Goal: Contribute content: Contribute content

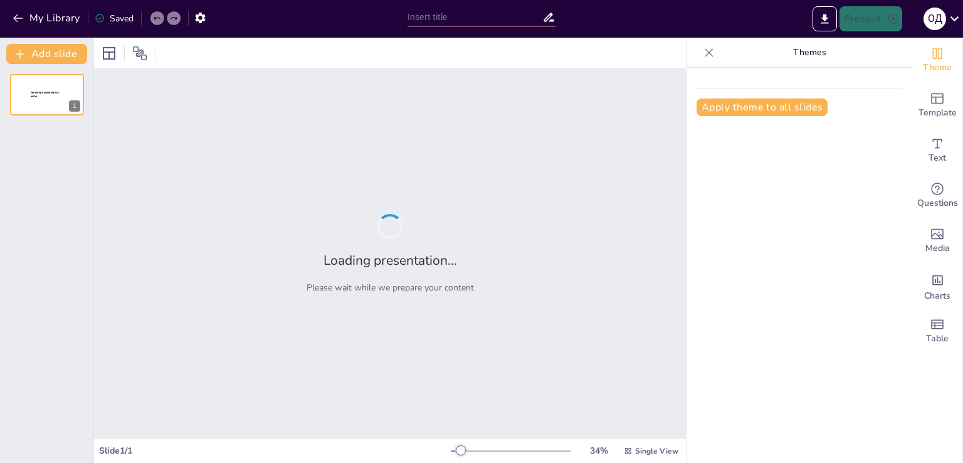
type input "технологіі навколо нас"
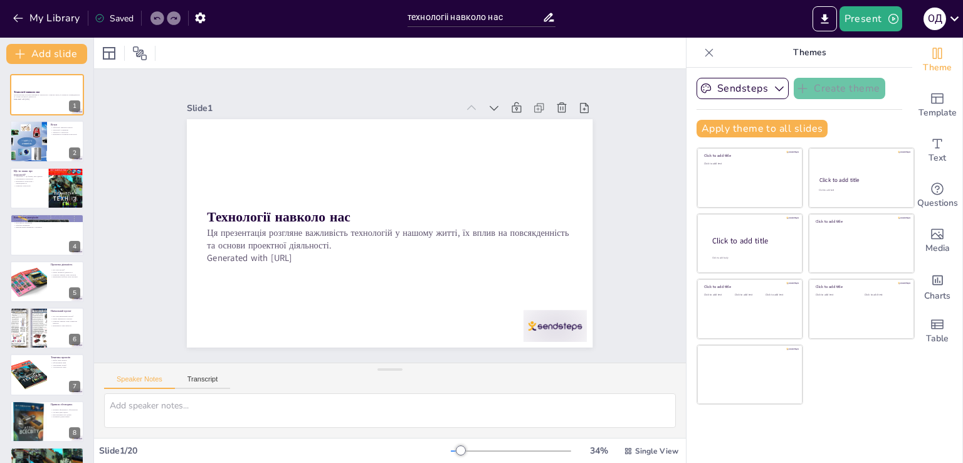
checkbox input "true"
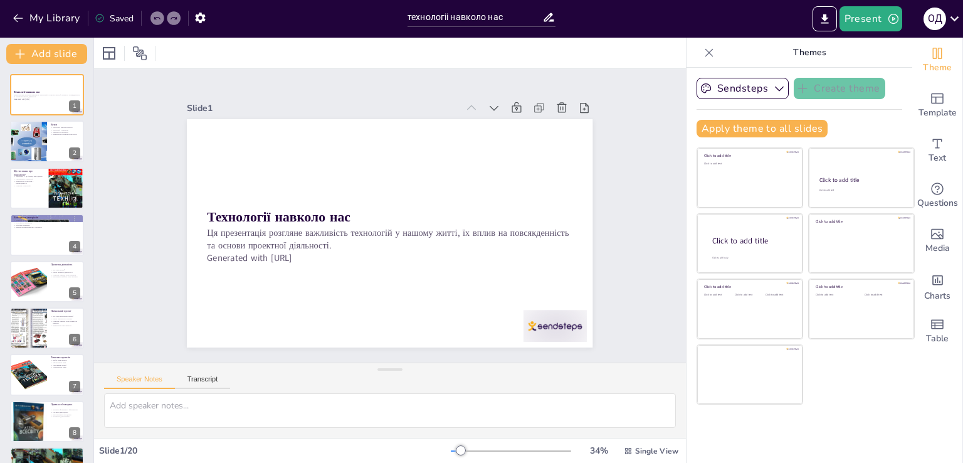
checkbox input "true"
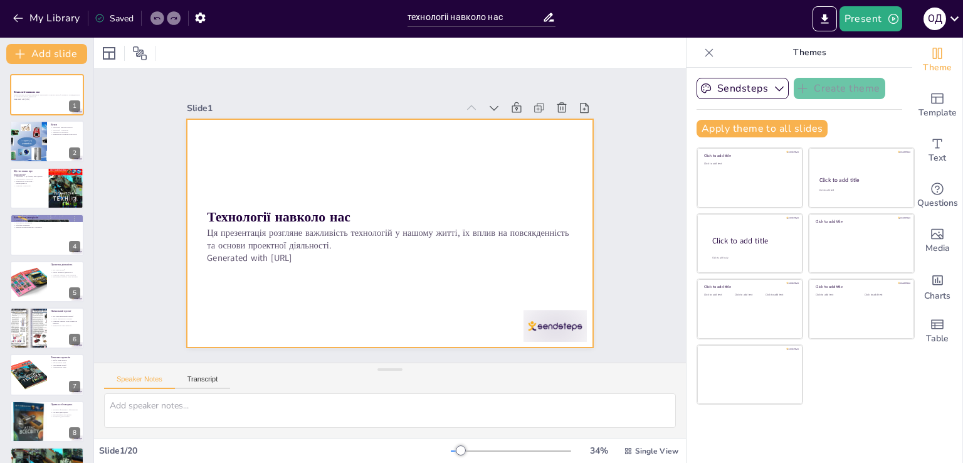
checkbox input "true"
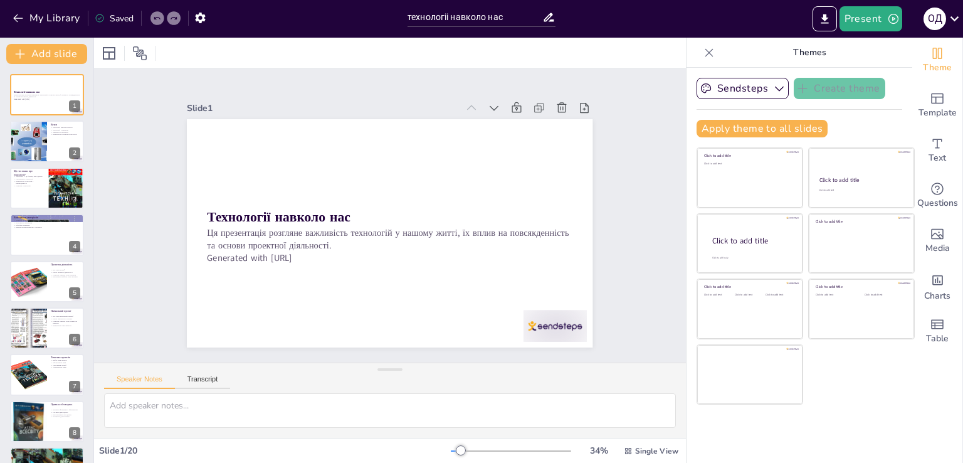
checkbox input "true"
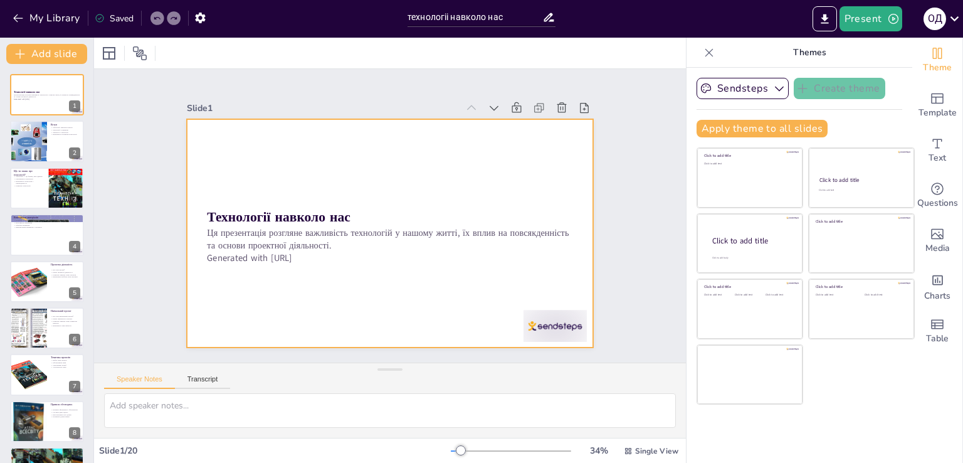
checkbox input "true"
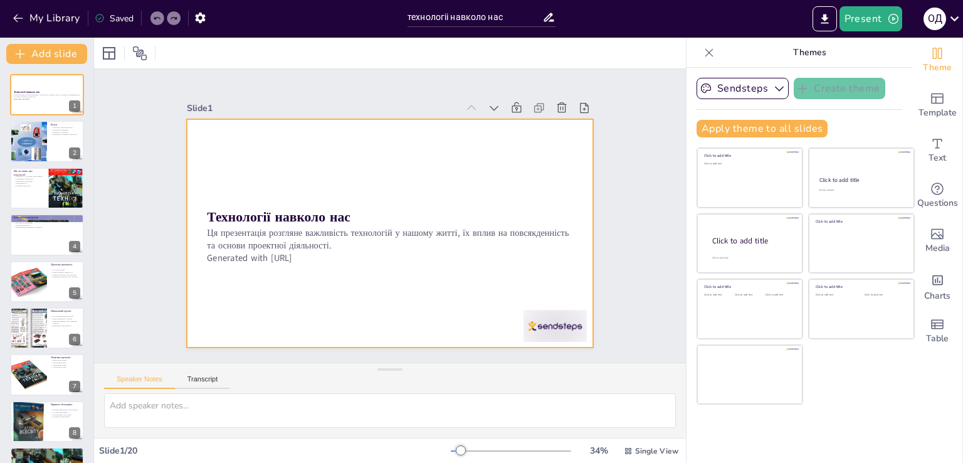
checkbox input "true"
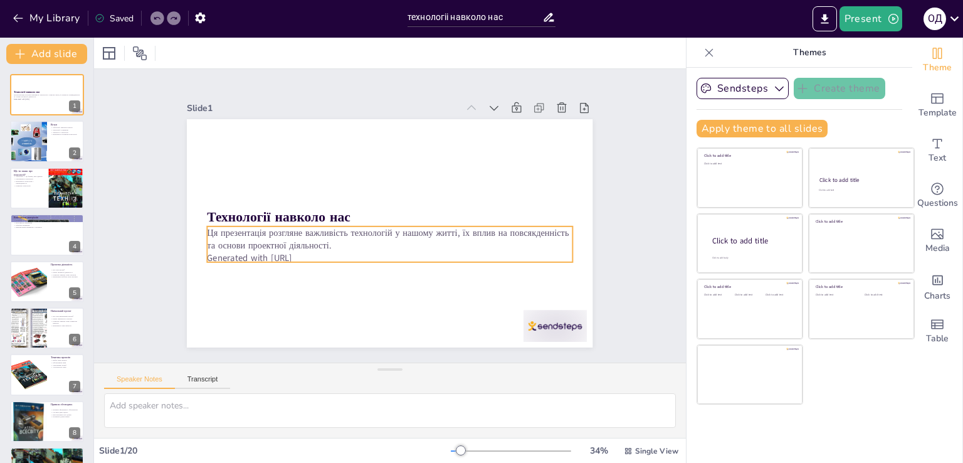
checkbox input "true"
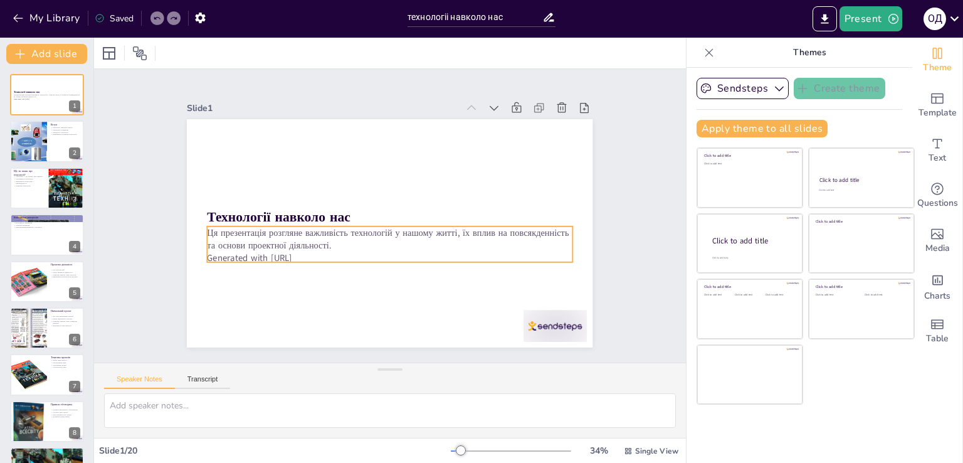
click at [315, 256] on p "Generated with [URL]" at bounding box center [351, 198] width 160 height 339
checkbox input "true"
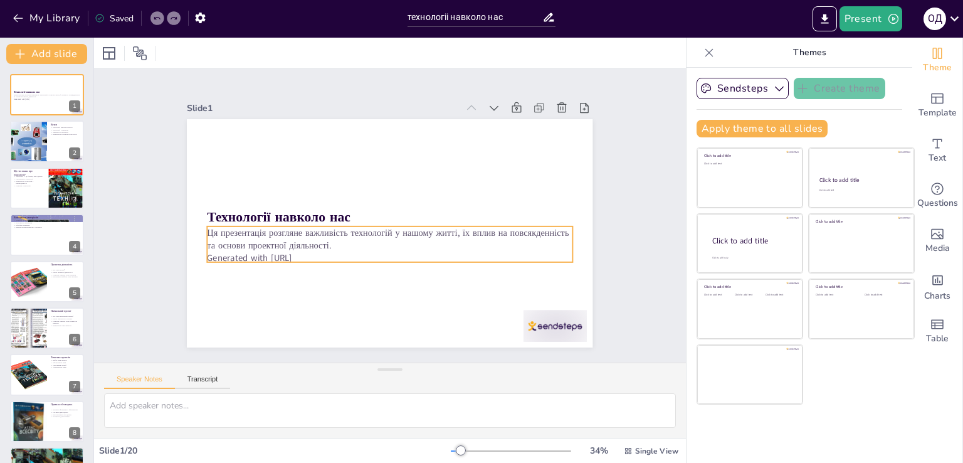
checkbox input "true"
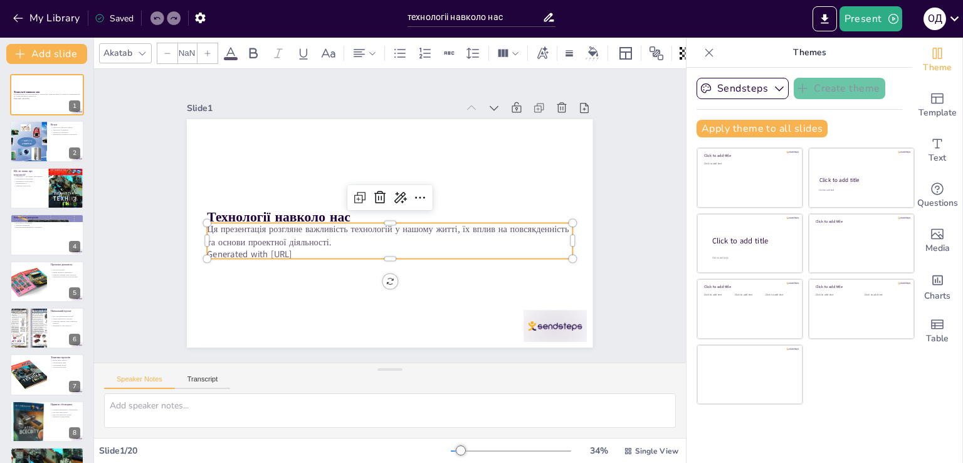
type input "32"
checkbox input "true"
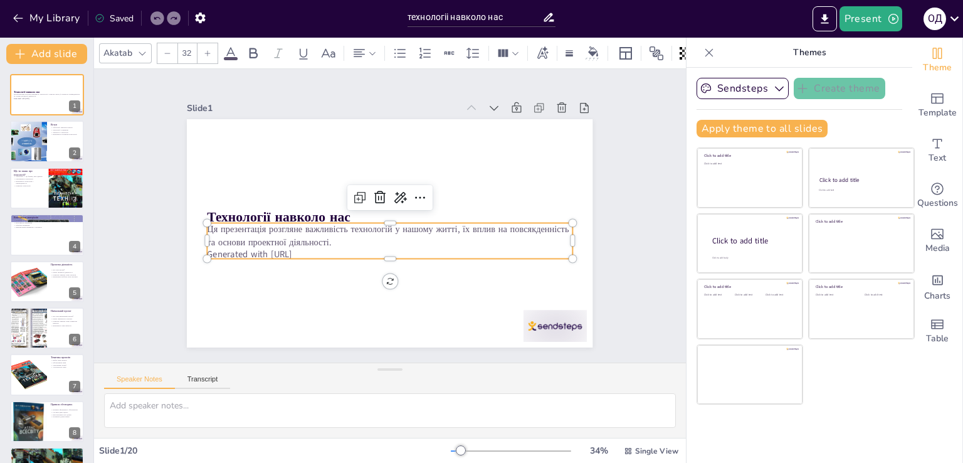
checkbox input "true"
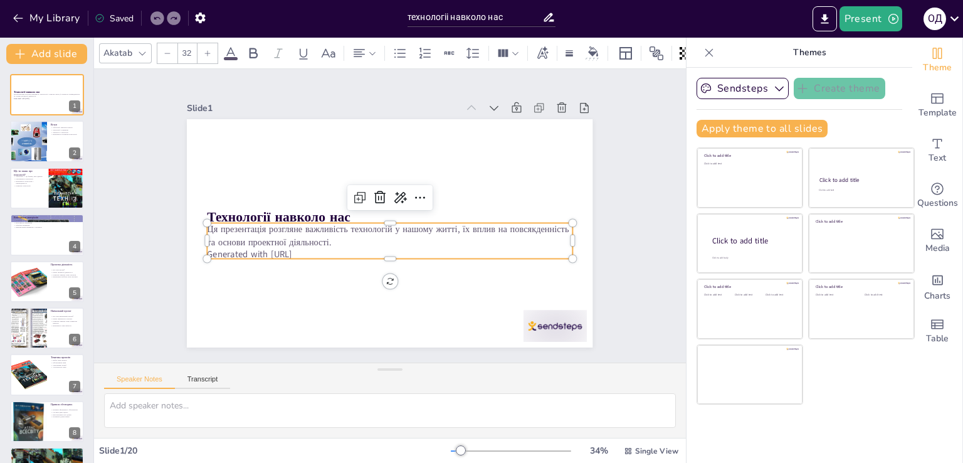
checkbox input "true"
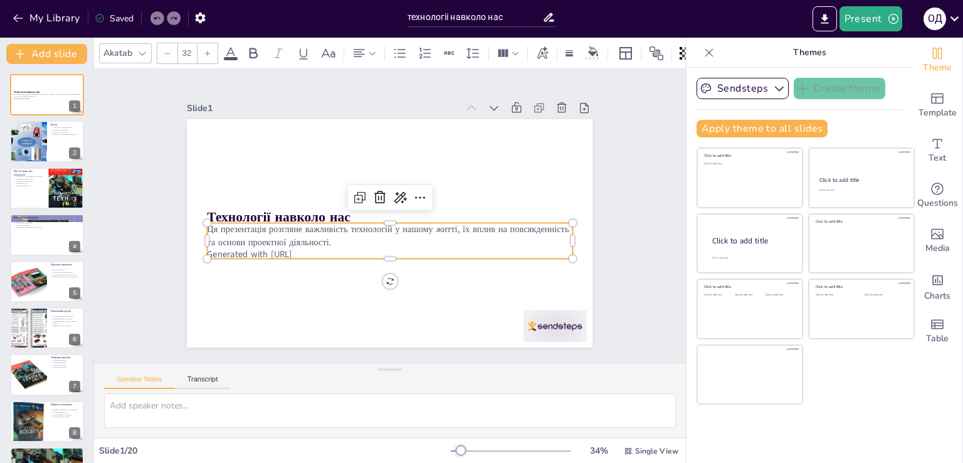
checkbox input "true"
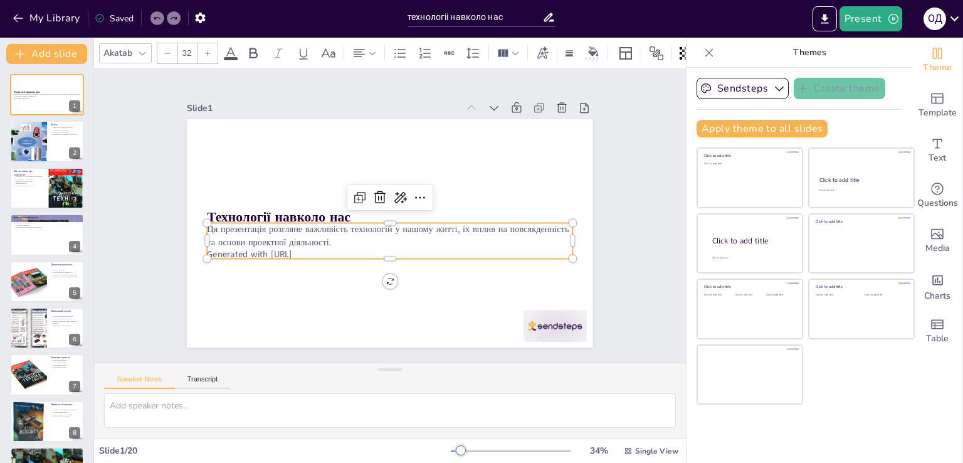
checkbox input "true"
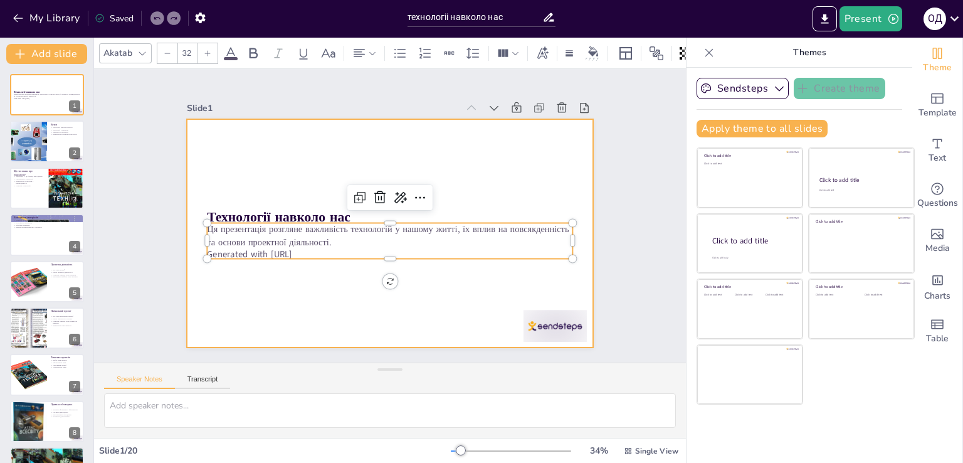
checkbox input "true"
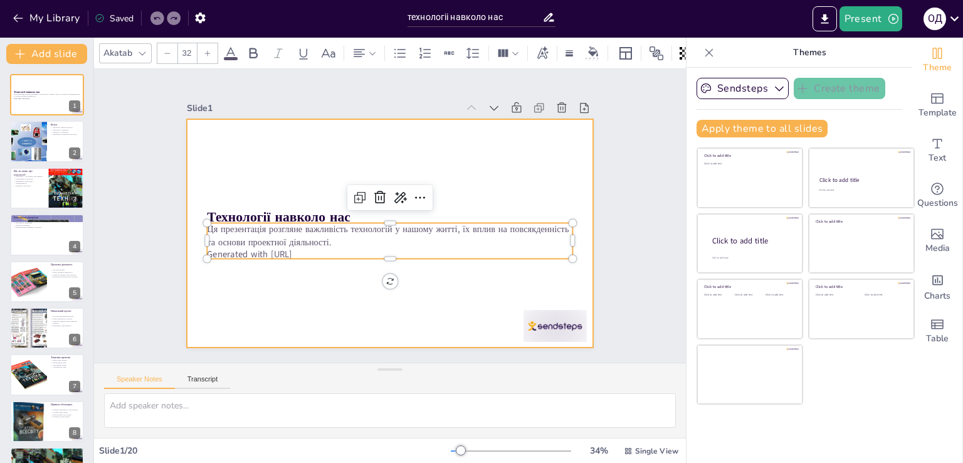
checkbox input "true"
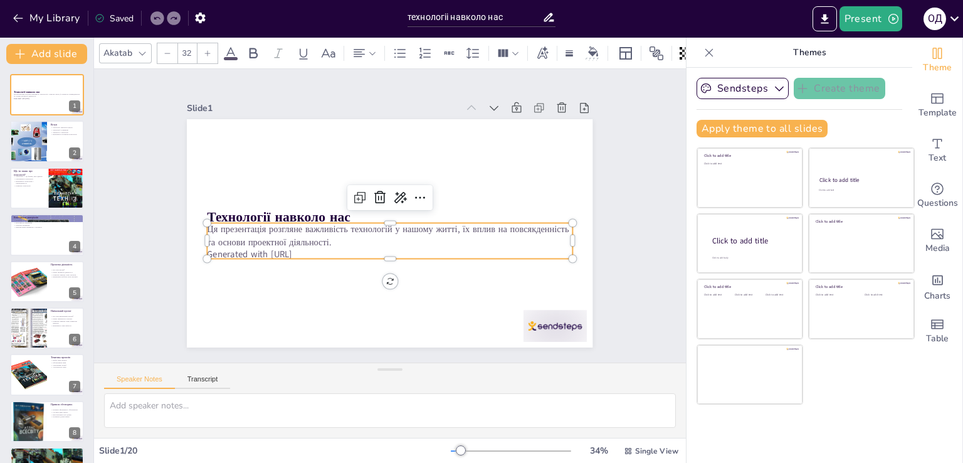
click at [324, 248] on p "Generated with [URL]" at bounding box center [374, 251] width 339 height 160
checkbox input "true"
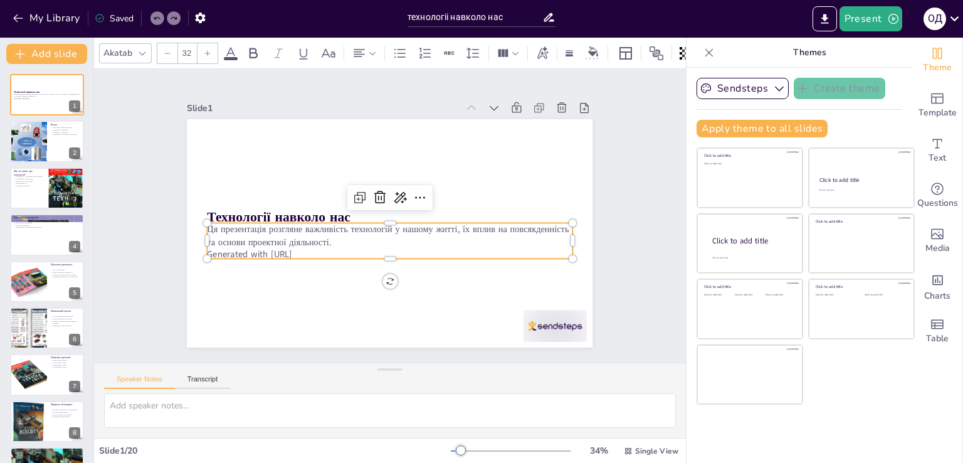
checkbox input "true"
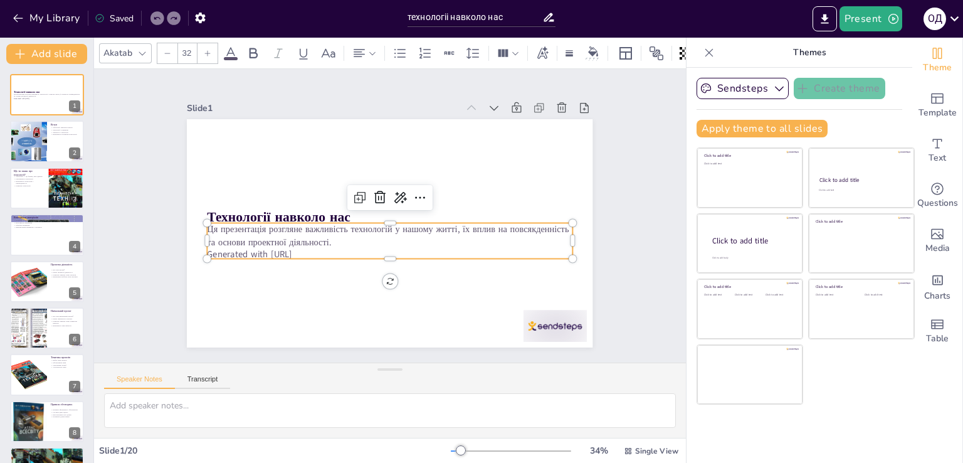
checkbox input "true"
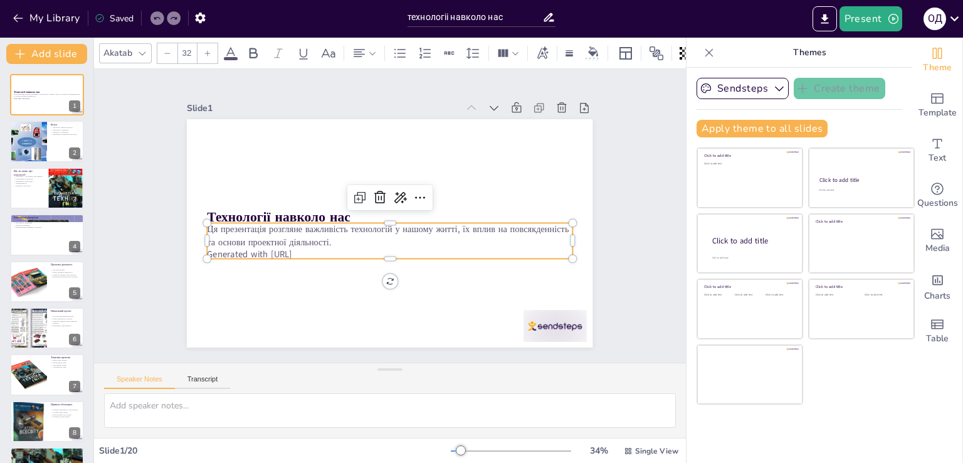
checkbox input "true"
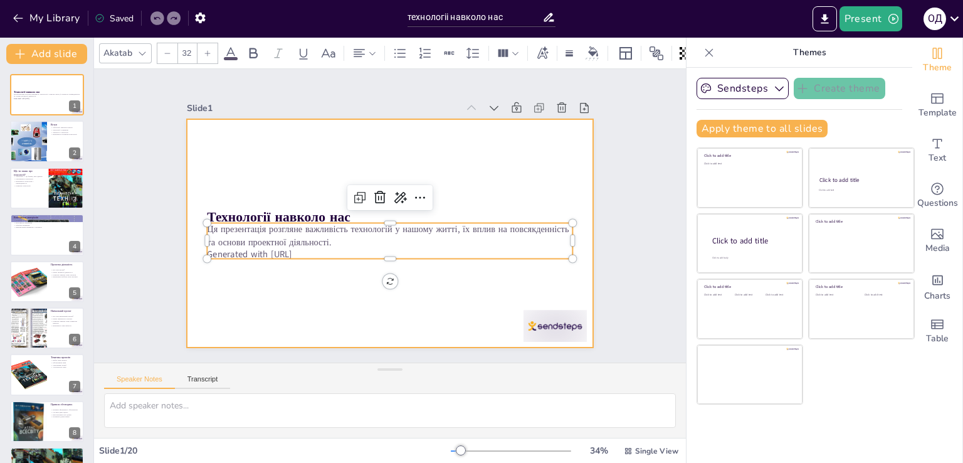
click at [338, 299] on div at bounding box center [384, 232] width 456 height 342
checkbox input "true"
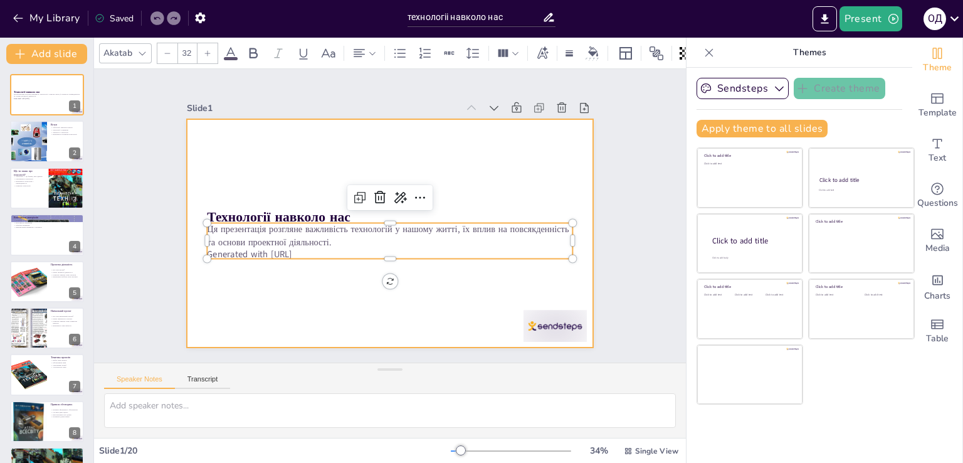
checkbox input "true"
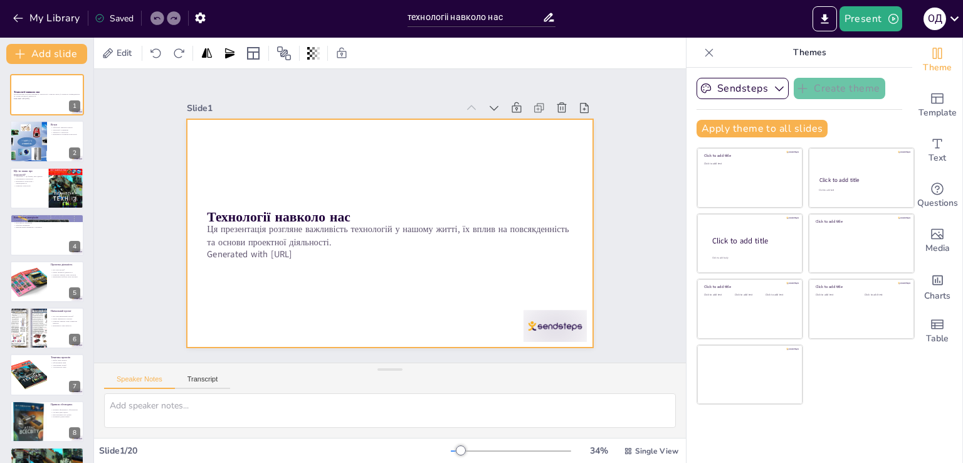
checkbox input "true"
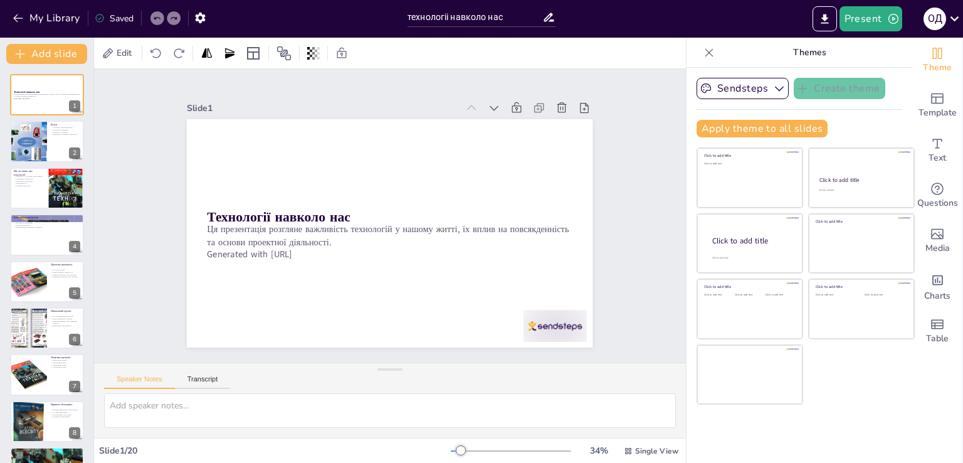
click at [775, 90] on icon "button" at bounding box center [779, 89] width 9 height 5
click at [771, 132] on icon at bounding box center [776, 131] width 10 height 10
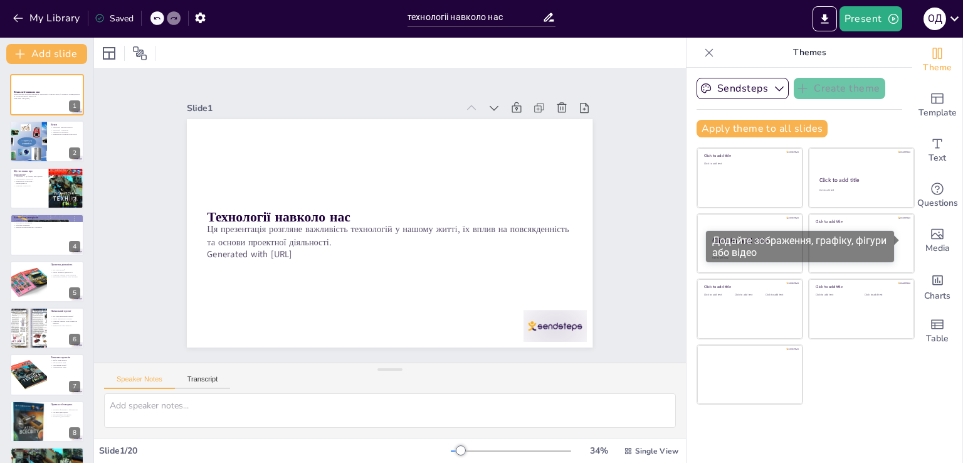
click at [927, 241] on span "Media" at bounding box center [937, 248] width 24 height 14
checkbox input "true"
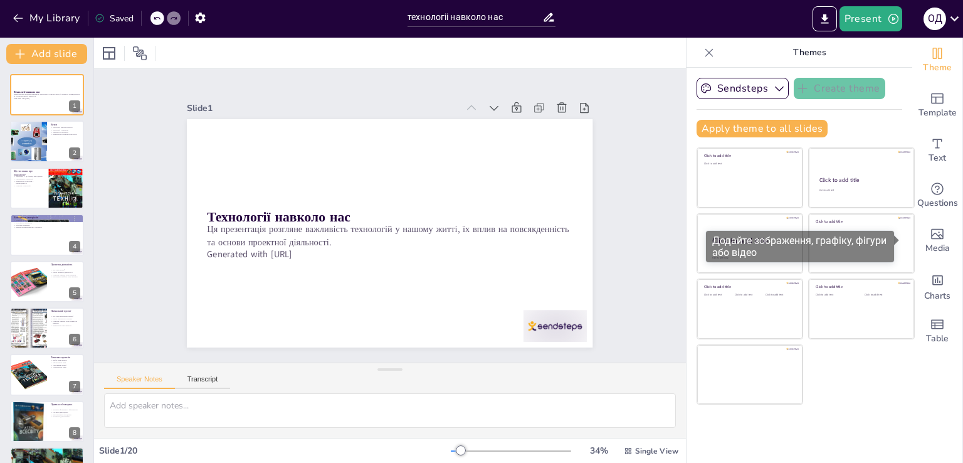
checkbox input "true"
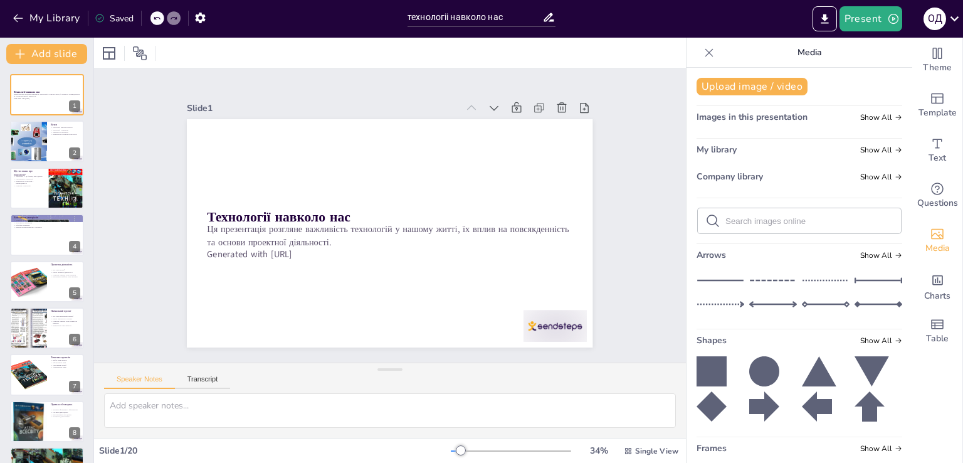
click at [749, 372] on icon at bounding box center [764, 371] width 30 height 30
checkbox input "true"
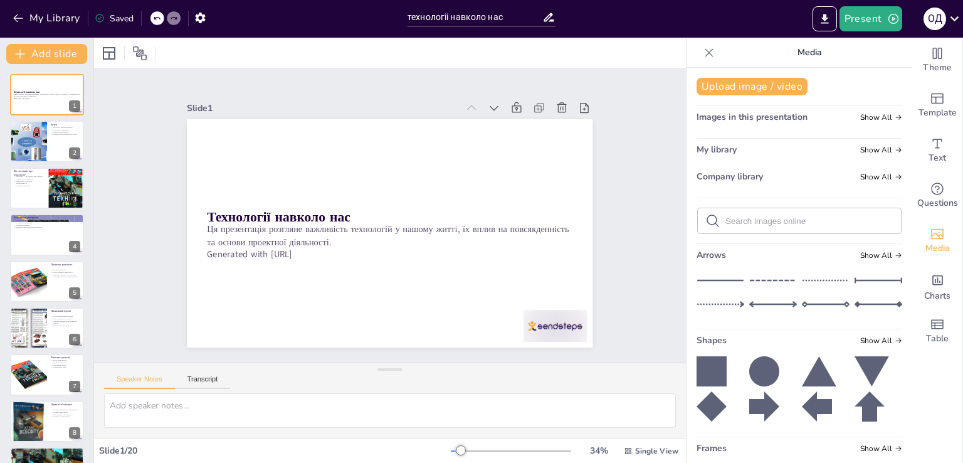
checkbox input "true"
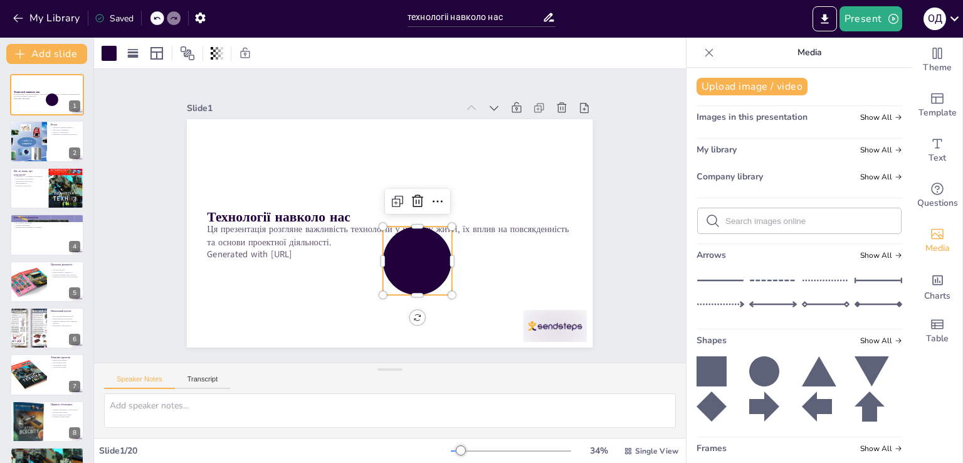
checkbox input "true"
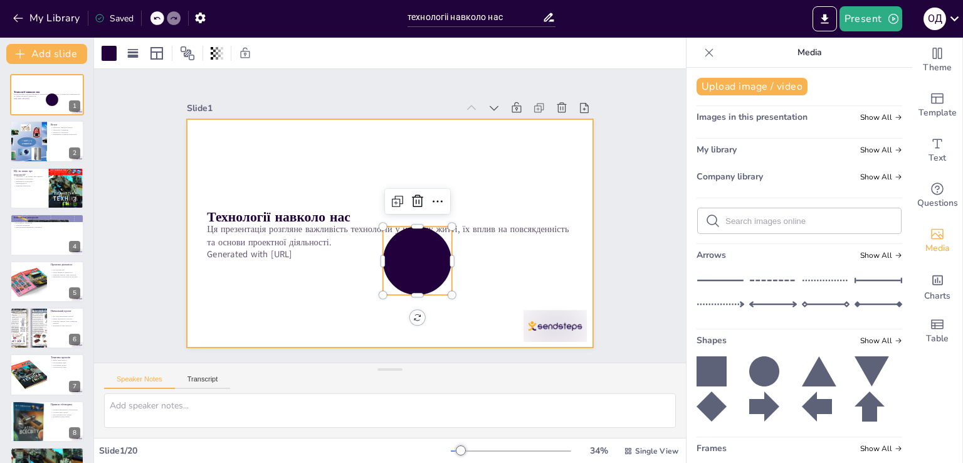
checkbox input "true"
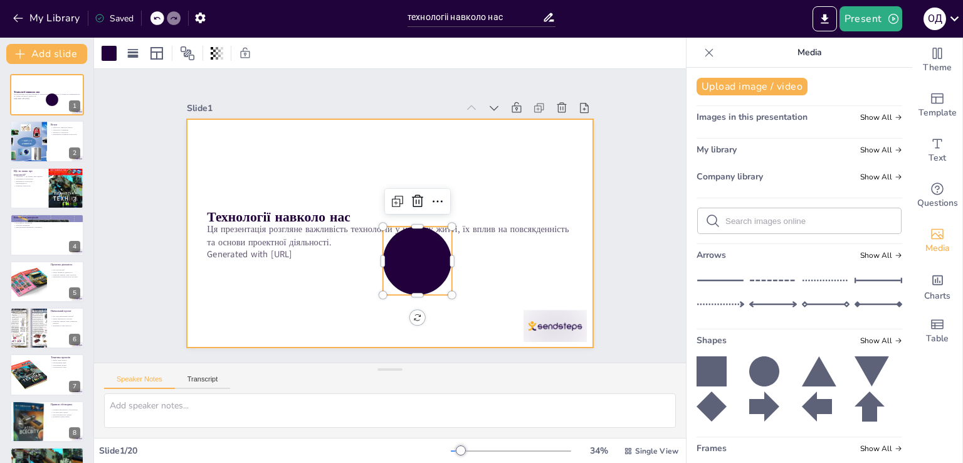
checkbox input "true"
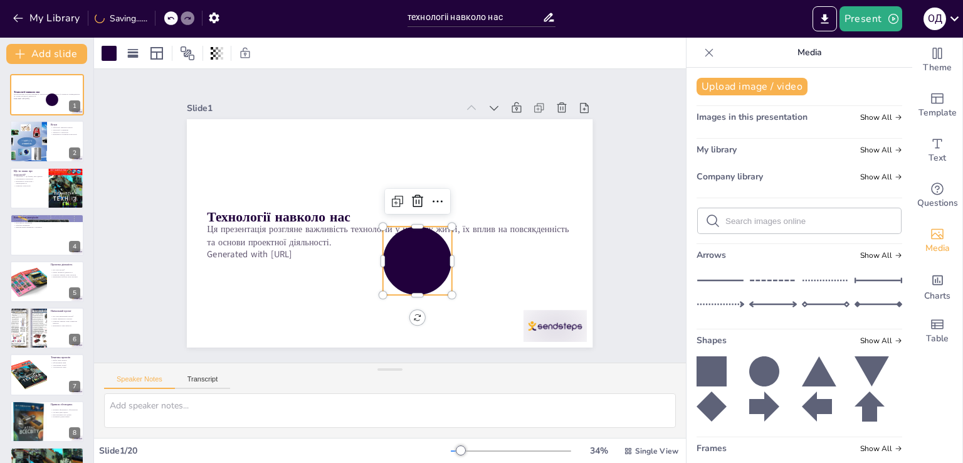
checkbox input "true"
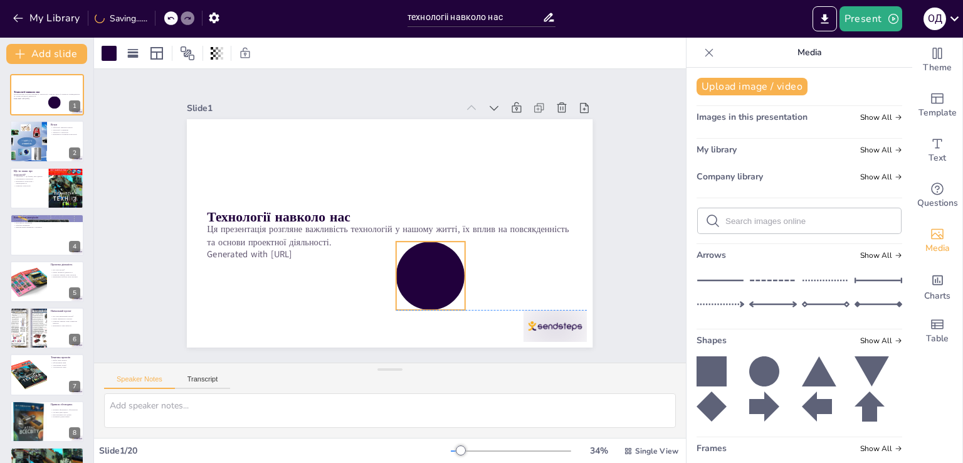
checkbox input "true"
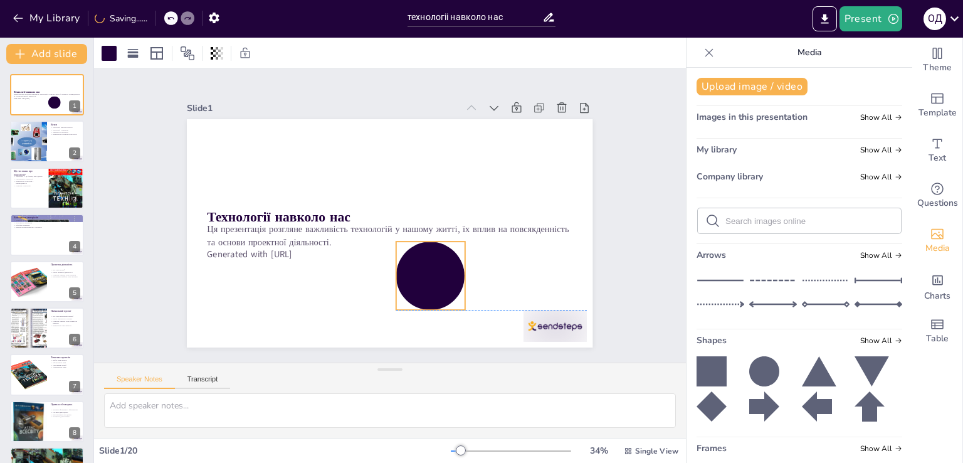
checkbox input "true"
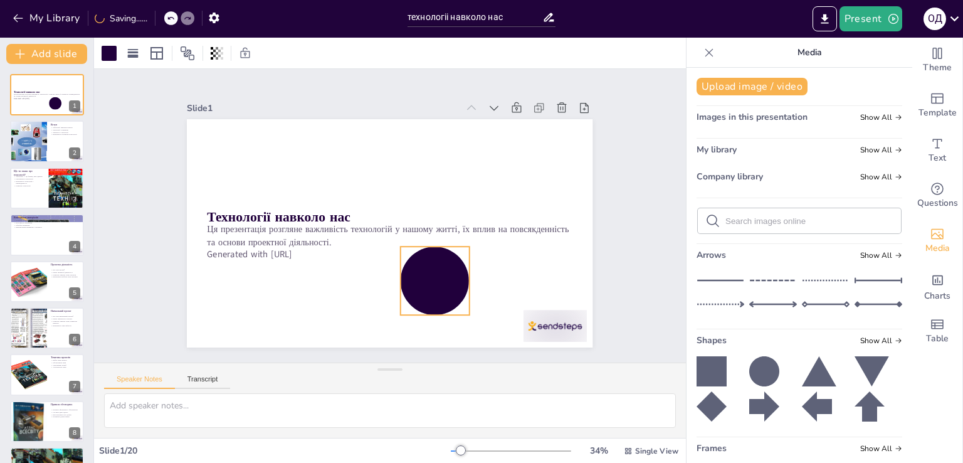
checkbox input "true"
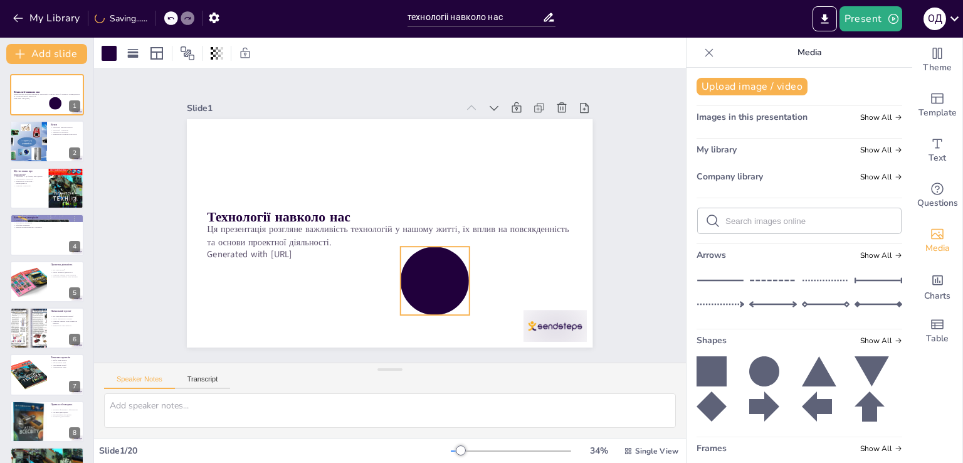
checkbox input "true"
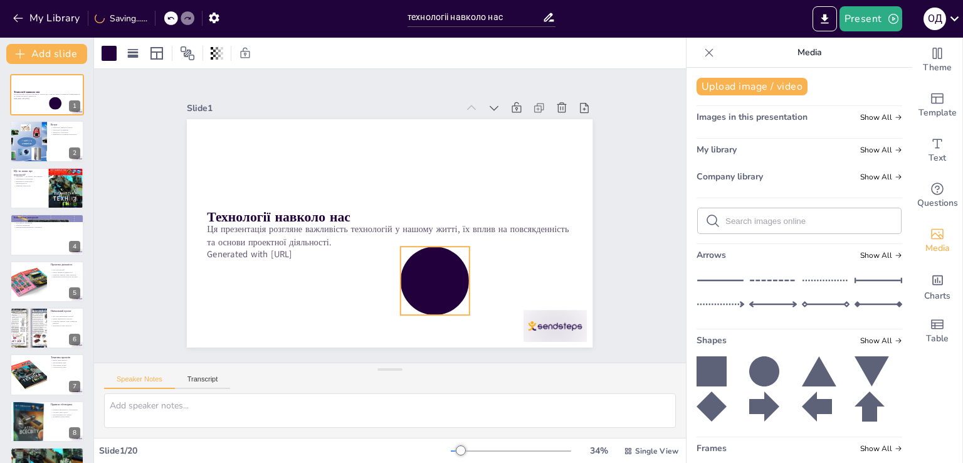
checkbox input "true"
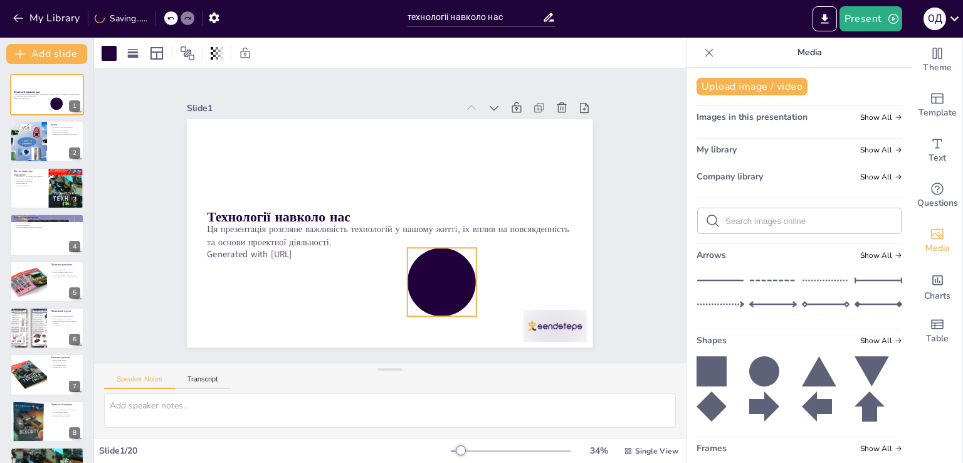
checkbox input "true"
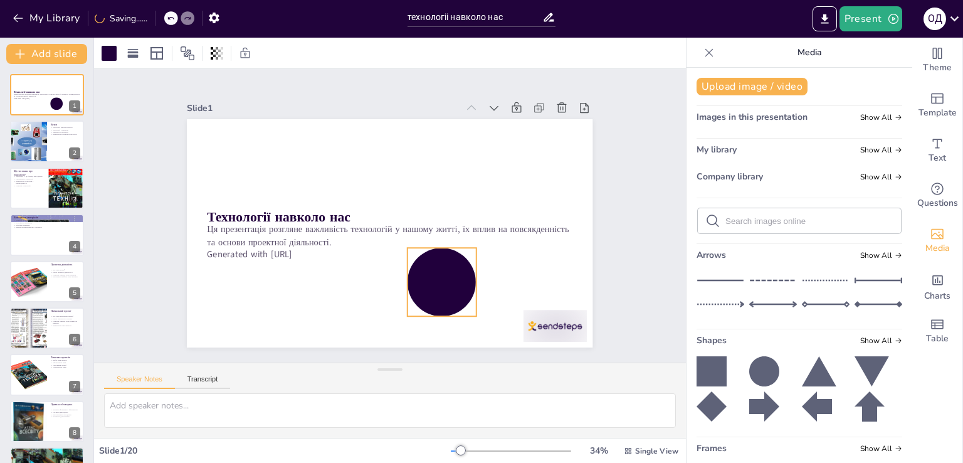
checkbox input "true"
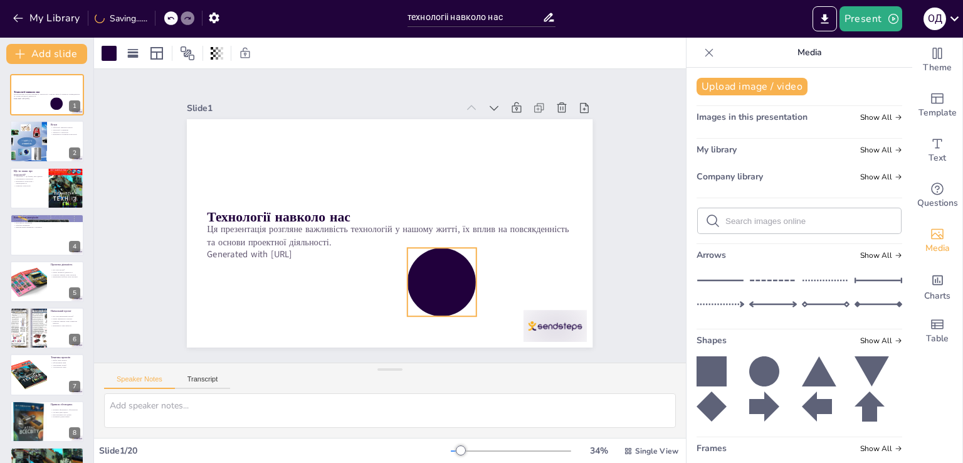
drag, startPoint x: 411, startPoint y: 246, endPoint x: 456, endPoint y: 271, distance: 51.6
click at [448, 269] on div at bounding box center [442, 282] width 68 height 68
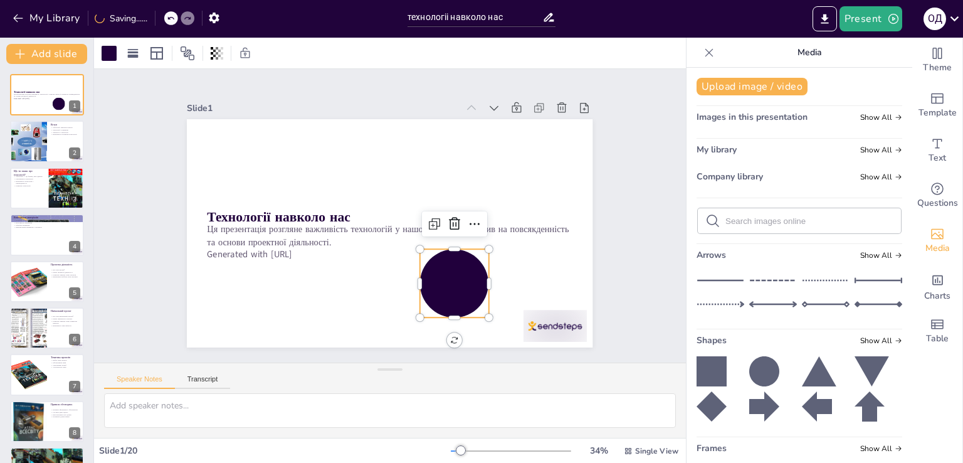
checkbox input "true"
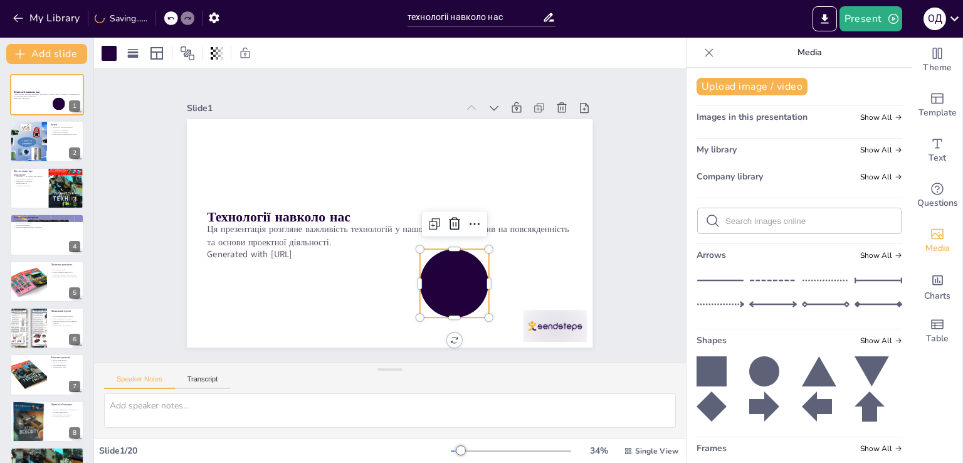
checkbox input "true"
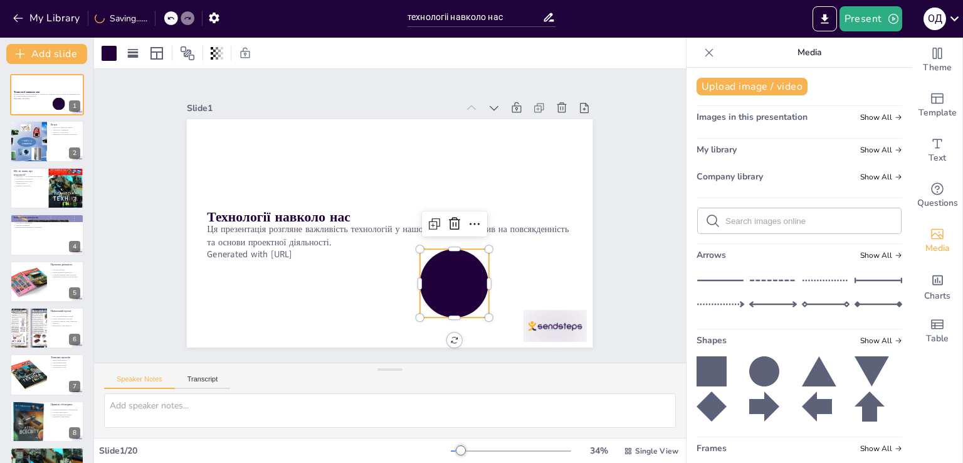
drag, startPoint x: 456, startPoint y: 271, endPoint x: 509, endPoint y: 298, distance: 58.9
click at [488, 286] on div at bounding box center [454, 283] width 68 height 68
checkbox input "true"
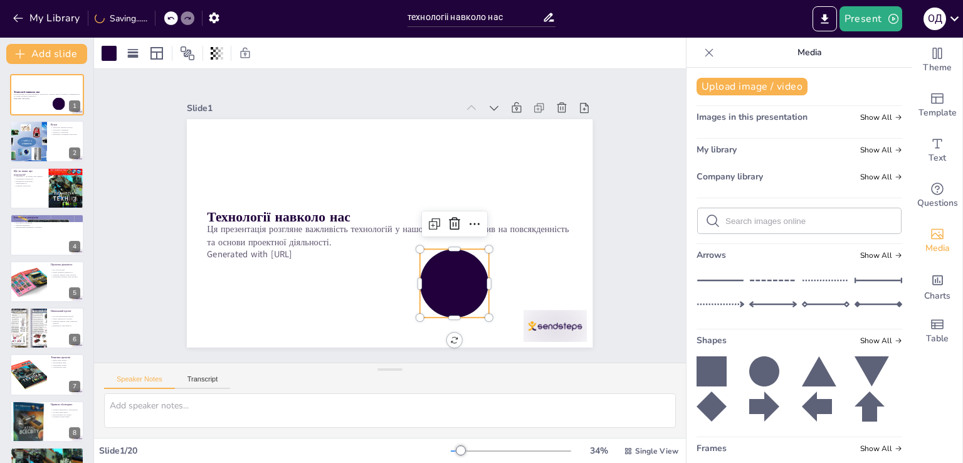
checkbox input "true"
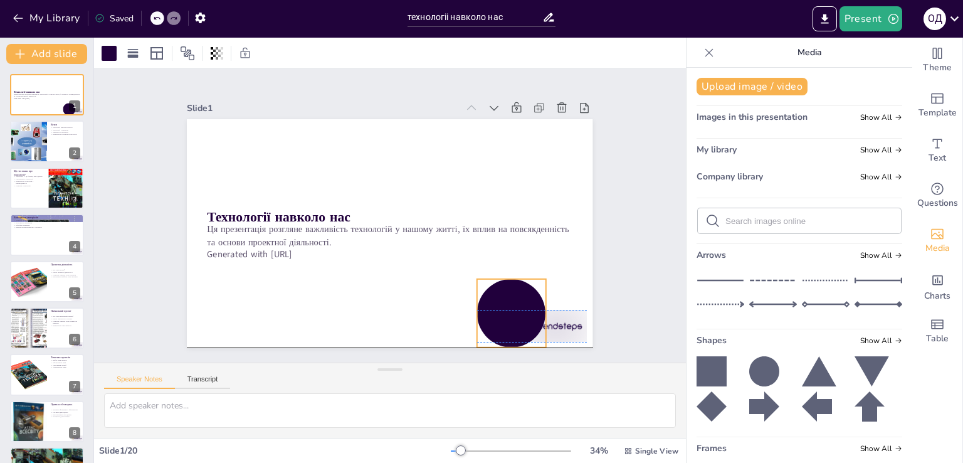
checkbox input "true"
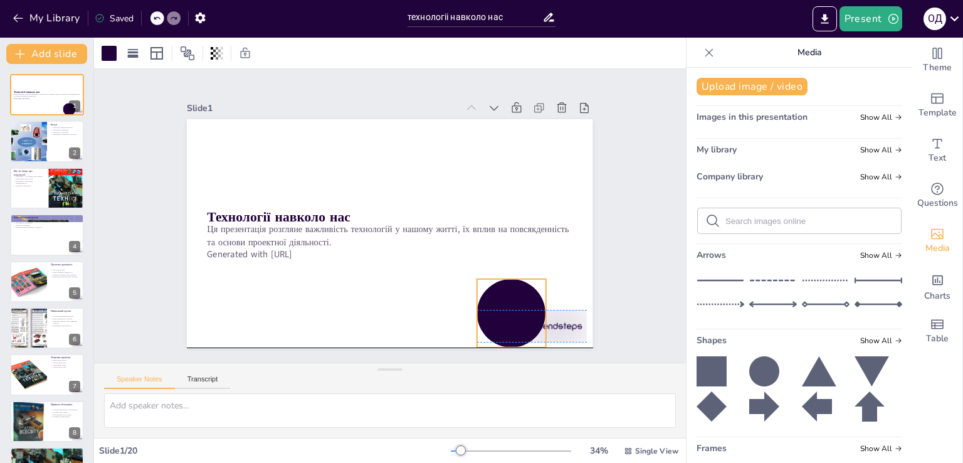
click at [396, 321] on div at bounding box center [350, 366] width 90 height 90
checkbox input "true"
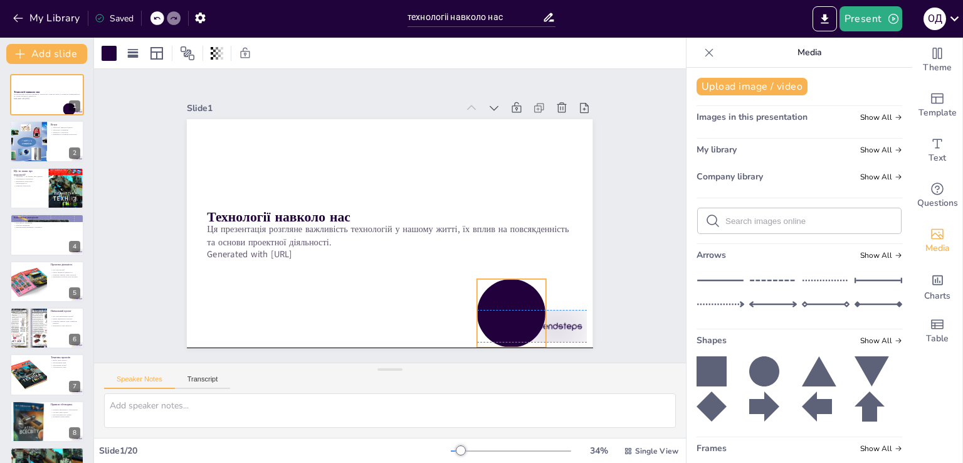
checkbox input "true"
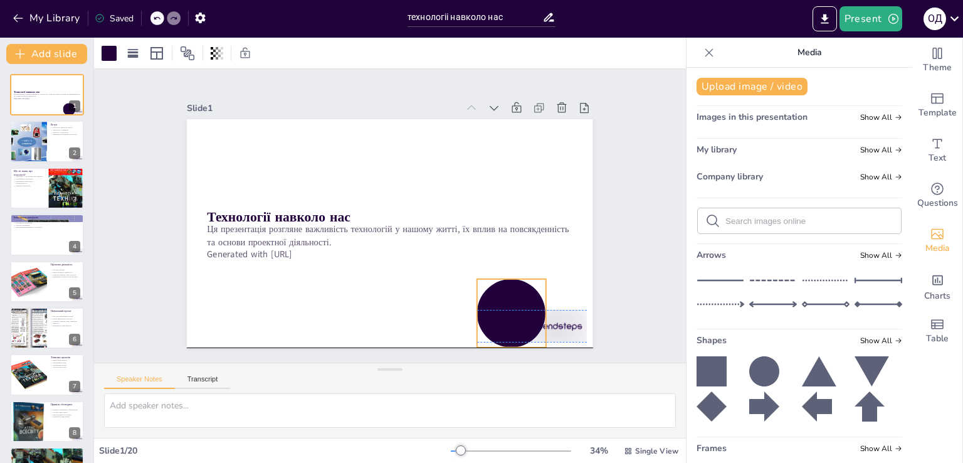
checkbox input "true"
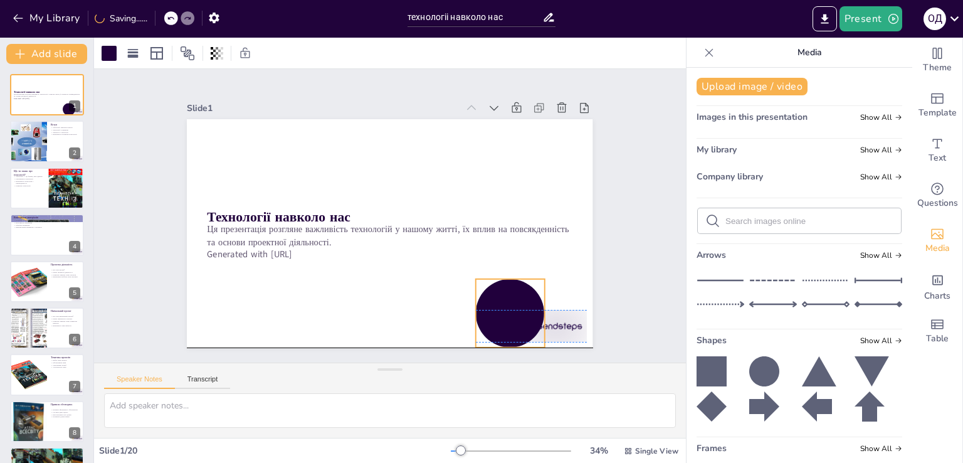
checkbox input "true"
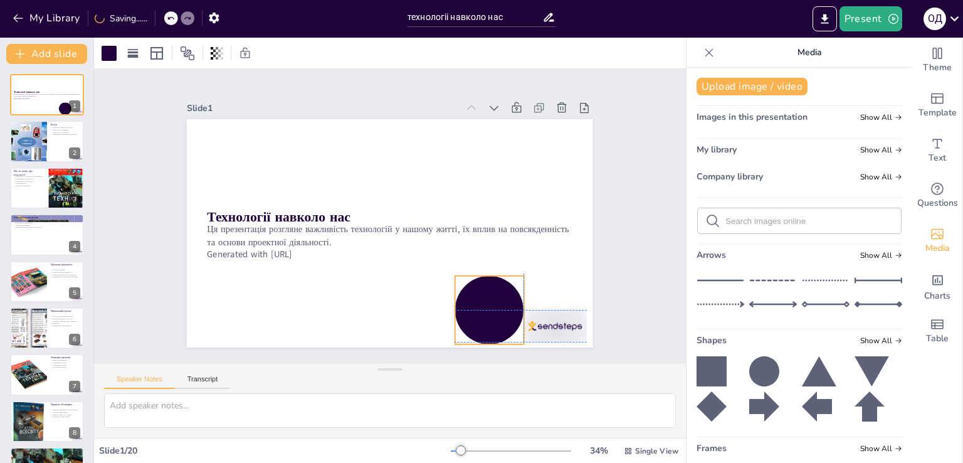
drag, startPoint x: 498, startPoint y: 293, endPoint x: 480, endPoint y: 289, distance: 18.7
click at [480, 289] on div at bounding box center [489, 310] width 68 height 68
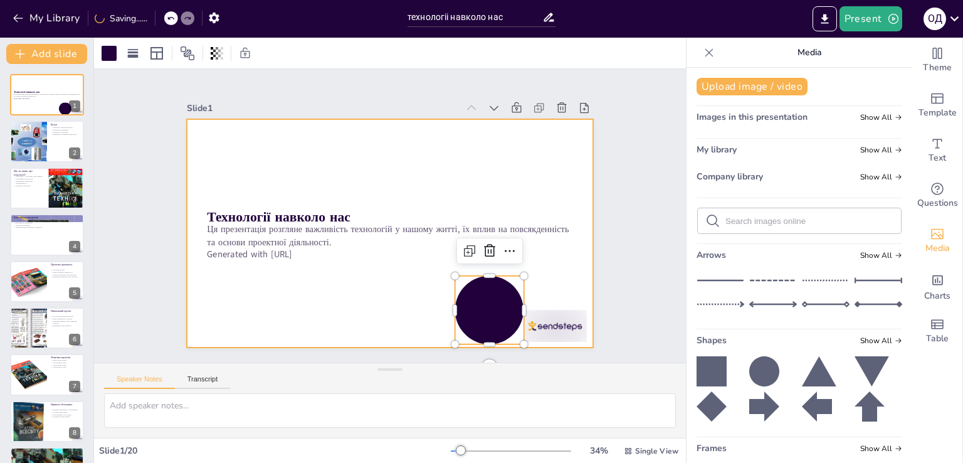
click at [544, 281] on div at bounding box center [386, 232] width 445 height 307
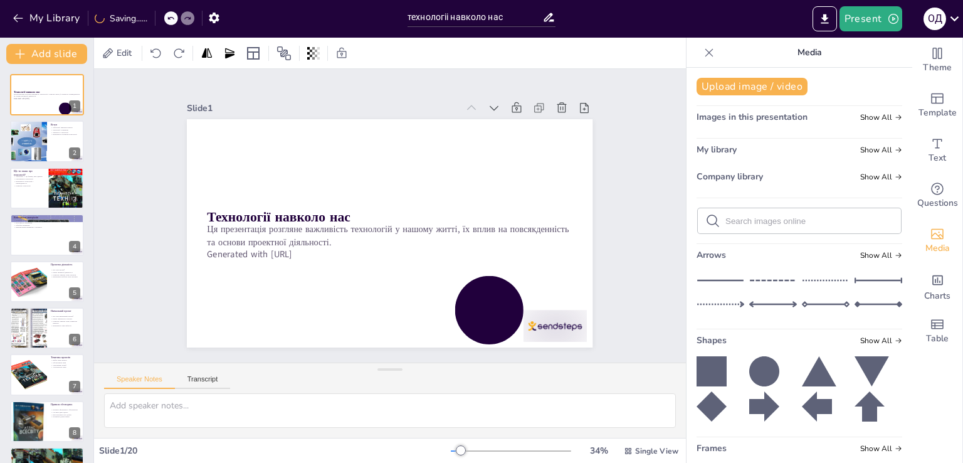
click at [599, 302] on div "Slide 1 Технології навколо нас Ця презентація розгляне важливість технологій у …" at bounding box center [390, 216] width 520 height 357
click at [522, 115] on icon at bounding box center [527, 120] width 11 height 11
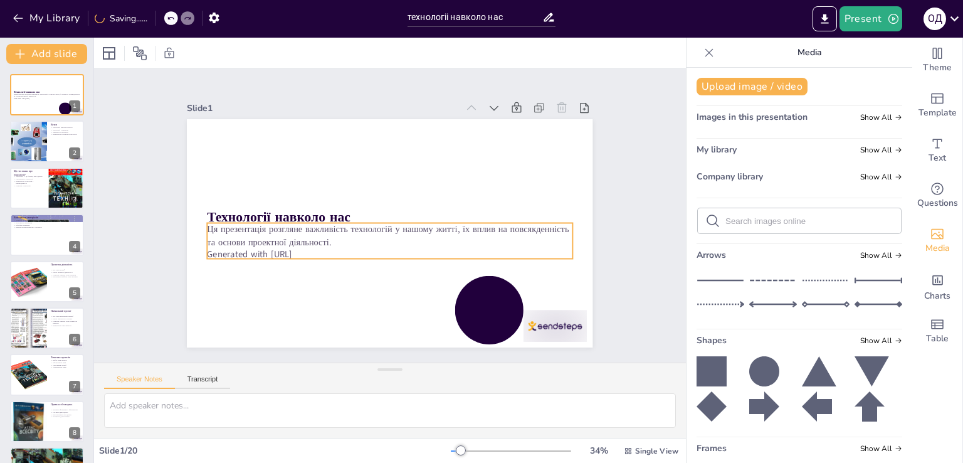
click at [39, 99] on p "Generated with [URL]" at bounding box center [47, 99] width 66 height 3
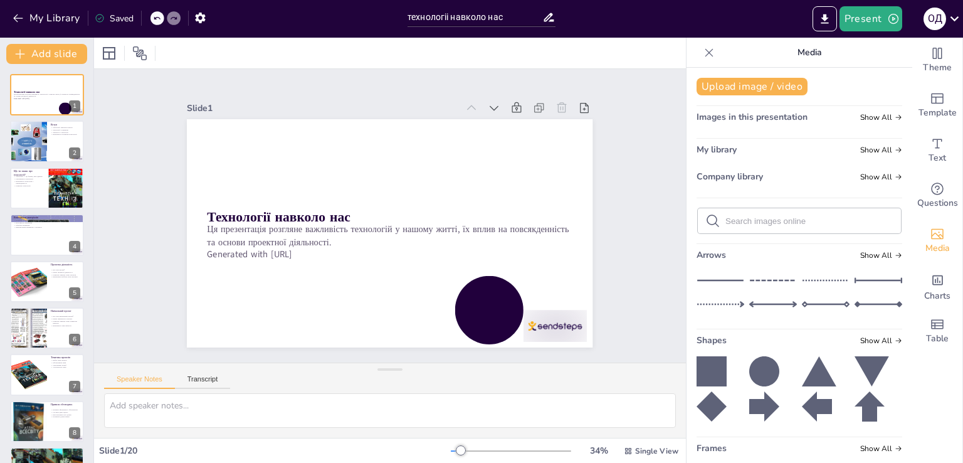
click at [43, 137] on div at bounding box center [29, 140] width 56 height 41
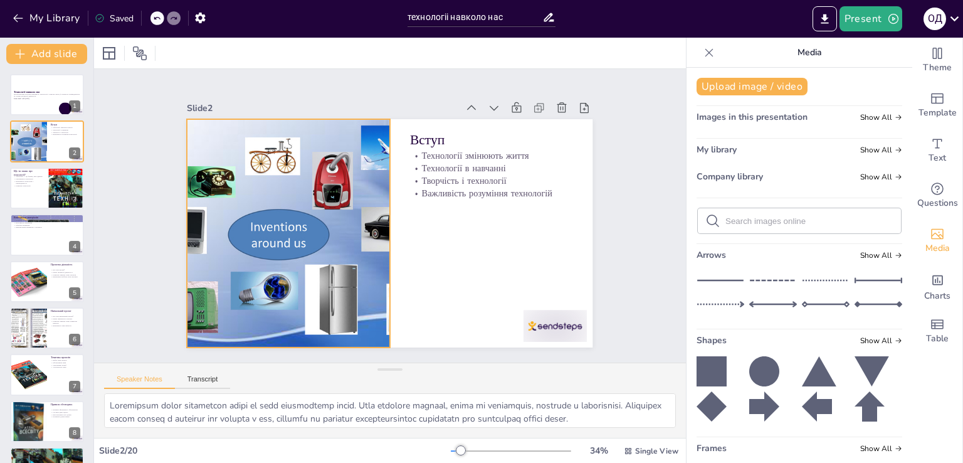
click at [278, 233] on div at bounding box center [308, 151] width 373 height 379
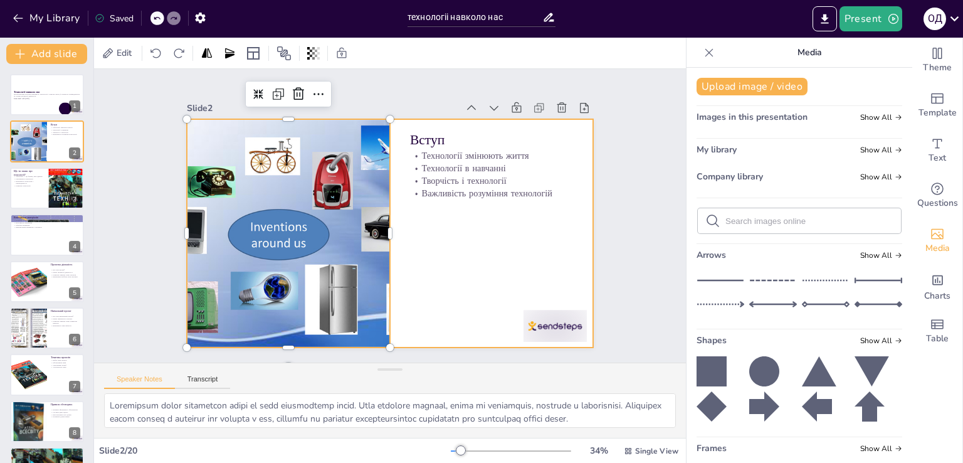
click at [496, 256] on div at bounding box center [386, 233] width 445 height 308
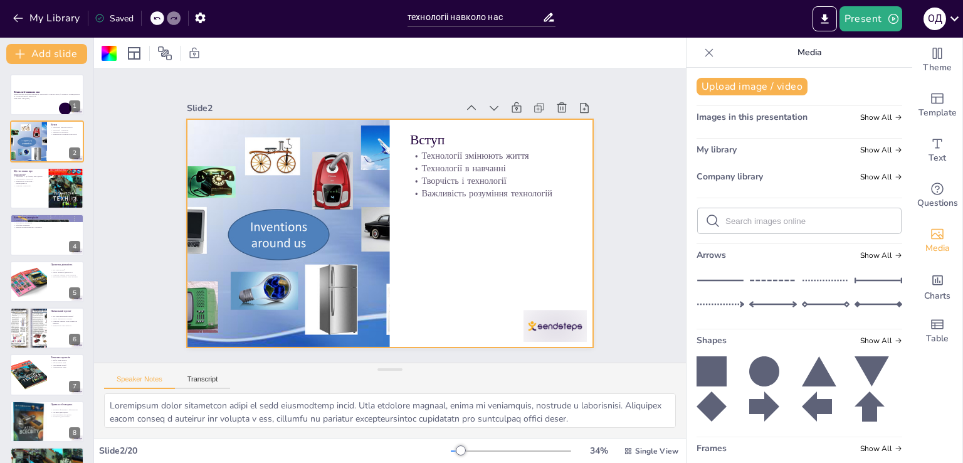
click at [48, 238] on div at bounding box center [47, 234] width 74 height 41
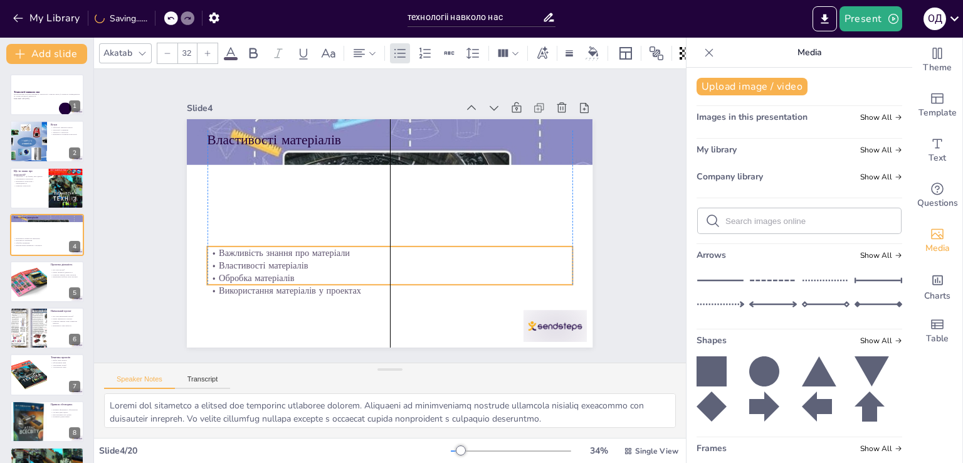
drag, startPoint x: 251, startPoint y: 149, endPoint x: 251, endPoint y: 234, distance: 85.3
click at [253, 246] on p "Важливість знання про матеріали" at bounding box center [383, 252] width 360 height 88
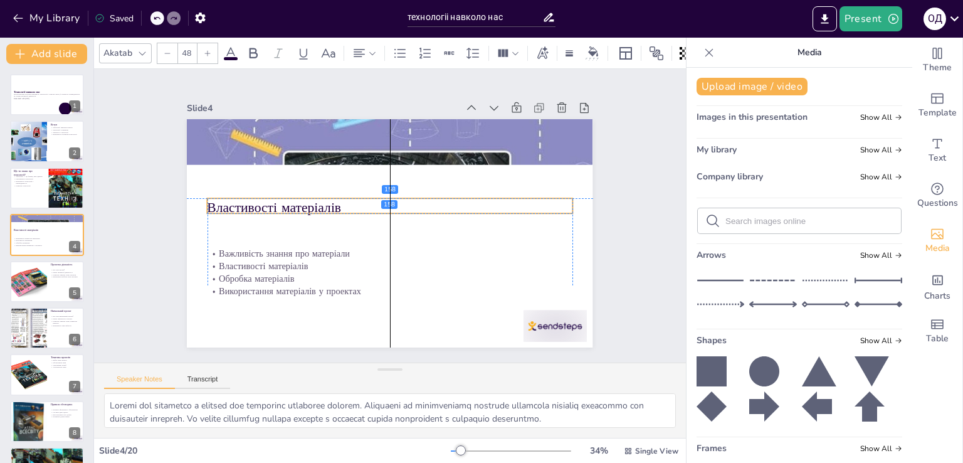
drag, startPoint x: 258, startPoint y: 136, endPoint x: 258, endPoint y: 204, distance: 68.3
click at [258, 204] on p "Властивості матеріалів" at bounding box center [390, 207] width 365 height 57
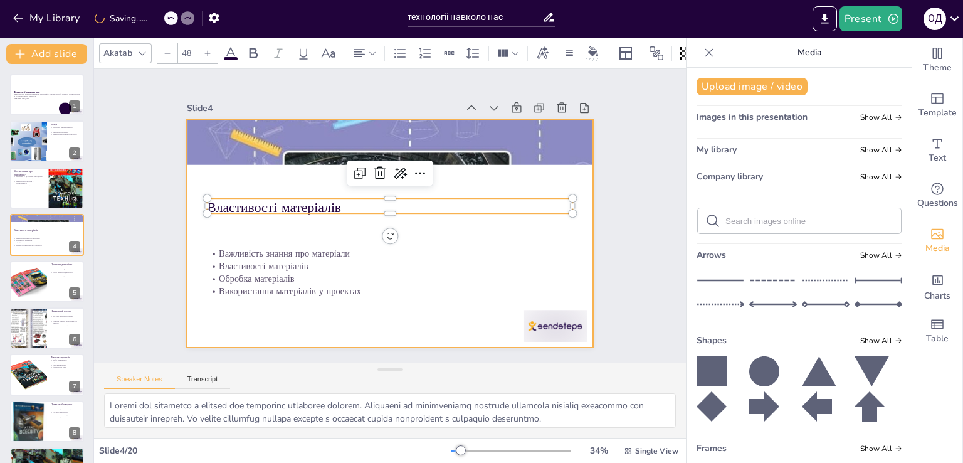
click at [302, 314] on div at bounding box center [384, 232] width 456 height 342
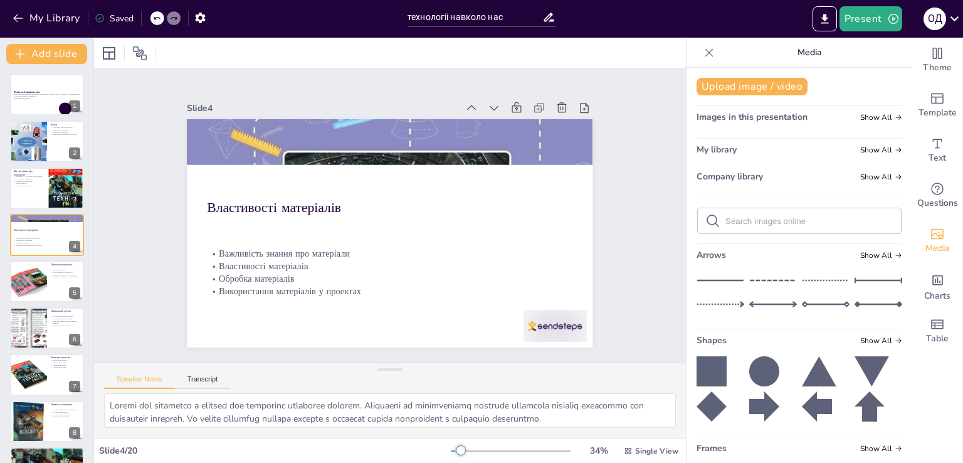
click at [50, 272] on button at bounding box center [55, 272] width 15 height 15
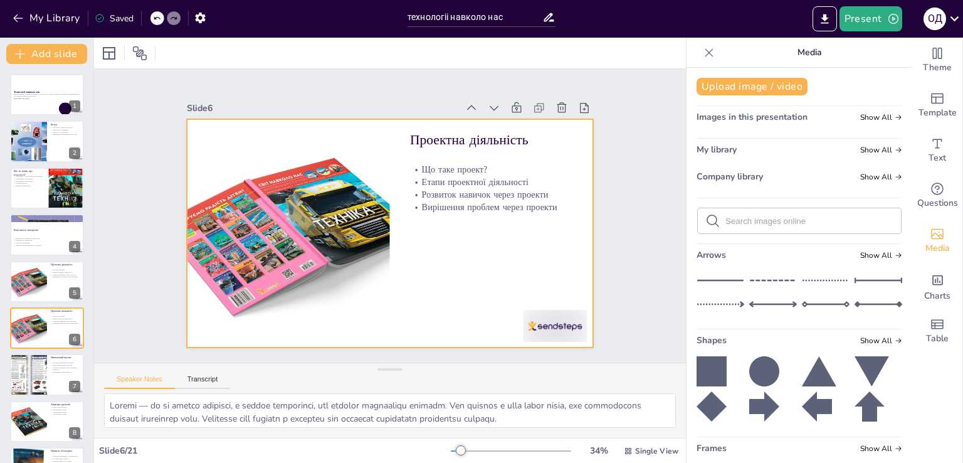
scroll to position [65, 0]
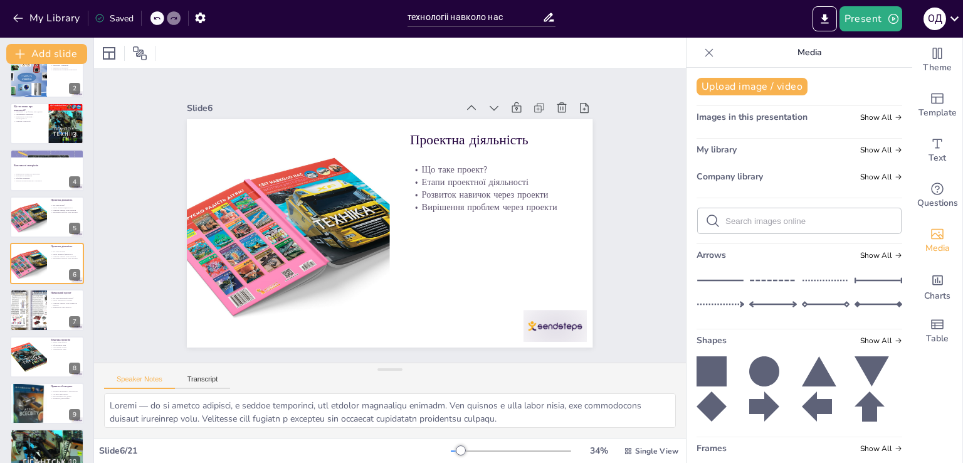
click at [61, 221] on div at bounding box center [47, 216] width 74 height 41
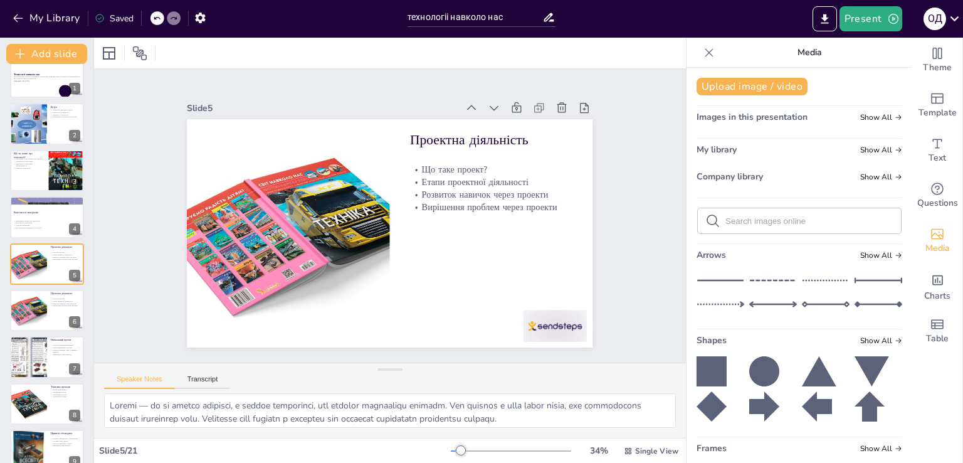
click at [54, 298] on icon at bounding box center [55, 301] width 8 height 8
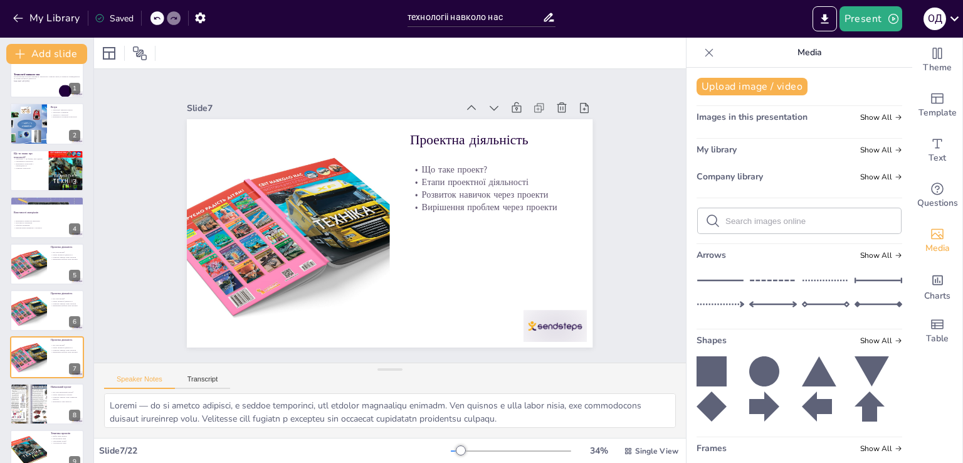
scroll to position [111, 0]
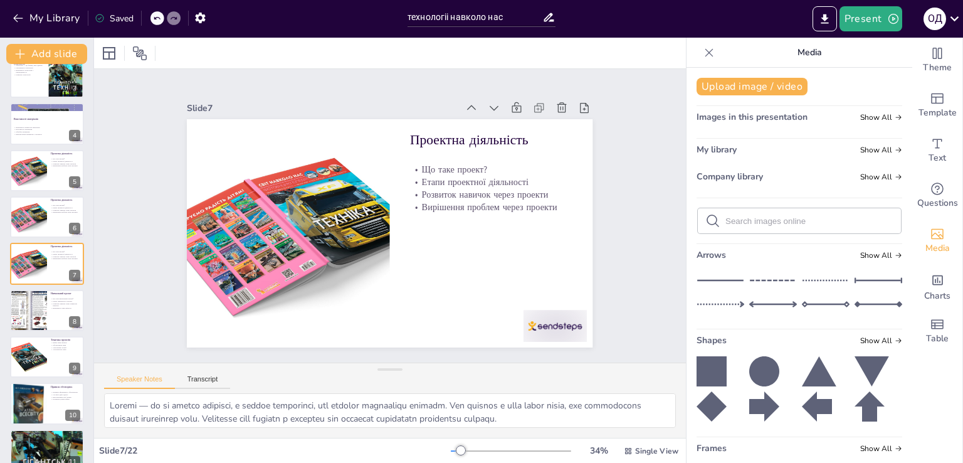
click at [75, 207] on icon at bounding box center [72, 207] width 5 height 7
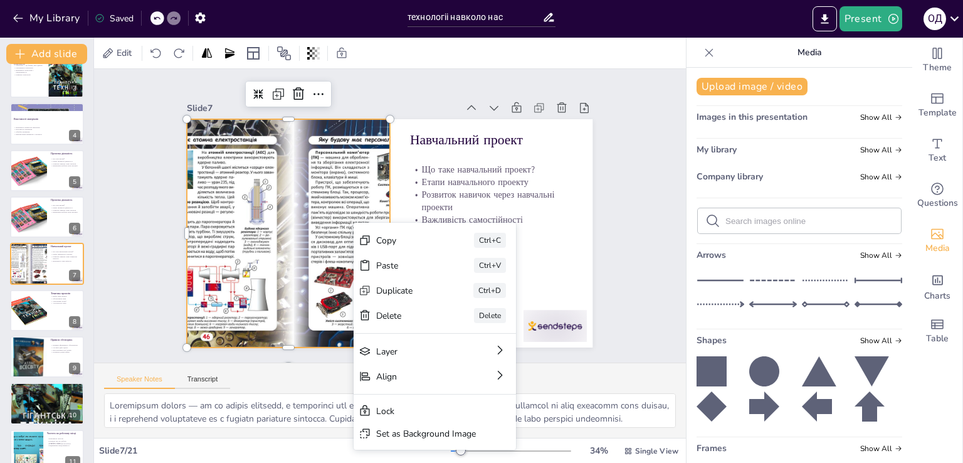
click at [413, 395] on div "Delete" at bounding box center [444, 410] width 63 height 31
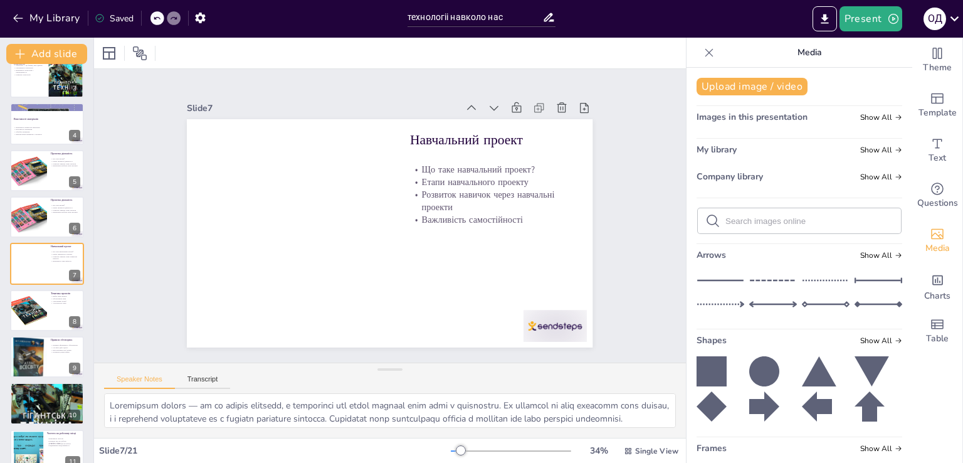
click at [61, 317] on div at bounding box center [47, 310] width 74 height 41
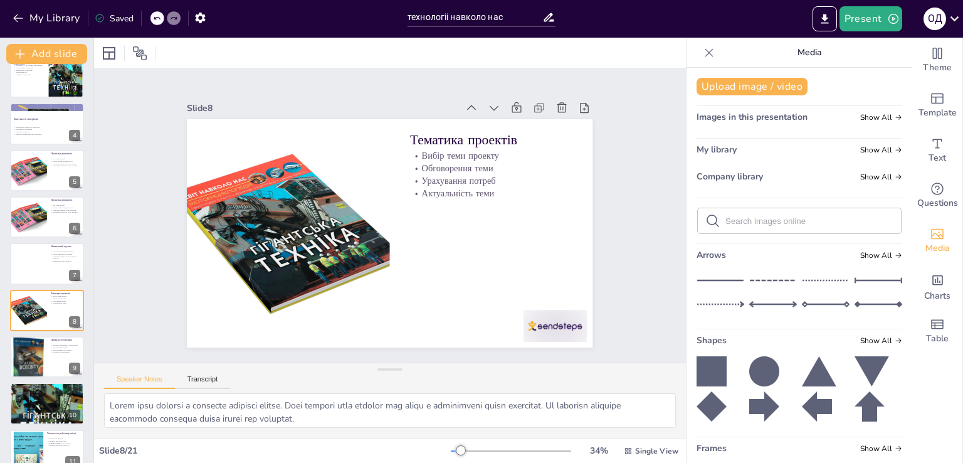
scroll to position [158, 0]
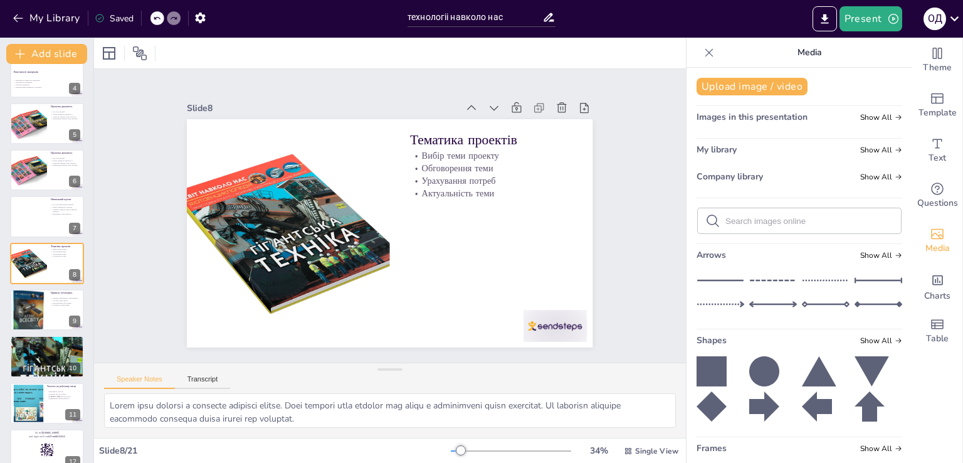
click at [50, 317] on div at bounding box center [47, 309] width 74 height 41
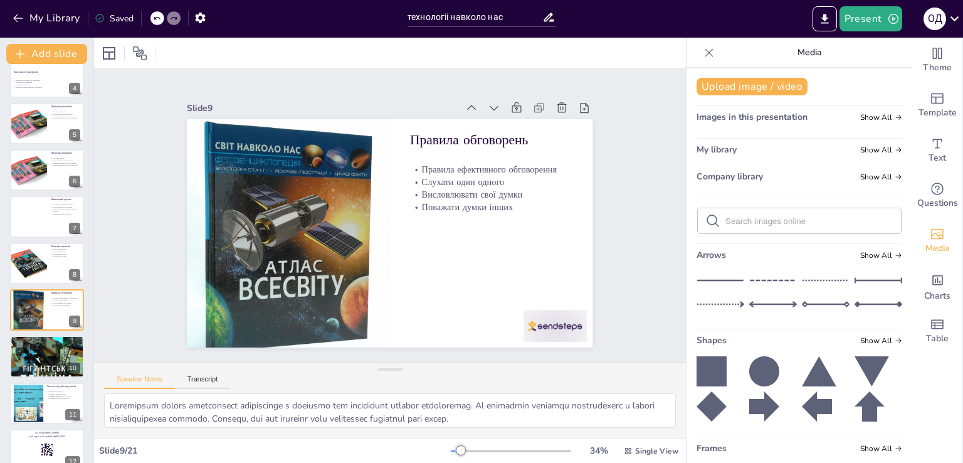
scroll to position [204, 0]
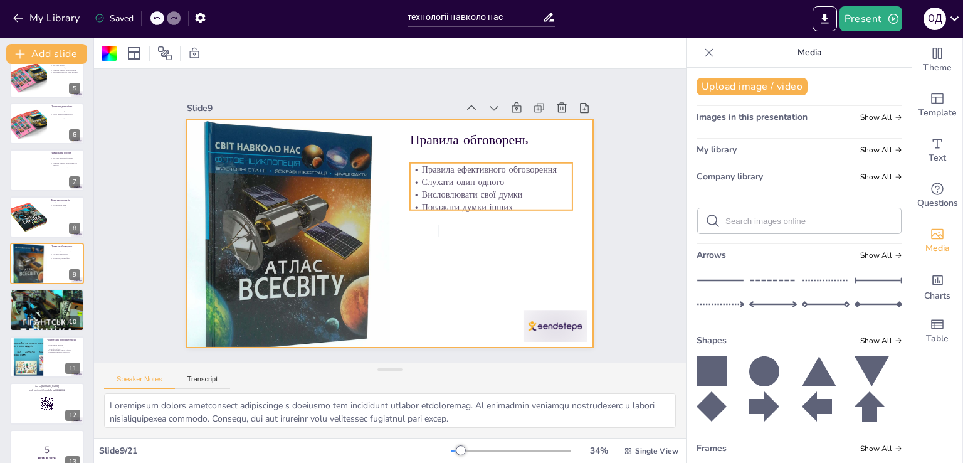
click at [432, 190] on p "Правила ефективного обговорення" at bounding box center [496, 249] width 129 height 118
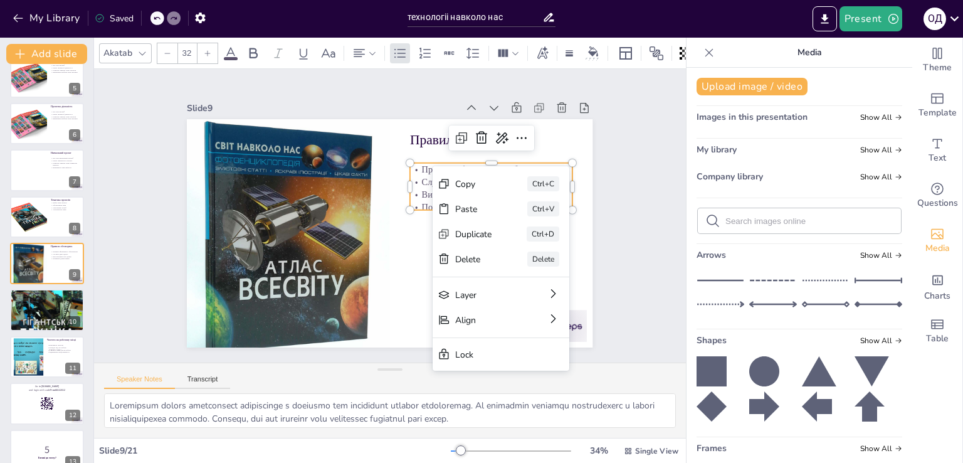
click at [226, 181] on div "Paste" at bounding box center [206, 173] width 38 height 16
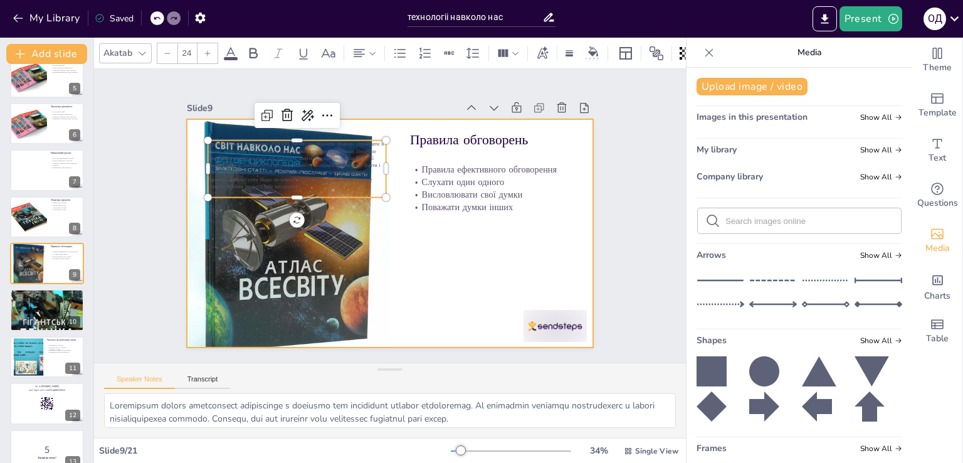
click at [457, 218] on div at bounding box center [386, 233] width 445 height 308
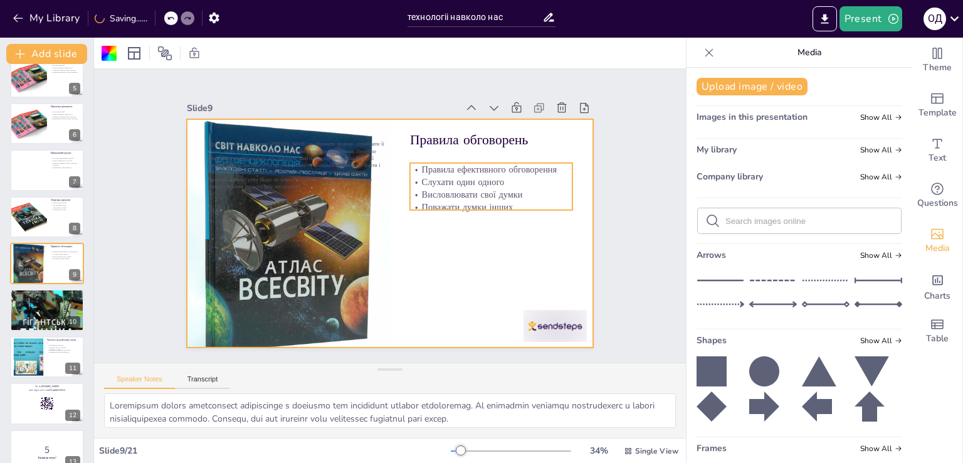
click at [445, 193] on p "Висловлювати свої думки" at bounding box center [493, 216] width 161 height 46
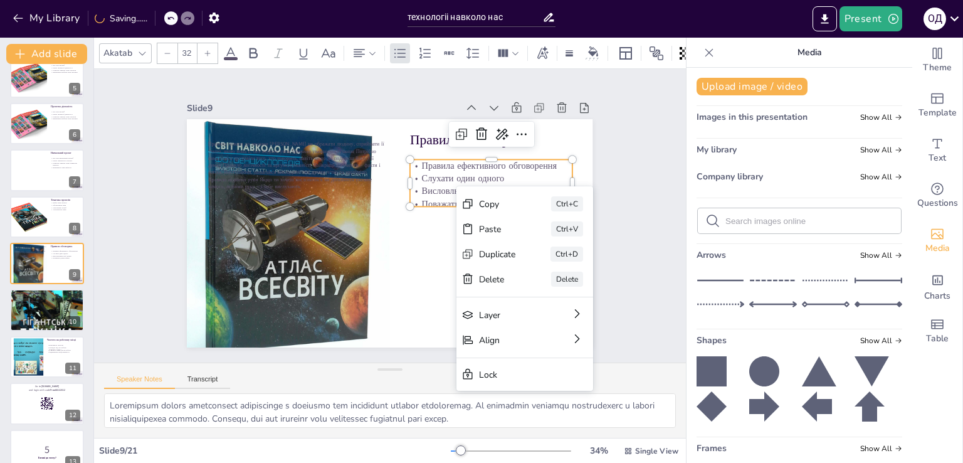
click at [537, 345] on div "Paste" at bounding box center [556, 356] width 39 height 23
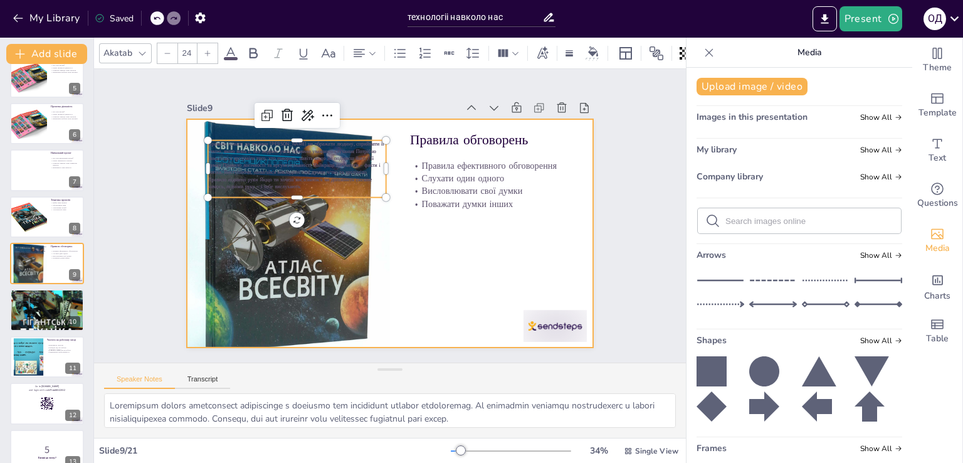
click at [499, 229] on div at bounding box center [386, 233] width 445 height 308
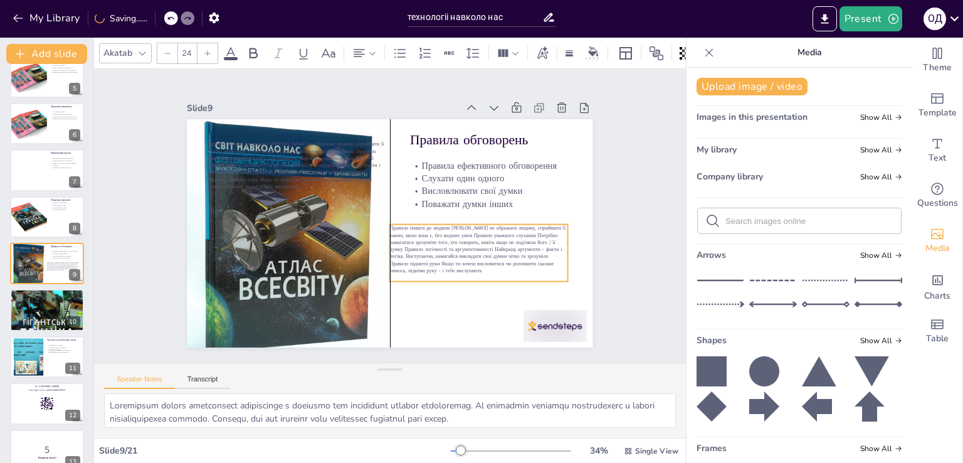
drag, startPoint x: 327, startPoint y: 162, endPoint x: 508, endPoint y: 246, distance: 199.7
click at [508, 246] on span "Правило поваги до людини Намагайся не ображати людину, сприймати її такою, якою…" at bounding box center [469, 262] width 182 height 76
drag, startPoint x: 387, startPoint y: 204, endPoint x: 421, endPoint y: 219, distance: 37.6
click at [421, 219] on div "Правила обговорень Правила ефективного обговорення Слухати один одного Висловлю…" at bounding box center [390, 233] width 406 height 228
drag, startPoint x: 560, startPoint y: 280, endPoint x: 509, endPoint y: 276, distance: 50.9
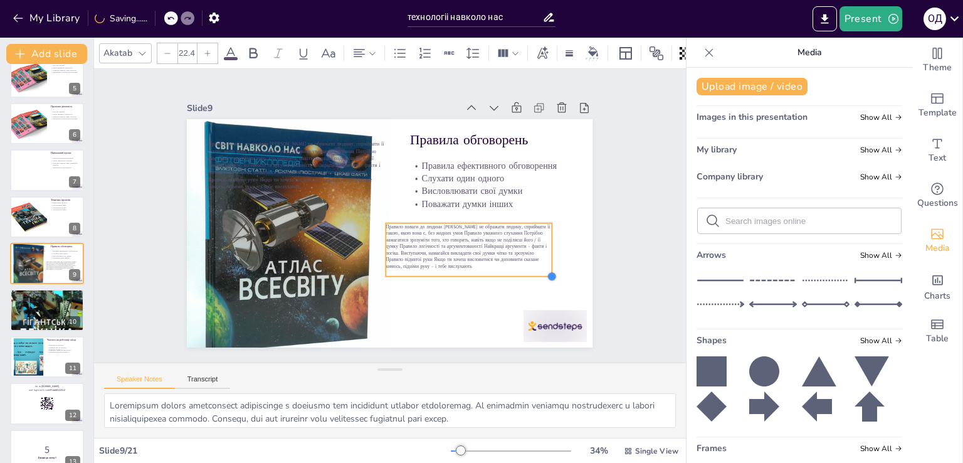
click at [509, 276] on div "Правила обговорень Правила ефективного обговорення Слухати один одного Висловлю…" at bounding box center [384, 232] width 456 height 342
click at [484, 261] on p "Правило поваги до людини Намагайся не ображати людину, сприймати її такою, якою…" at bounding box center [444, 283] width 171 height 126
click at [465, 256] on span "Правило поваги до людини Намагайся не ображати людину, сприймати її такою, якою…" at bounding box center [467, 251] width 172 height 57
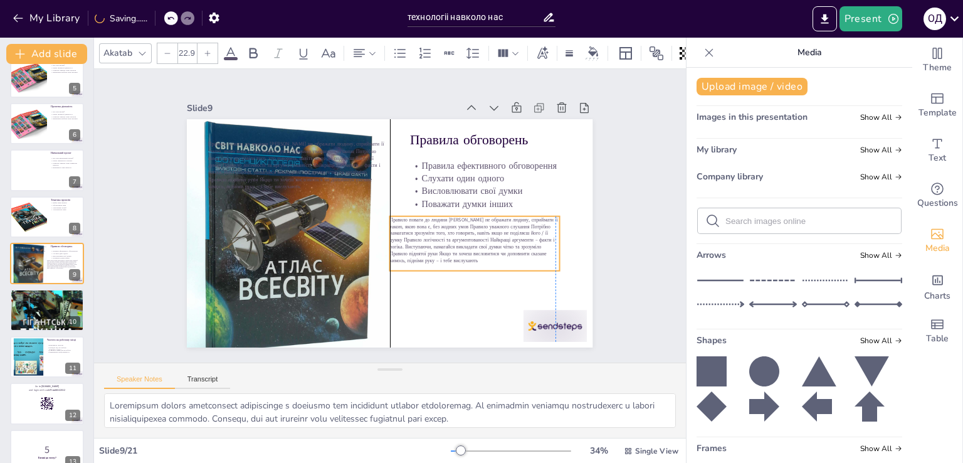
drag, startPoint x: 466, startPoint y: 261, endPoint x: 466, endPoint y: 255, distance: 6.3
click at [466, 255] on span "Правило поваги до людини Намагайся не ображати людину, сприймати її такою, якою…" at bounding box center [428, 288] width 148 height 144
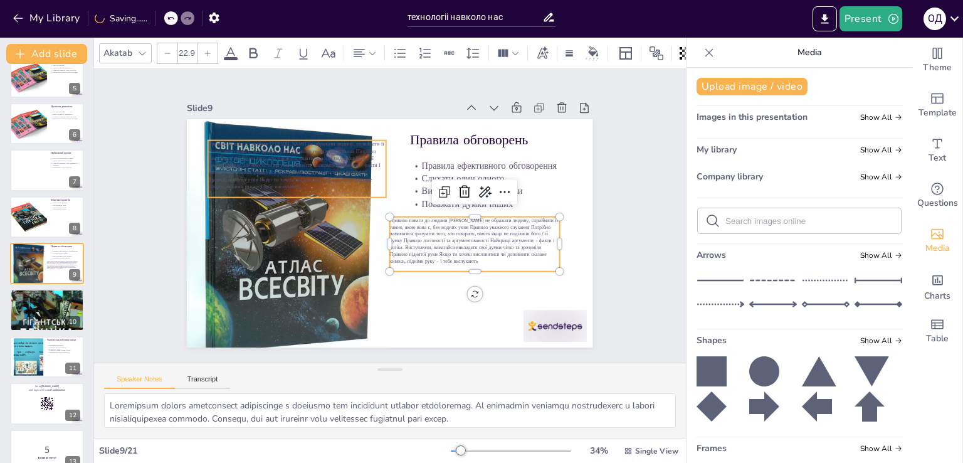
click at [416, 180] on p "Правило поваги до людини Намагайся не ображати людину, сприймати її такою, якою…" at bounding box center [467, 143] width 102 height 184
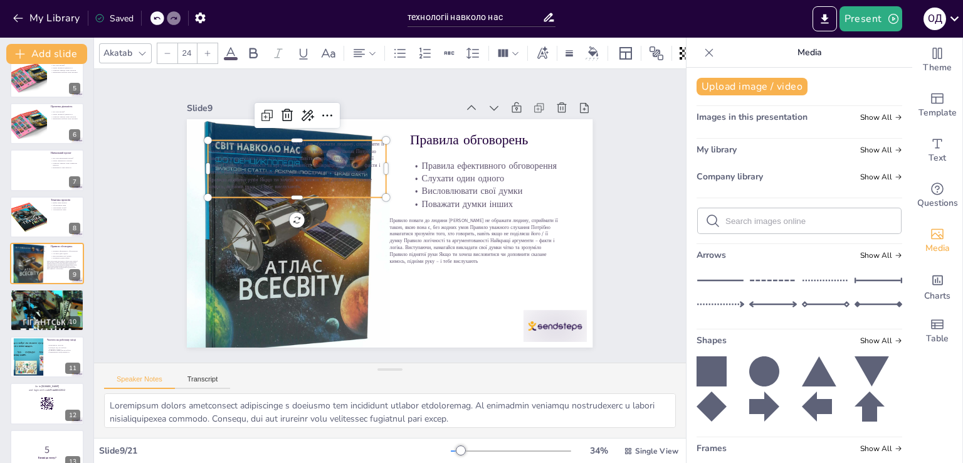
click at [355, 85] on icon at bounding box center [365, 73] width 21 height 21
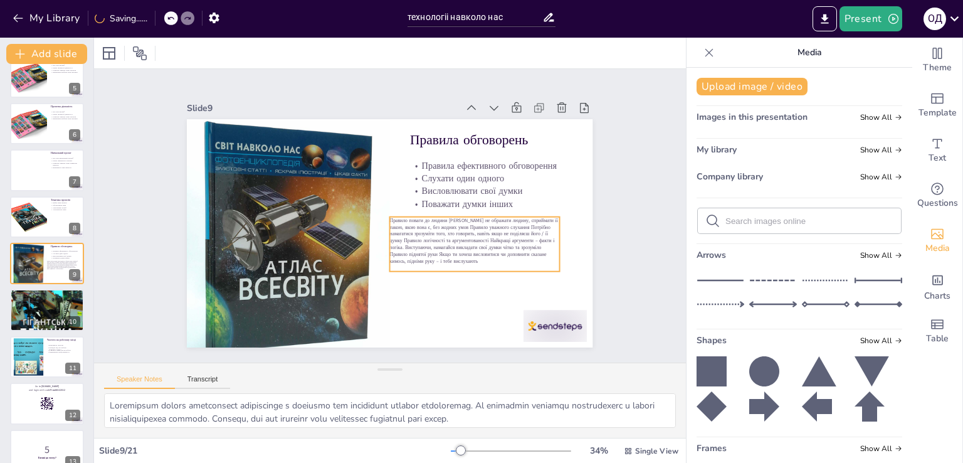
click at [389, 226] on span "Правило поваги до людини Намагайся не ображати людину, сприймати її такою, якою…" at bounding box center [353, 293] width 72 height 174
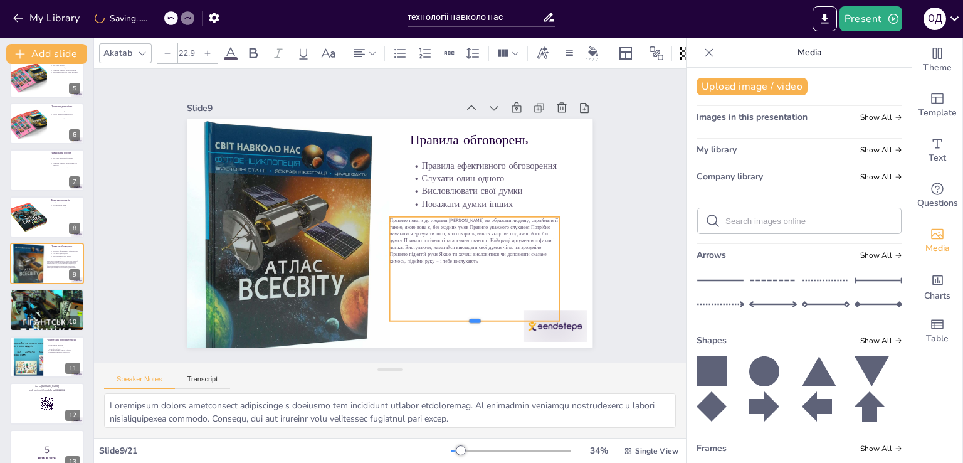
drag, startPoint x: 469, startPoint y: 270, endPoint x: 461, endPoint y: 310, distance: 40.8
click at [460, 319] on div at bounding box center [450, 340] width 168 height 45
click at [471, 254] on p "Правило поваги до людини Намагайся не ображати людину, сприймати її такою, якою…" at bounding box center [457, 273] width 174 height 112
click at [479, 203] on icon at bounding box center [488, 212] width 18 height 18
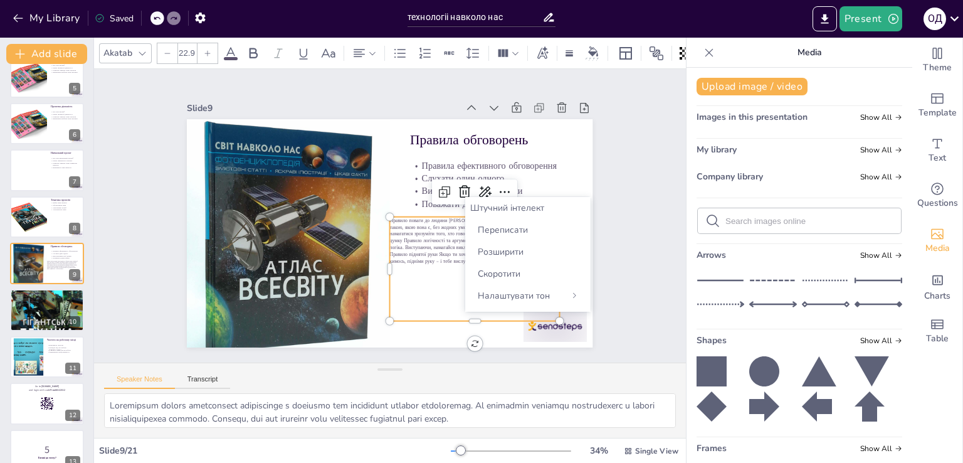
click at [494, 230] on font "Переписати" at bounding box center [503, 230] width 50 height 12
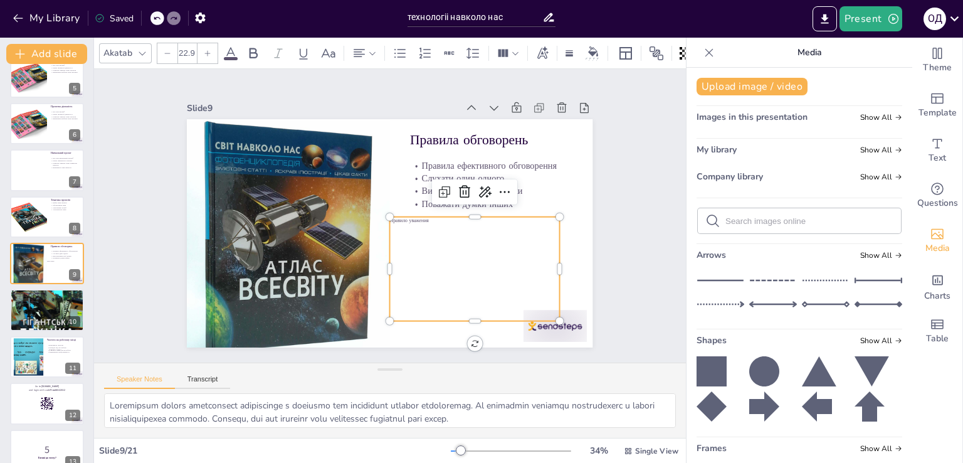
click at [497, 219] on icon at bounding box center [506, 228] width 19 height 19
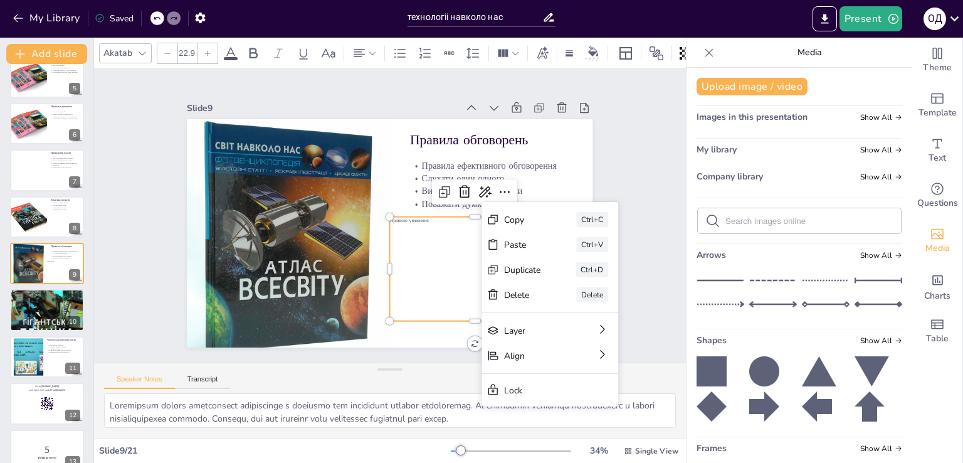
click at [459, 206] on icon at bounding box center [468, 215] width 19 height 19
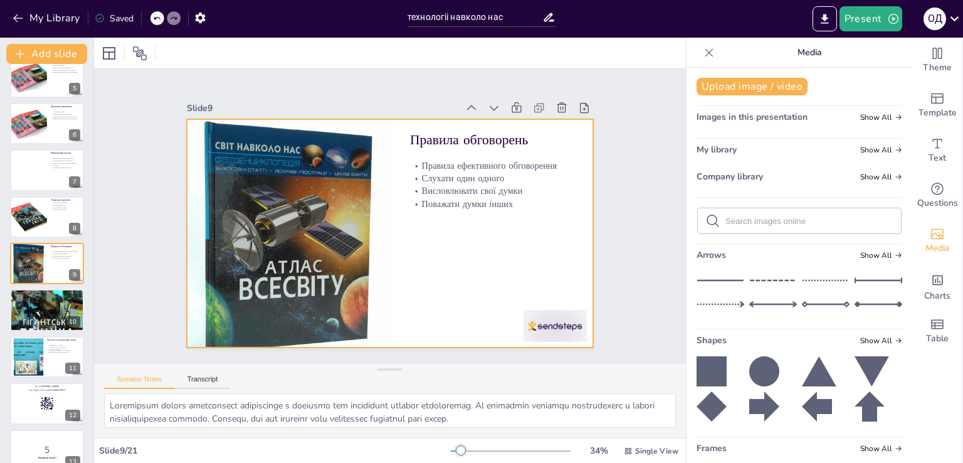
click at [450, 247] on div at bounding box center [384, 232] width 456 height 342
click at [513, 213] on div at bounding box center [384, 232] width 456 height 342
click at [53, 260] on button at bounding box center [55, 253] width 15 height 15
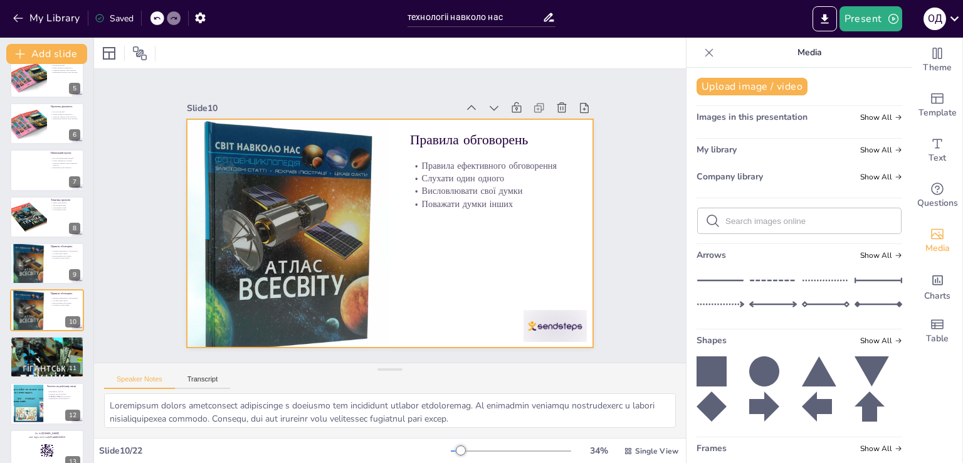
scroll to position [251, 0]
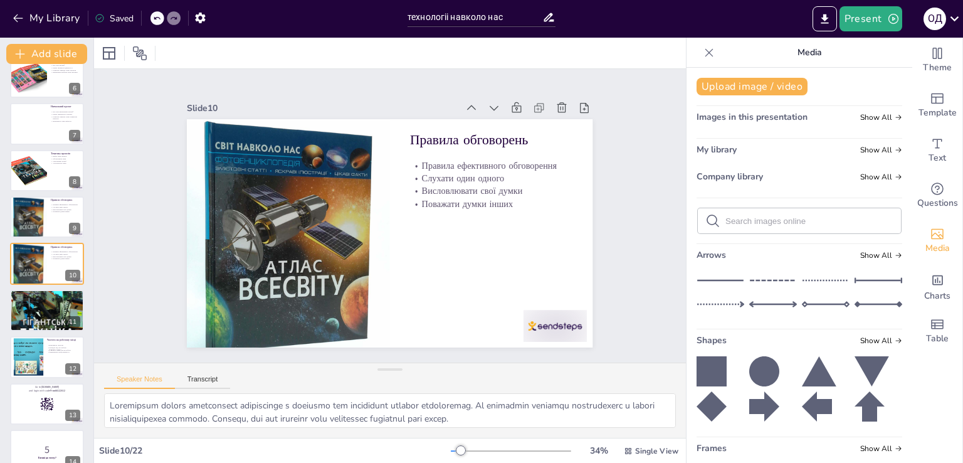
click at [76, 254] on icon at bounding box center [72, 254] width 9 height 9
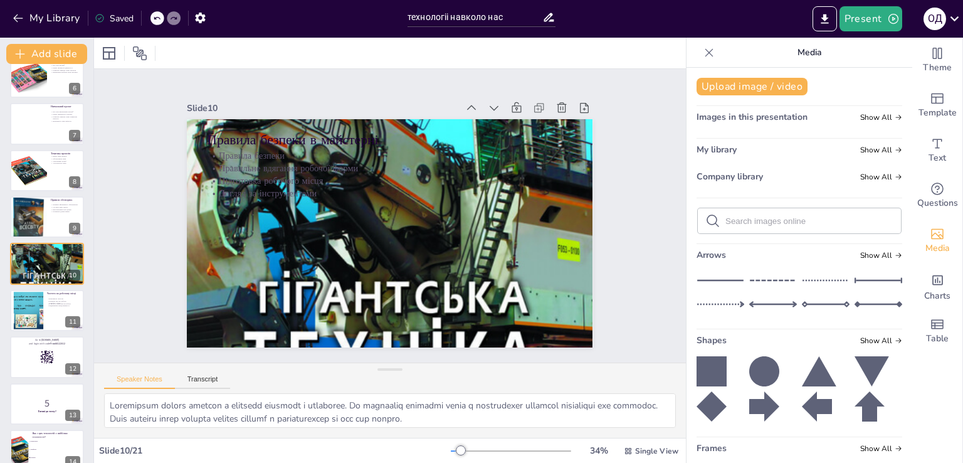
click at [73, 253] on icon at bounding box center [72, 254] width 5 height 7
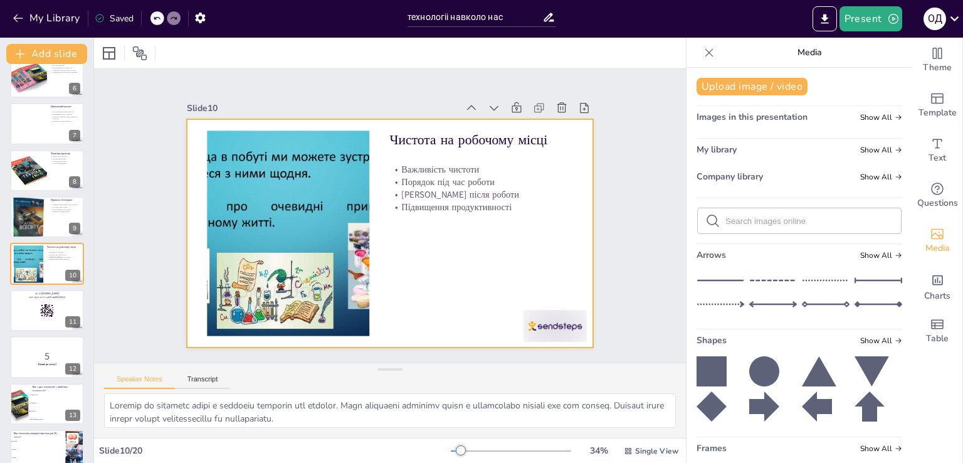
click at [336, 184] on div at bounding box center [415, 115] width 336 height 417
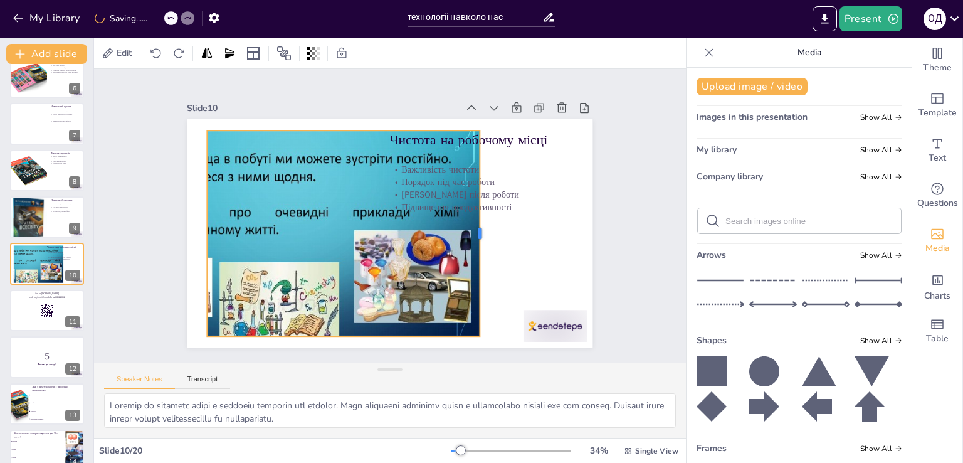
drag, startPoint x: 364, startPoint y: 226, endPoint x: 471, endPoint y: 248, distance: 110.0
click at [471, 157] on div at bounding box center [377, 119] width 198 height 73
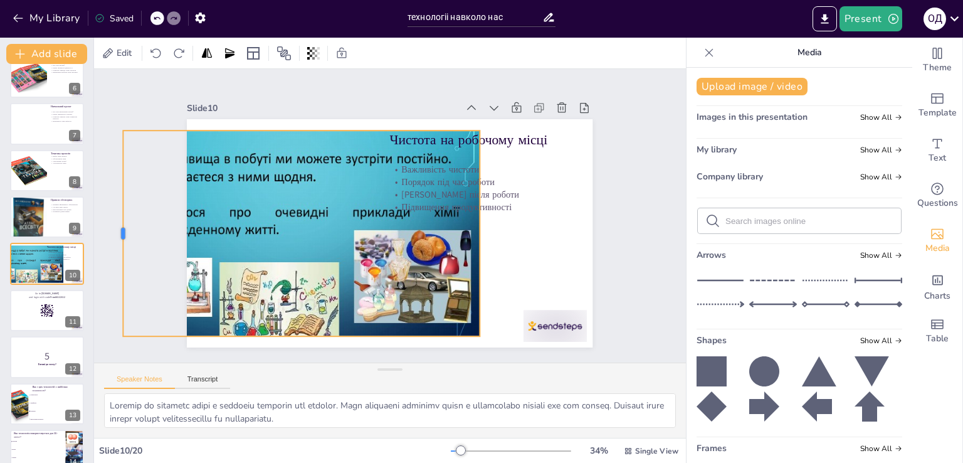
drag, startPoint x: 197, startPoint y: 225, endPoint x: 113, endPoint y: 212, distance: 85.0
click at [113, 212] on div at bounding box center [134, 122] width 93 height 192
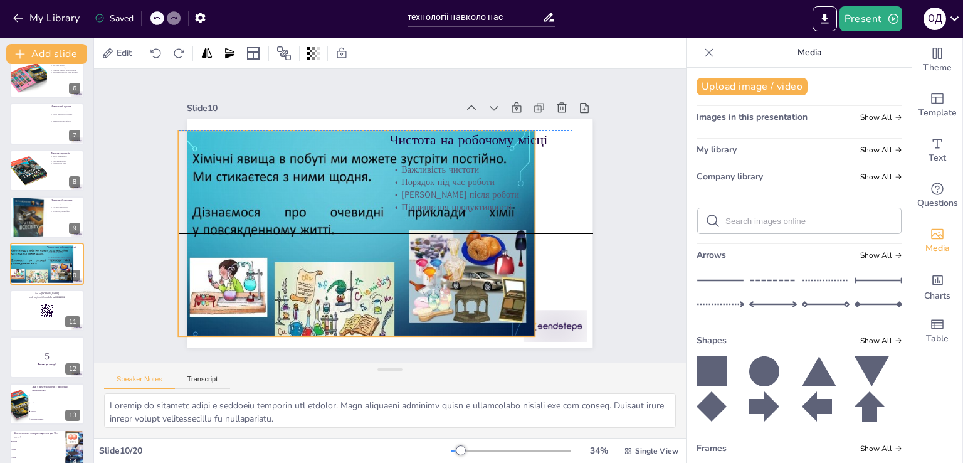
drag, startPoint x: 203, startPoint y: 211, endPoint x: 256, endPoint y: 211, distance: 52.7
click at [258, 211] on div at bounding box center [341, 222] width 432 height 354
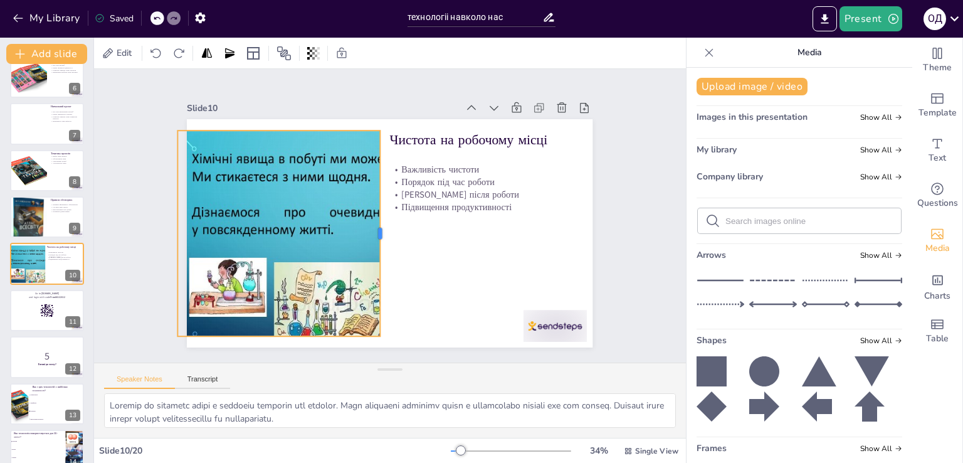
drag, startPoint x: 527, startPoint y: 228, endPoint x: 369, endPoint y: 226, distance: 158.0
click at [372, 224] on div at bounding box center [381, 231] width 53 height 203
click at [56, 309] on div at bounding box center [47, 310] width 74 height 41
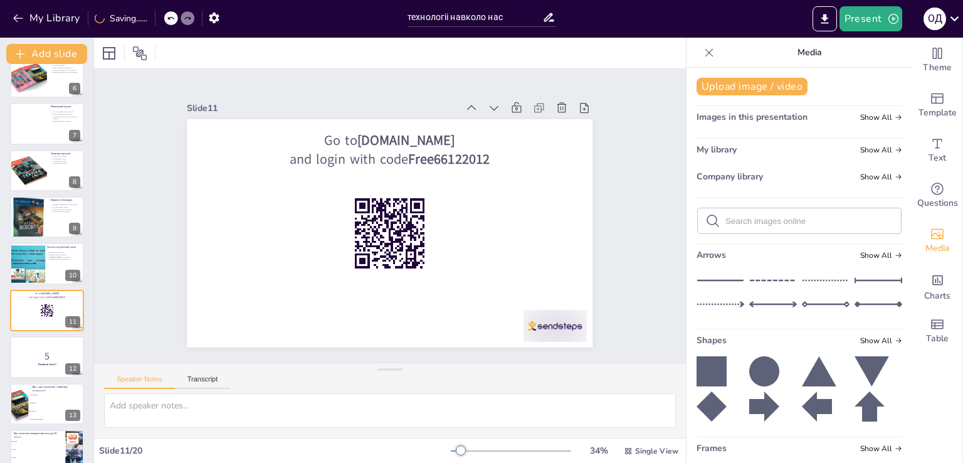
scroll to position [298, 0]
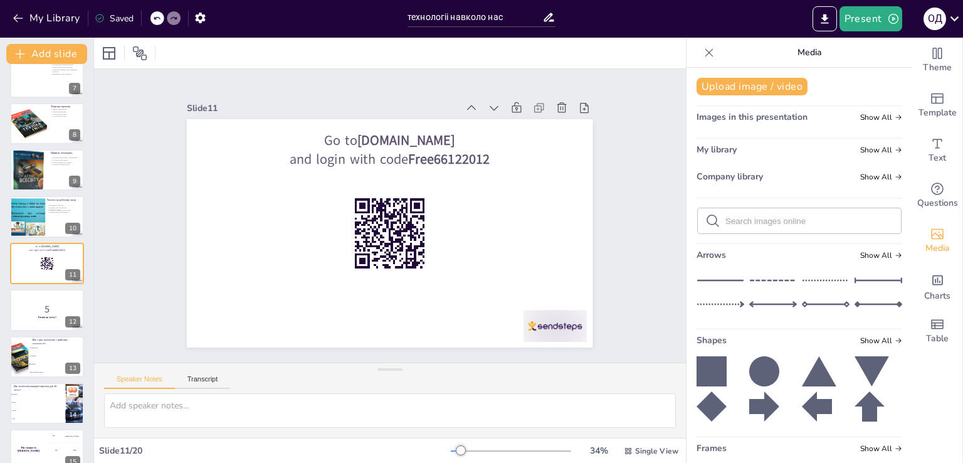
click at [50, 352] on button at bounding box center [55, 347] width 15 height 15
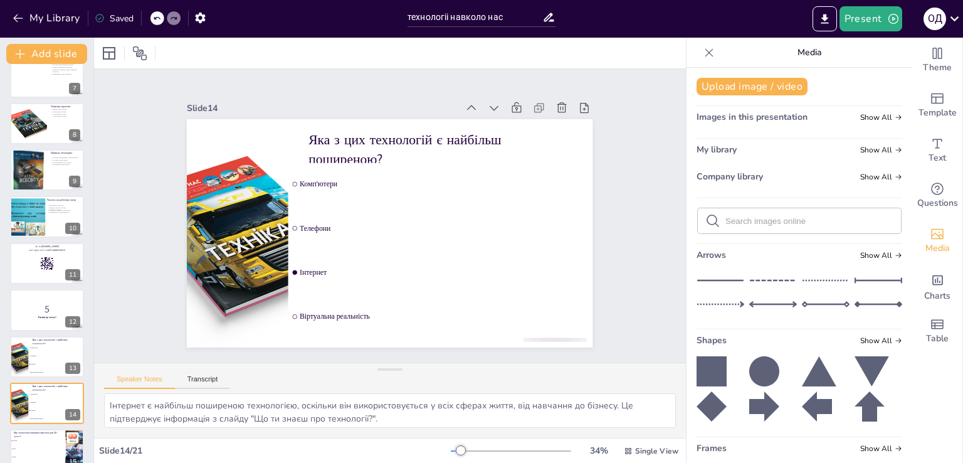
scroll to position [438, 0]
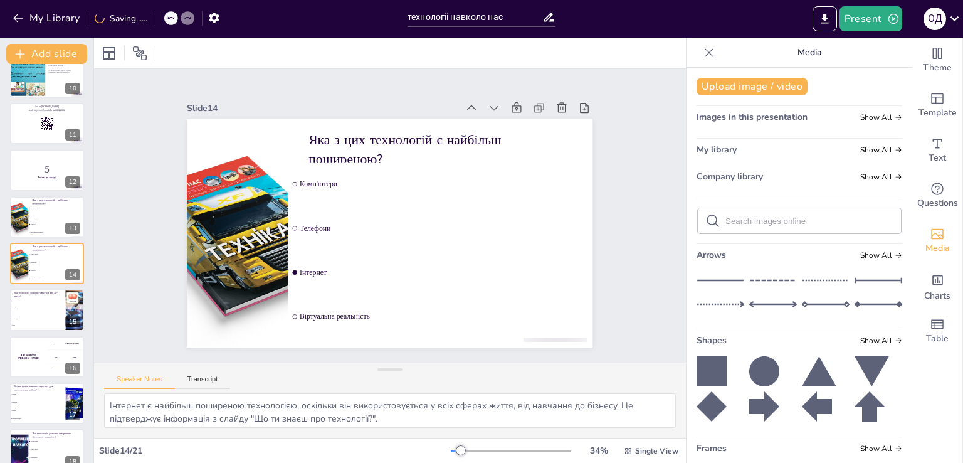
click at [39, 411] on li "Метал" at bounding box center [38, 410] width 56 height 8
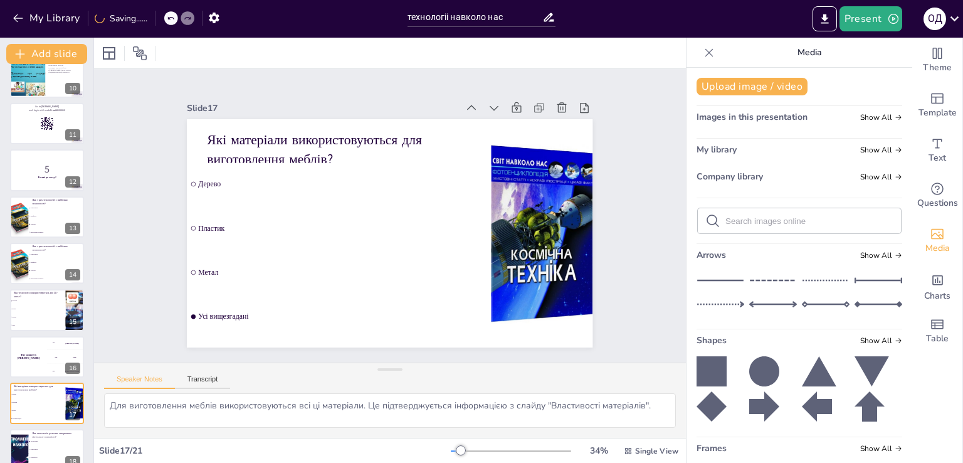
scroll to position [577, 0]
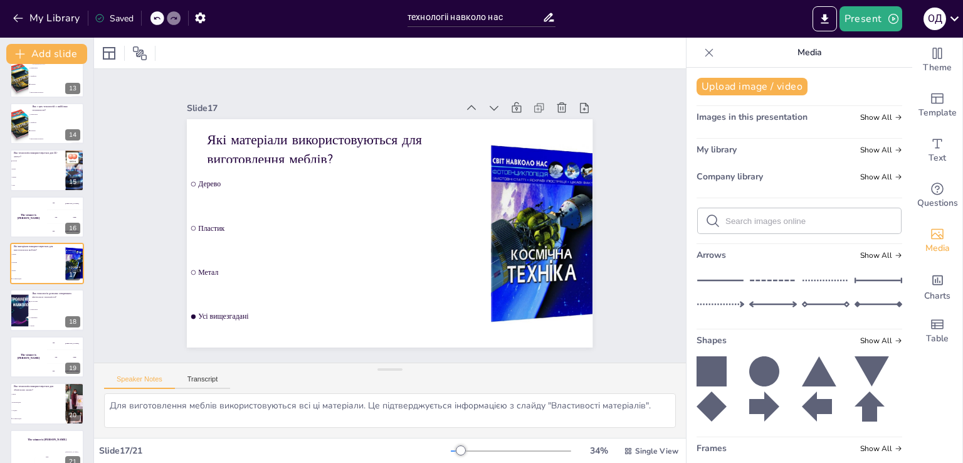
click at [35, 442] on div "The winner is Niels 🏆" at bounding box center [47, 439] width 74 height 21
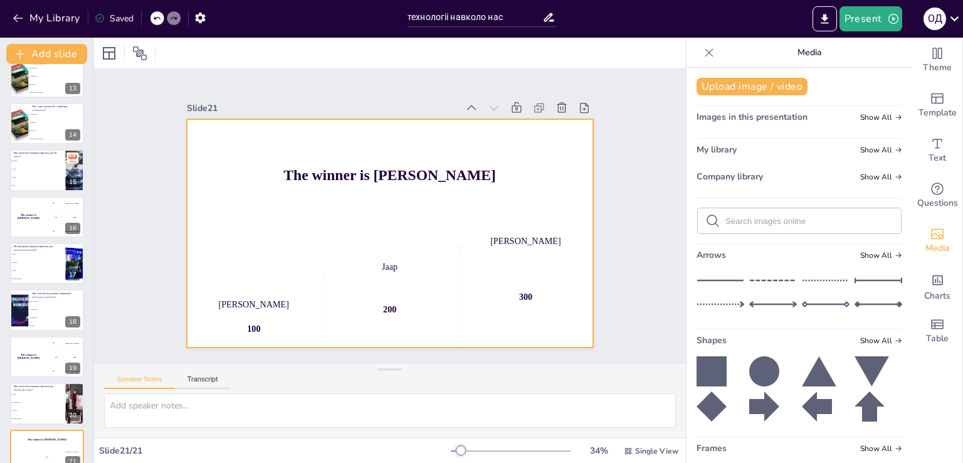
scroll to position [595, 0]
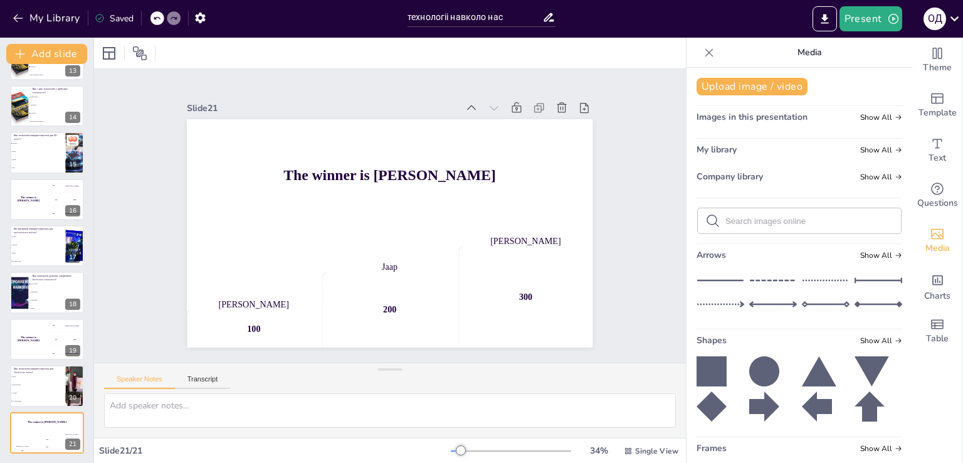
click at [73, 424] on icon at bounding box center [72, 422] width 5 height 7
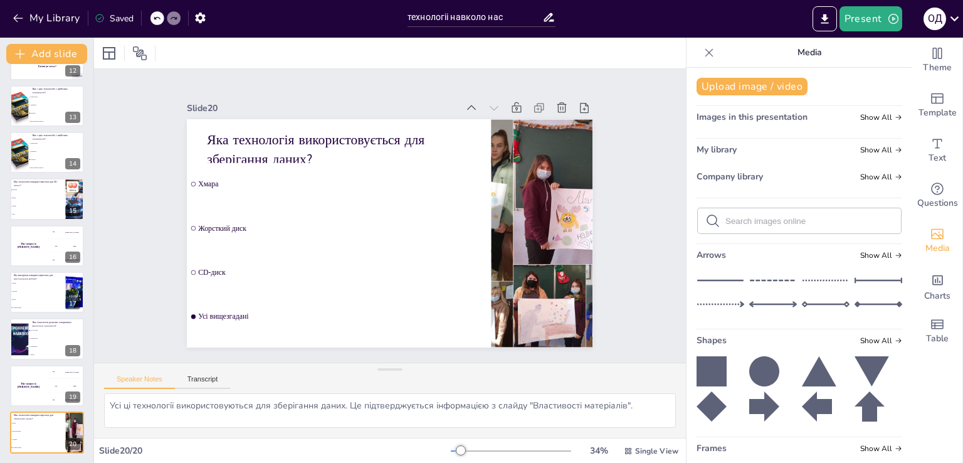
click at [71, 422] on icon at bounding box center [72, 422] width 9 height 9
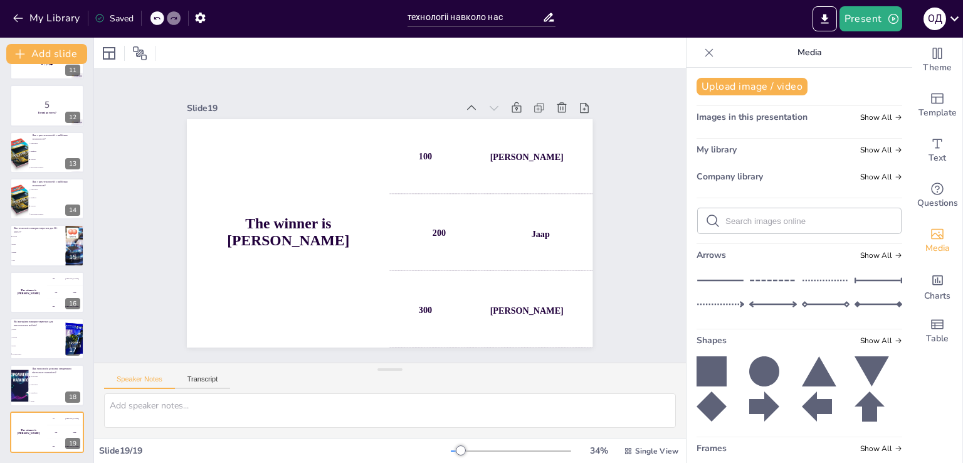
scroll to position [502, 0]
click at [75, 423] on icon at bounding box center [72, 423] width 5 height 7
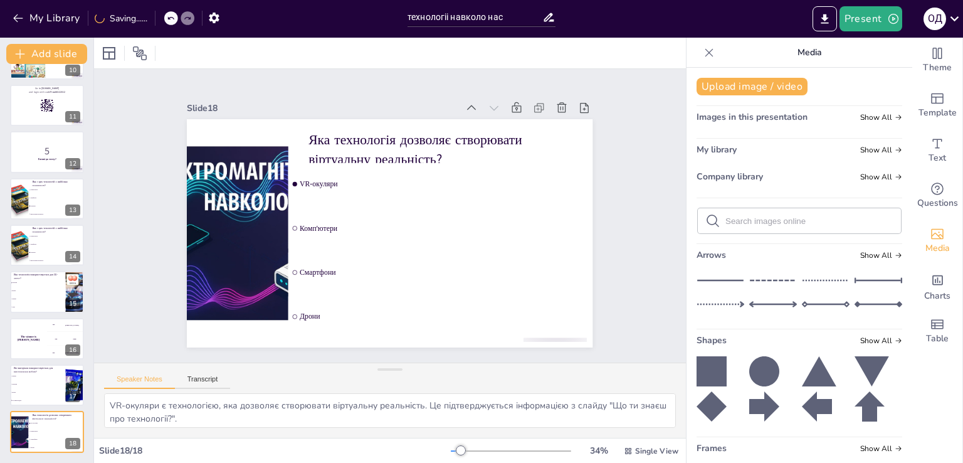
scroll to position [455, 0]
click at [75, 423] on icon at bounding box center [72, 422] width 5 height 7
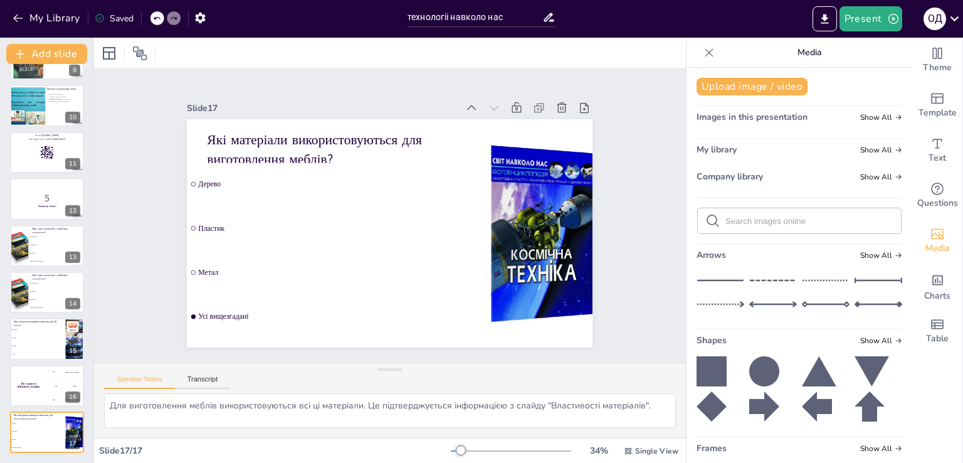
scroll to position [409, 0]
click at [72, 421] on icon at bounding box center [72, 422] width 5 height 7
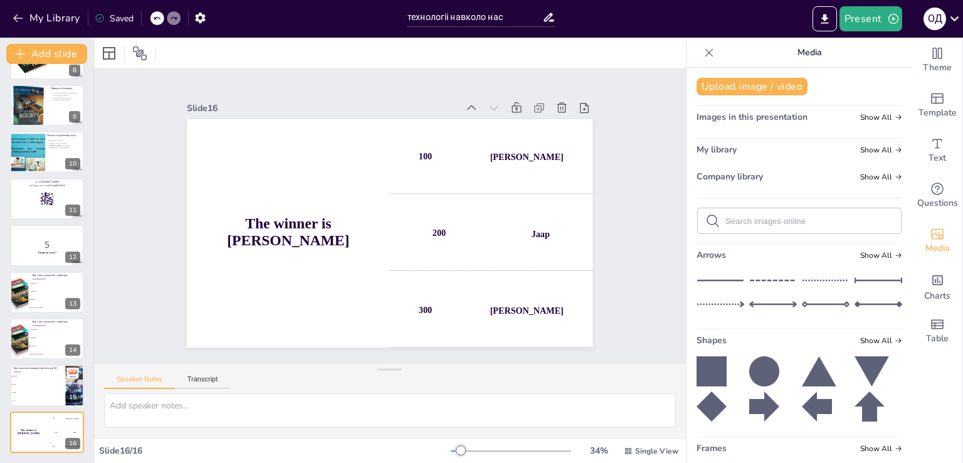
scroll to position [362, 0]
click at [70, 421] on icon at bounding box center [72, 422] width 9 height 9
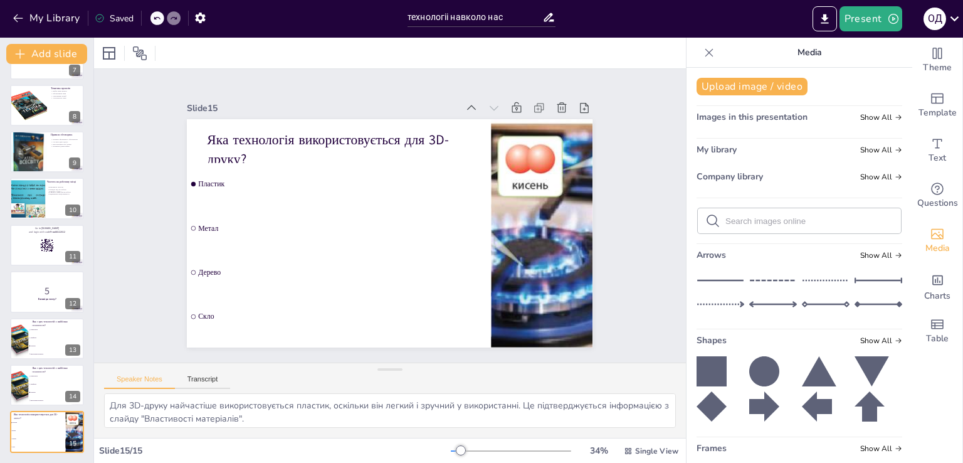
scroll to position [316, 0]
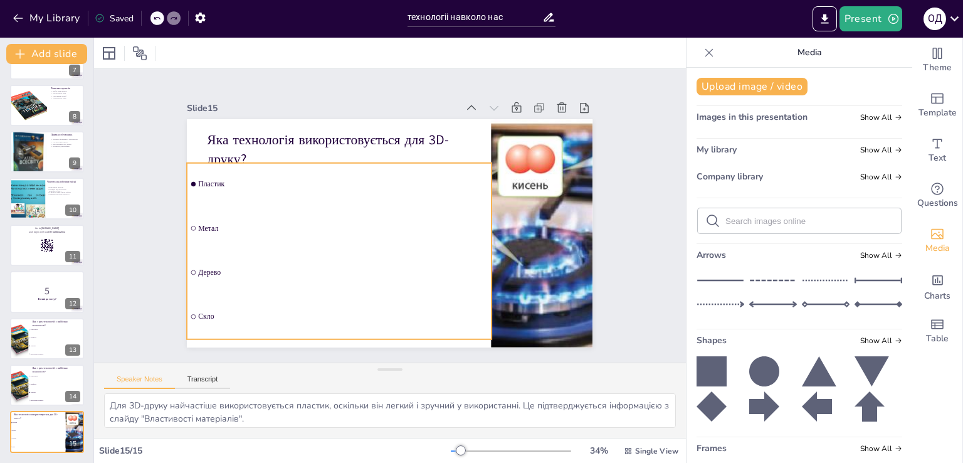
click at [277, 222] on span "Метал" at bounding box center [342, 207] width 268 height 125
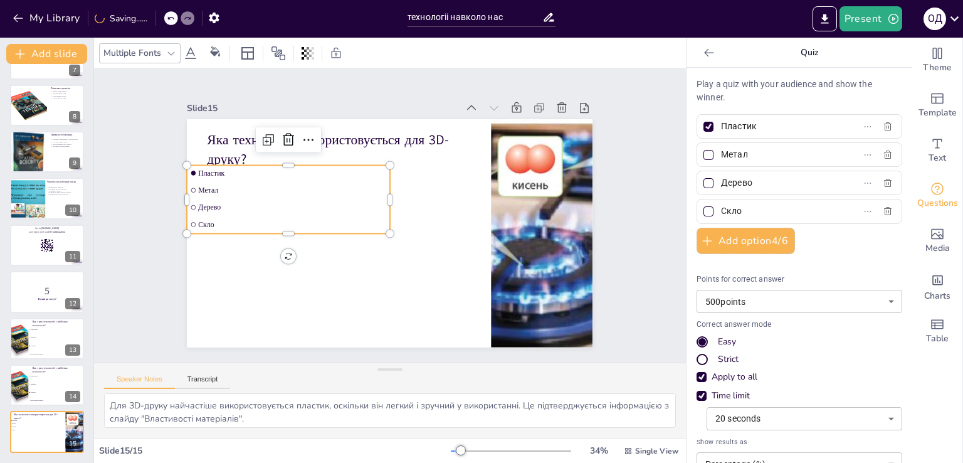
click at [264, 345] on div "Slide 1 Технології навколо нас Ця презентація розгляне важливість технологій у …" at bounding box center [390, 216] width 640 height 410
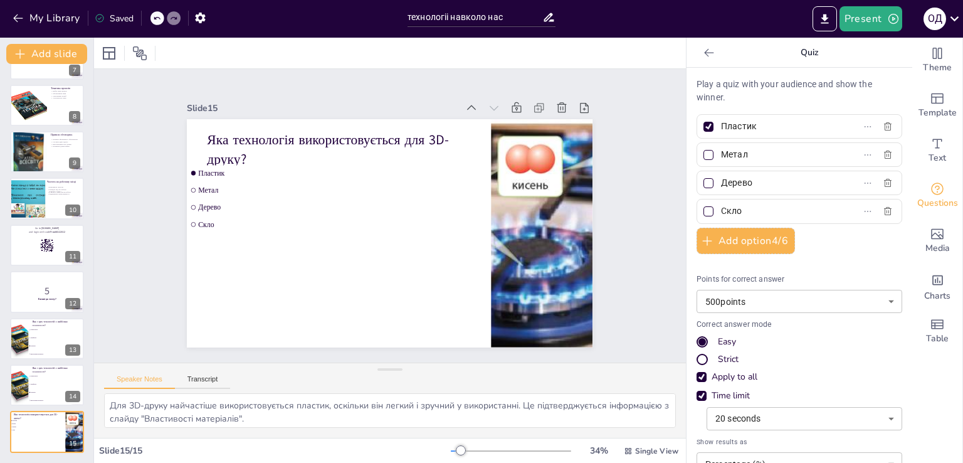
click at [56, 385] on li "Телефони" at bounding box center [57, 384] width 56 height 8
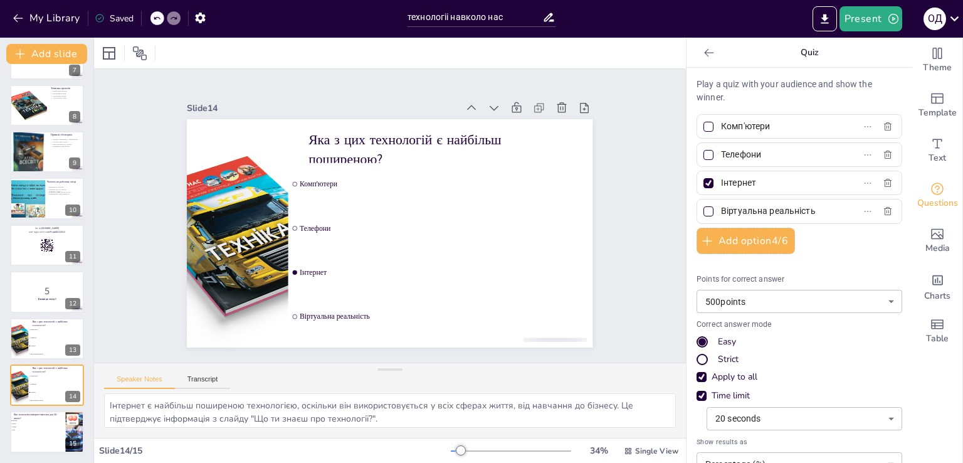
click at [53, 332] on icon at bounding box center [55, 329] width 9 height 9
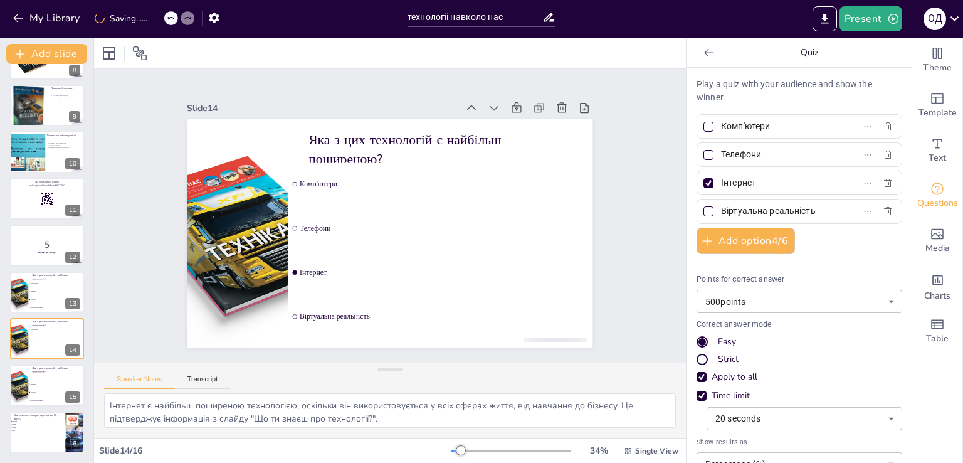
click at [74, 327] on icon at bounding box center [72, 329] width 5 height 7
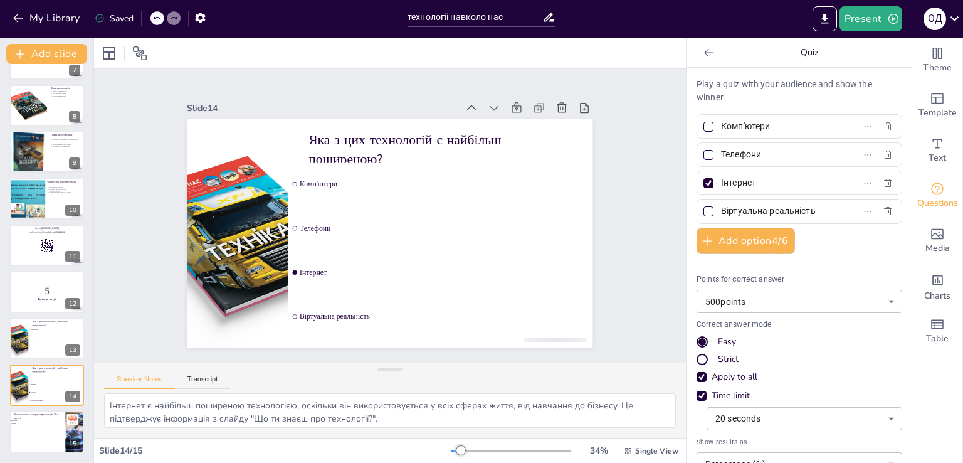
scroll to position [316, 0]
click at [56, 290] on p "5" at bounding box center [47, 291] width 66 height 14
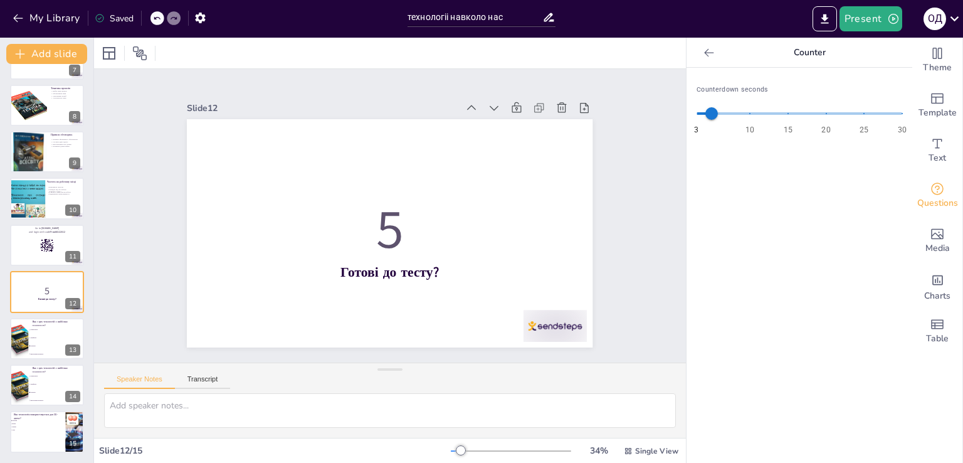
click at [31, 243] on div at bounding box center [47, 244] width 74 height 41
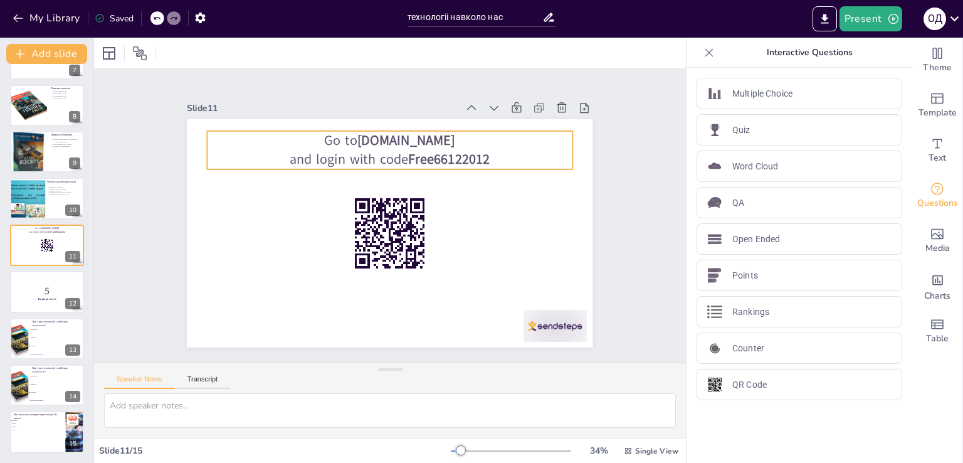
scroll to position [298, 0]
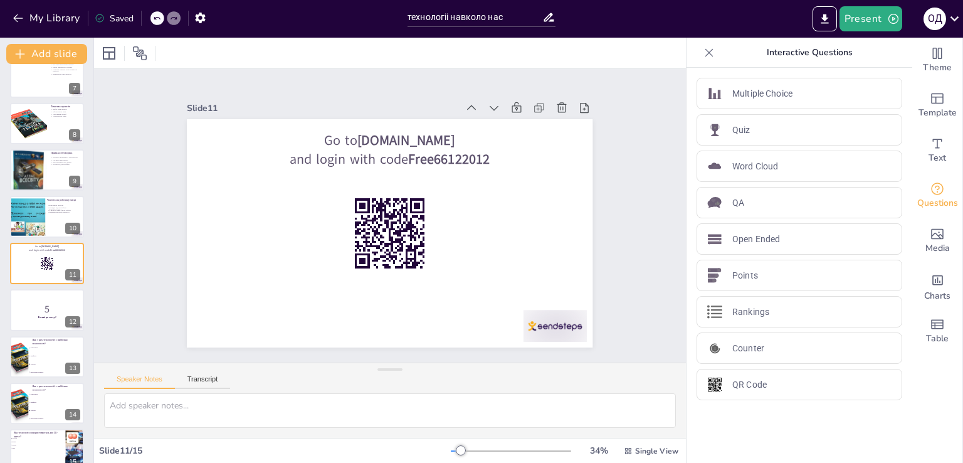
click at [50, 211] on button at bounding box center [55, 206] width 15 height 15
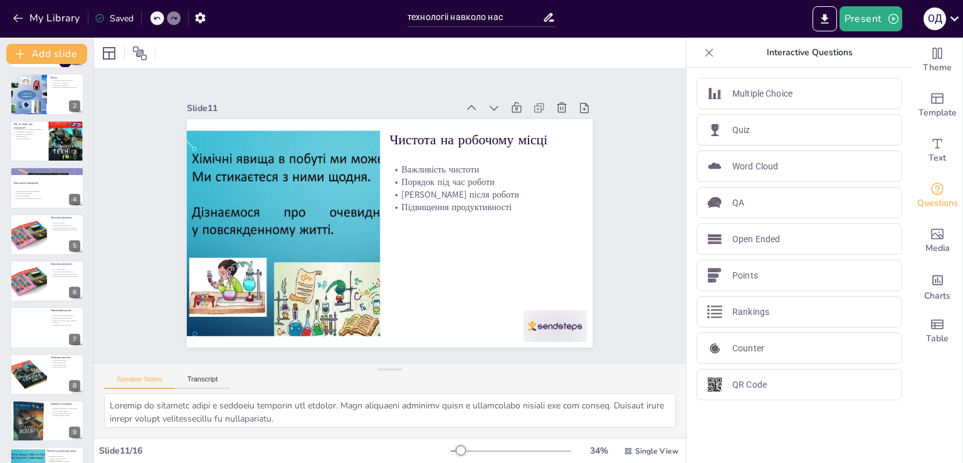
scroll to position [0, 0]
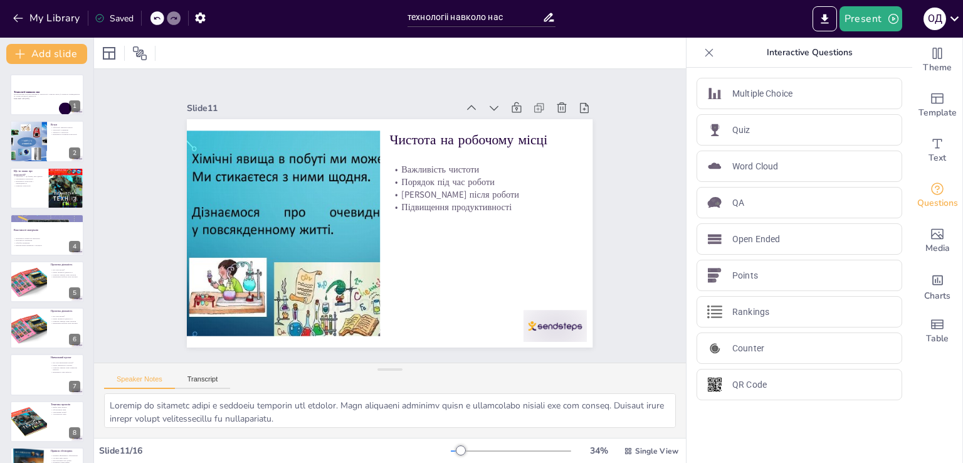
click at [35, 95] on p "Ця презентація розгляне важливість технологій у нашому житті, їх вплив на повся…" at bounding box center [47, 95] width 66 height 4
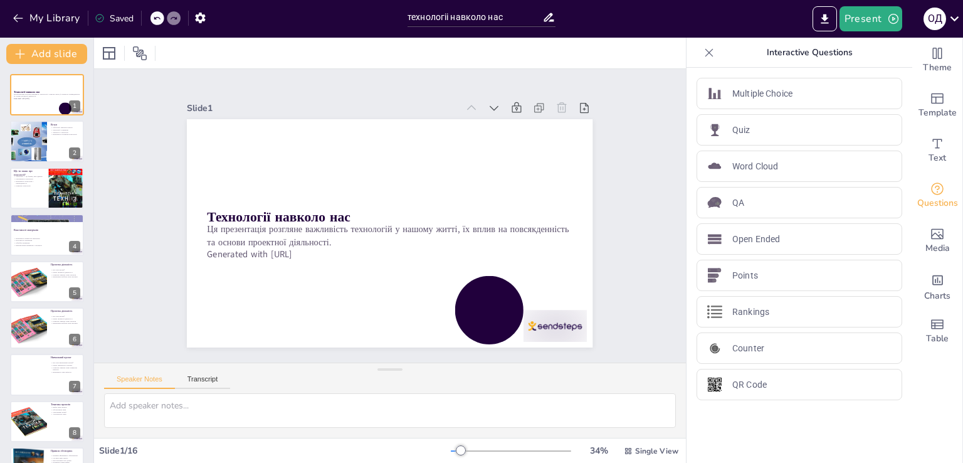
click at [32, 191] on div at bounding box center [47, 187] width 74 height 41
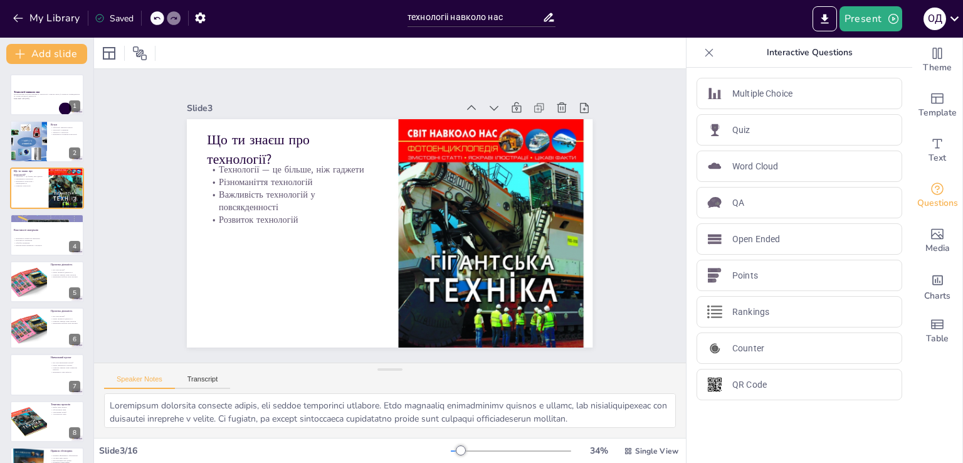
click at [46, 242] on p "Обробка матеріалів" at bounding box center [47, 243] width 66 height 3
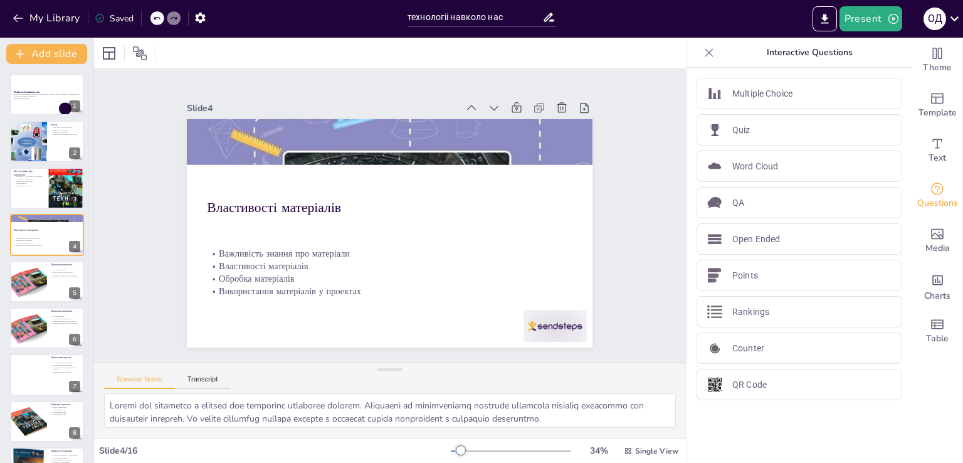
click at [31, 194] on div at bounding box center [47, 187] width 74 height 41
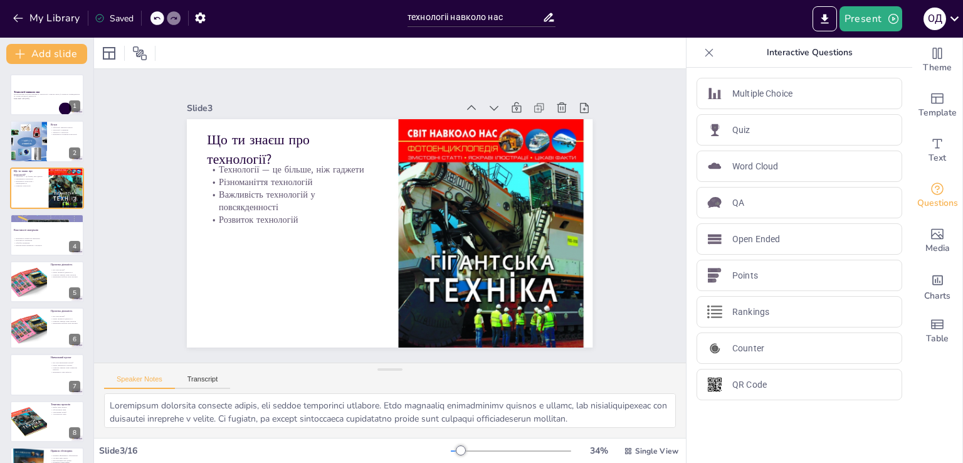
click at [43, 285] on div at bounding box center [29, 281] width 58 height 41
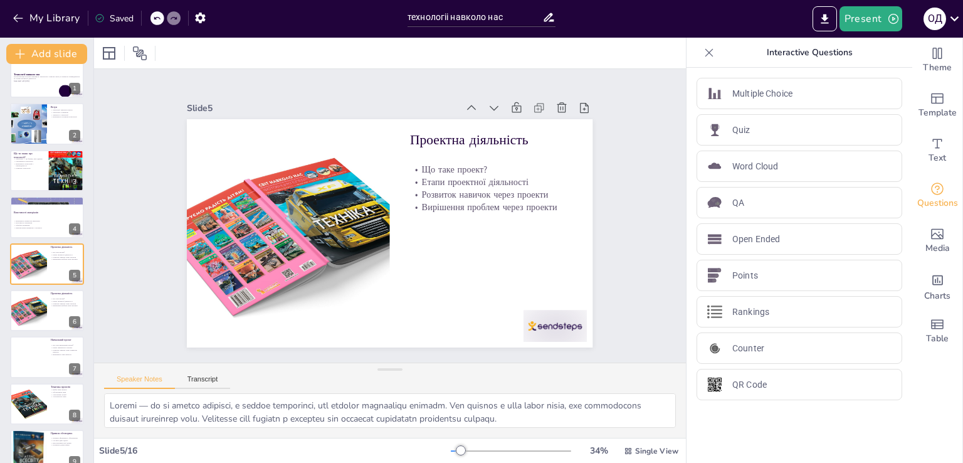
click at [59, 299] on icon at bounding box center [55, 301] width 8 height 8
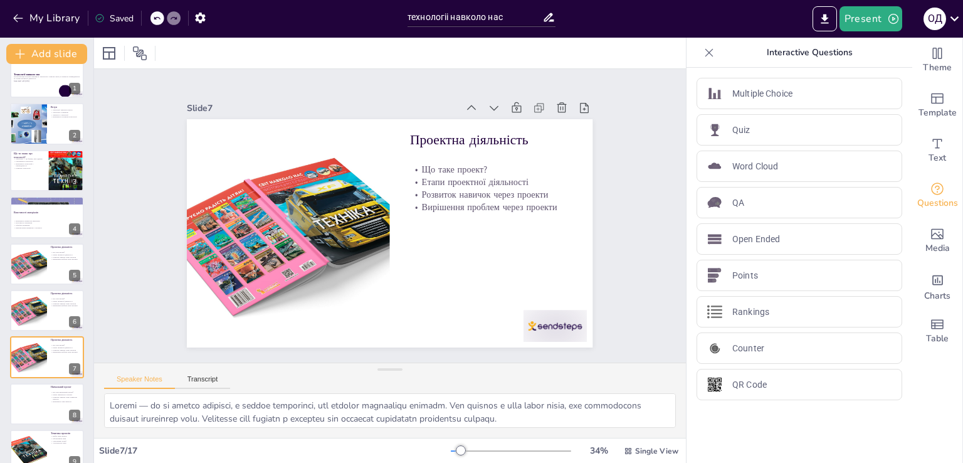
scroll to position [111, 0]
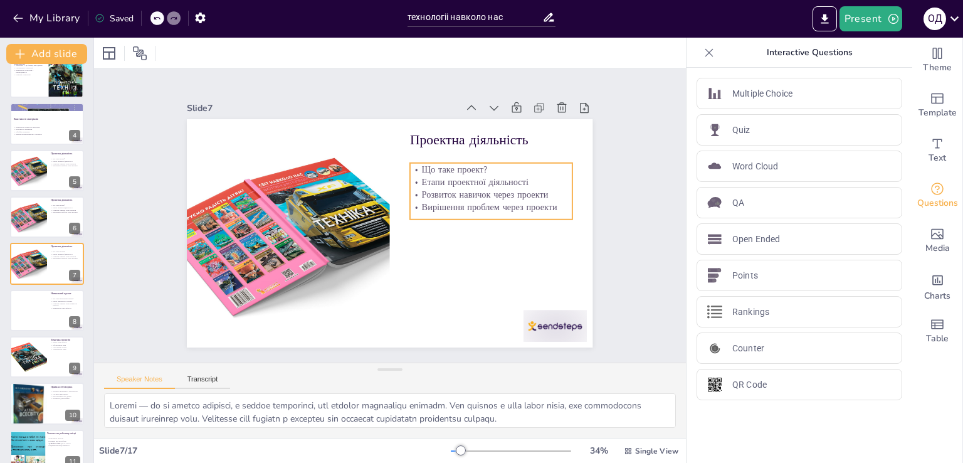
click at [439, 204] on p "Етапи проектної діяльності" at bounding box center [483, 268] width 118 height 129
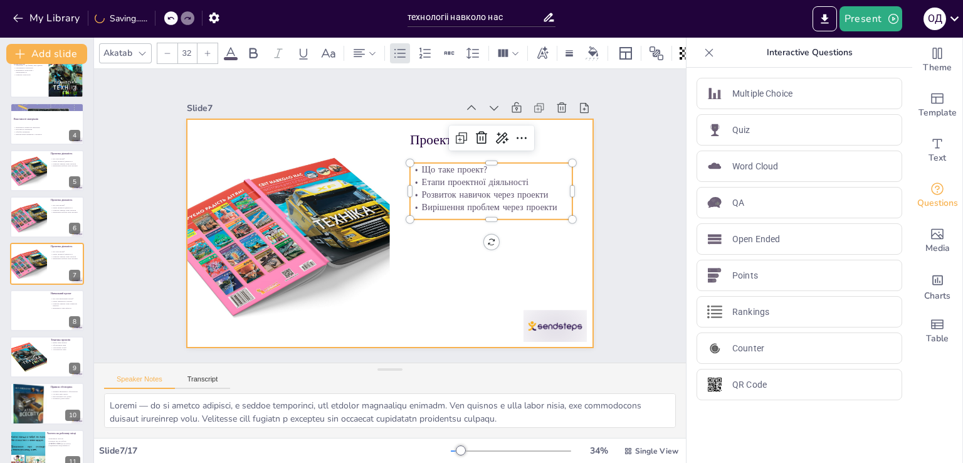
click at [431, 247] on div at bounding box center [375, 226] width 423 height 462
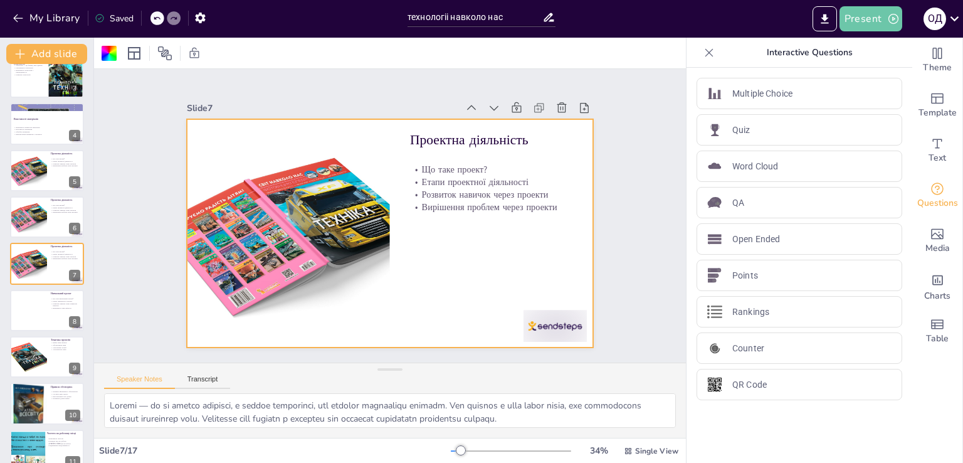
click at [865, 22] on button "Present" at bounding box center [870, 18] width 63 height 25
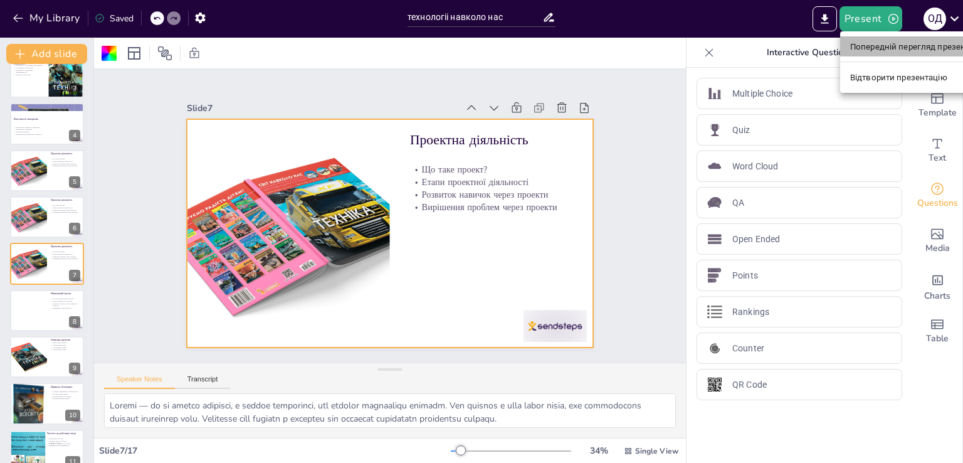
click at [900, 51] on font "Попередній перегляд презентації" at bounding box center [916, 46] width 133 height 9
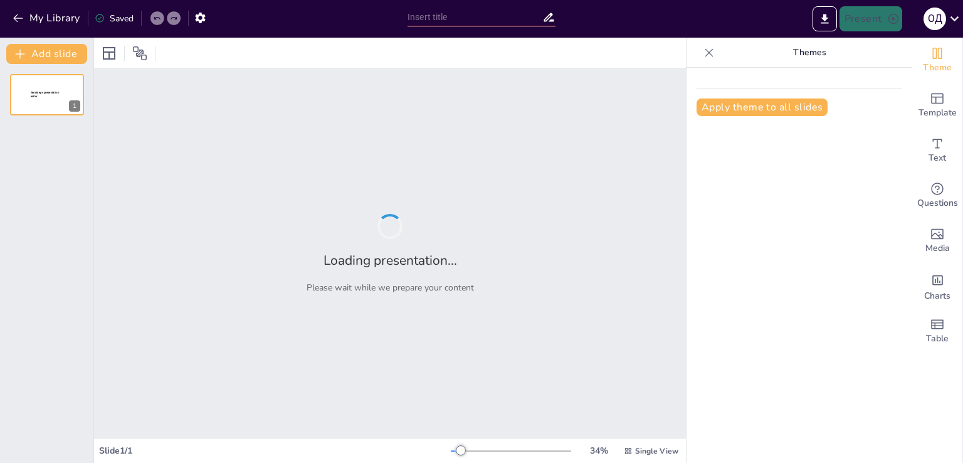
type input "технологіі навколо нас"
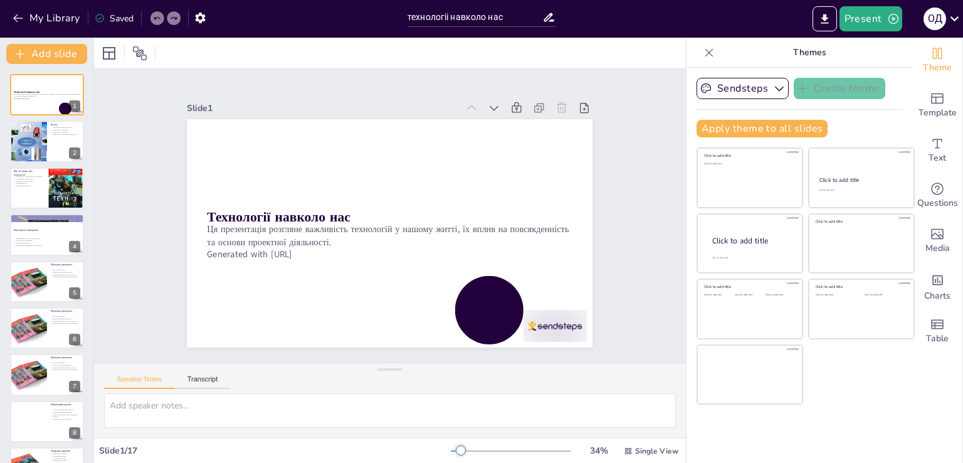
checkbox input "true"
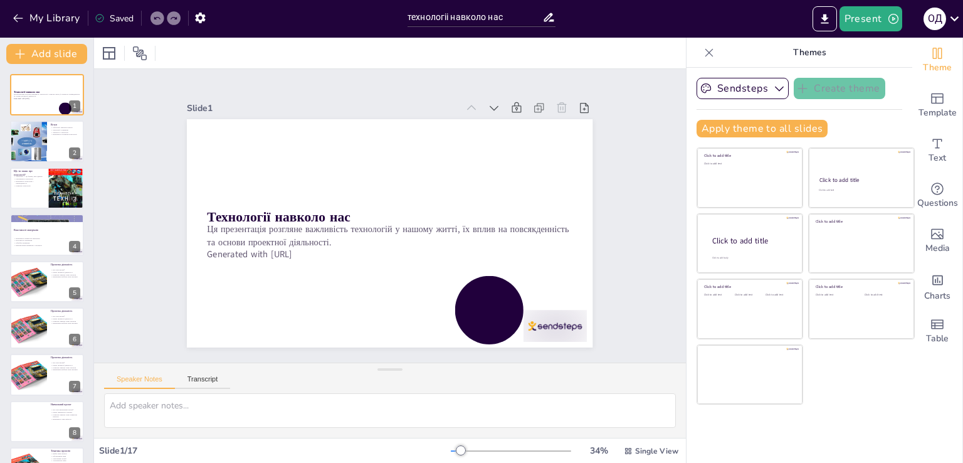
checkbox input "true"
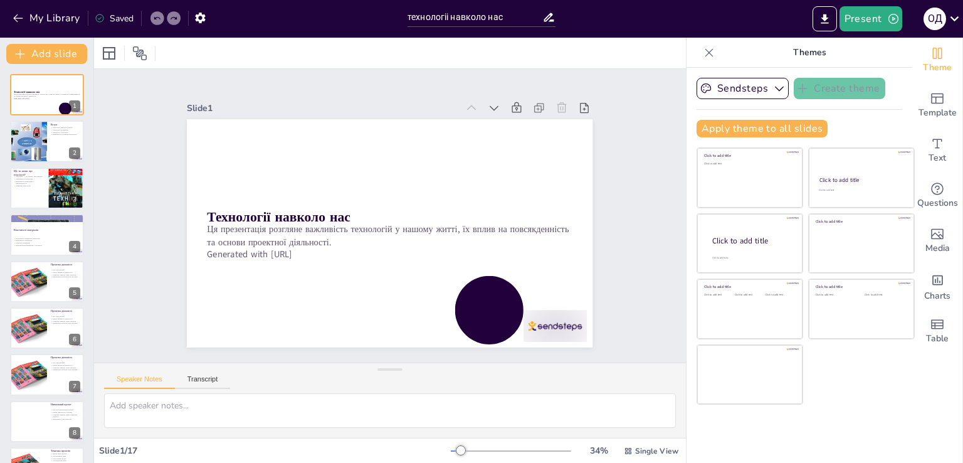
checkbox input "true"
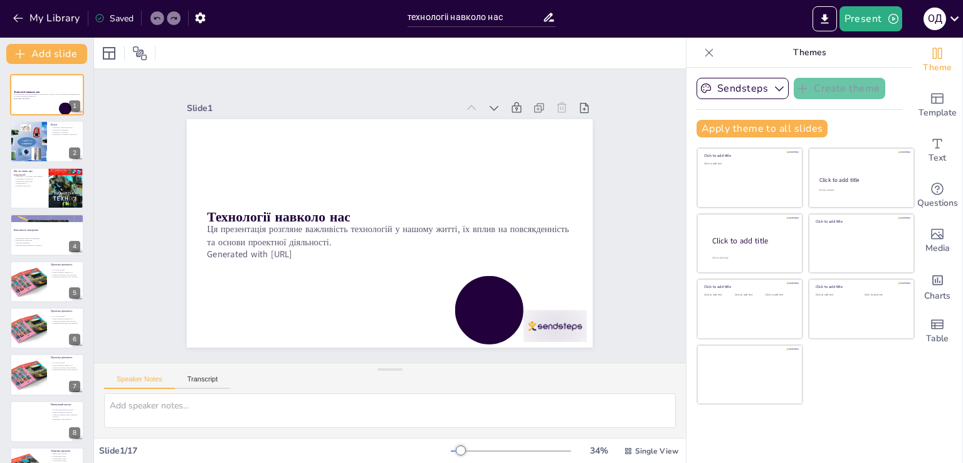
checkbox input "true"
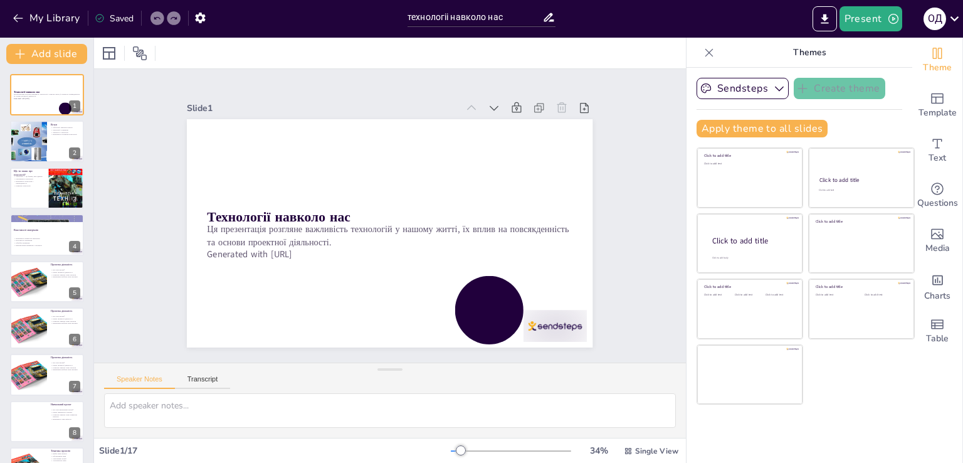
checkbox input "true"
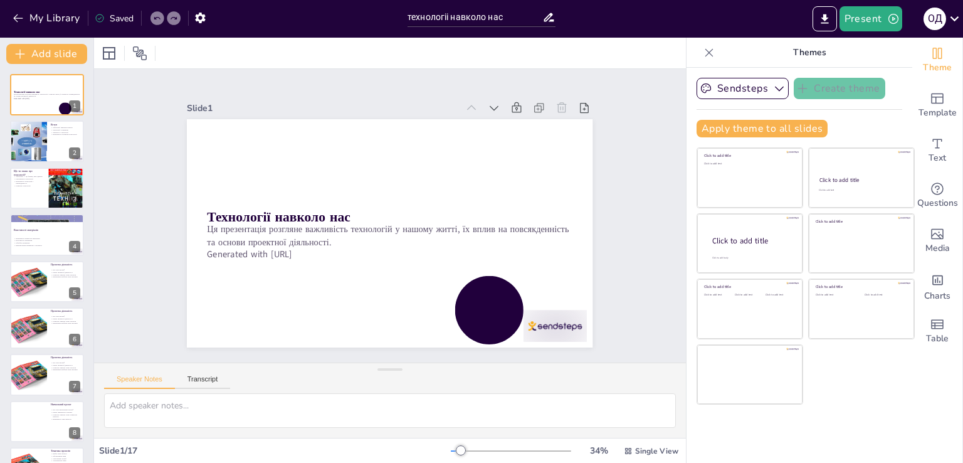
checkbox input "true"
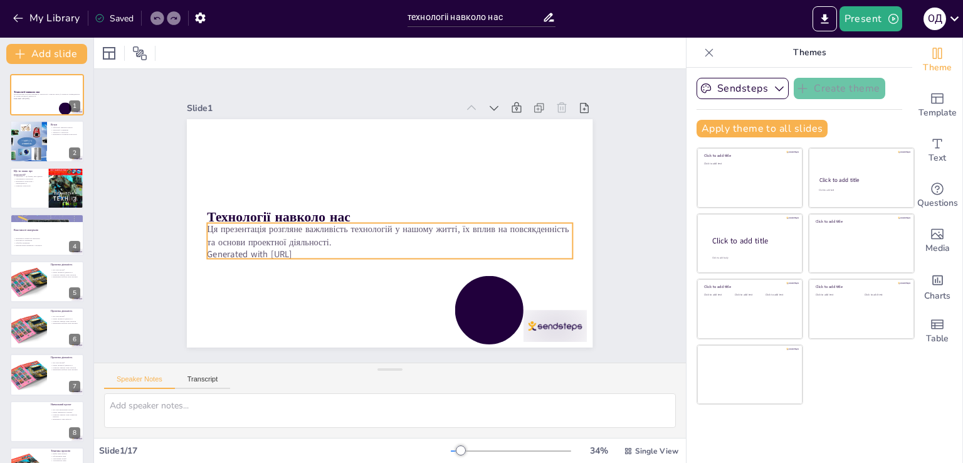
checkbox input "true"
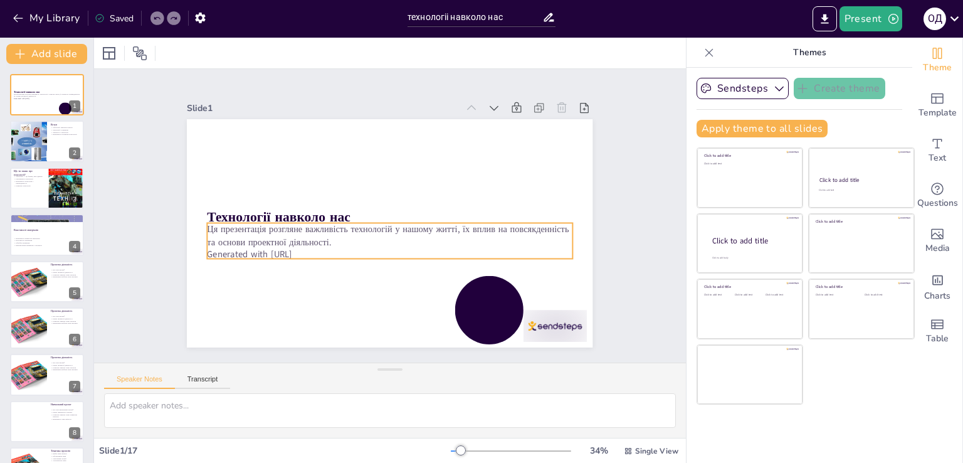
checkbox input "true"
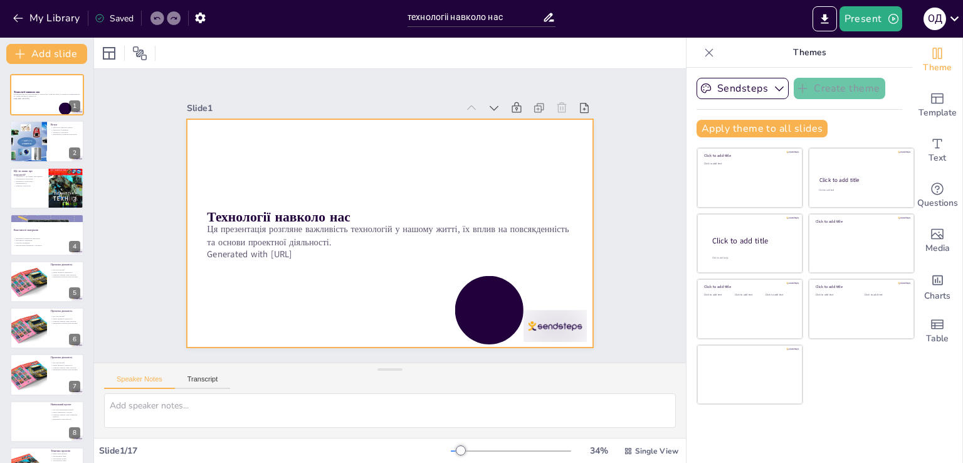
checkbox input "true"
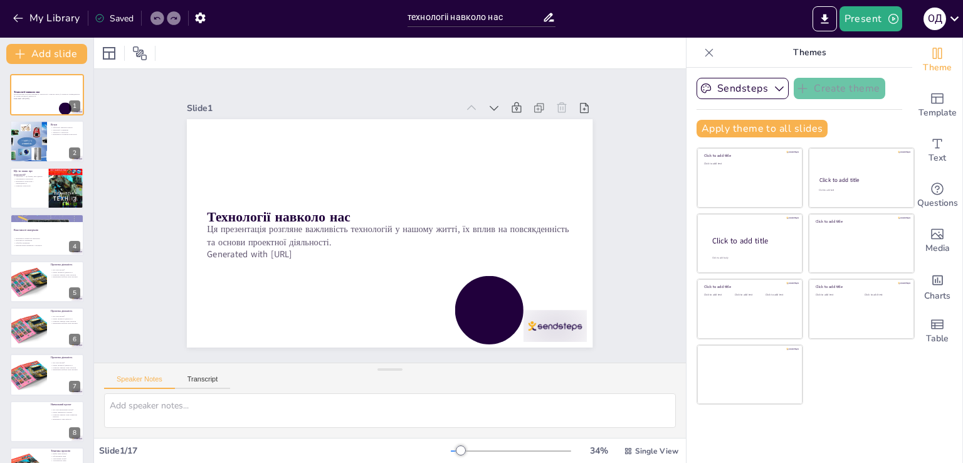
checkbox input "true"
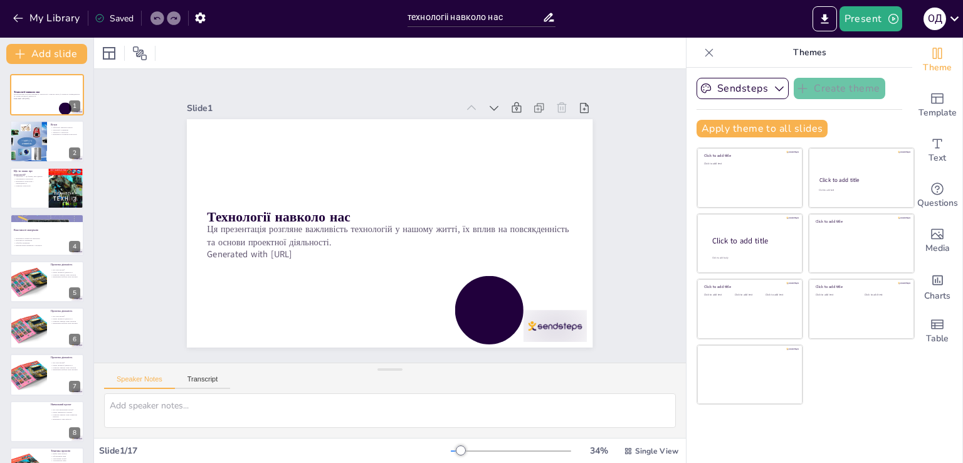
checkbox input "true"
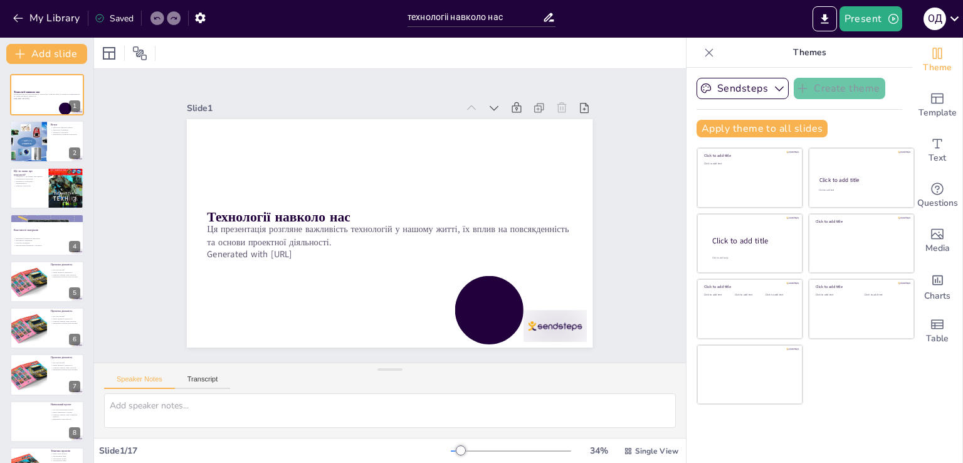
checkbox input "true"
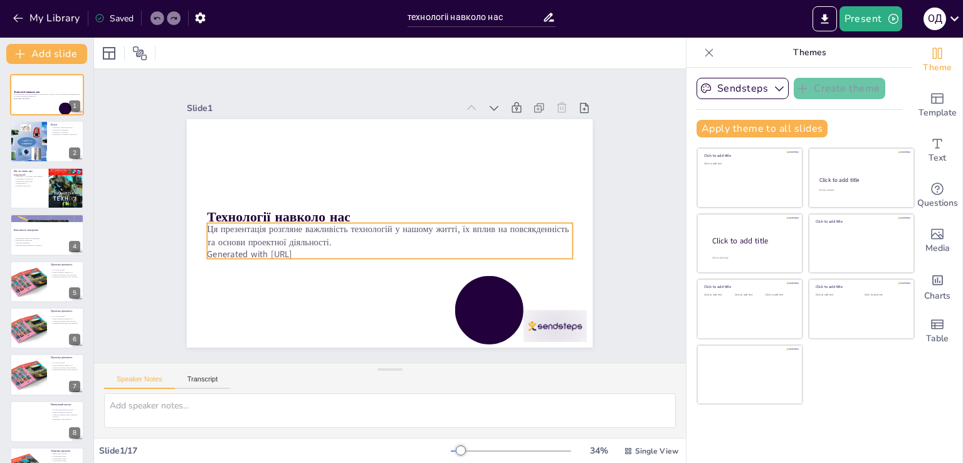
checkbox input "true"
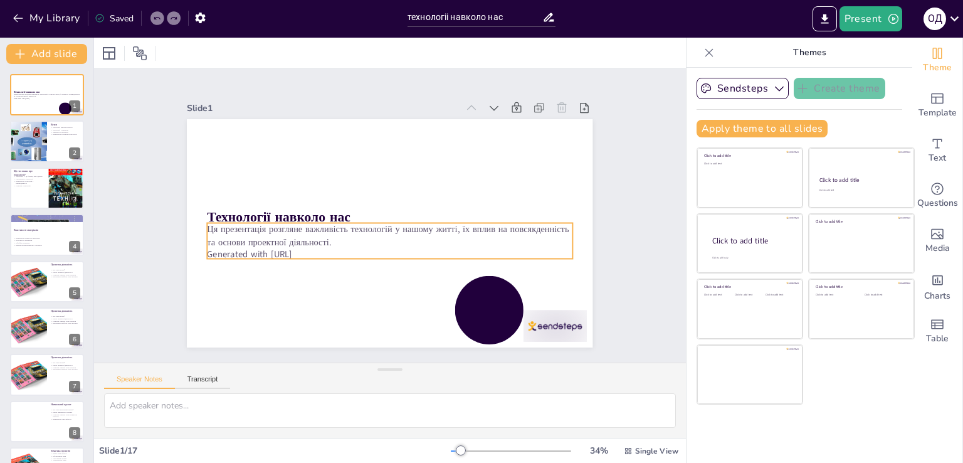
checkbox input "true"
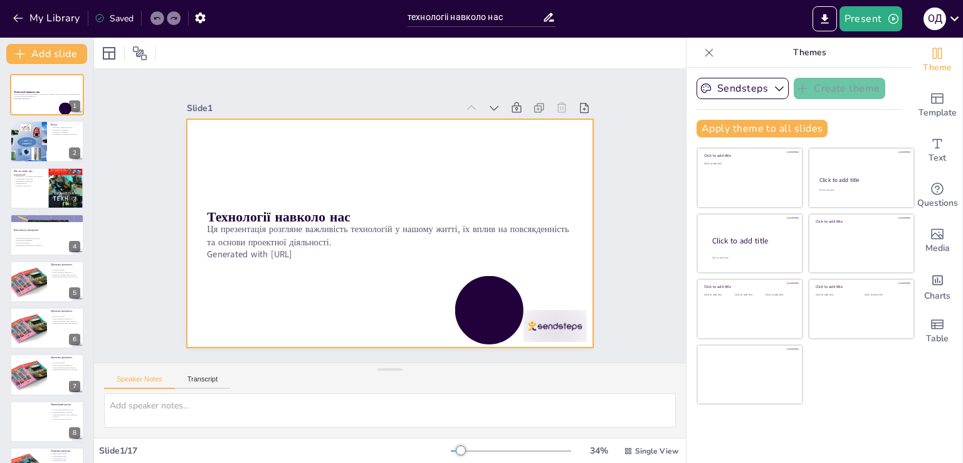
checkbox input "true"
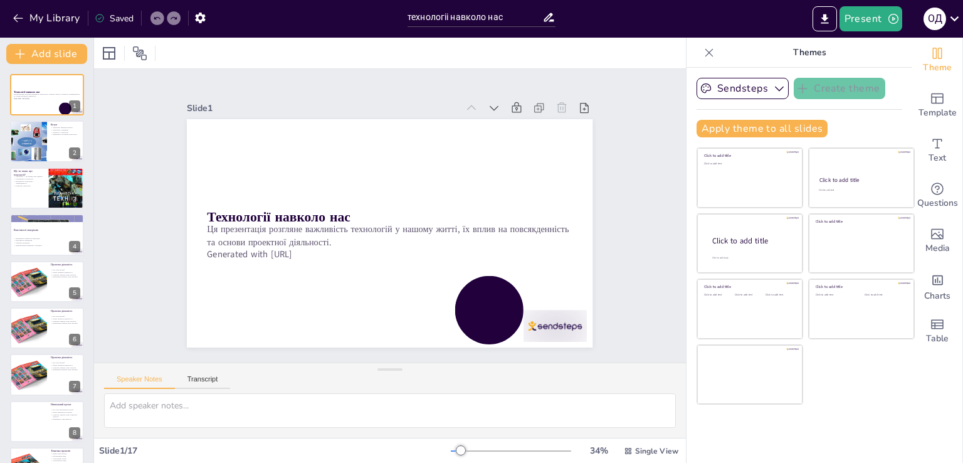
checkbox input "true"
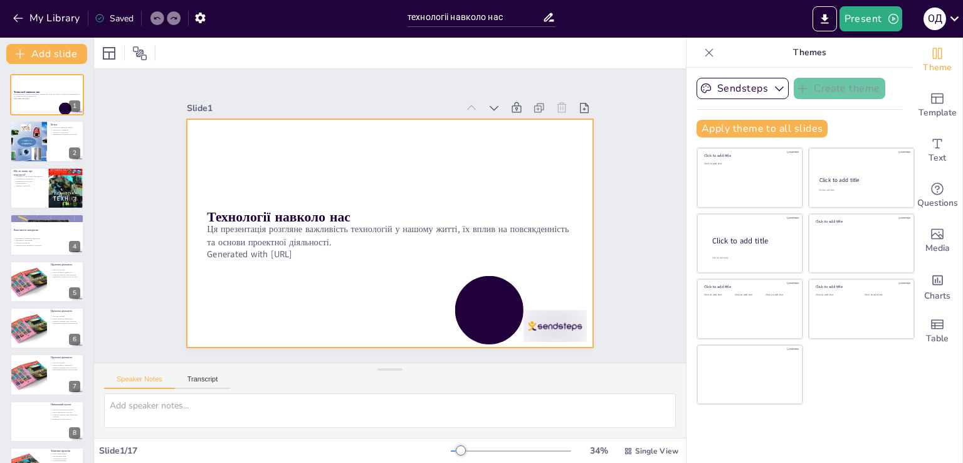
checkbox input "true"
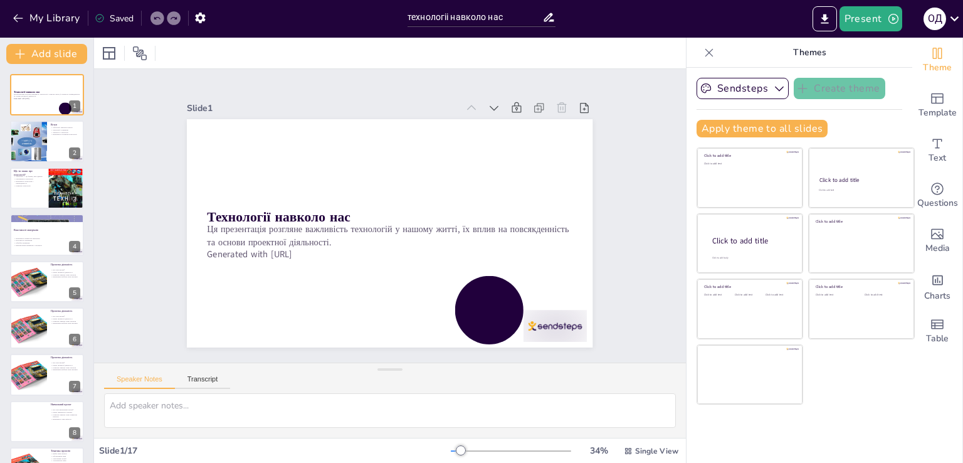
click at [587, 122] on icon at bounding box center [594, 129] width 14 height 14
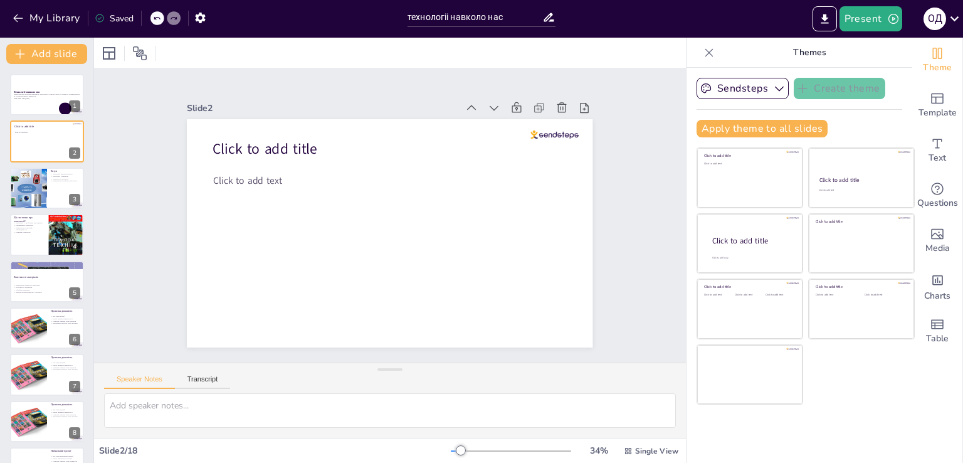
checkbox input "true"
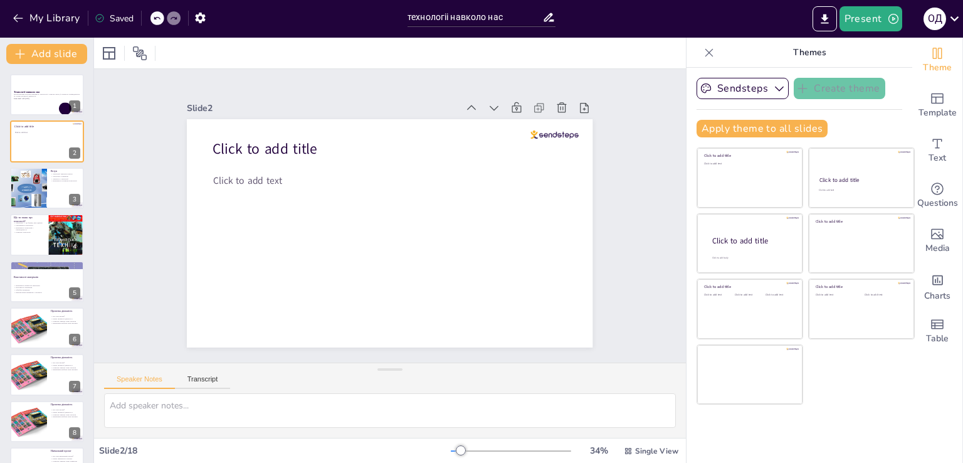
checkbox input "true"
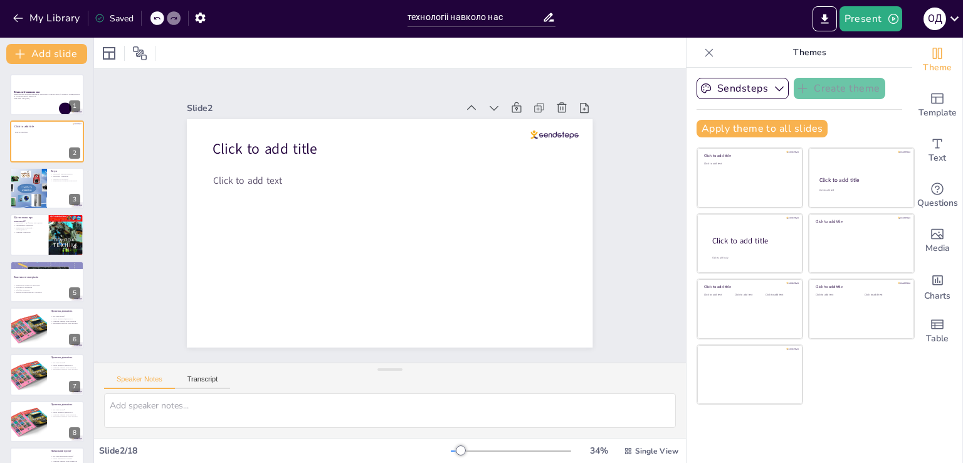
checkbox input "true"
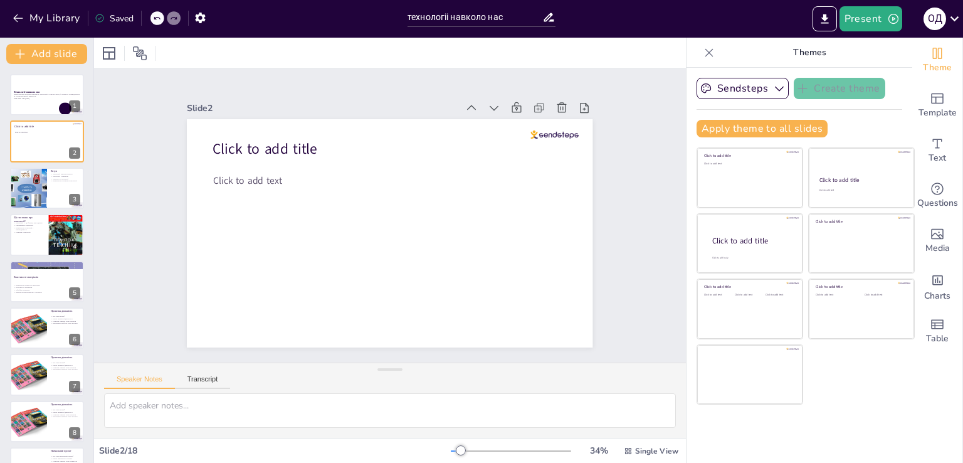
checkbox input "true"
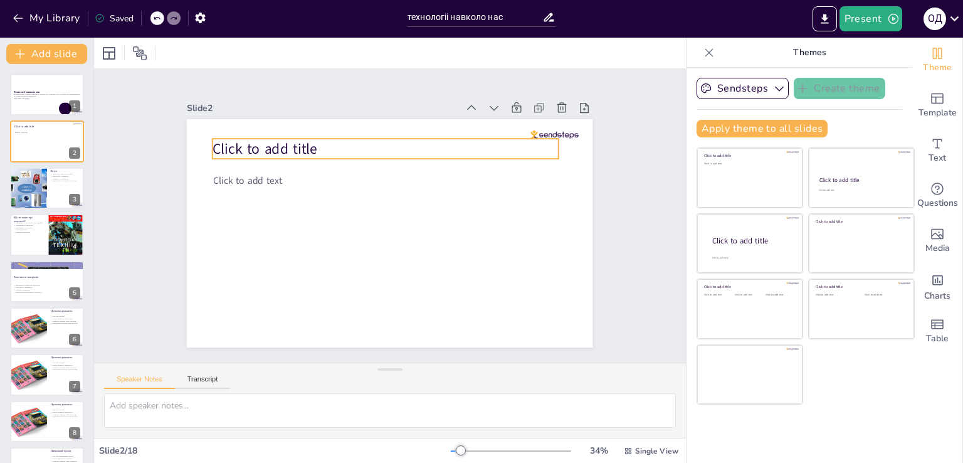
checkbox input "true"
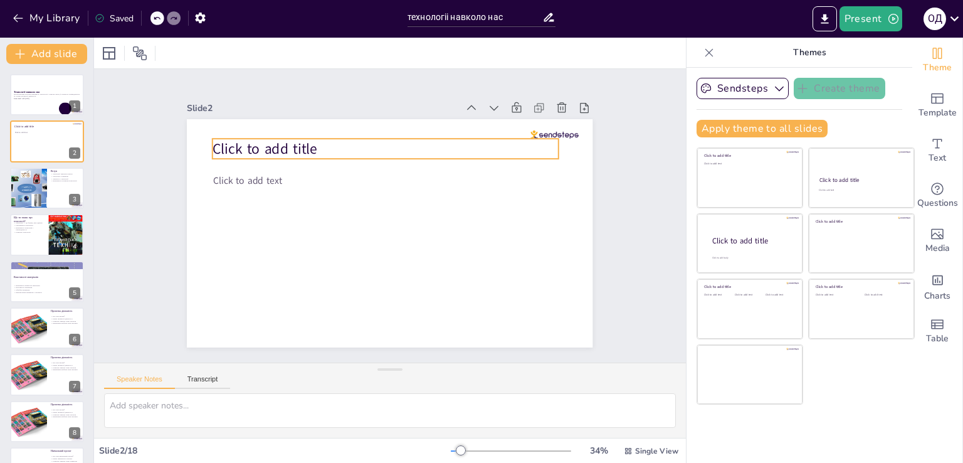
checkbox input "true"
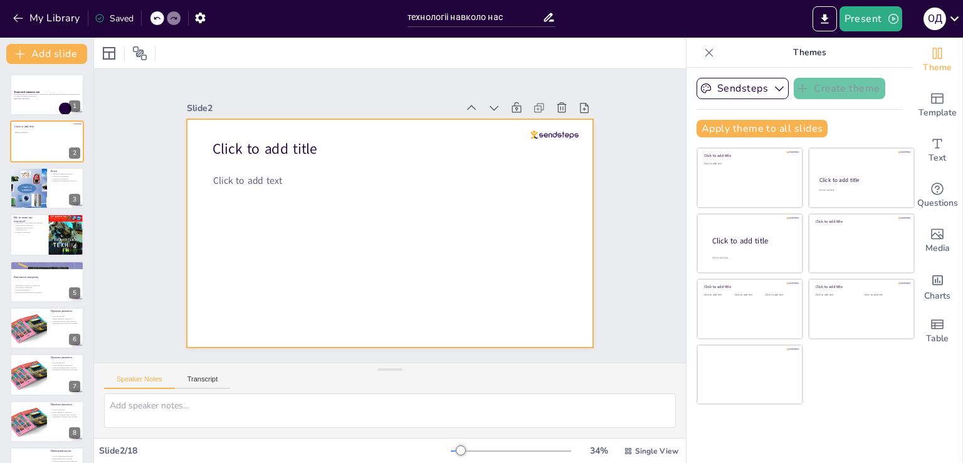
click at [32, 134] on div at bounding box center [47, 140] width 74 height 41
checkbox input "true"
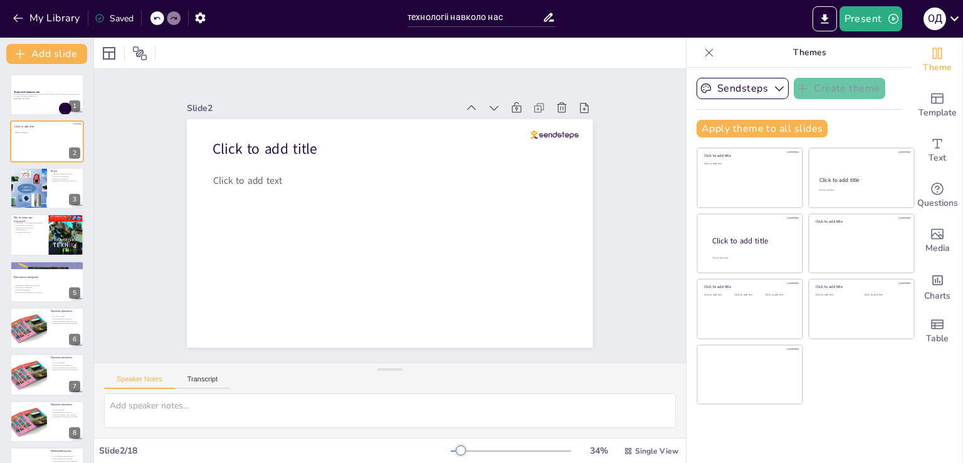
checkbox input "true"
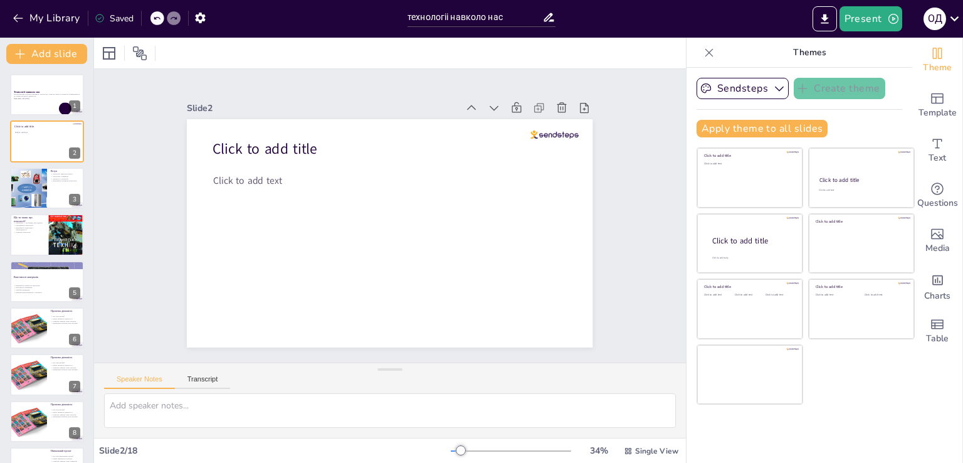
checkbox input "true"
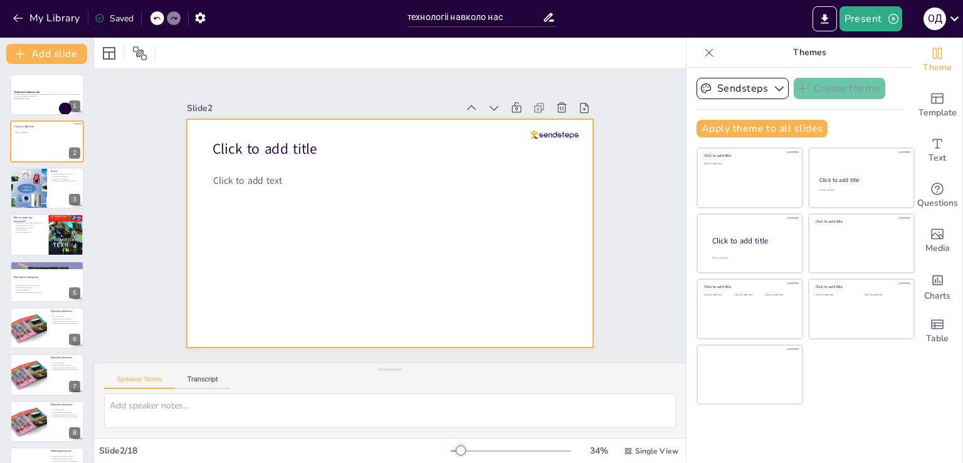
checkbox input "true"
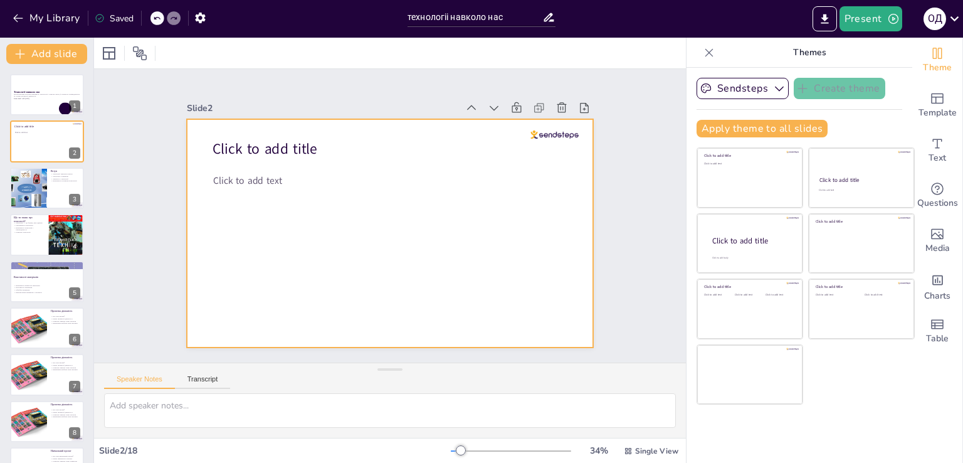
checkbox input "true"
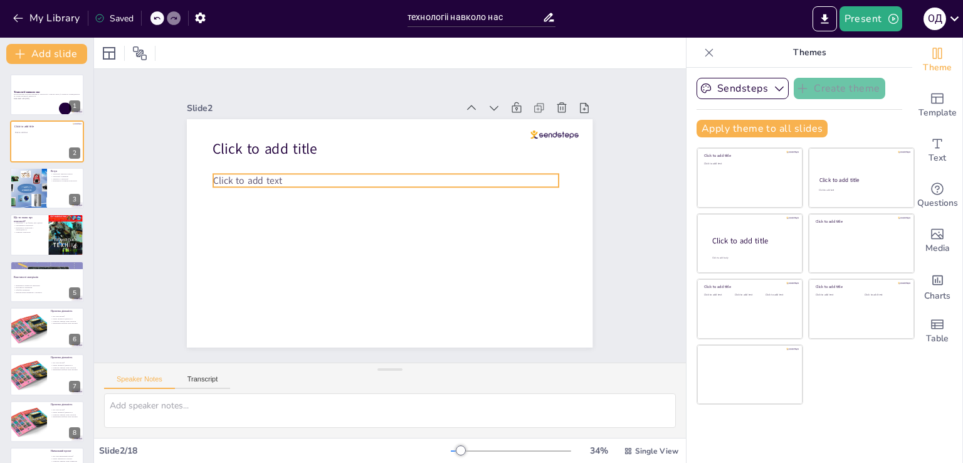
click at [253, 176] on span "Click to add text" at bounding box center [247, 180] width 69 height 13
checkbox input "true"
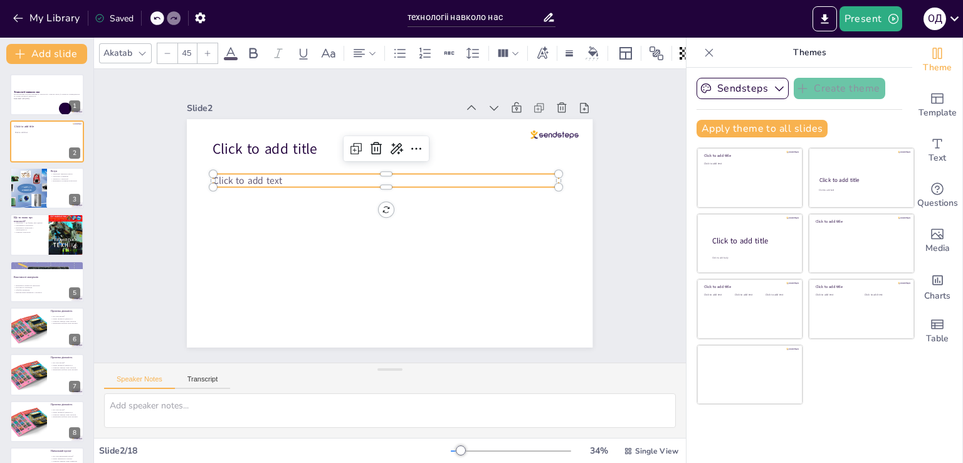
checkbox input "true"
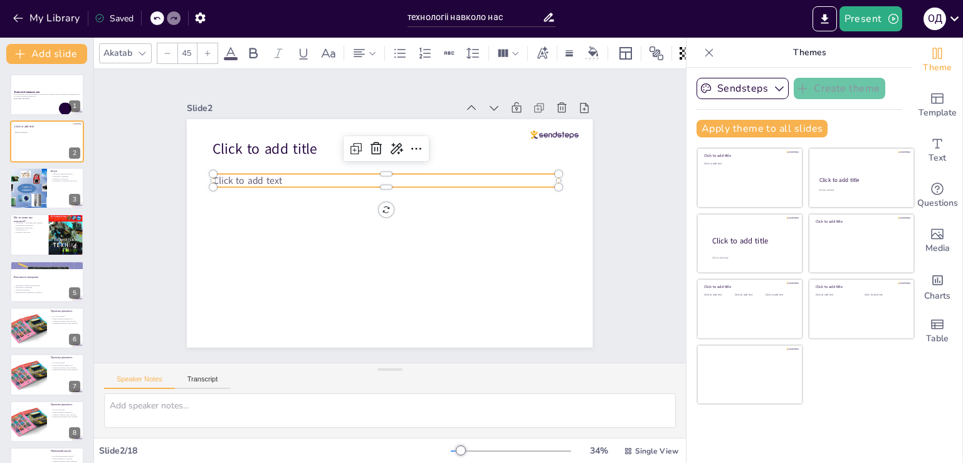
checkbox input "true"
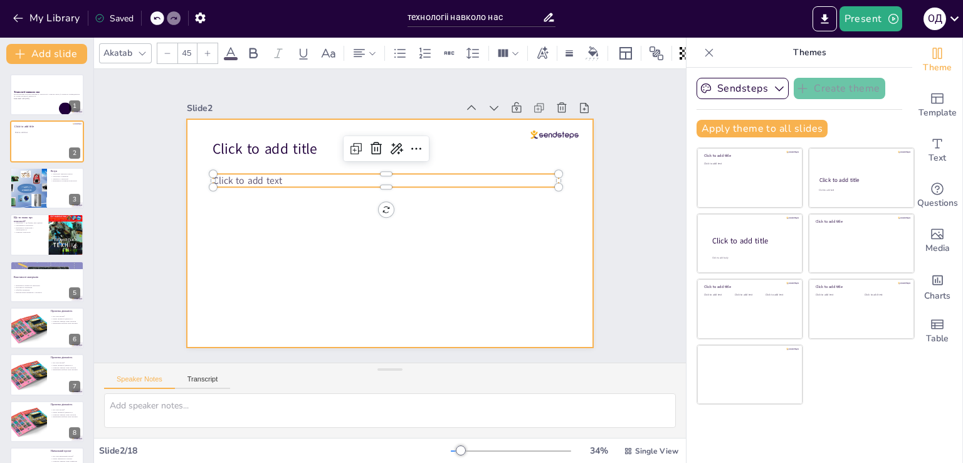
checkbox input "true"
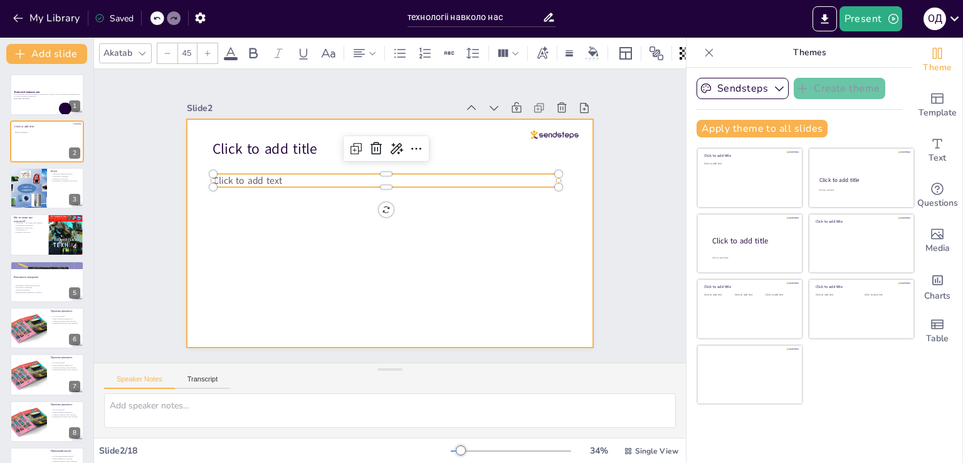
checkbox input "true"
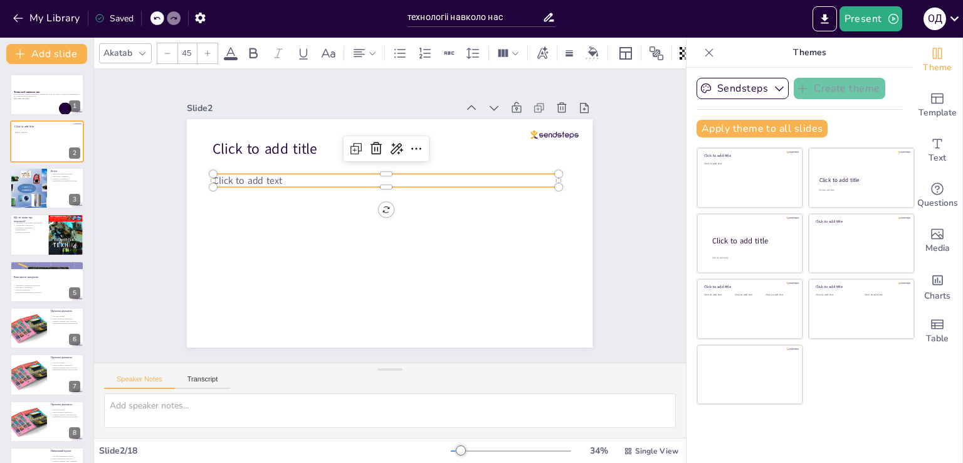
click at [355, 146] on icon at bounding box center [363, 145] width 16 height 16
checkbox input "true"
type input "45"
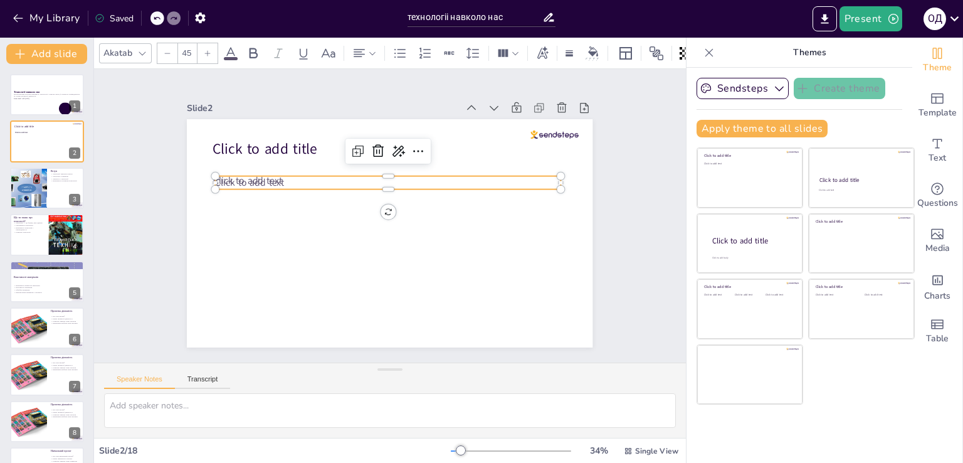
checkbox input "true"
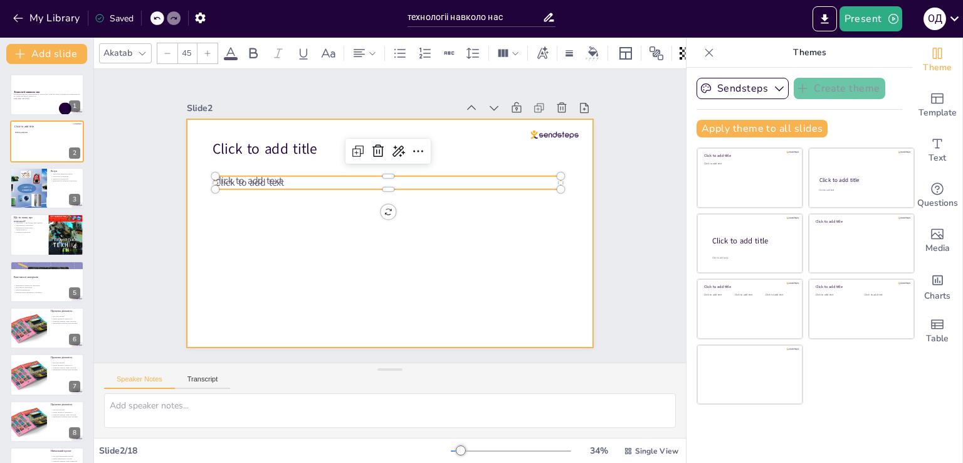
checkbox input "true"
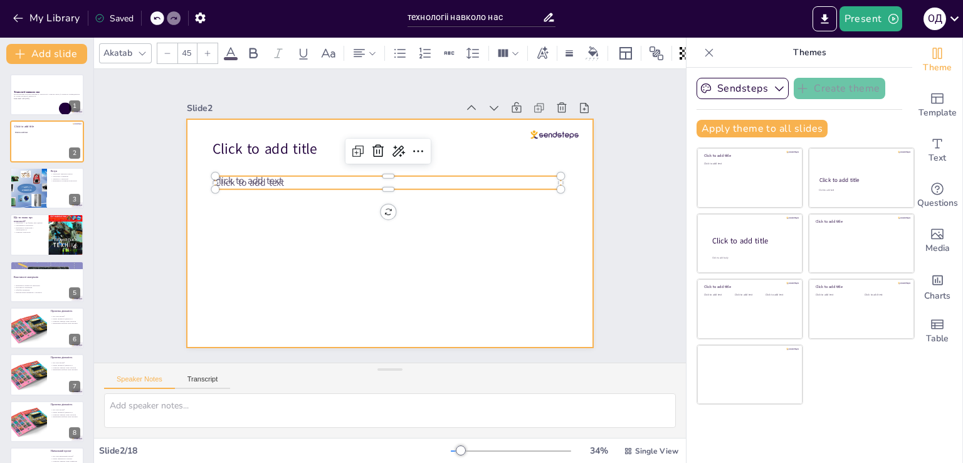
checkbox input "true"
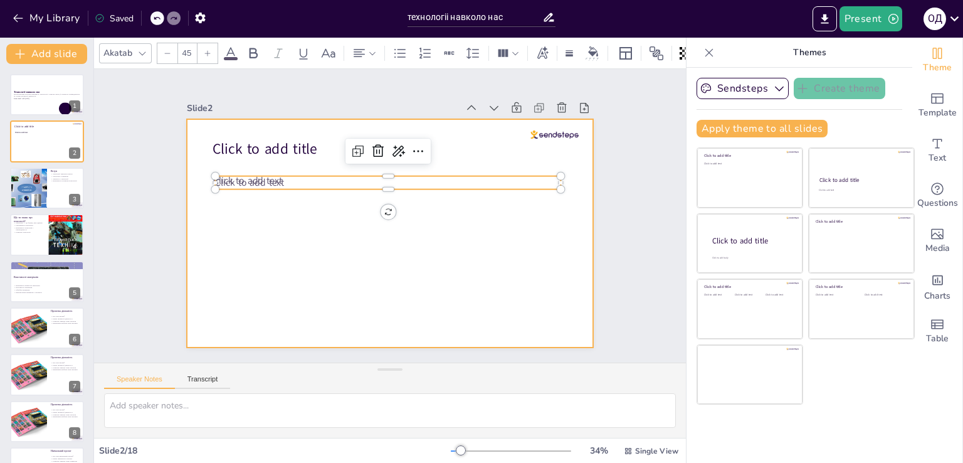
checkbox input "true"
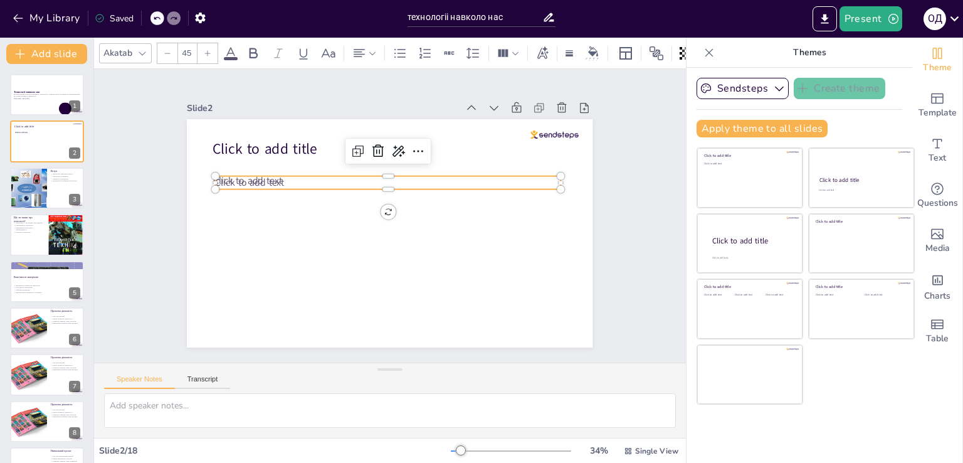
click at [377, 146] on icon at bounding box center [385, 150] width 16 height 16
checkbox input "true"
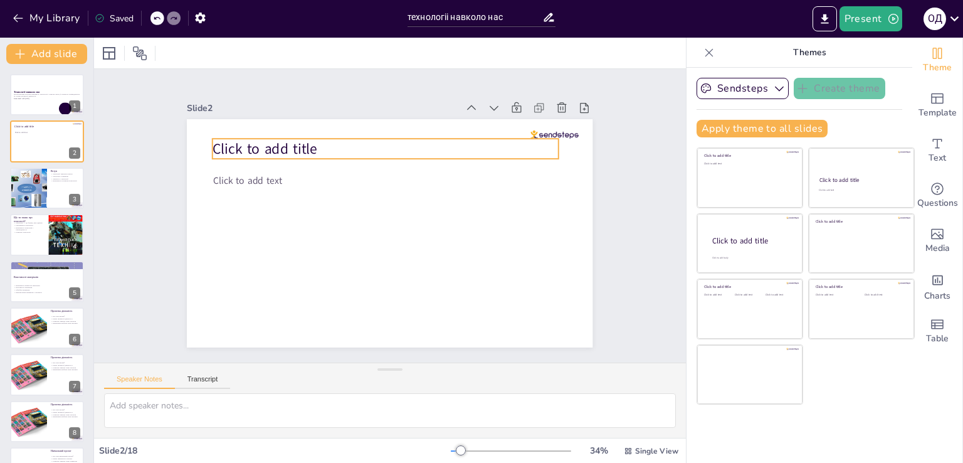
checkbox input "true"
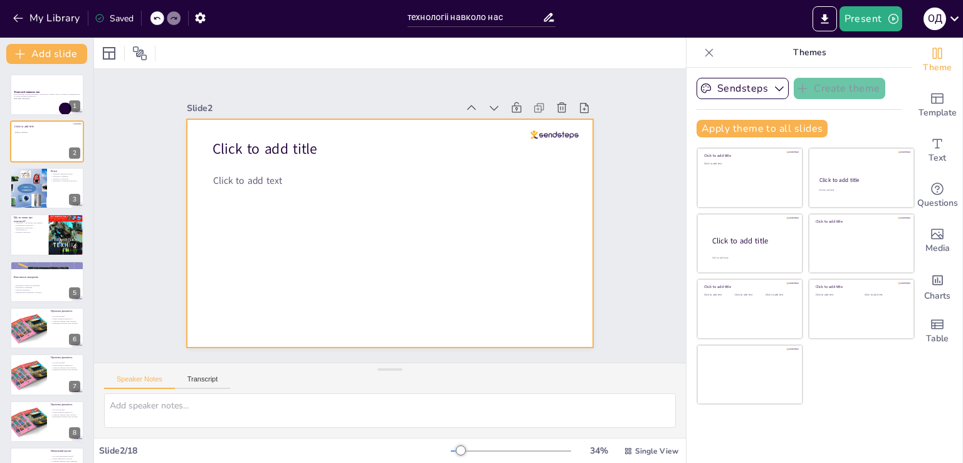
checkbox input "true"
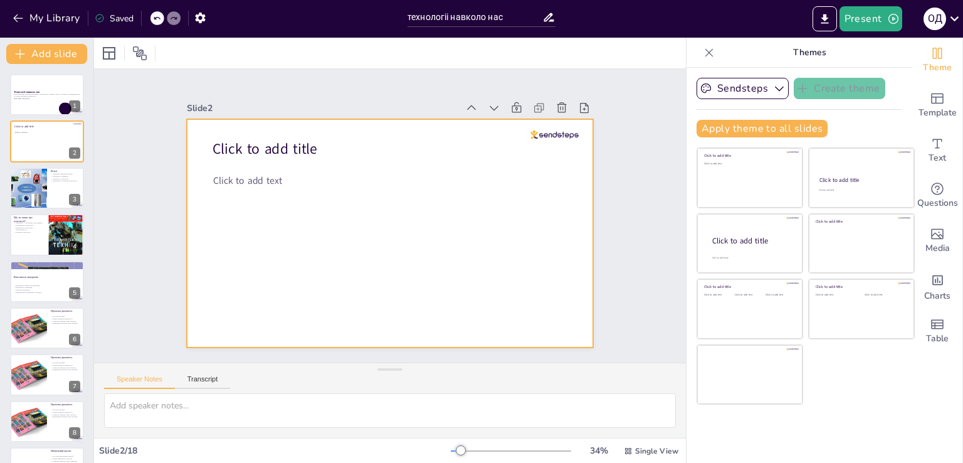
checkbox input "true"
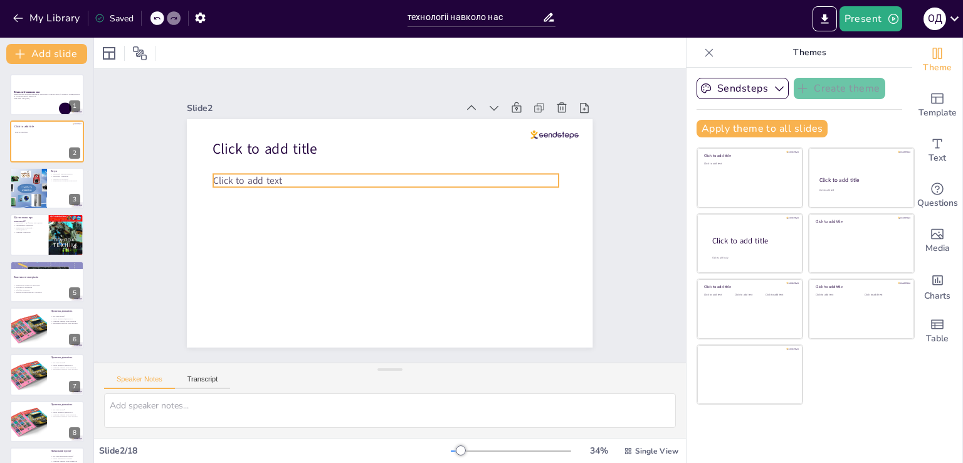
click at [272, 176] on span "Click to add text" at bounding box center [247, 180] width 69 height 13
checkbox input "true"
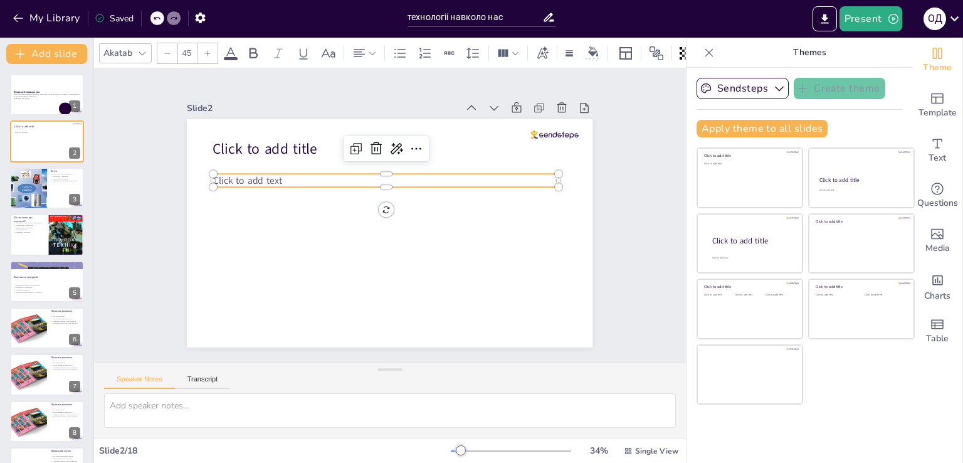
checkbox input "true"
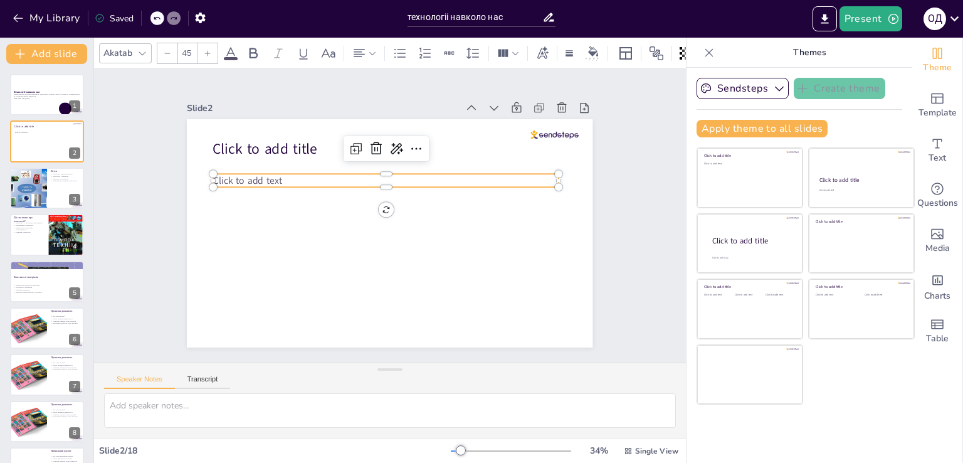
checkbox input "true"
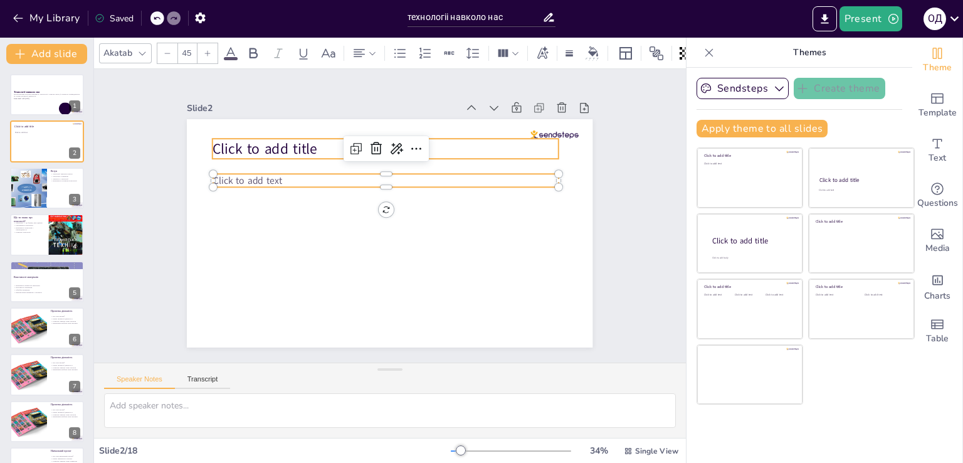
checkbox input "true"
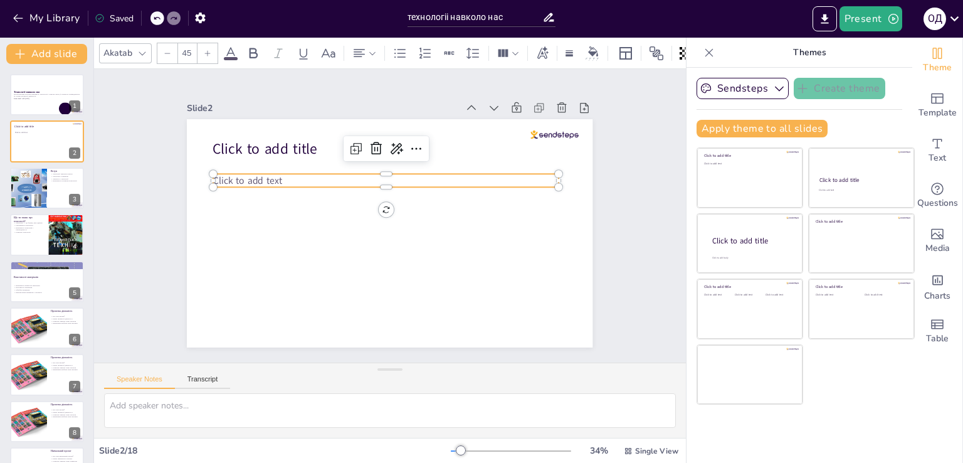
checkbox input "true"
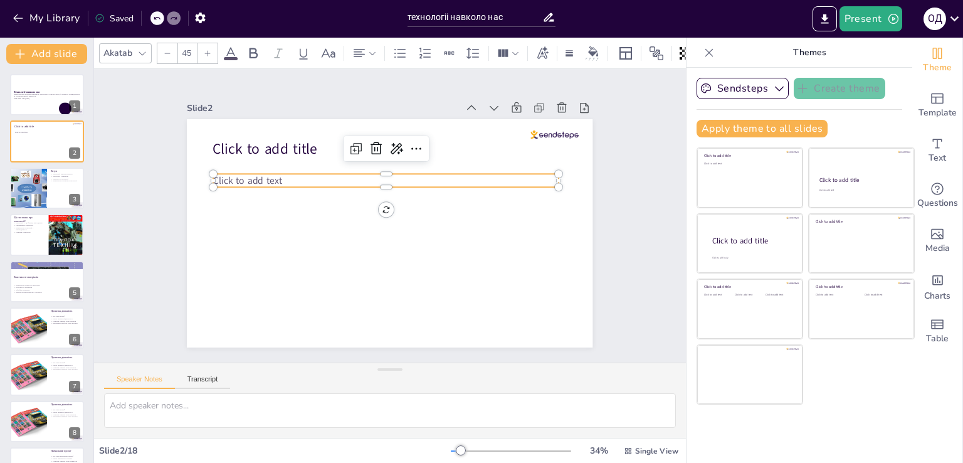
checkbox input "true"
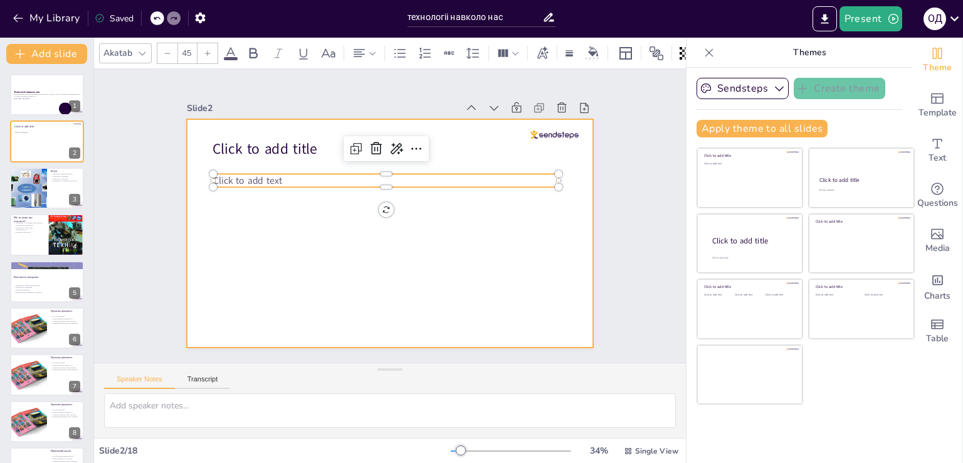
checkbox input "true"
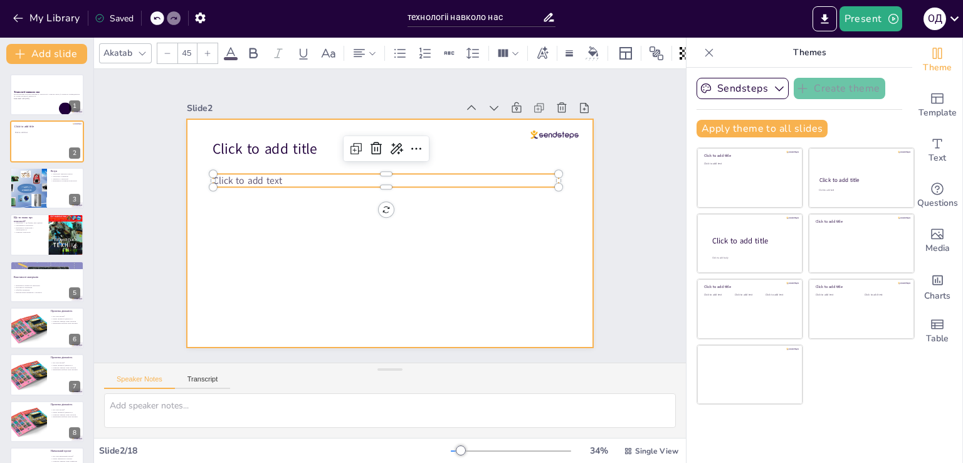
checkbox input "true"
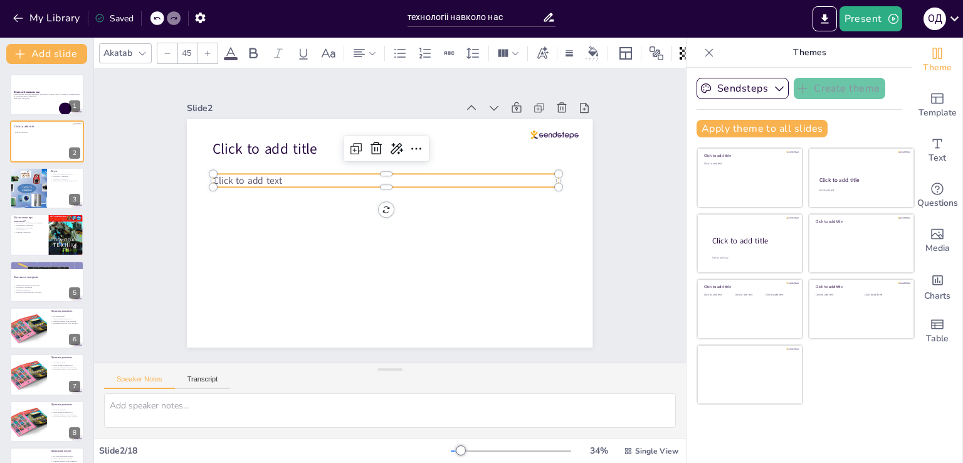
checkbox input "true"
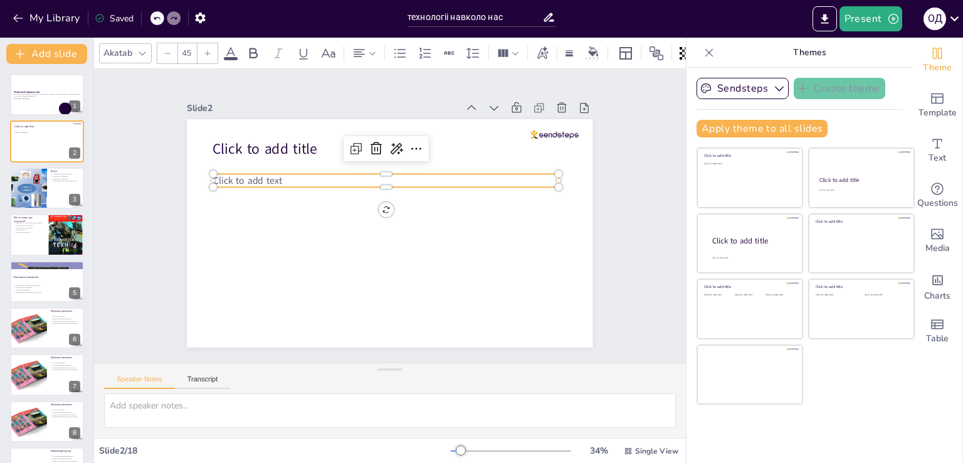
checkbox input "true"
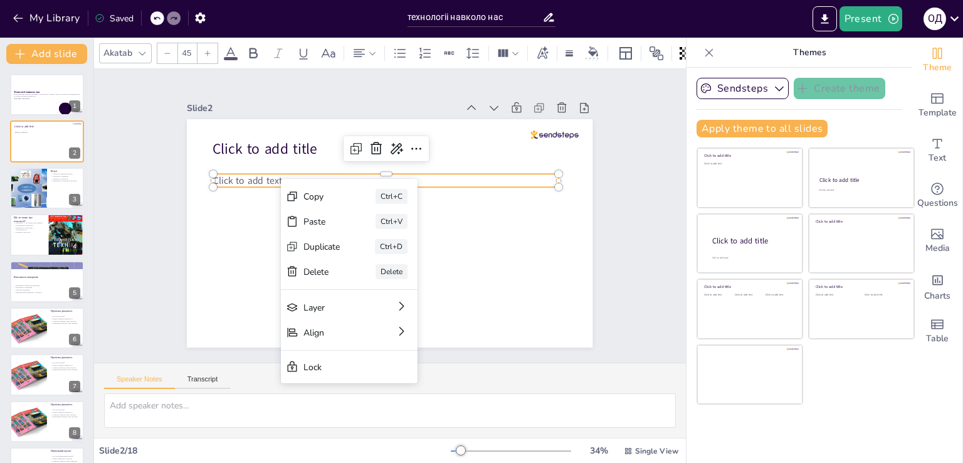
checkbox input "true"
click at [389, 285] on div "Paste" at bounding box center [408, 293] width 38 height 16
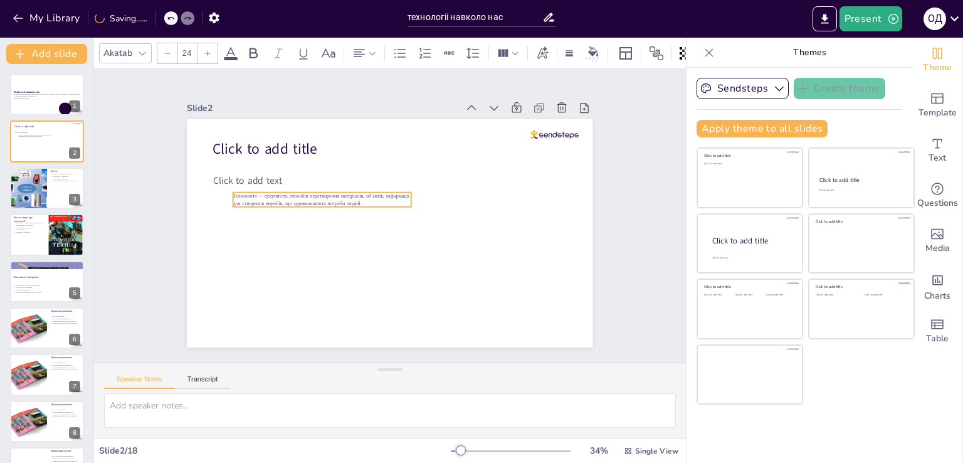
drag, startPoint x: 288, startPoint y: 135, endPoint x: 313, endPoint y: 188, distance: 58.3
click at [313, 188] on span "Технологія — сукупність способів перетворення матеріалів, об’єктів, інформації …" at bounding box center [323, 190] width 177 height 28
click at [352, 164] on icon at bounding box center [357, 163] width 10 height 3
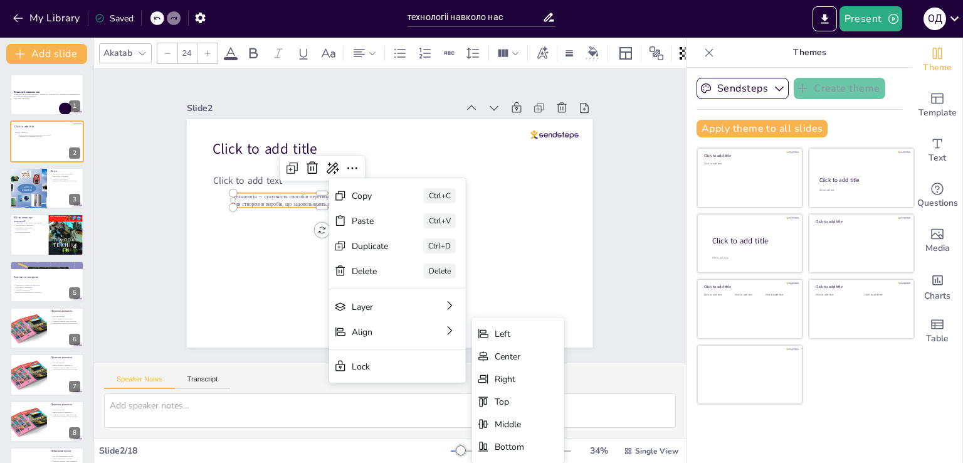
click at [402, 391] on div "Align Left Center Right Top Middle Bottom" at bounding box center [471, 410] width 139 height 39
click at [567, 416] on div "Left" at bounding box center [582, 423] width 31 height 15
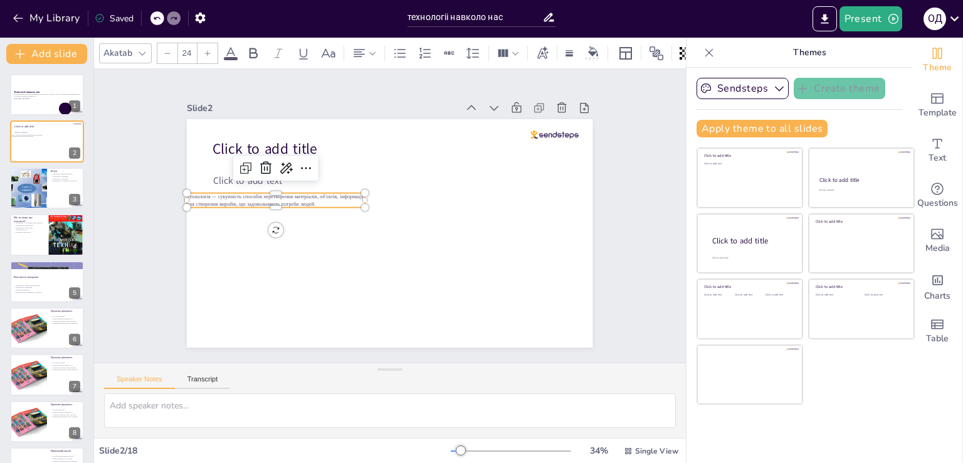
click at [306, 199] on p "Технологія — сукупність способів перетворення матеріалів, об’єктів, інформації …" at bounding box center [278, 188] width 178 height 33
drag, startPoint x: 313, startPoint y: 199, endPoint x: 329, endPoint y: 201, distance: 15.3
click at [329, 201] on p "Технологія — сукупність способів перетворення матеріалів, об’єктів, інформації …" at bounding box center [293, 192] width 178 height 33
click at [298, 164] on icon at bounding box center [306, 161] width 16 height 16
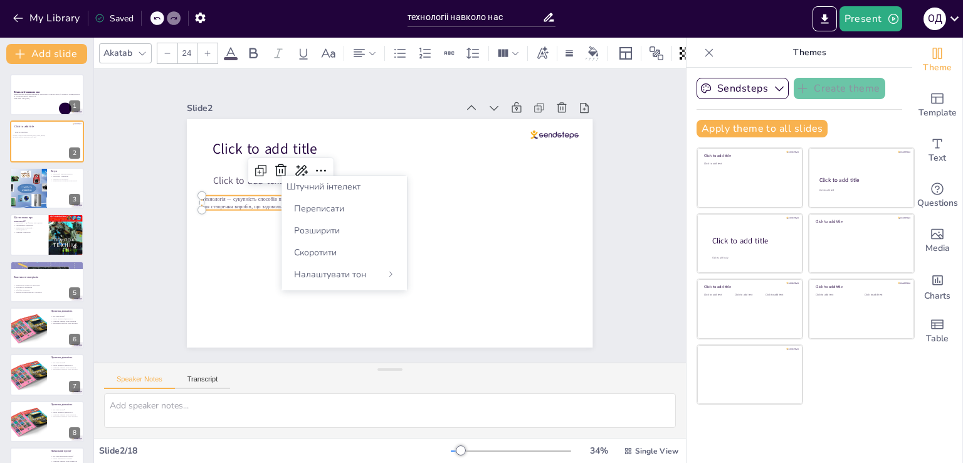
click at [316, 231] on font "Розширити" at bounding box center [317, 230] width 46 height 12
click at [273, 164] on icon at bounding box center [280, 170] width 15 height 15
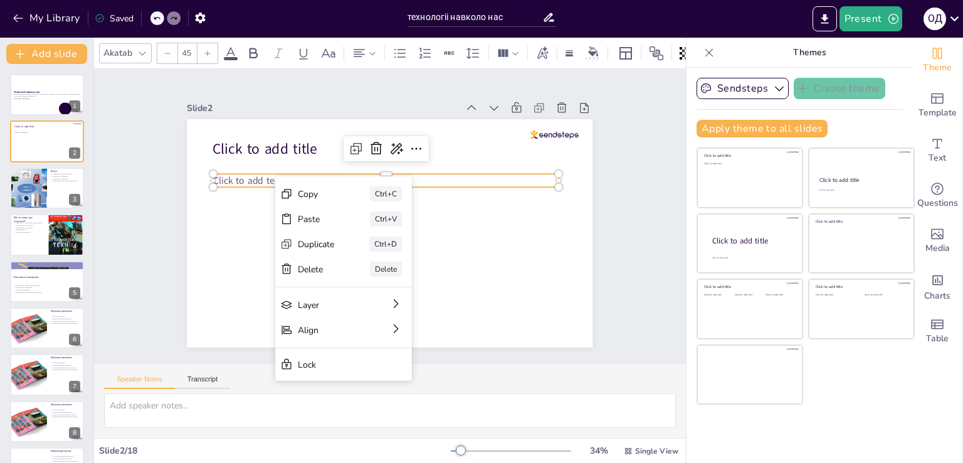
click at [384, 281] on div "Paste" at bounding box center [403, 289] width 38 height 16
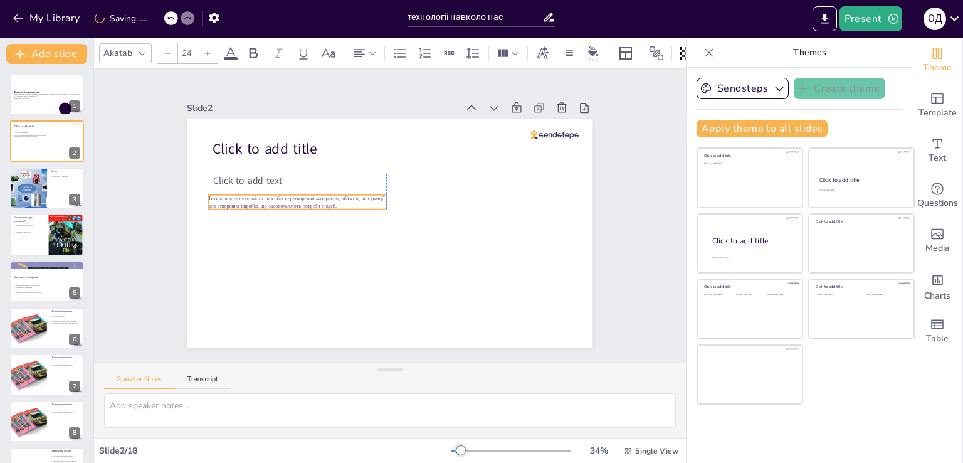
drag, startPoint x: 287, startPoint y: 146, endPoint x: 287, endPoint y: 201, distance: 55.2
click at [285, 201] on span "Технологія — сукупність способів перетворення матеріалів, об’єктів, інформації …" at bounding box center [297, 202] width 176 height 14
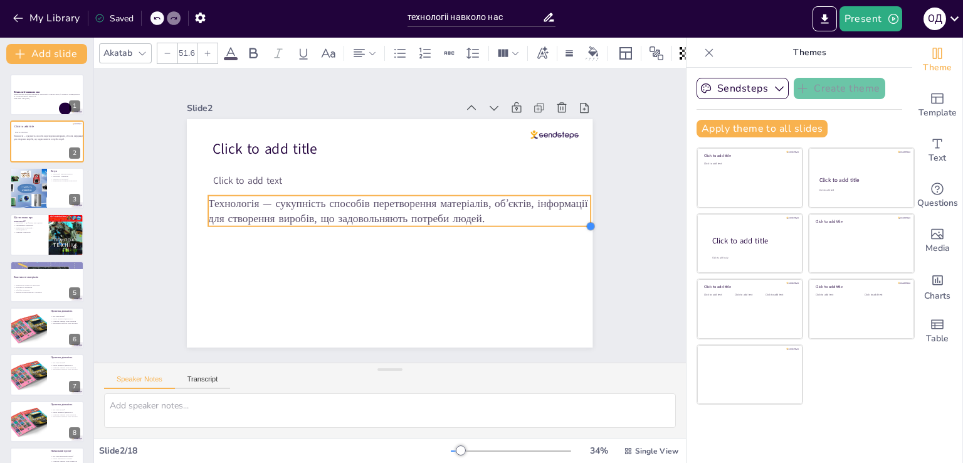
drag, startPoint x: 401, startPoint y: 251, endPoint x: 263, endPoint y: 224, distance: 140.5
click at [263, 224] on div "Click to add title Click to add text Технологія — сукупність способів перетворе…" at bounding box center [390, 233] width 406 height 228
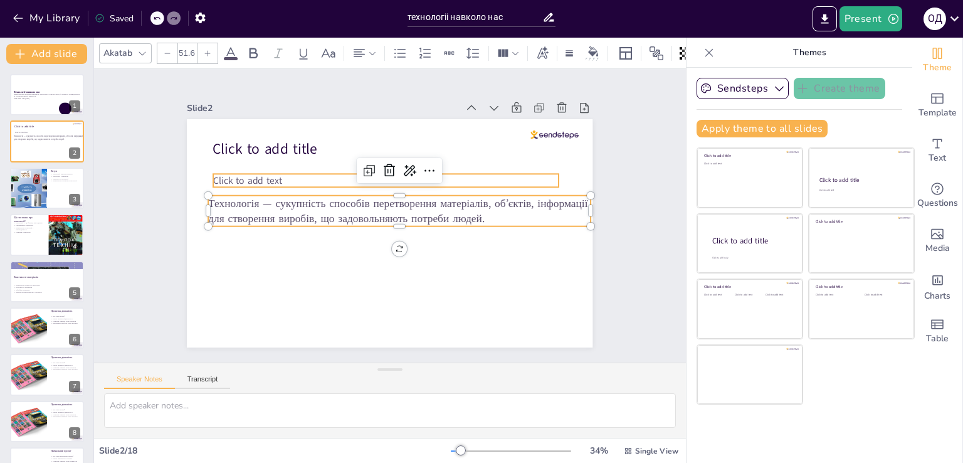
click at [268, 174] on span "Click to add text" at bounding box center [253, 165] width 70 height 20
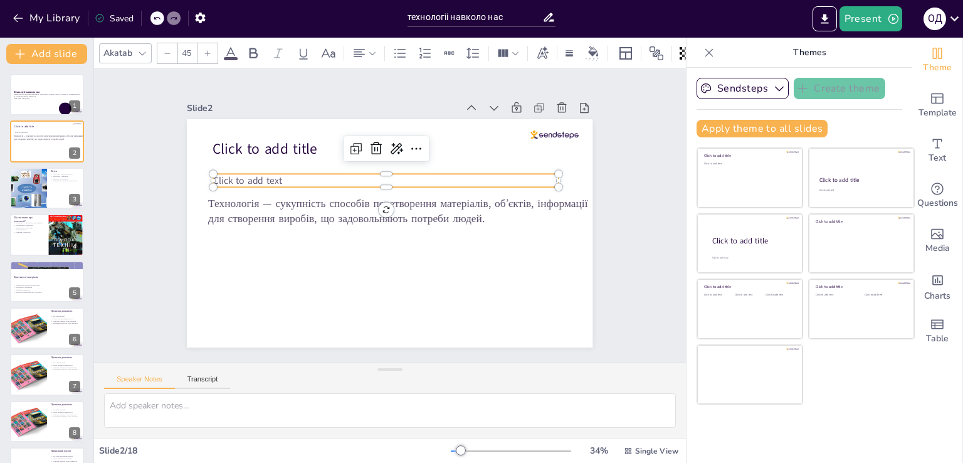
click at [371, 149] on icon at bounding box center [376, 148] width 11 height 13
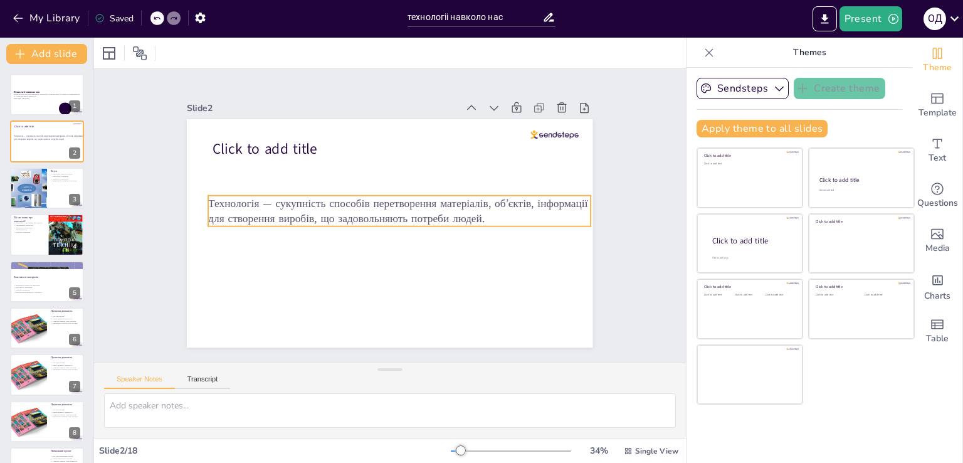
click at [347, 206] on span "Технологія — сукупність способів перетворення матеріалів, об’єктів, інформації …" at bounding box center [398, 206] width 381 height 59
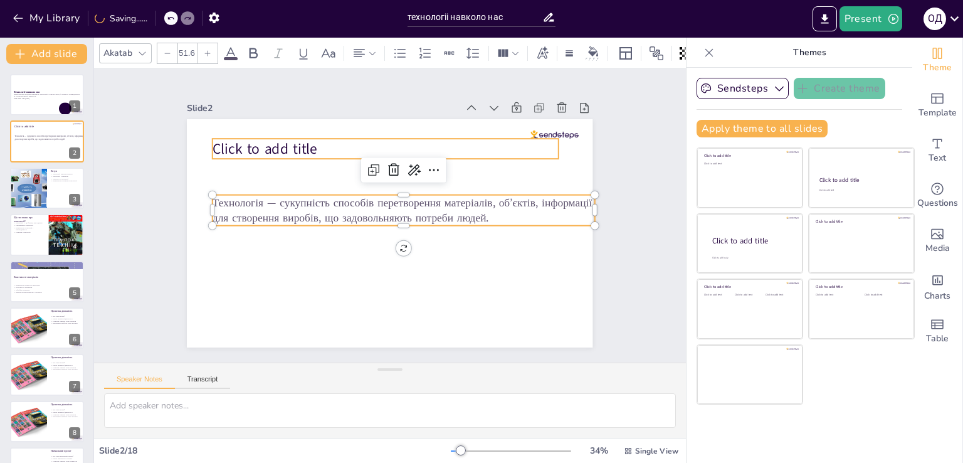
click at [300, 146] on span "Click to add title" at bounding box center [265, 148] width 105 height 19
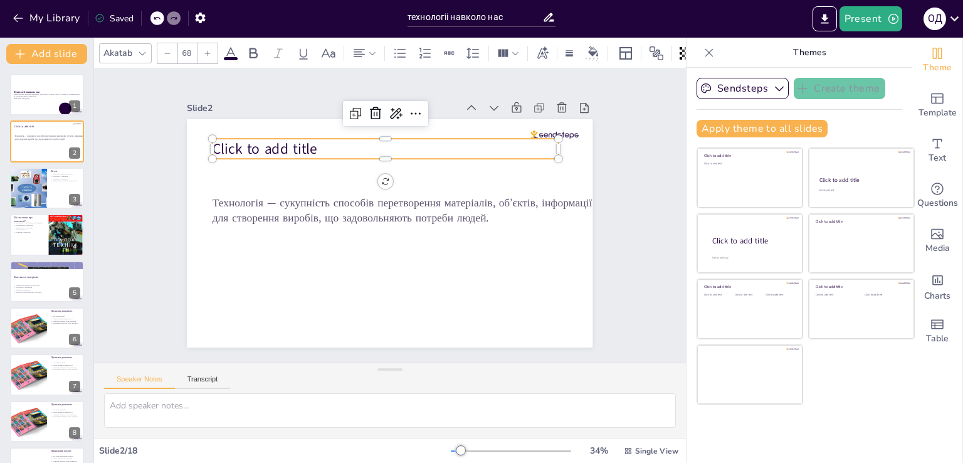
click at [418, 108] on icon at bounding box center [426, 116] width 16 height 16
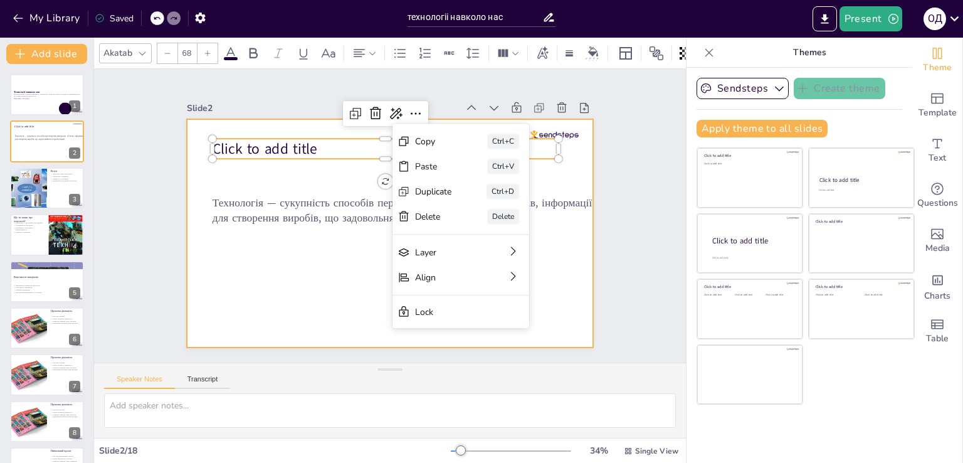
click at [317, 226] on div at bounding box center [388, 233] width 428 height 270
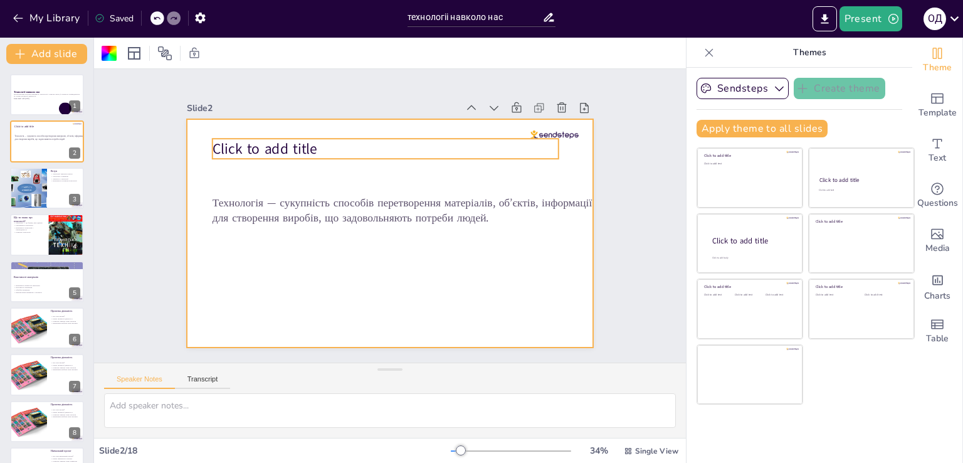
click at [320, 145] on p "Click to add title" at bounding box center [392, 148] width 346 height 56
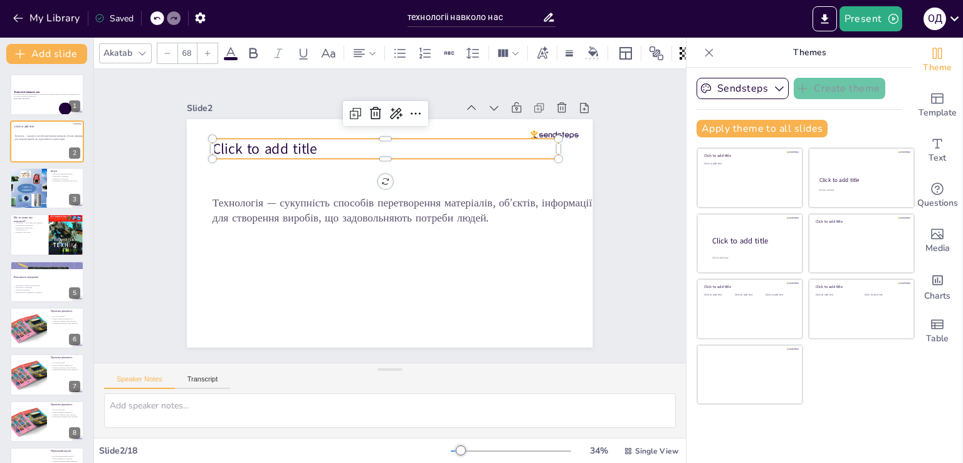
click at [370, 109] on icon at bounding box center [375, 113] width 11 height 13
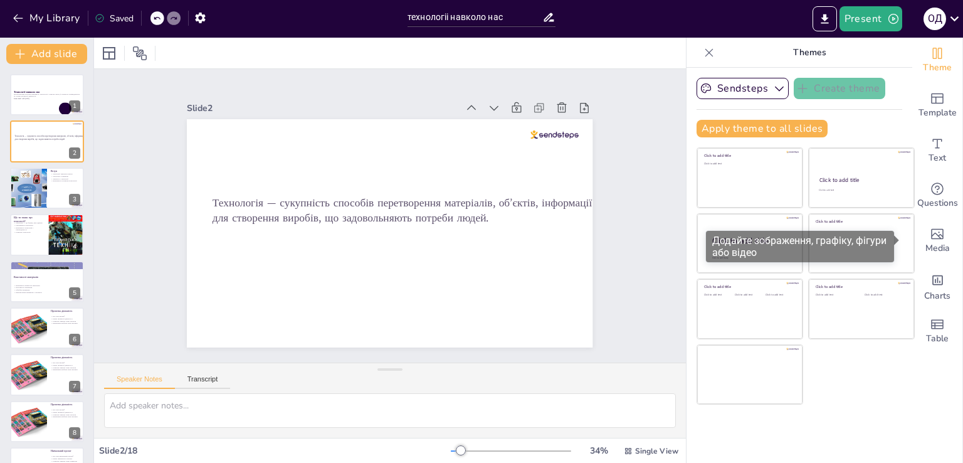
click at [933, 242] on span "Media" at bounding box center [937, 248] width 24 height 14
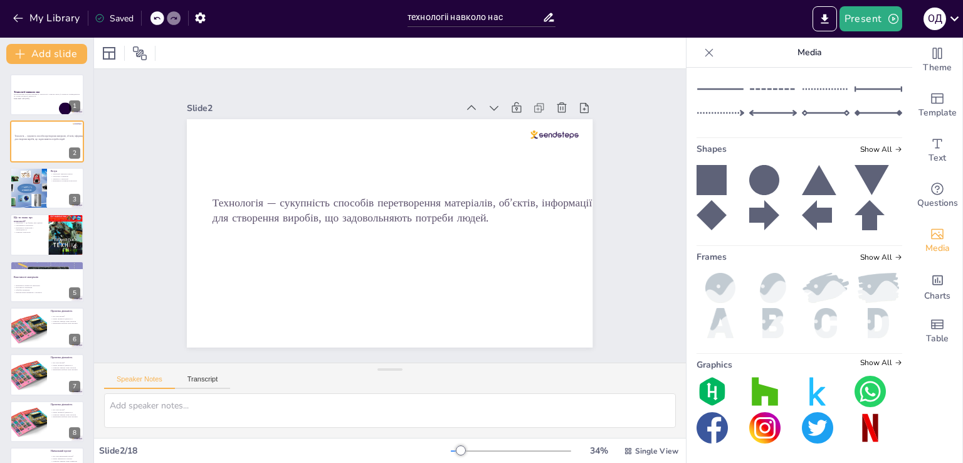
scroll to position [192, 0]
click at [706, 319] on img at bounding box center [721, 322] width 48 height 30
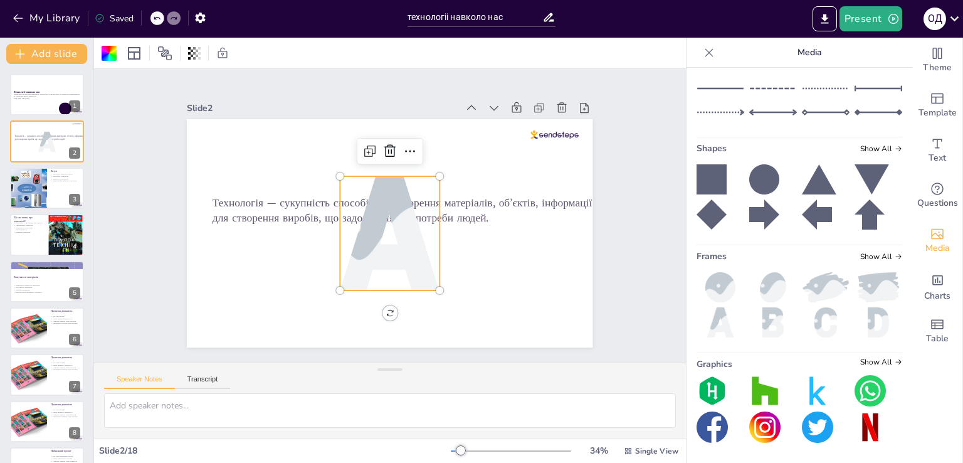
click at [389, 147] on icon at bounding box center [397, 151] width 16 height 16
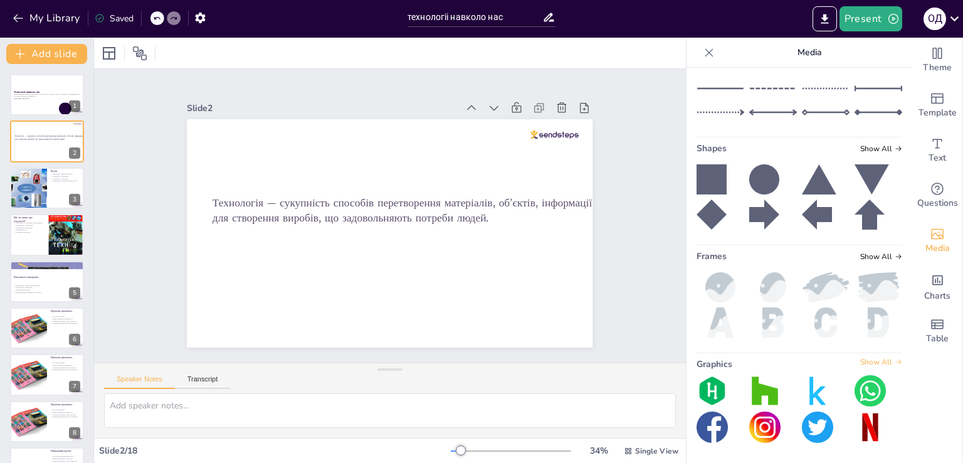
click at [895, 358] on icon at bounding box center [899, 362] width 8 height 8
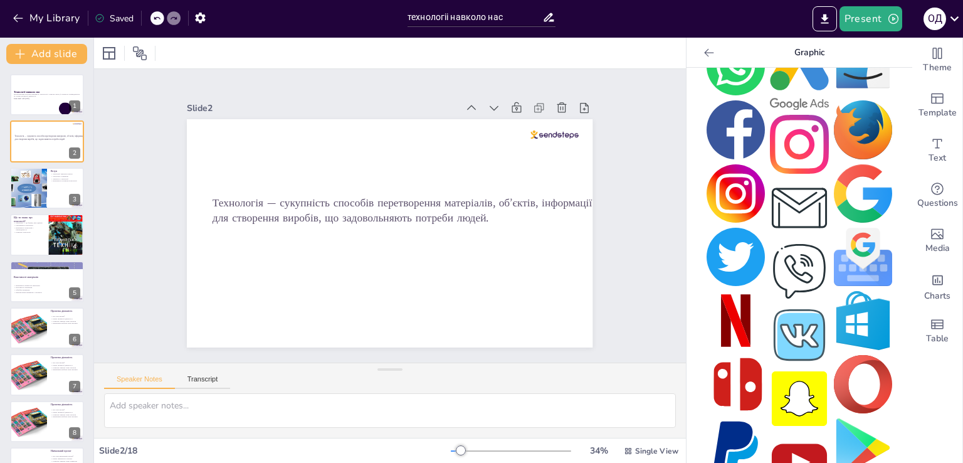
scroll to position [286, 0]
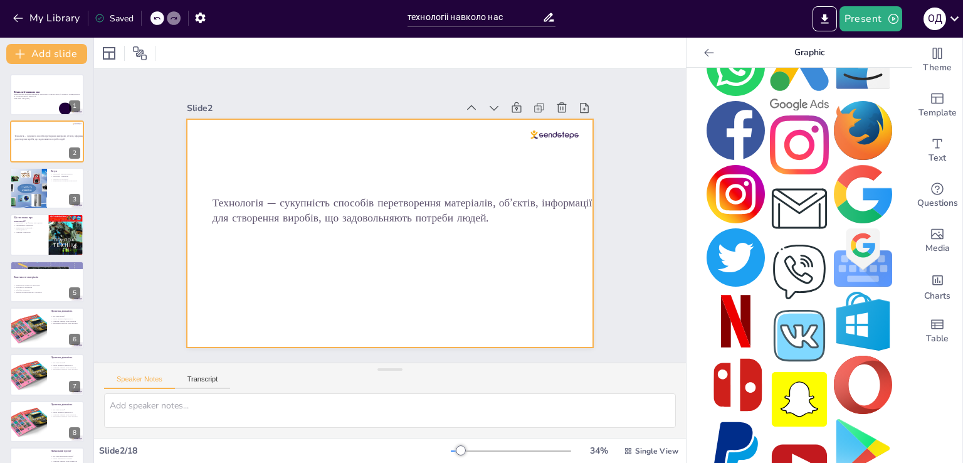
click at [518, 277] on div at bounding box center [388, 233] width 428 height 270
click at [382, 283] on div at bounding box center [388, 232] width 428 height 269
click at [47, 191] on div at bounding box center [29, 187] width 56 height 41
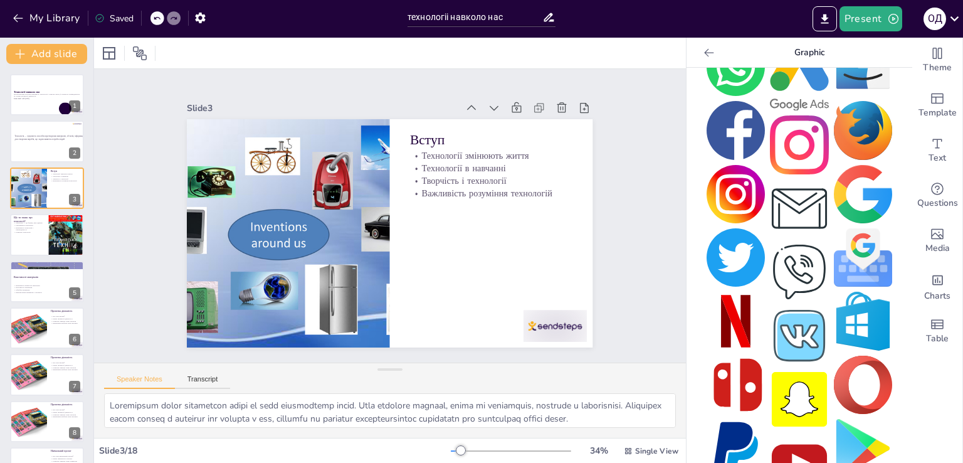
click at [25, 232] on p "Розвиток технологій" at bounding box center [28, 232] width 29 height 3
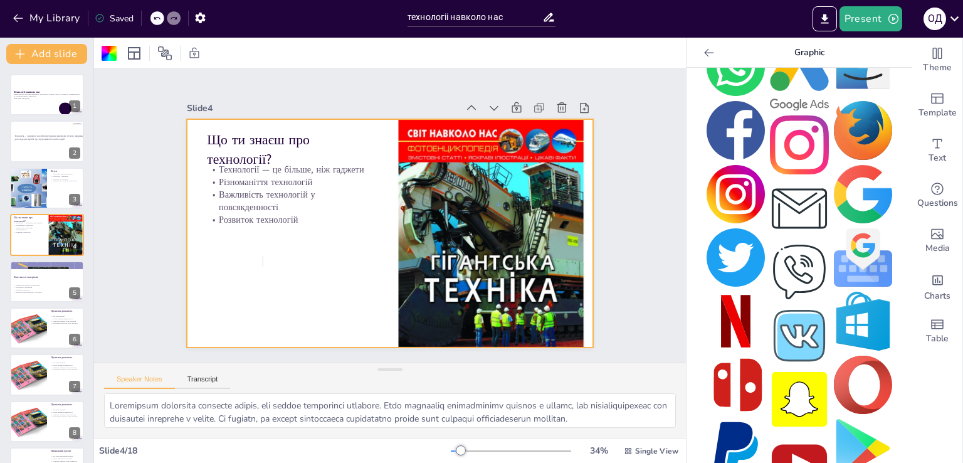
click at [291, 231] on div at bounding box center [388, 233] width 428 height 270
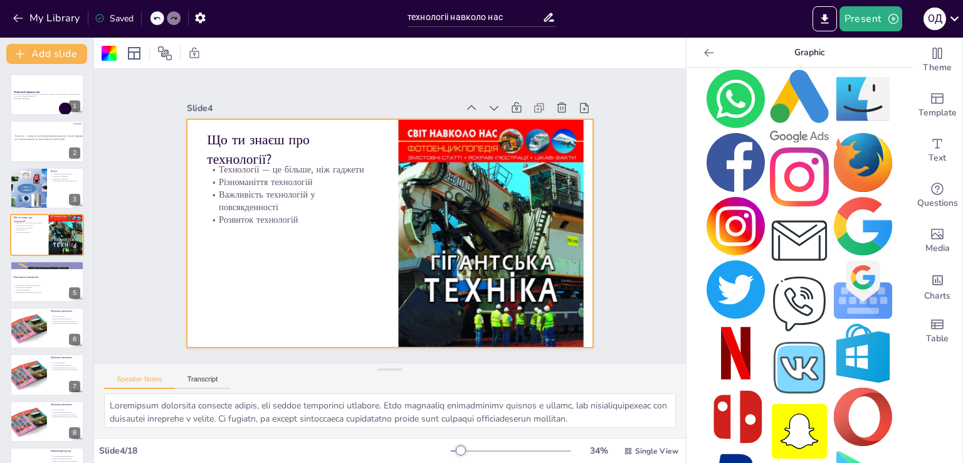
scroll to position [223, 0]
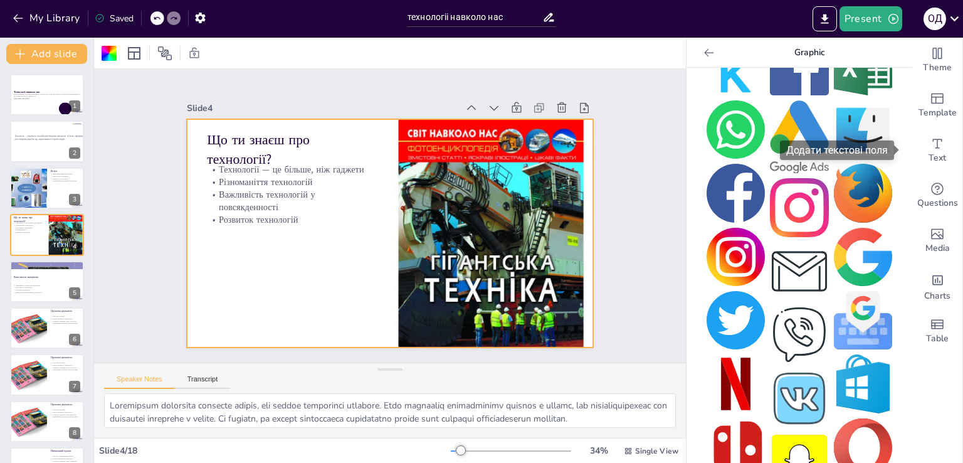
click at [928, 156] on span "Text" at bounding box center [937, 158] width 18 height 14
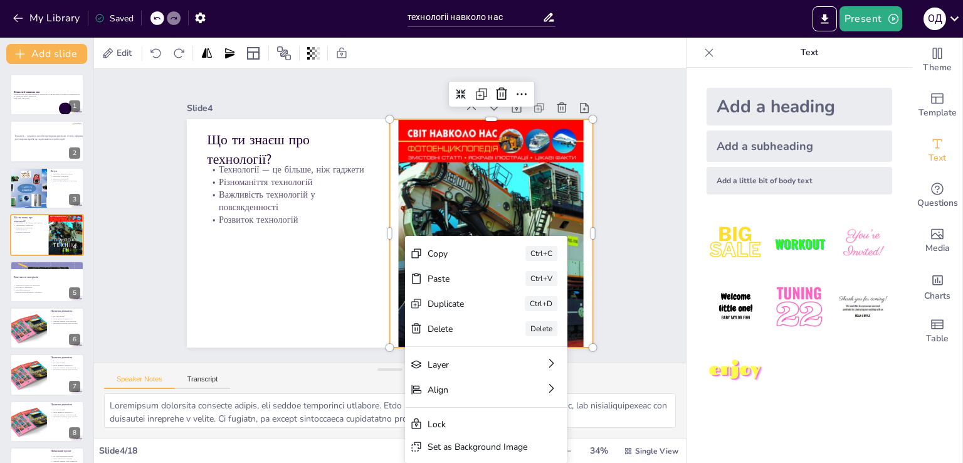
click at [507, 354] on div "Paste" at bounding box center [538, 363] width 63 height 18
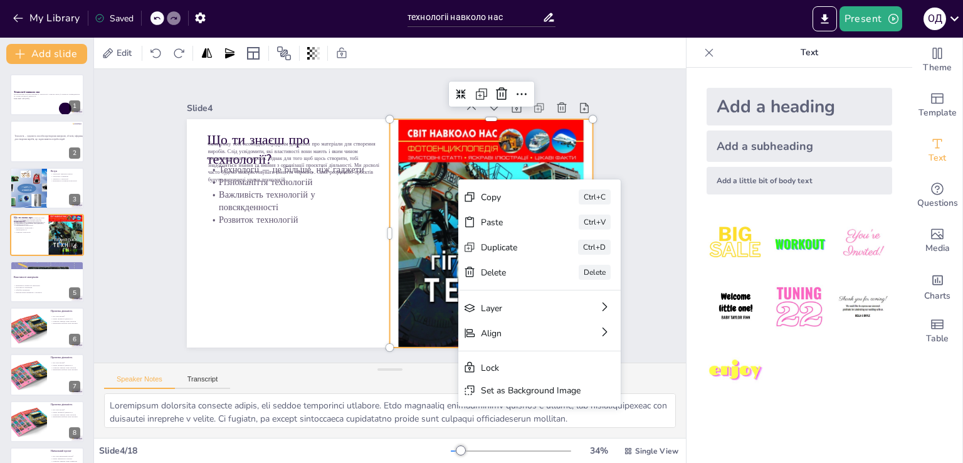
click at [498, 127] on icon at bounding box center [505, 134] width 14 height 14
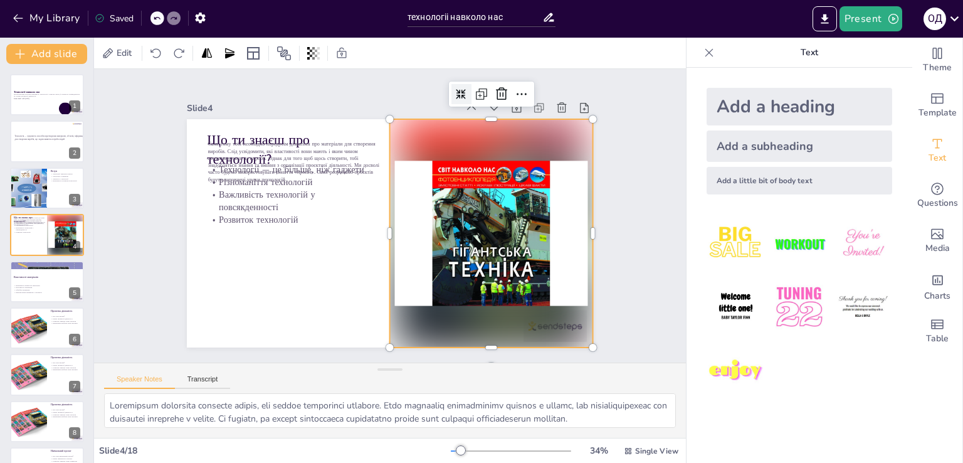
click at [448, 209] on div at bounding box center [489, 244] width 226 height 248
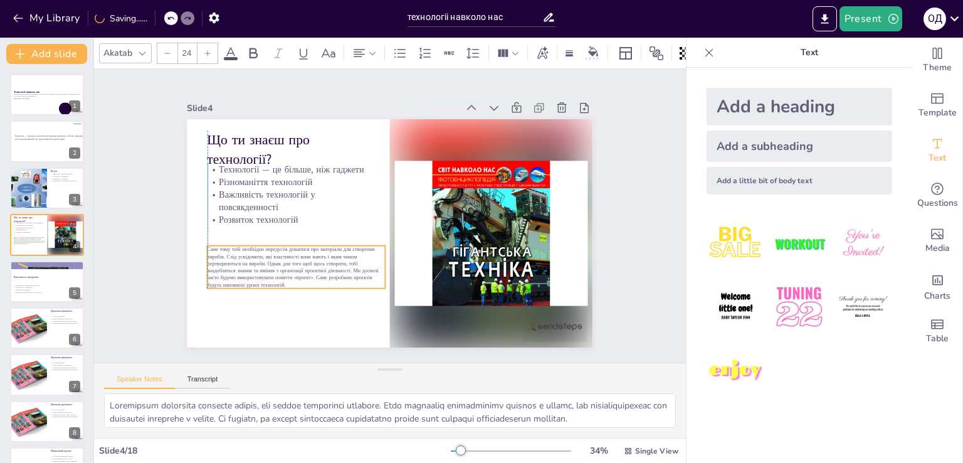
drag, startPoint x: 286, startPoint y: 158, endPoint x: 282, endPoint y: 263, distance: 105.4
click at [282, 263] on span "Саме тому тобі необхідно передусім дізнатися про матеріали для створення виробі…" at bounding box center [287, 252] width 172 height 53
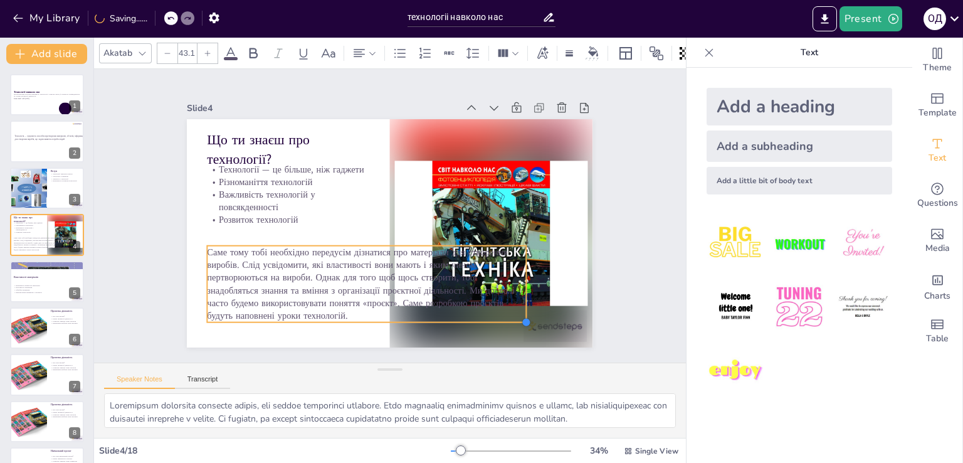
drag, startPoint x: 409, startPoint y: 287, endPoint x: 517, endPoint y: 299, distance: 108.6
click at [517, 299] on div "Що ти знаєш про технології? Технології — це більше, ніж гаджети Різноманіття те…" at bounding box center [388, 233] width 428 height 270
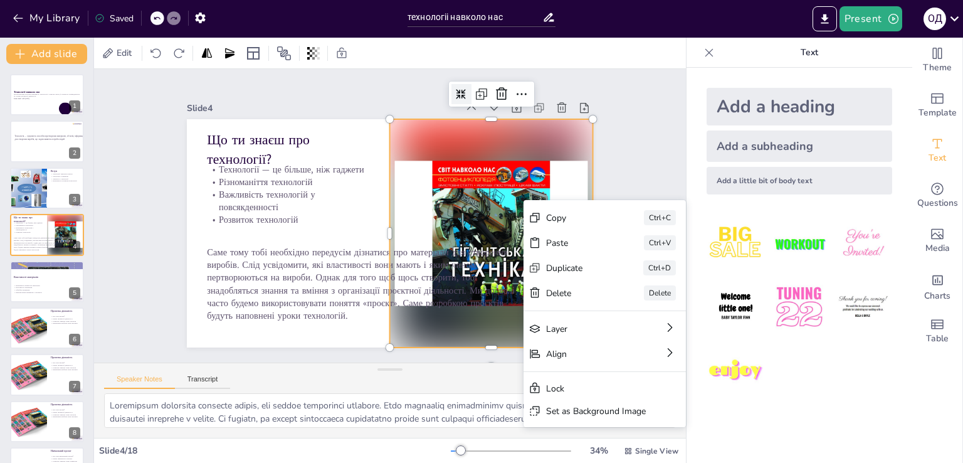
click at [557, 102] on icon at bounding box center [561, 107] width 9 height 10
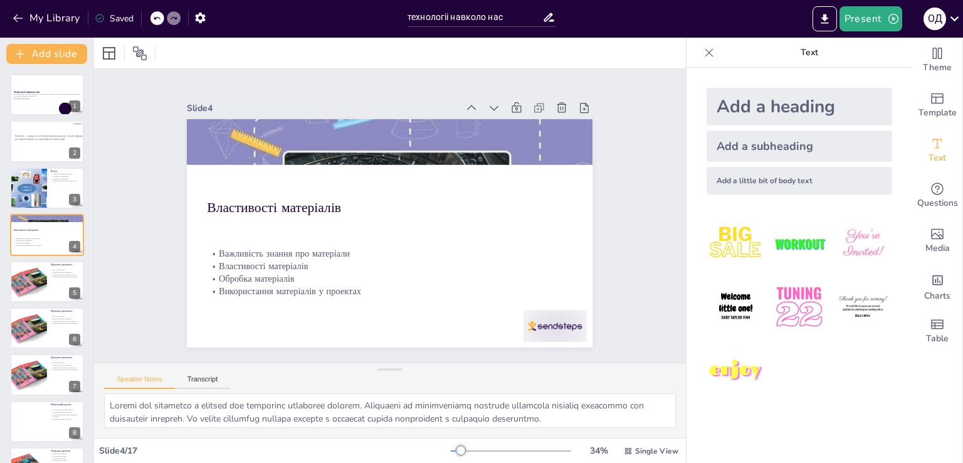
click at [154, 17] on icon at bounding box center [157, 18] width 8 height 8
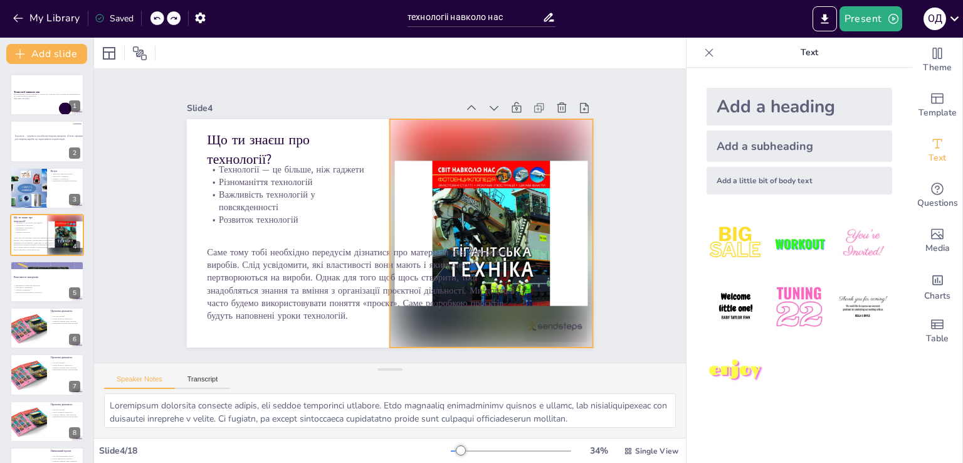
click at [472, 162] on div at bounding box center [491, 233] width 203 height 228
click at [507, 99] on icon at bounding box center [513, 105] width 13 height 13
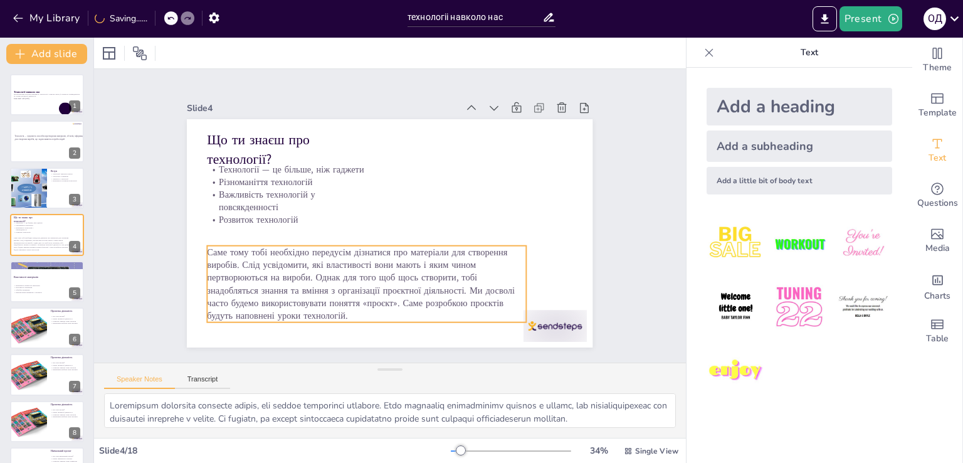
click at [420, 259] on span "Саме тому тобі необхідно передусім дізнатися про матеріали для створення виробі…" at bounding box center [338, 263] width 309 height 152
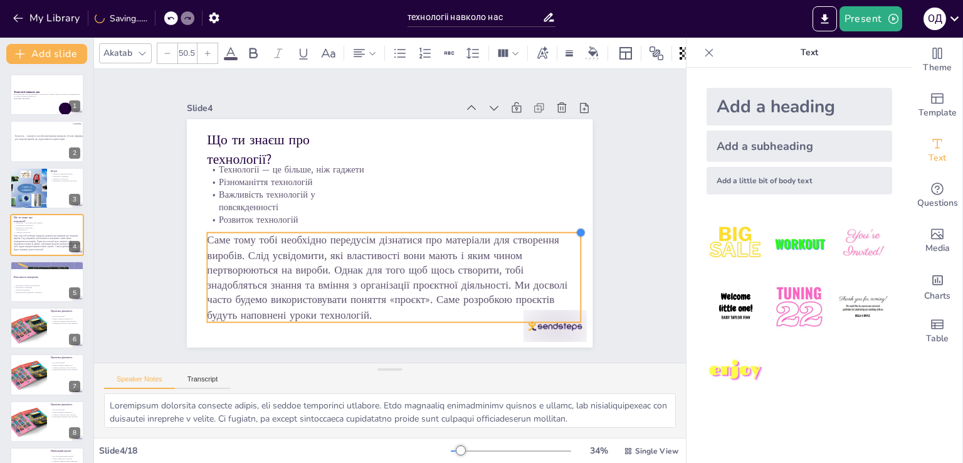
drag, startPoint x: 515, startPoint y: 239, endPoint x: 465, endPoint y: 226, distance: 51.9
click at [465, 226] on div "Що ти знаєш про технології? Технології — це більше, ніж гаджети Різноманіття те…" at bounding box center [386, 233] width 445 height 308
click at [495, 289] on span "Саме тому тобі необхідно передусім дізнатися про матеріали для створення виробі…" at bounding box center [378, 268] width 363 height 110
click at [792, 249] on img at bounding box center [799, 243] width 58 height 58
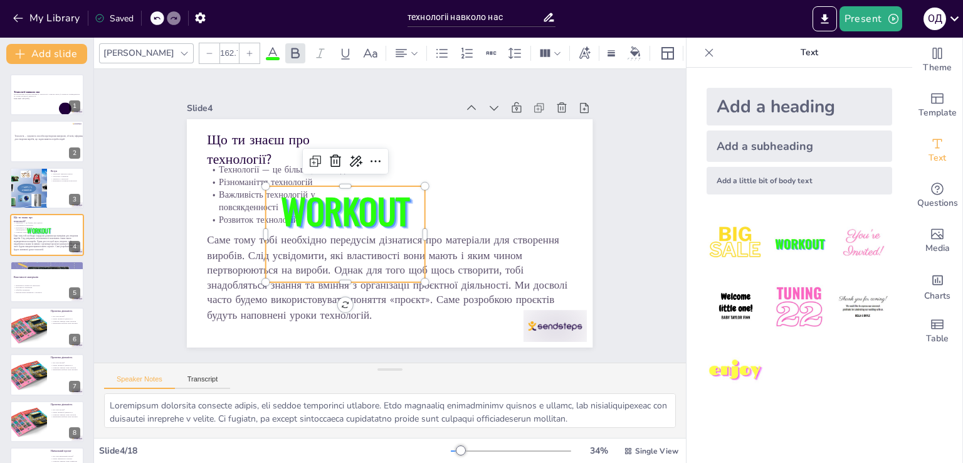
click at [384, 209] on span "WORKOUT" at bounding box center [347, 206] width 134 height 64
click at [335, 154] on icon at bounding box center [341, 155] width 13 height 13
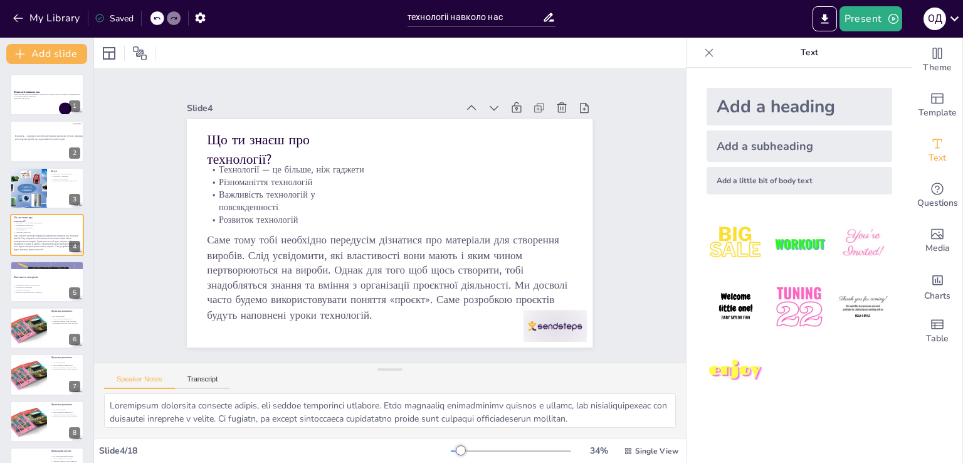
click at [38, 284] on p "Важливість знання про матеріали" at bounding box center [47, 285] width 66 height 3
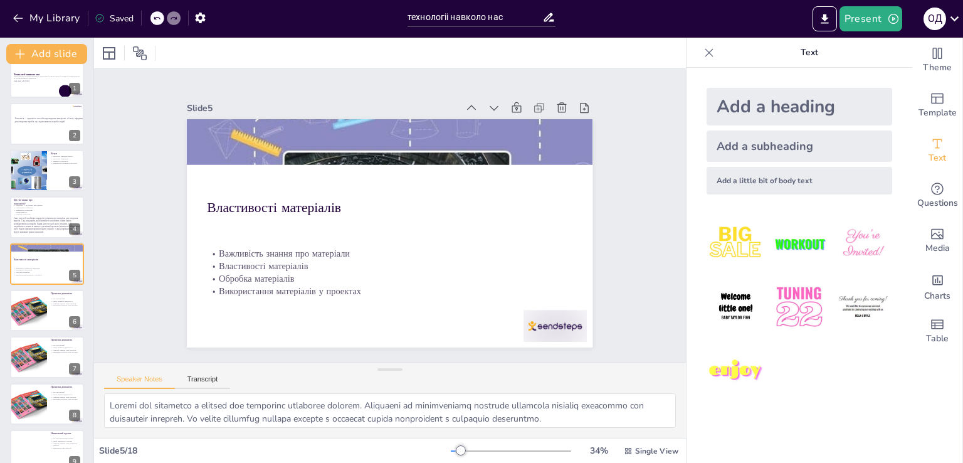
click at [61, 302] on button at bounding box center [55, 300] width 15 height 15
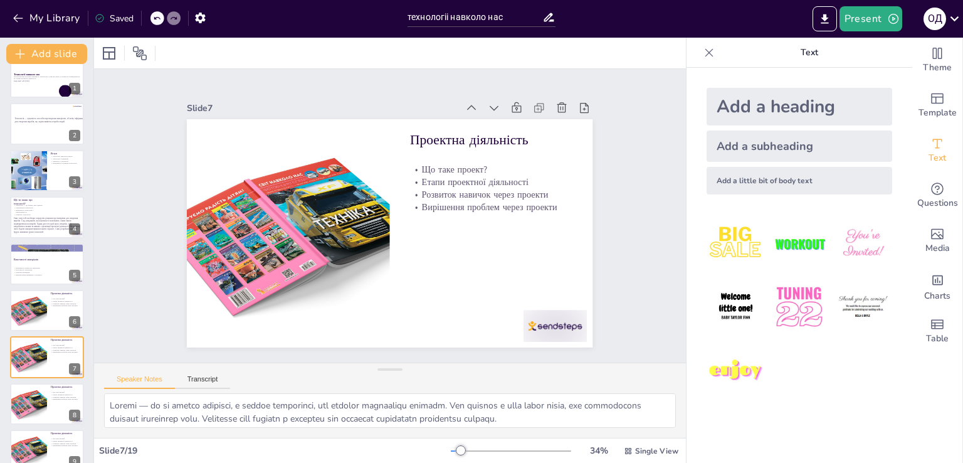
scroll to position [111, 0]
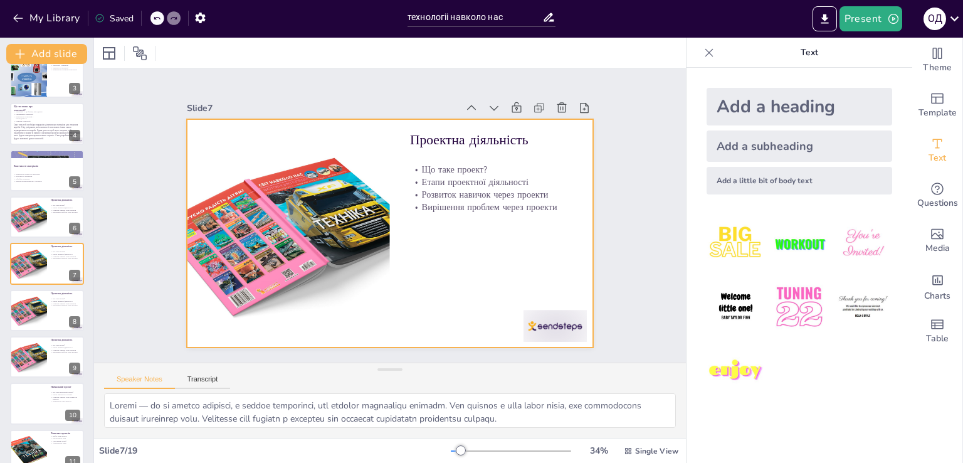
click at [404, 239] on div at bounding box center [386, 233] width 445 height 308
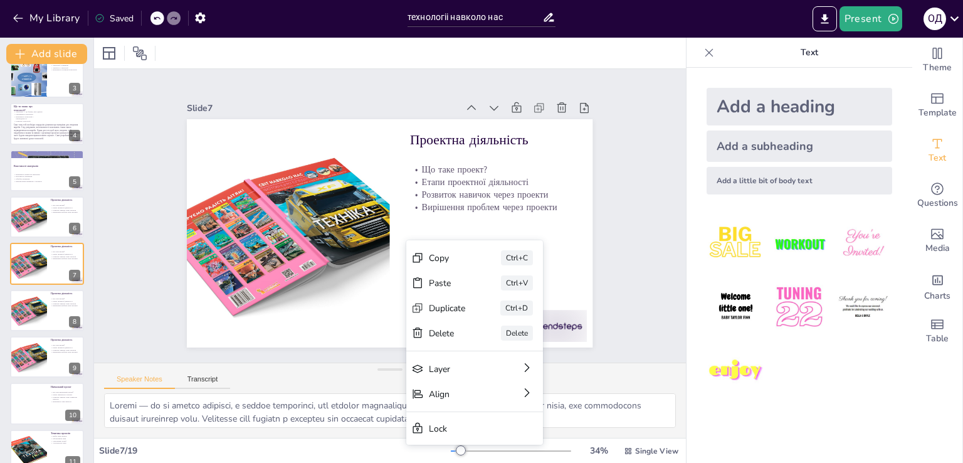
click at [507, 359] on div "Paste" at bounding box center [526, 367] width 38 height 16
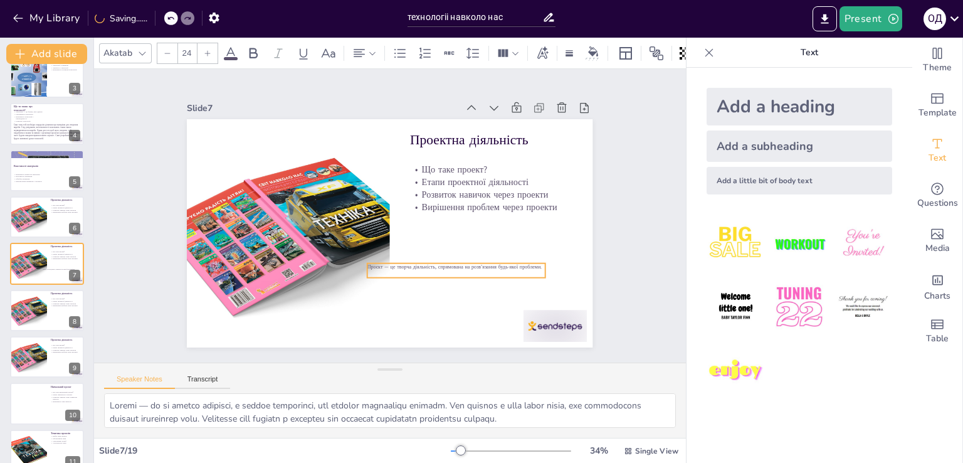
drag, startPoint x: 329, startPoint y: 144, endPoint x: 497, endPoint y: 269, distance: 209.6
click at [487, 268] on div "Проєкт — це творча діяльність, спрямована на розв’язання будь-якої проблеми." at bounding box center [455, 270] width 177 height 14
click at [537, 276] on div "Проектна діяльність Що таке проект? Етапи проектної діяльності Розвиток навичок…" at bounding box center [388, 233] width 428 height 270
drag, startPoint x: 356, startPoint y: 256, endPoint x: 379, endPoint y: 255, distance: 23.2
click at [379, 255] on div "Проектна діяльність Що таке проект? Етапи проектної діяльності Розвиток навичок…" at bounding box center [390, 233] width 406 height 228
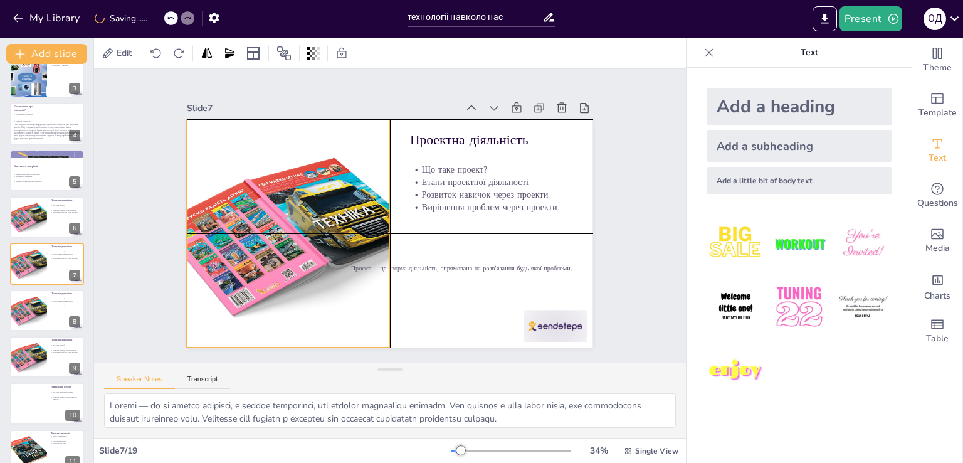
click at [317, 228] on div at bounding box center [287, 223] width 338 height 260
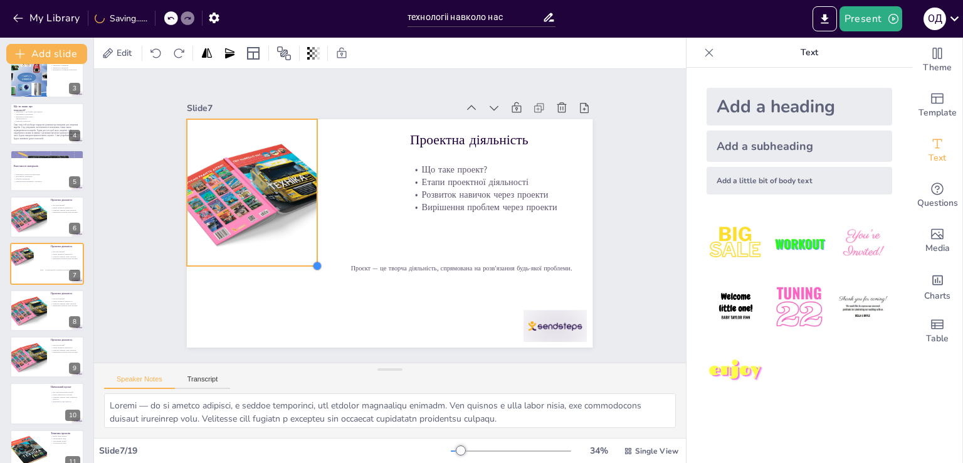
drag, startPoint x: 373, startPoint y: 329, endPoint x: 357, endPoint y: 276, distance: 55.1
click at [307, 230] on div "Проектна діяльність Що таке проект? Етапи проектної діяльності Розвиток навичок…" at bounding box center [388, 233] width 428 height 270
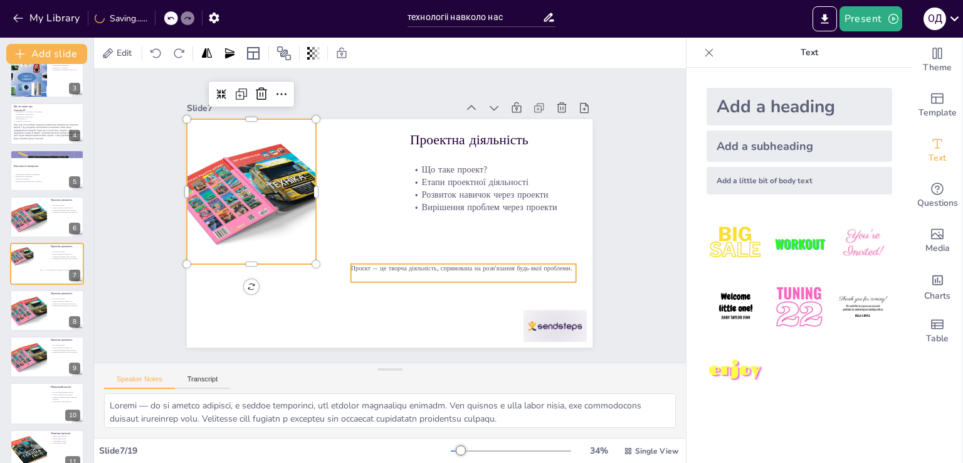
click at [354, 266] on span "Проєкт — це творча діяльність, спрямована на розв’язання будь-якої проблеми." at bounding box center [455, 276] width 221 height 32
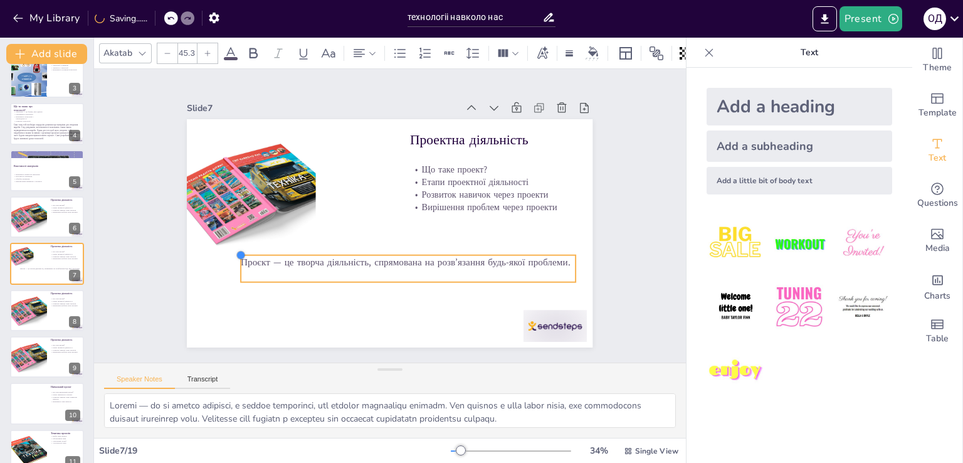
drag, startPoint x: 340, startPoint y: 256, endPoint x: 339, endPoint y: 248, distance: 8.4
click at [339, 248] on div "Проектна діяльність Що таке проект? Етапи проектної діяльності Розвиток навичок…" at bounding box center [388, 233] width 428 height 270
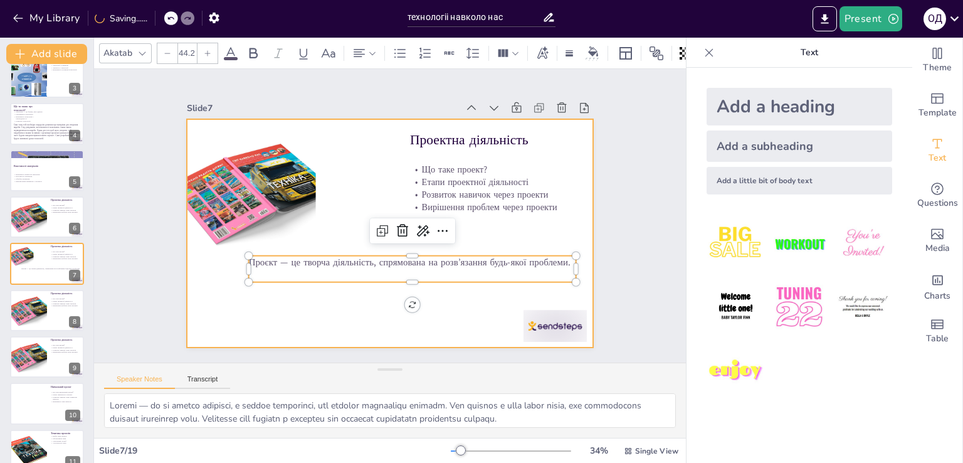
click at [480, 309] on div at bounding box center [390, 233] width 406 height 228
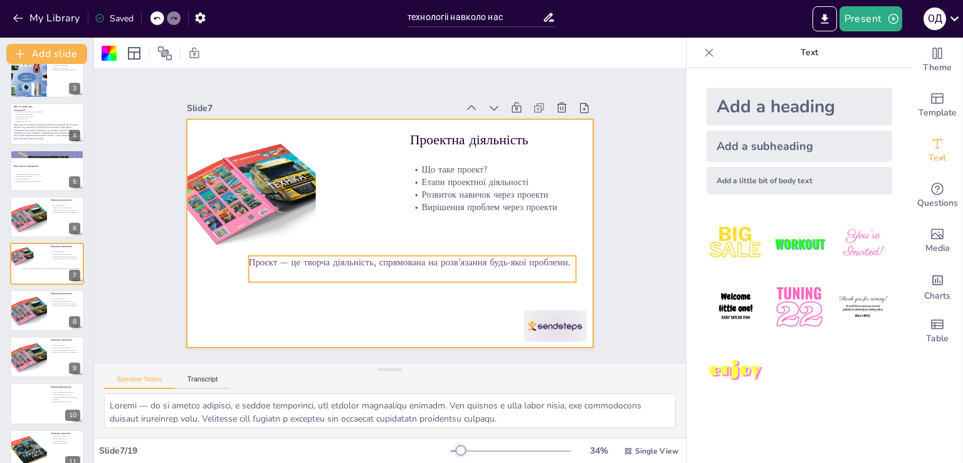
click at [555, 255] on span "Проєкт — це творча діяльність, спрямована на розв’язання будь-якої проблеми." at bounding box center [405, 264] width 321 height 46
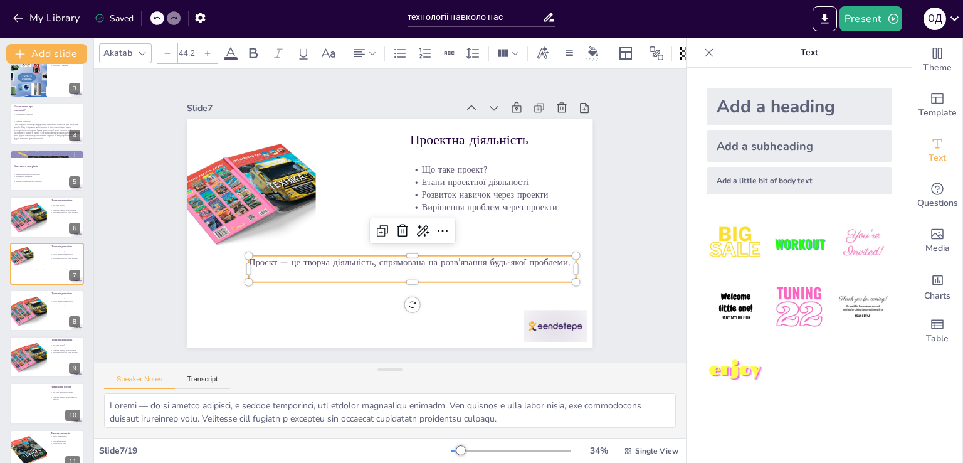
click at [557, 258] on span "Проєкт — це творча діяльність, спрямована на розв’язання будь-якої проблеми." at bounding box center [410, 262] width 322 height 13
click at [434, 228] on icon at bounding box center [441, 236] width 16 height 16
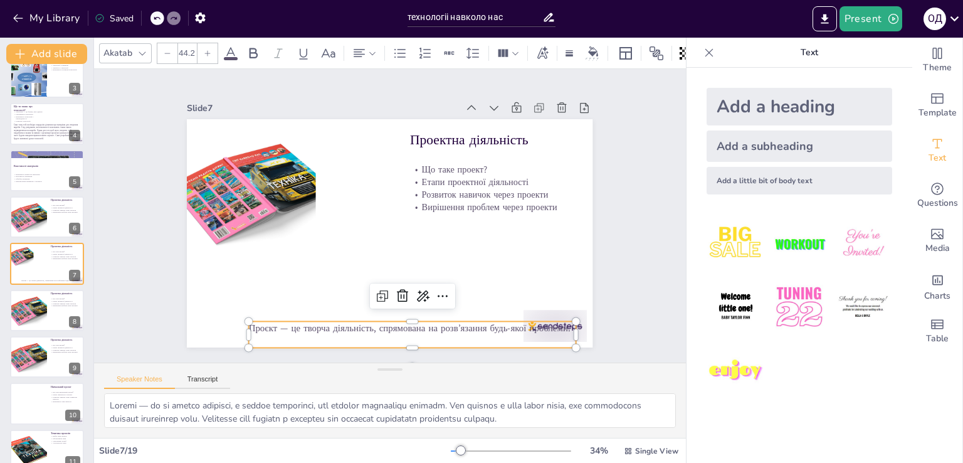
click at [431, 293] on icon at bounding box center [434, 301] width 16 height 16
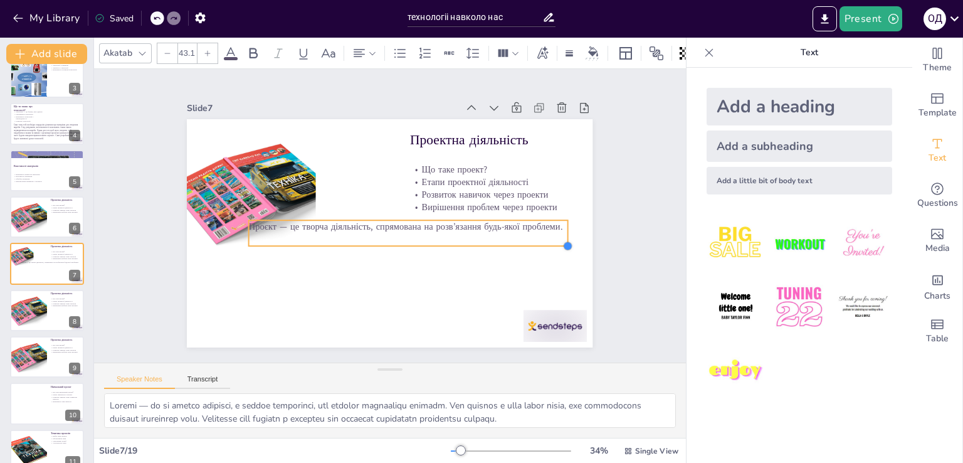
drag, startPoint x: 562, startPoint y: 241, endPoint x: 476, endPoint y: 241, distance: 86.5
click at [476, 241] on div "Проектна діяльність Що таке проект? Етапи проектної діяльності Розвиток навичок…" at bounding box center [388, 232] width 428 height 269
click at [411, 231] on div "Проєкт — це творча діяльність, спрямована на розв’язання будь-якої проблеми." at bounding box center [406, 235] width 320 height 58
click at [434, 187] on icon at bounding box center [438, 194] width 15 height 15
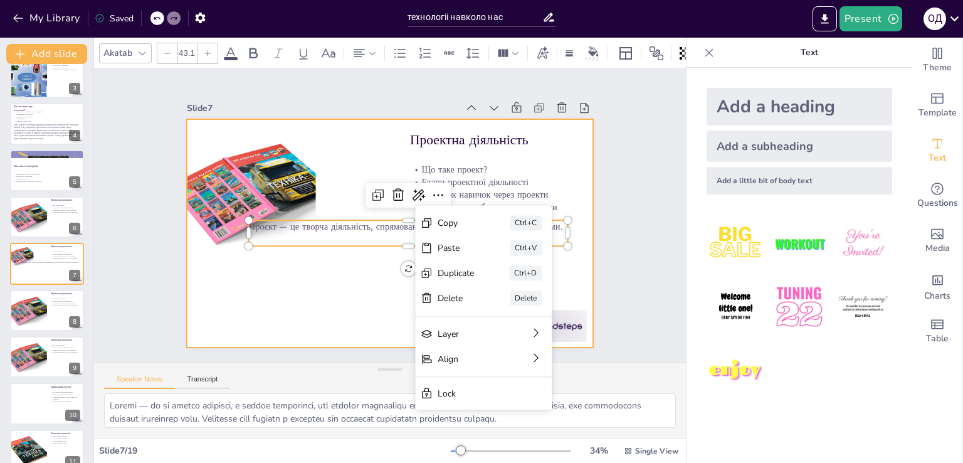
click at [337, 265] on div at bounding box center [388, 233] width 428 height 270
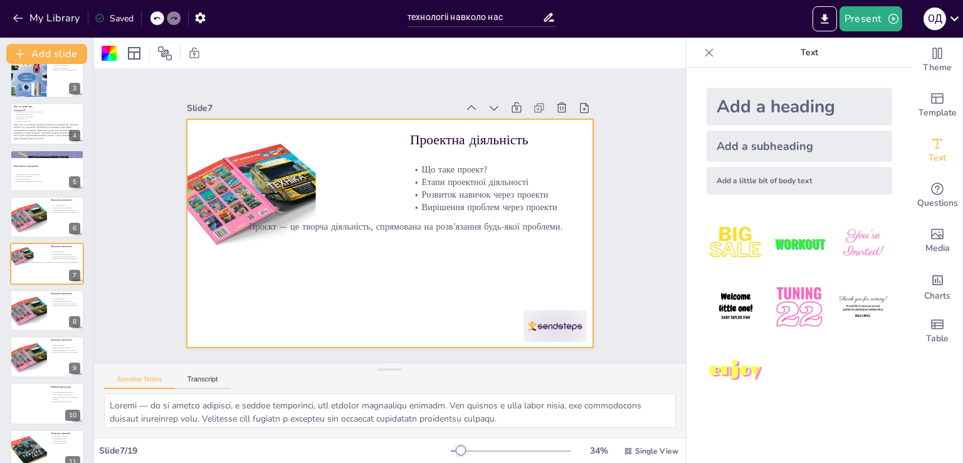
click at [796, 246] on img at bounding box center [799, 243] width 58 height 58
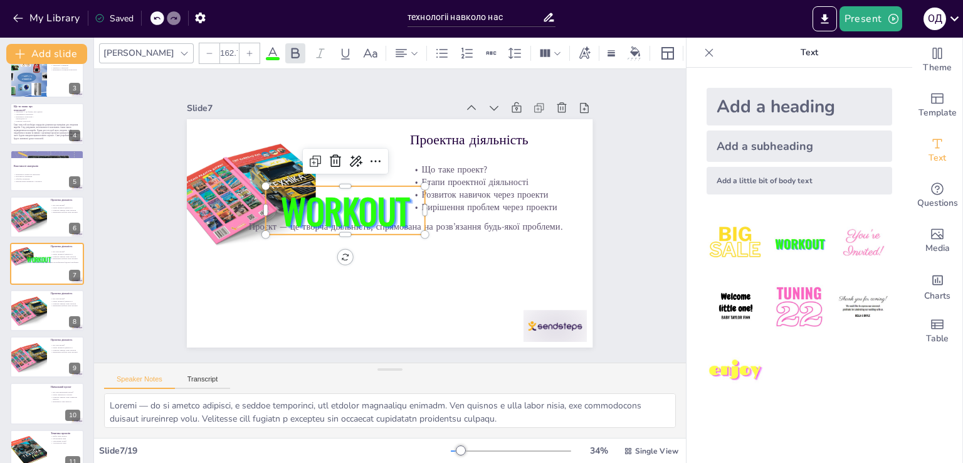
click at [394, 216] on span "WORKOUT" at bounding box center [347, 206] width 134 height 64
click at [396, 206] on span "WORKOUT" at bounding box center [345, 209] width 129 height 51
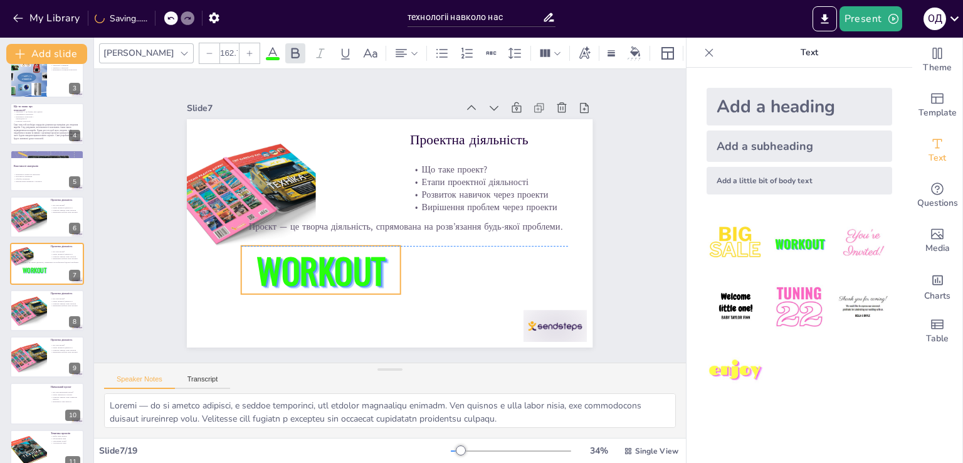
drag, startPoint x: 396, startPoint y: 206, endPoint x: 371, endPoint y: 266, distance: 64.4
click at [371, 266] on span "WORKOUT" at bounding box center [307, 245] width 139 height 88
click at [303, 214] on icon at bounding box center [311, 212] width 16 height 16
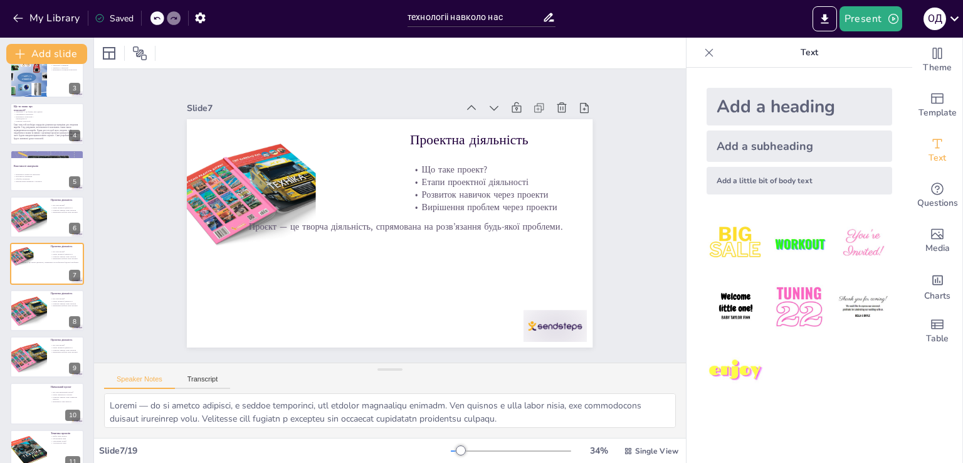
click at [788, 182] on div "Add a little bit of body text" at bounding box center [800, 181] width 186 height 28
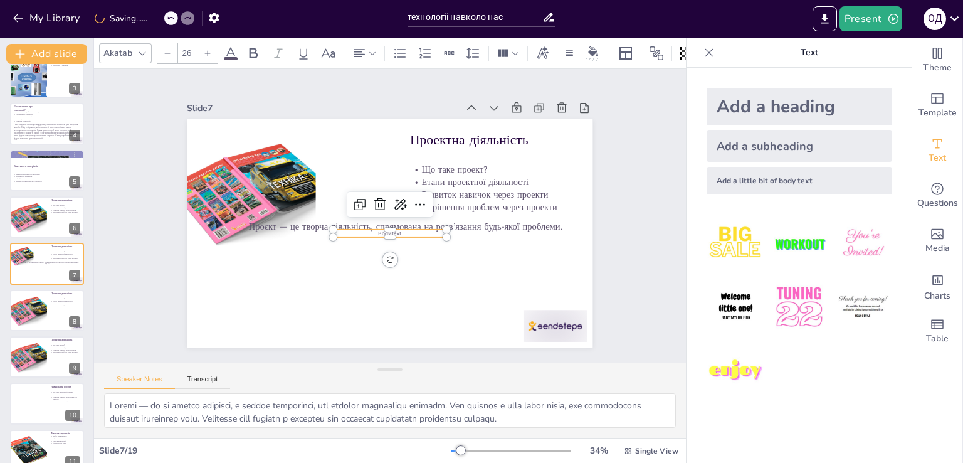
click at [779, 150] on div "Add a subheading" at bounding box center [800, 145] width 186 height 31
click at [373, 199] on icon at bounding box center [381, 201] width 16 height 16
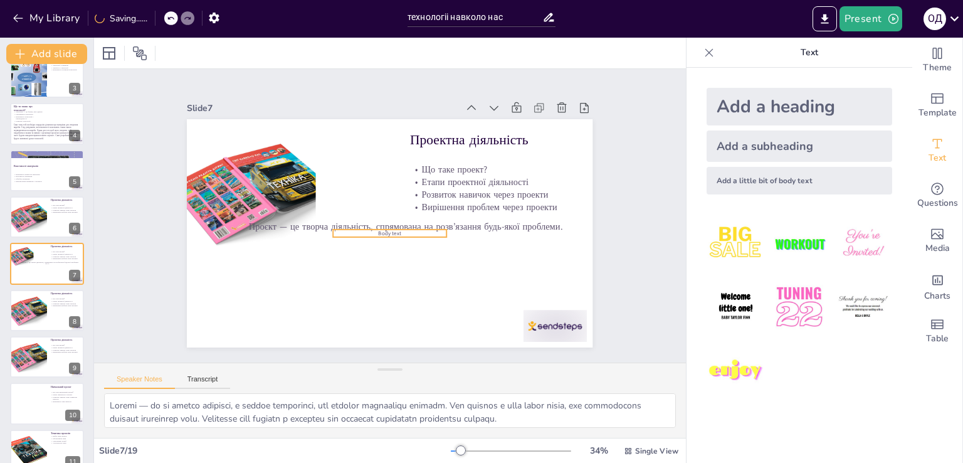
click at [390, 229] on span "Body text" at bounding box center [390, 233] width 23 height 8
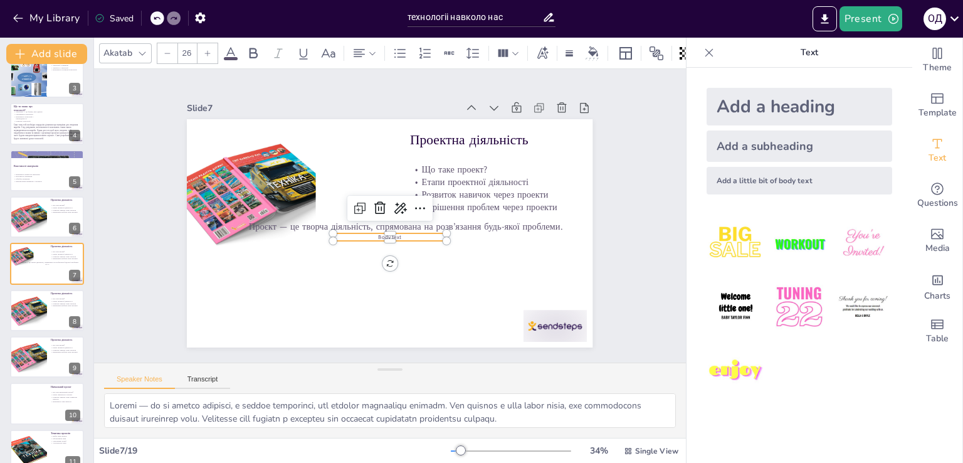
click at [372, 204] on icon at bounding box center [380, 207] width 16 height 16
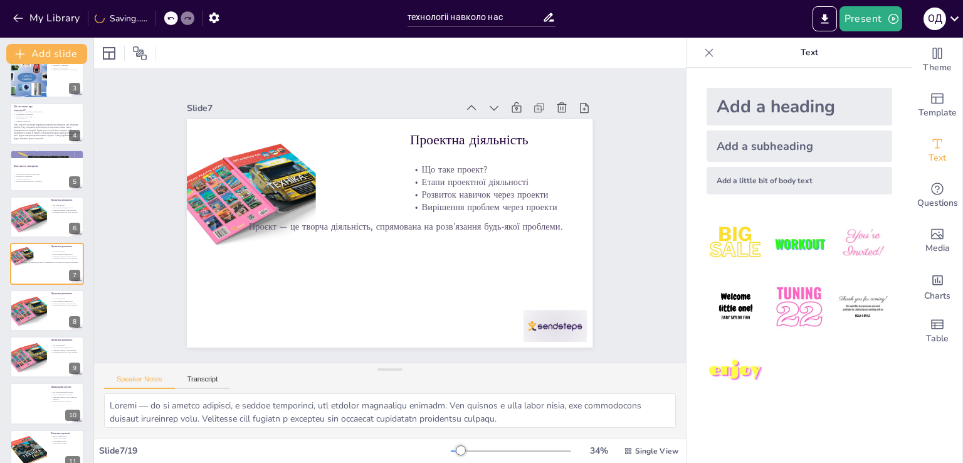
click at [774, 111] on div "Add a heading" at bounding box center [800, 107] width 186 height 38
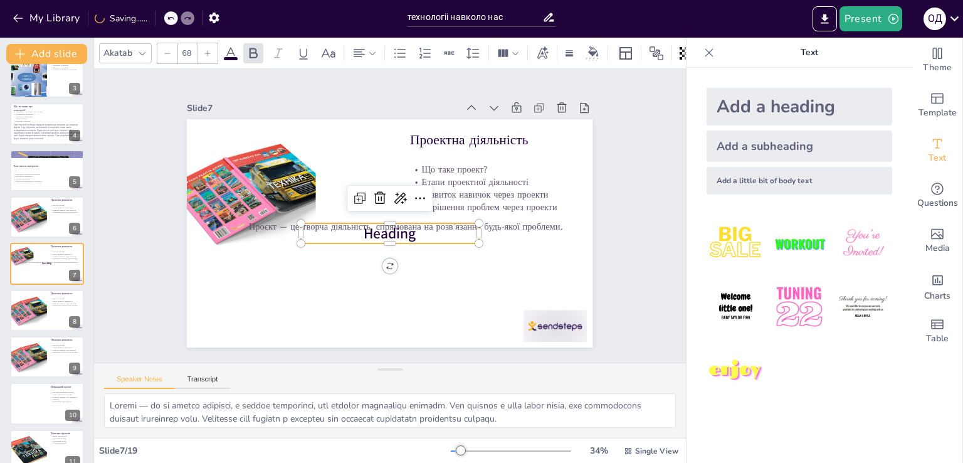
click at [411, 229] on p "Heading" at bounding box center [388, 233] width 179 height 38
click at [405, 229] on span "Heading" at bounding box center [388, 233] width 55 height 25
click at [409, 229] on p "Heading" at bounding box center [388, 233] width 179 height 39
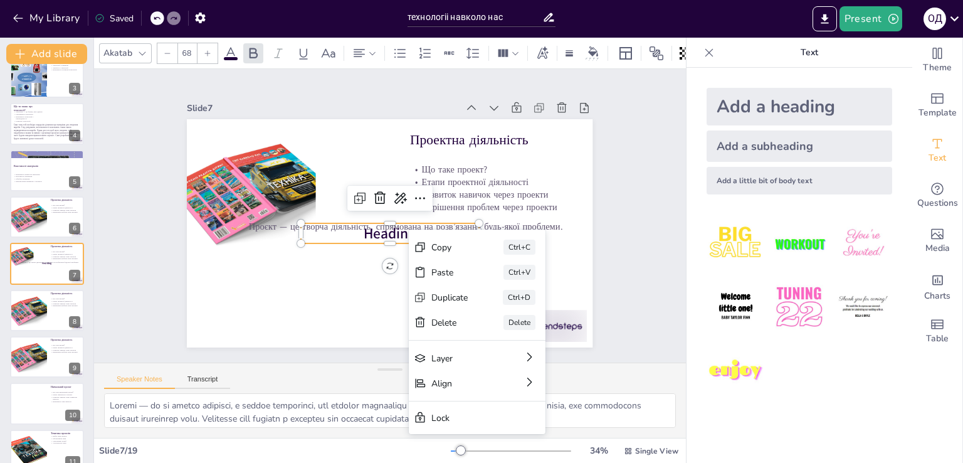
click at [511, 349] on div "Paste" at bounding box center [530, 357] width 38 height 16
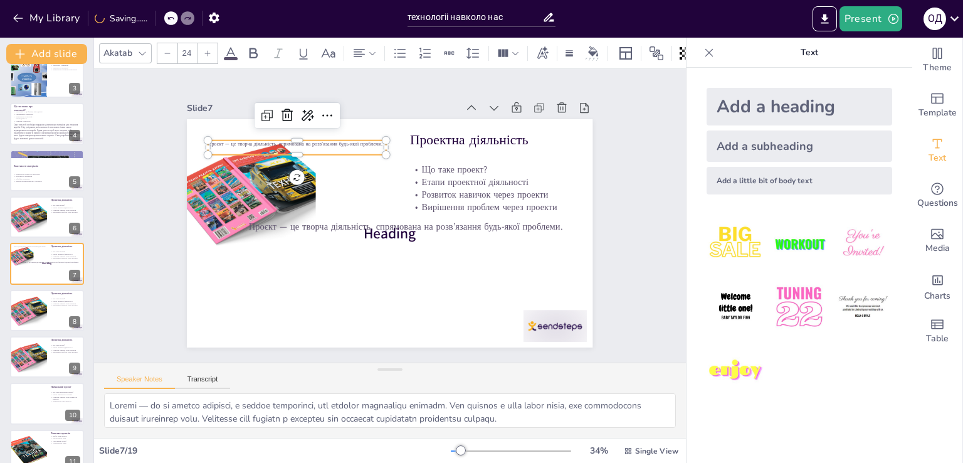
click at [281, 108] on icon at bounding box center [286, 114] width 11 height 13
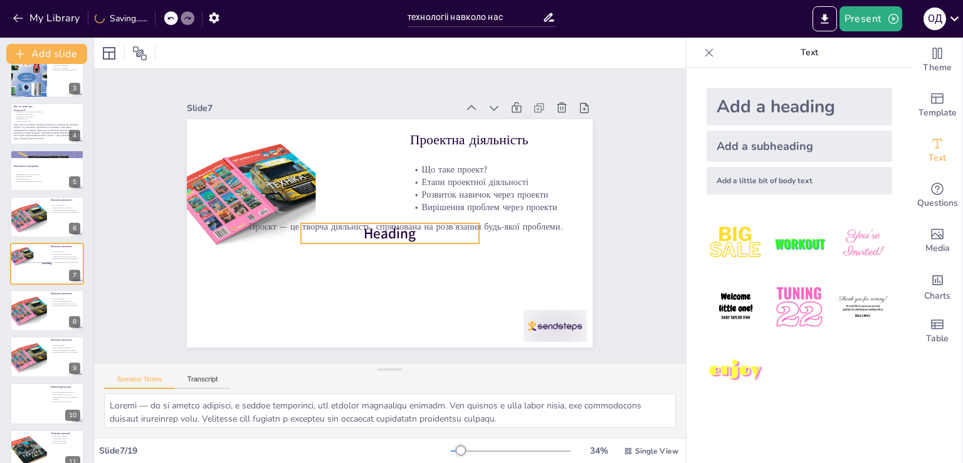
click at [381, 229] on span "Heading" at bounding box center [388, 233] width 55 height 25
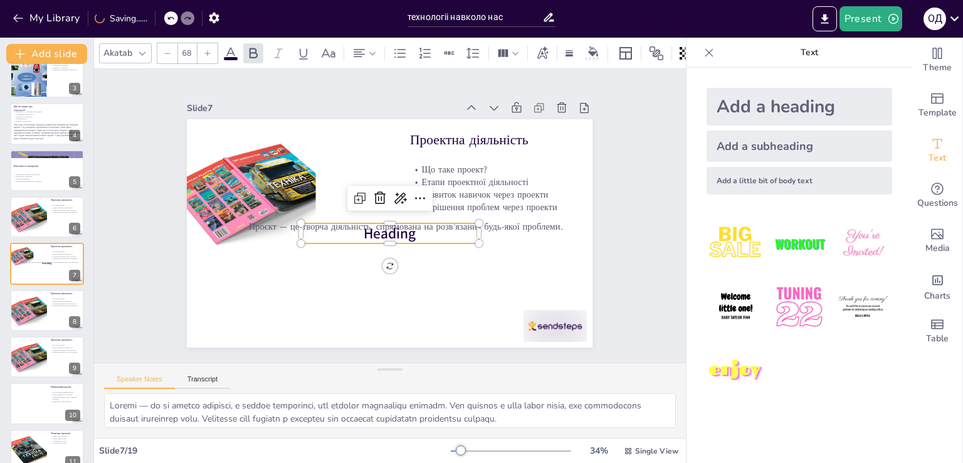
click at [374, 191] on icon at bounding box center [382, 197] width 16 height 16
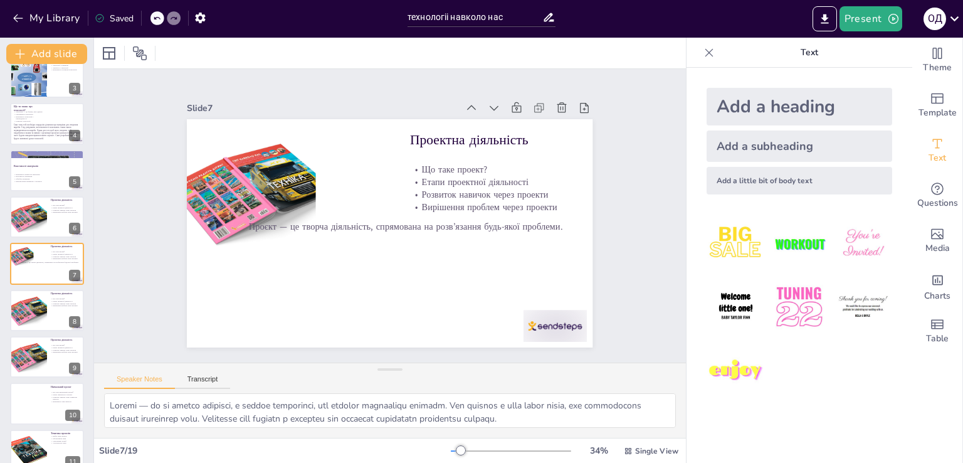
click at [811, 109] on div "Add a heading" at bounding box center [800, 107] width 186 height 38
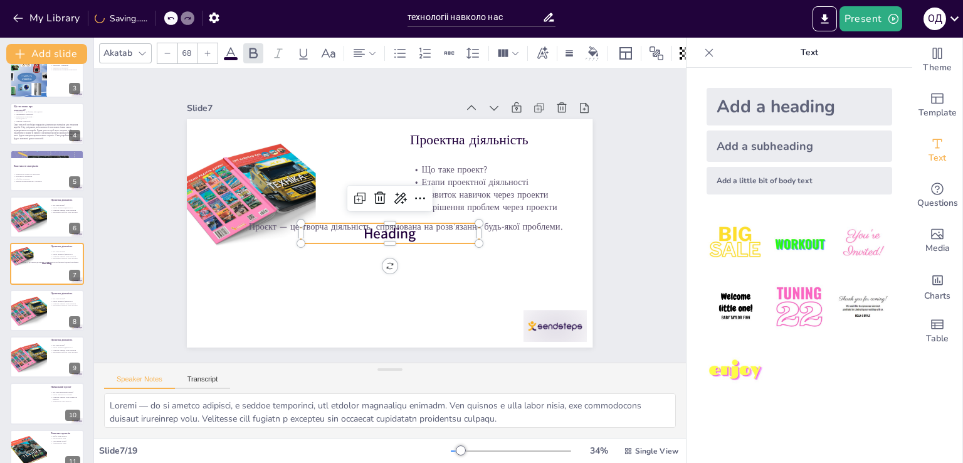
click at [374, 193] on icon at bounding box center [382, 197] width 16 height 16
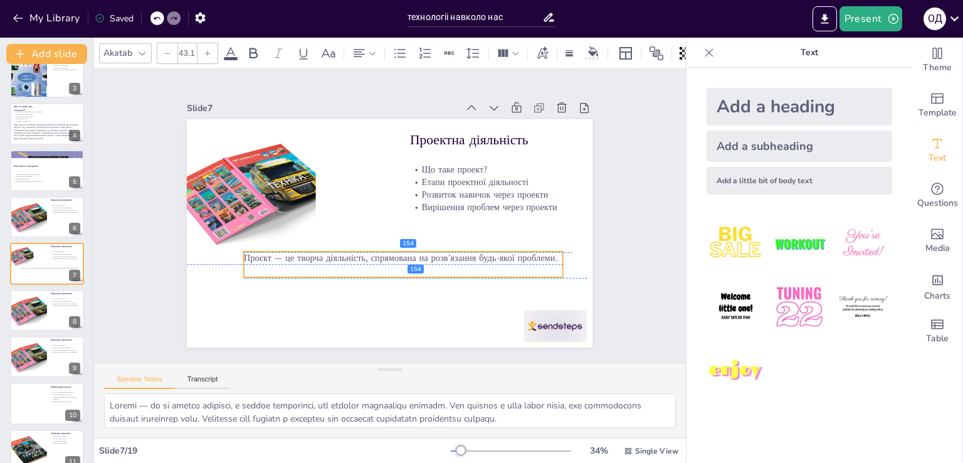
drag, startPoint x: 359, startPoint y: 222, endPoint x: 354, endPoint y: 250, distance: 28.7
click at [354, 250] on span "Проєкт — це творча діяльність, спрямована на розв’язання будь-якої проблеми." at bounding box center [395, 258] width 313 height 45
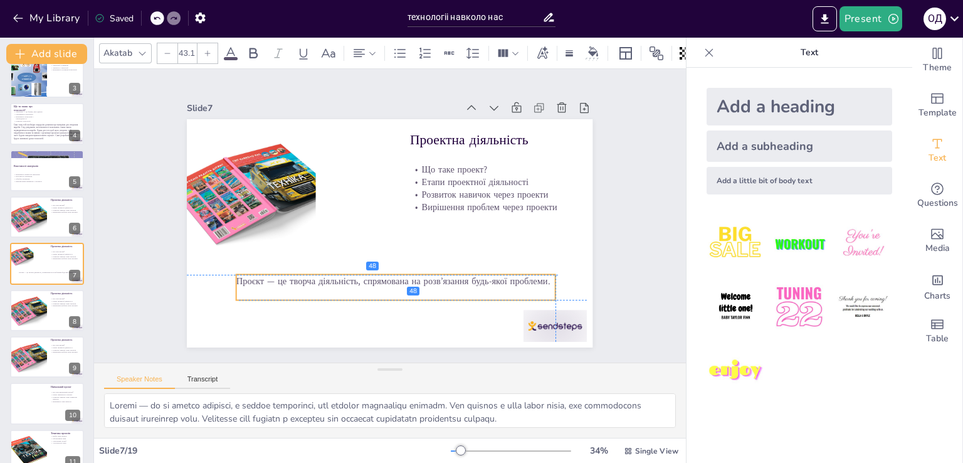
drag, startPoint x: 392, startPoint y: 270, endPoint x: 387, endPoint y: 294, distance: 24.3
click at [387, 294] on div "Проєкт — це творча діяльність, спрямована на розв’язання будь-якої проблеми." at bounding box center [388, 287] width 320 height 59
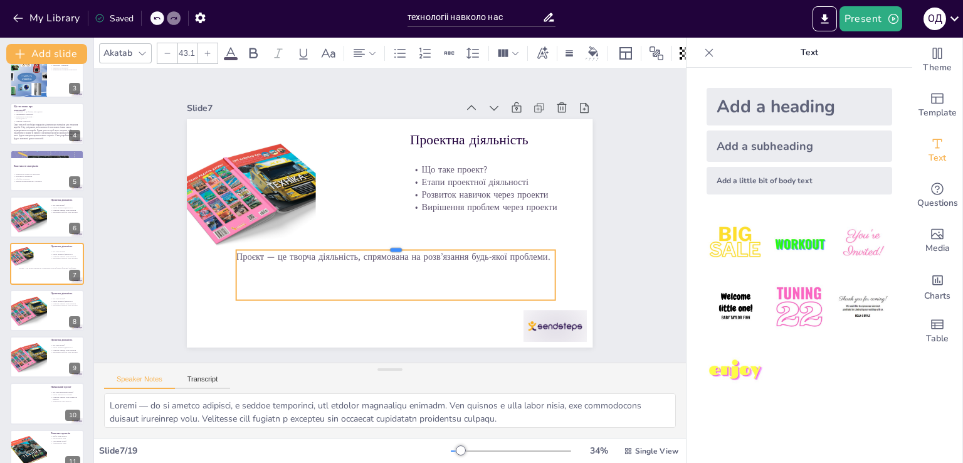
drag, startPoint x: 384, startPoint y: 266, endPoint x: 389, endPoint y: 242, distance: 25.1
click at [389, 242] on div at bounding box center [393, 245] width 318 height 43
click at [233, 248] on span "Проєкт — це творча діяльність, спрямована на розв’язання будь-якої проблеми." at bounding box center [389, 256] width 313 height 45
click at [397, 220] on icon at bounding box center [405, 226] width 16 height 16
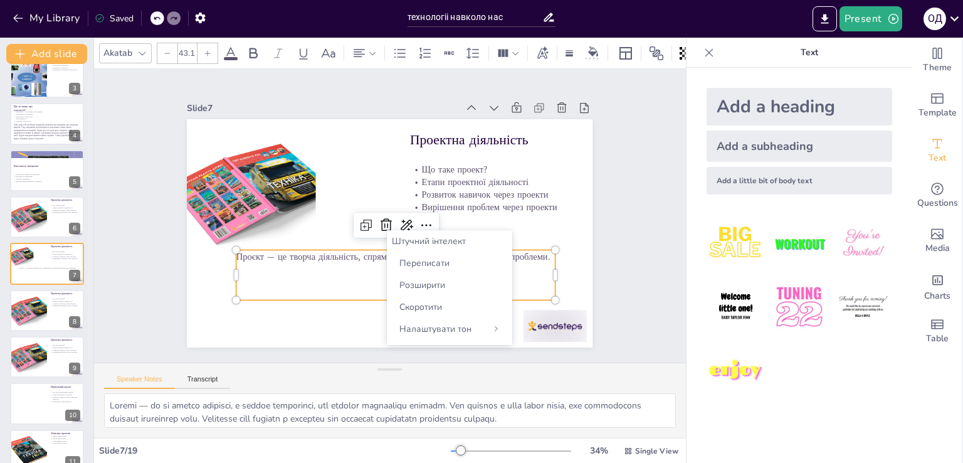
click at [484, 329] on div "Налаштувати тон" at bounding box center [449, 329] width 115 height 22
click at [445, 306] on font "Переконливий" at bounding box center [429, 307] width 61 height 12
click at [420, 269] on p "Проект — это креативная деятельность, нацеленная на решение любой проблемы." at bounding box center [391, 263] width 320 height 59
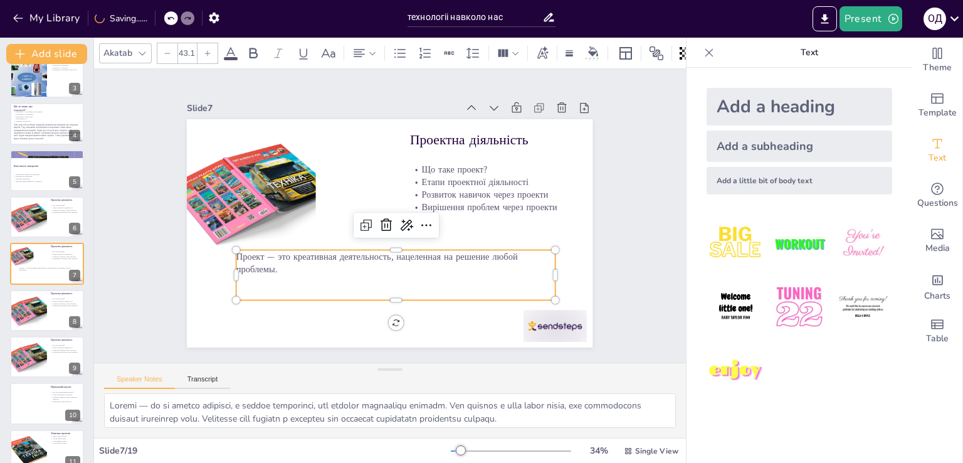
click at [172, 18] on icon at bounding box center [171, 18] width 8 height 8
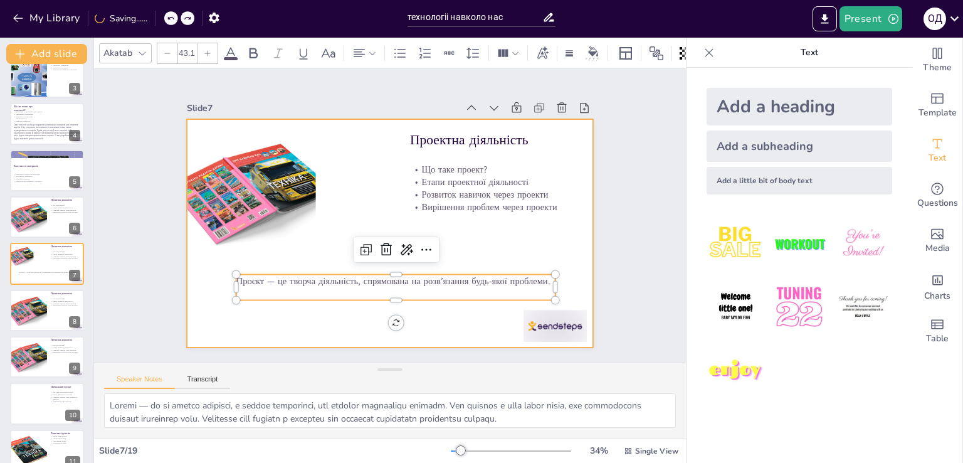
click at [305, 319] on div at bounding box center [386, 232] width 445 height 307
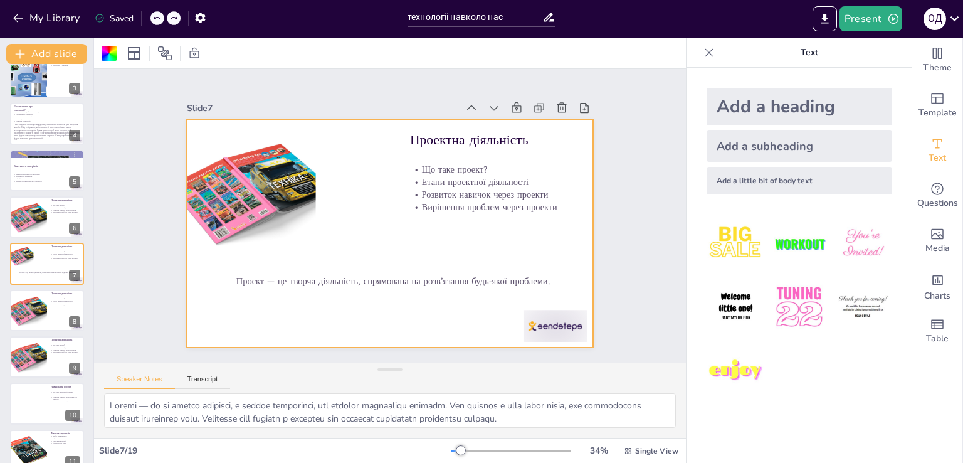
click at [109, 53] on div at bounding box center [109, 53] width 15 height 15
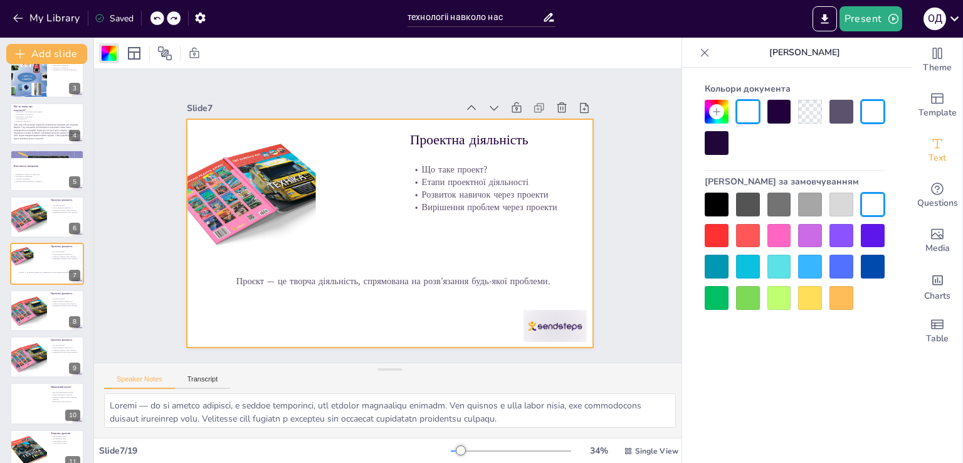
click at [781, 299] on div at bounding box center [779, 298] width 24 height 24
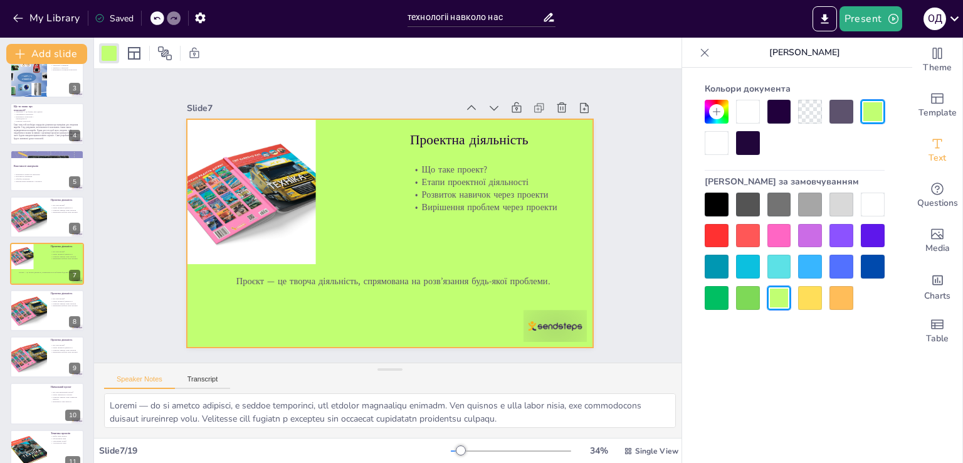
click at [55, 221] on div at bounding box center [47, 216] width 74 height 41
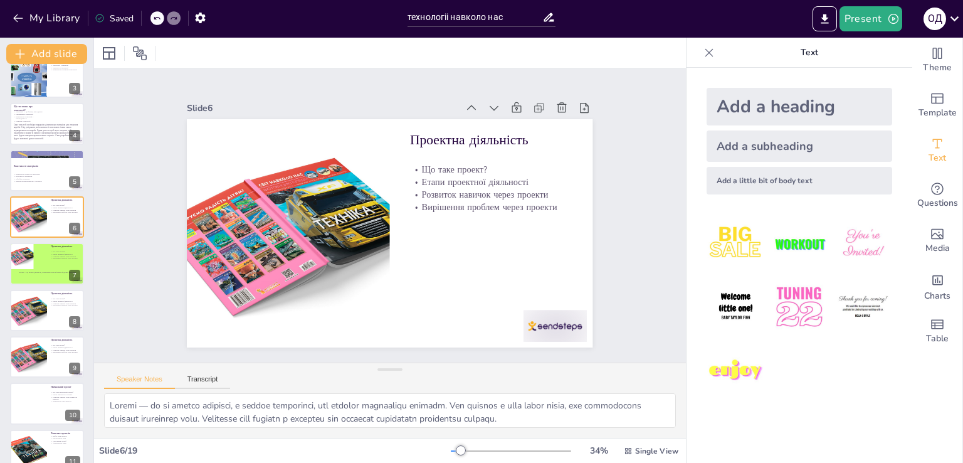
scroll to position [65, 0]
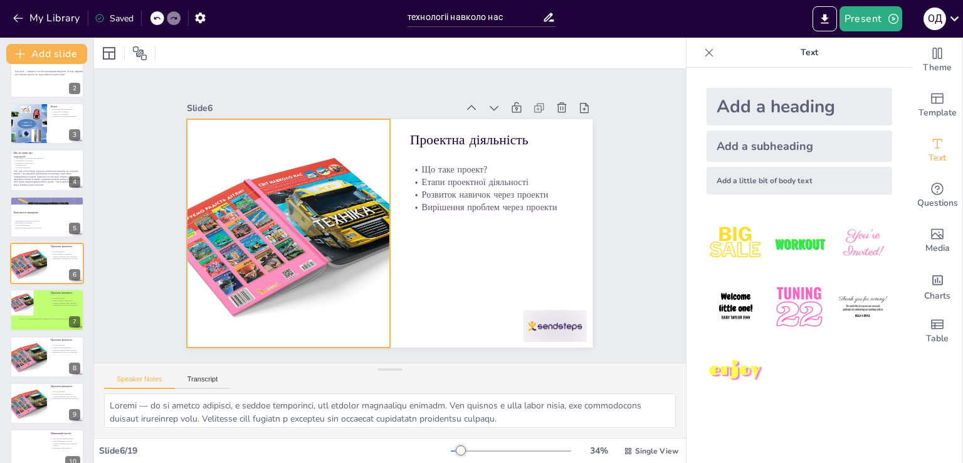
click at [39, 273] on div at bounding box center [29, 263] width 58 height 41
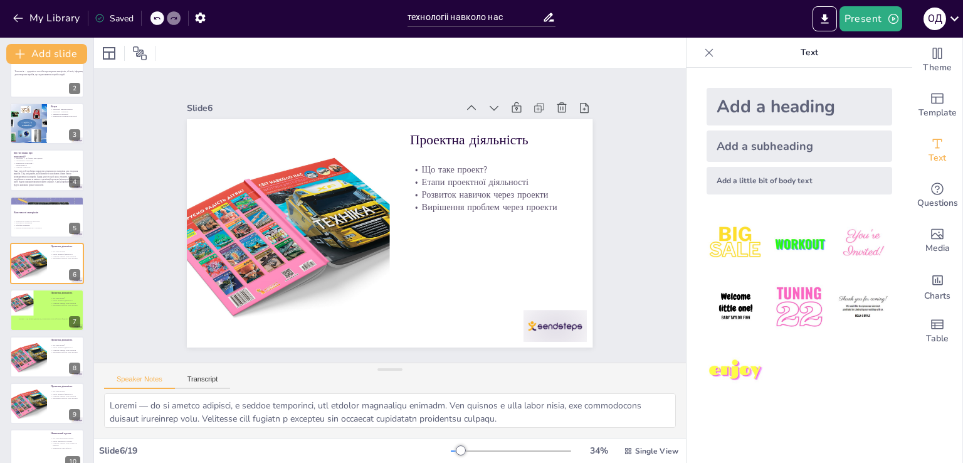
click at [140, 54] on icon at bounding box center [140, 53] width 14 height 14
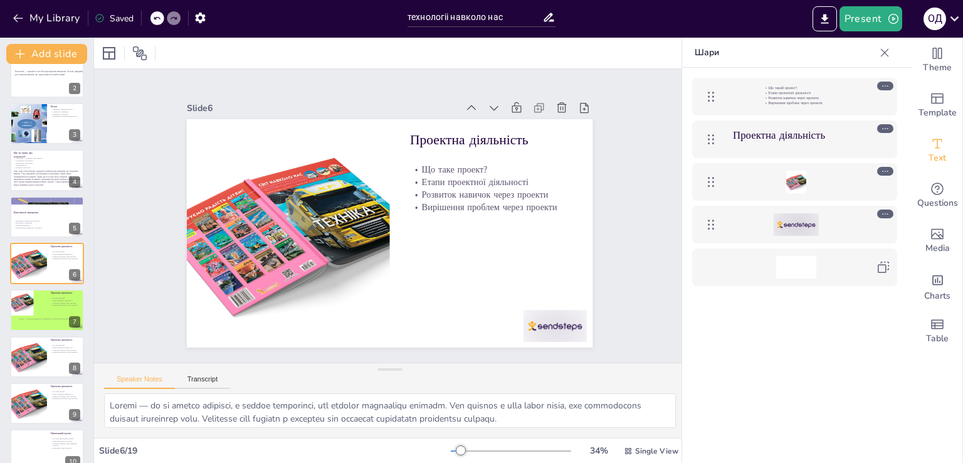
click at [113, 54] on icon at bounding box center [109, 53] width 15 height 15
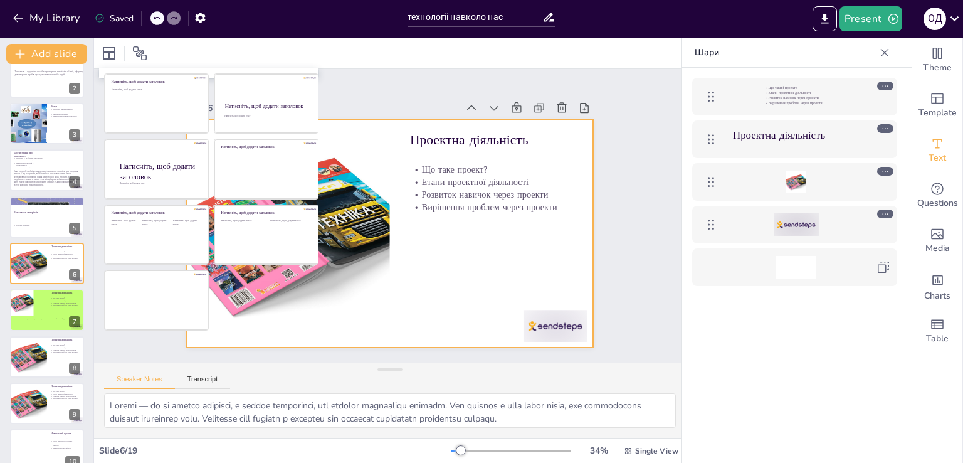
click at [56, 261] on div at bounding box center [47, 263] width 74 height 41
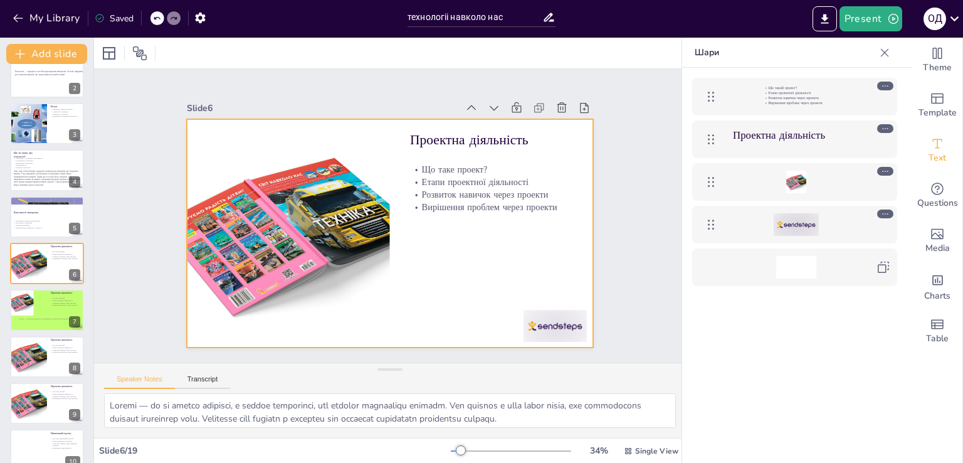
click at [422, 268] on div at bounding box center [388, 233] width 428 height 270
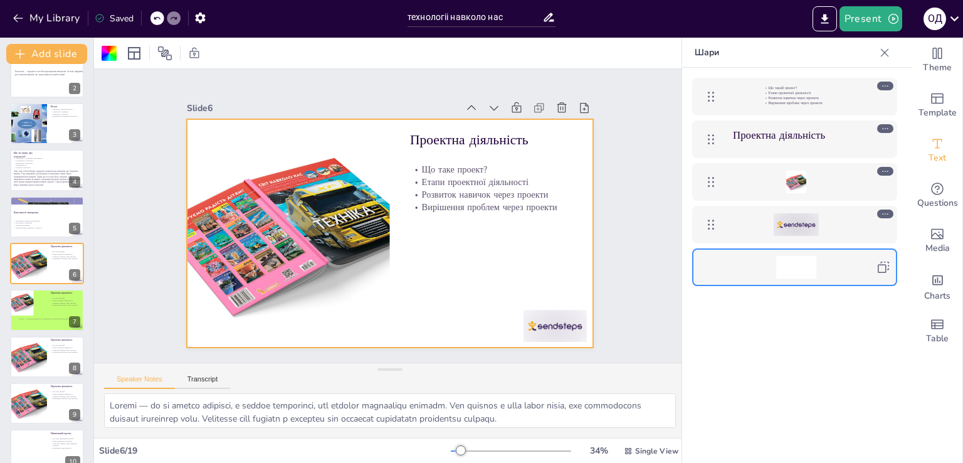
click at [883, 211] on icon at bounding box center [885, 213] width 9 height 9
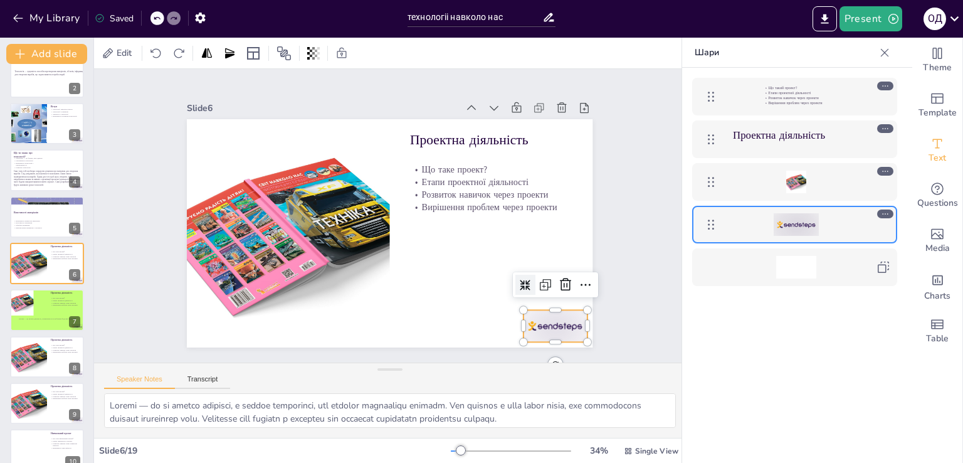
click at [556, 295] on icon at bounding box center [557, 303] width 16 height 16
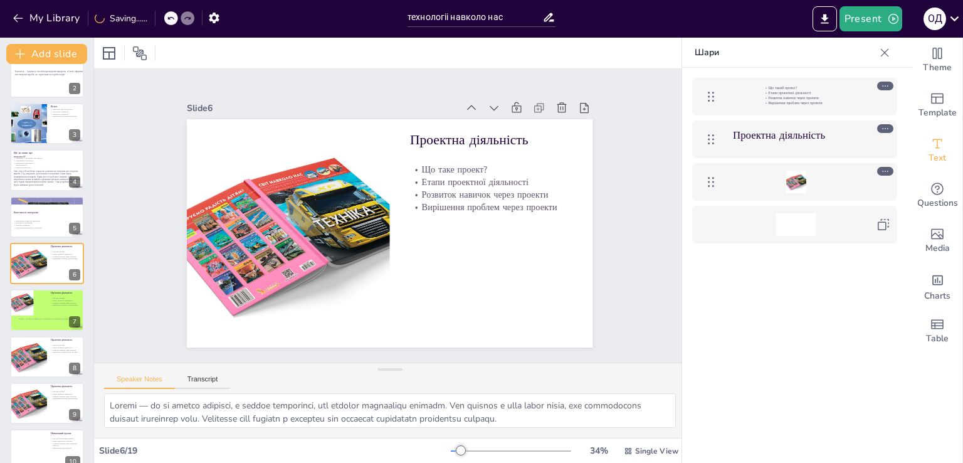
click at [52, 362] on div at bounding box center [47, 356] width 74 height 41
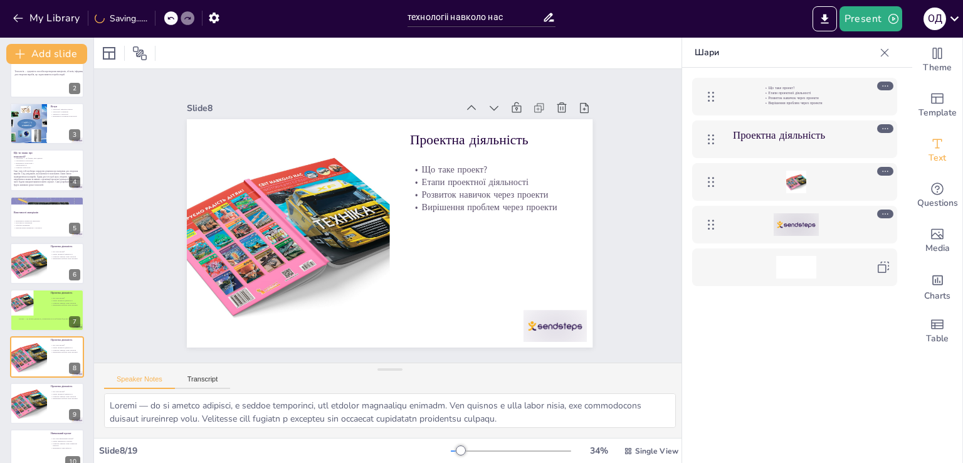
scroll to position [158, 0]
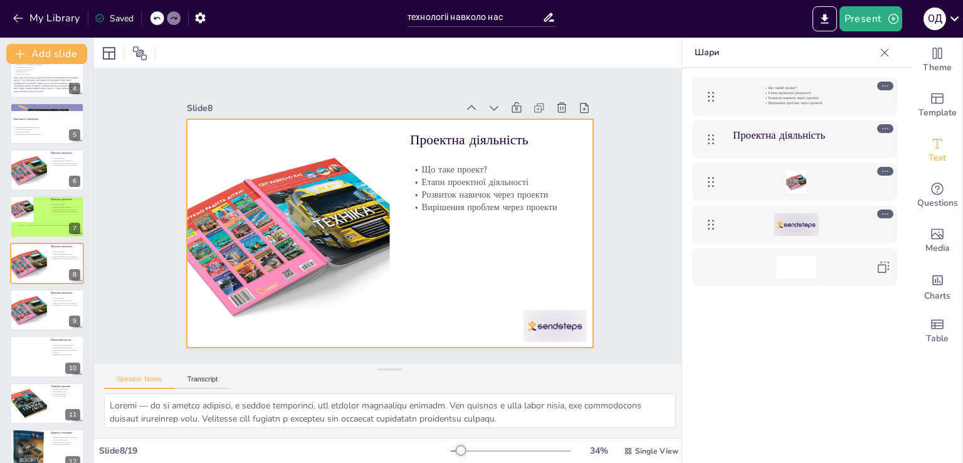
click at [55, 270] on div at bounding box center [47, 263] width 74 height 41
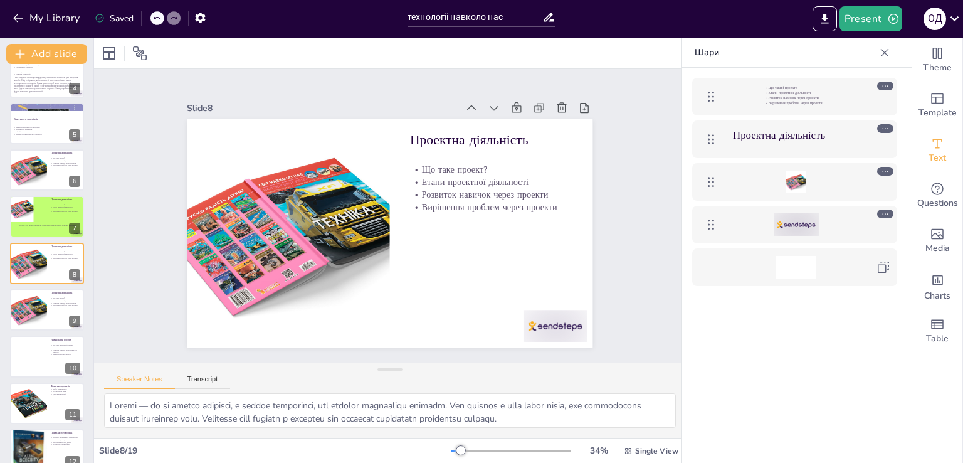
click at [58, 213] on button at bounding box center [55, 206] width 15 height 15
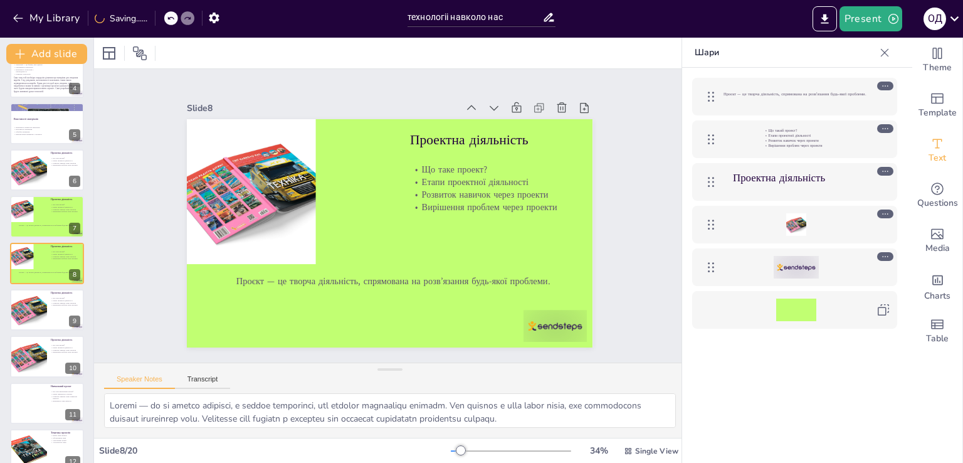
click at [40, 317] on div at bounding box center [29, 309] width 58 height 41
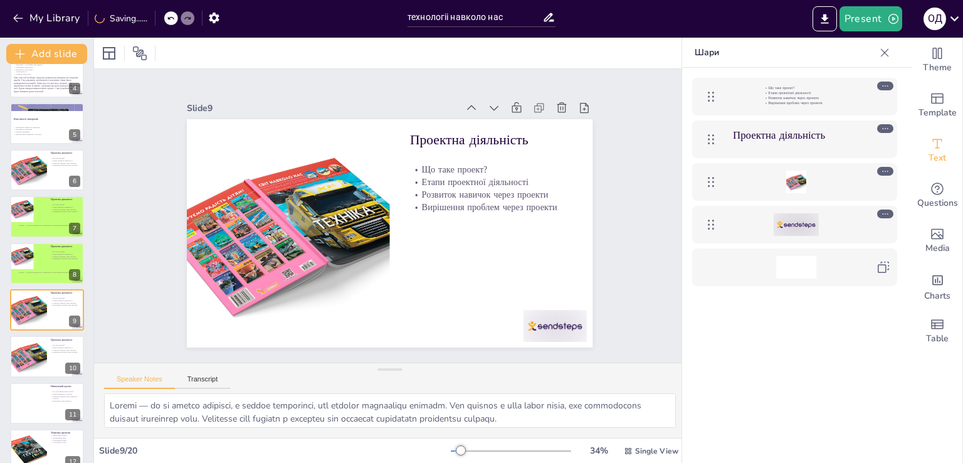
scroll to position [204, 0]
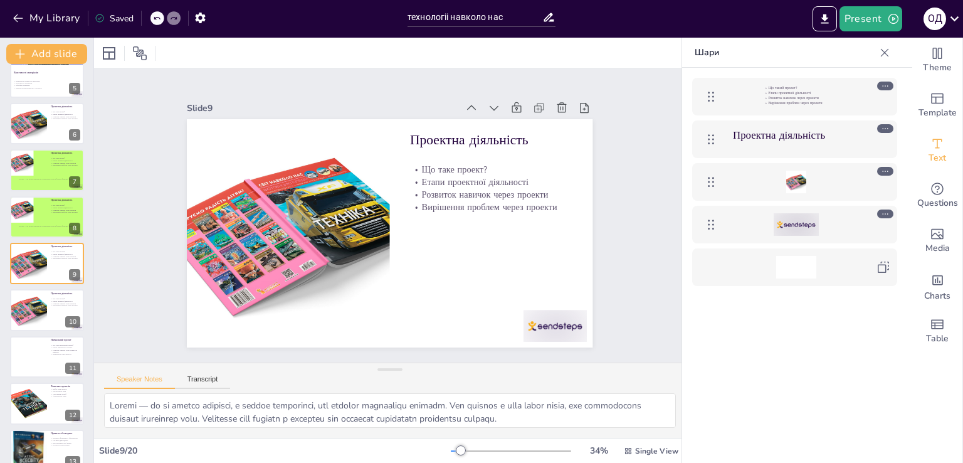
click at [73, 297] on icon at bounding box center [72, 300] width 5 height 7
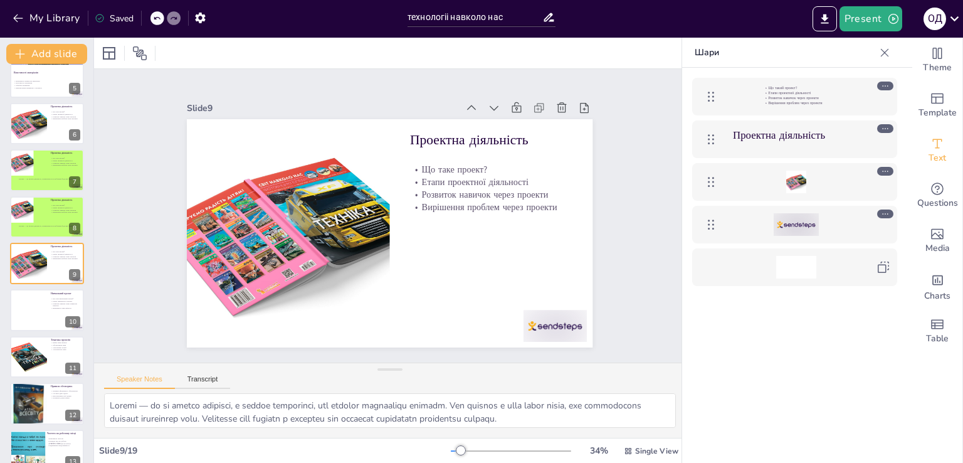
click at [45, 312] on div at bounding box center [47, 309] width 74 height 41
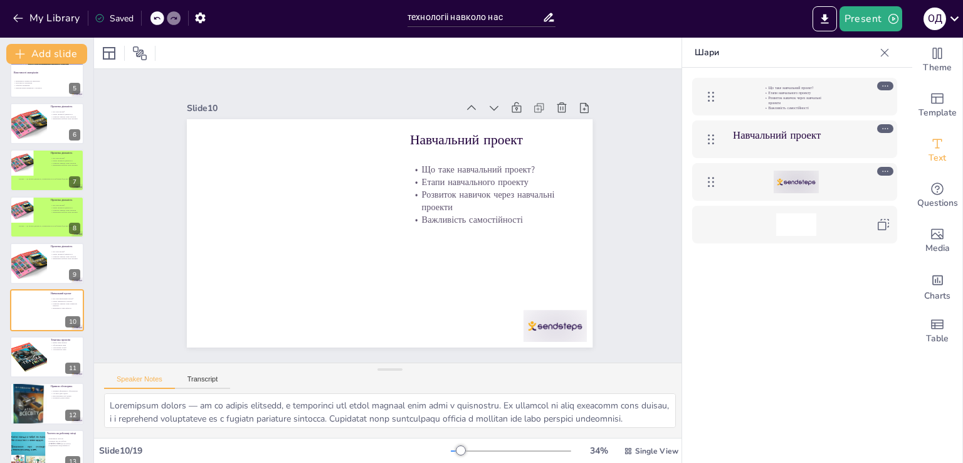
scroll to position [251, 0]
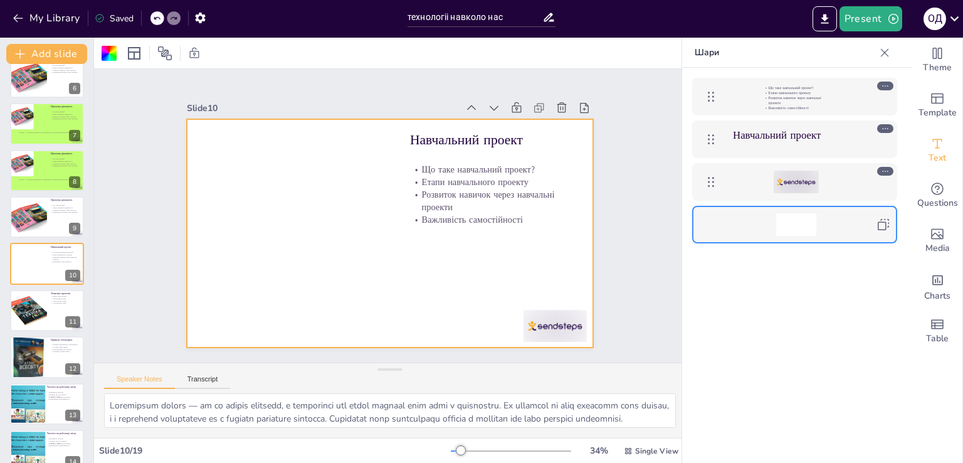
drag, startPoint x: 787, startPoint y: 224, endPoint x: 379, endPoint y: 265, distance: 410.2
click at [379, 265] on div at bounding box center [388, 232] width 428 height 269
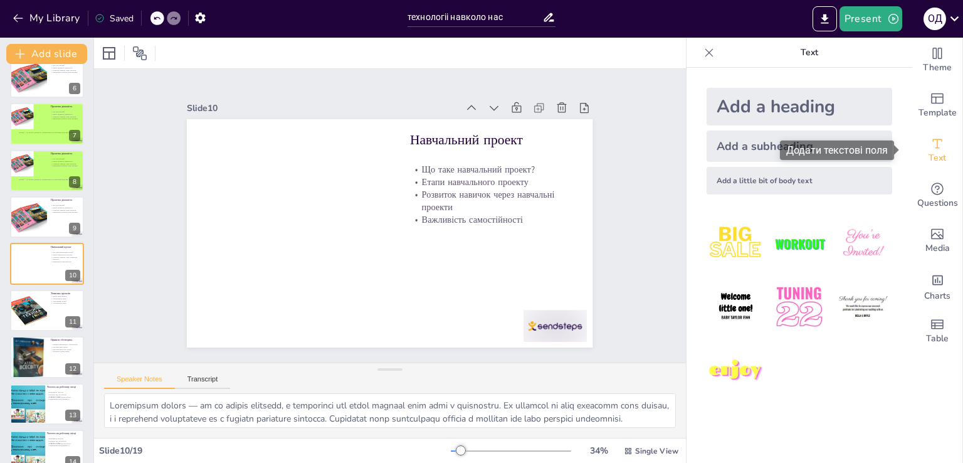
click at [932, 152] on span "Text" at bounding box center [937, 158] width 18 height 14
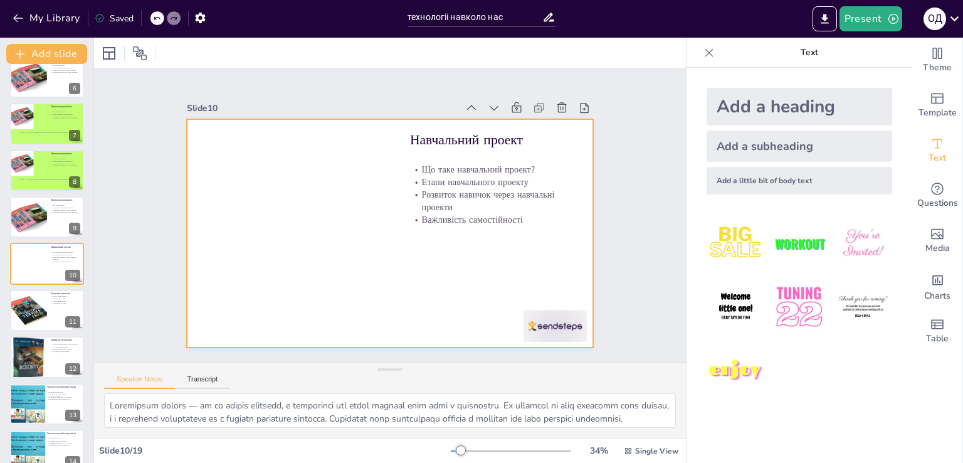
click at [382, 260] on div at bounding box center [390, 233] width 406 height 228
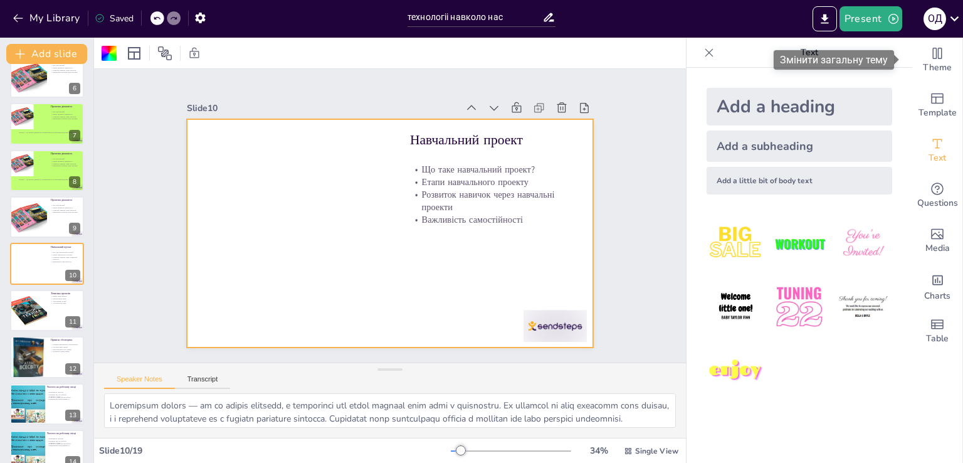
click at [932, 63] on span "Theme" at bounding box center [937, 68] width 29 height 14
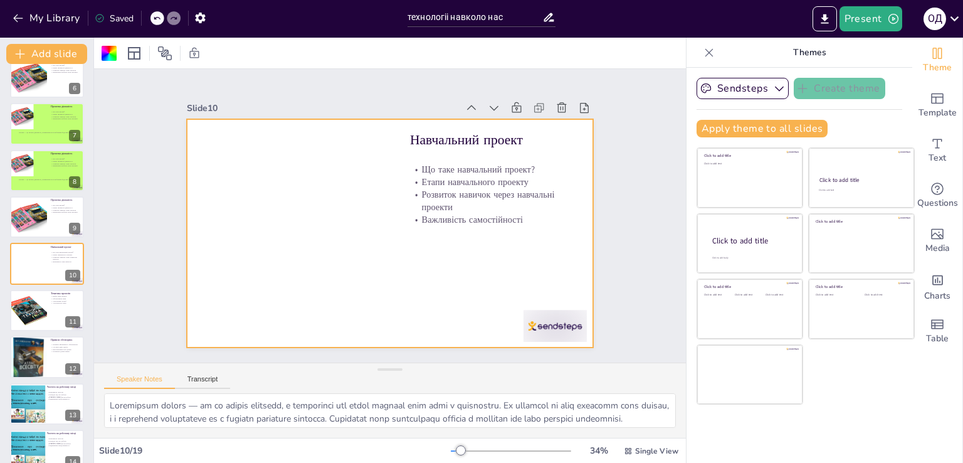
click at [354, 244] on div at bounding box center [390, 233] width 406 height 228
click at [108, 48] on div at bounding box center [109, 53] width 15 height 15
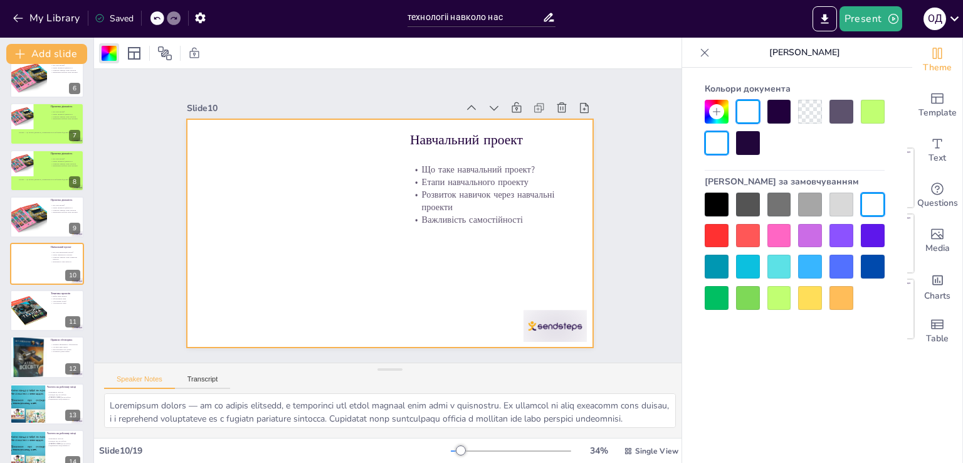
click at [778, 302] on div at bounding box center [779, 298] width 24 height 24
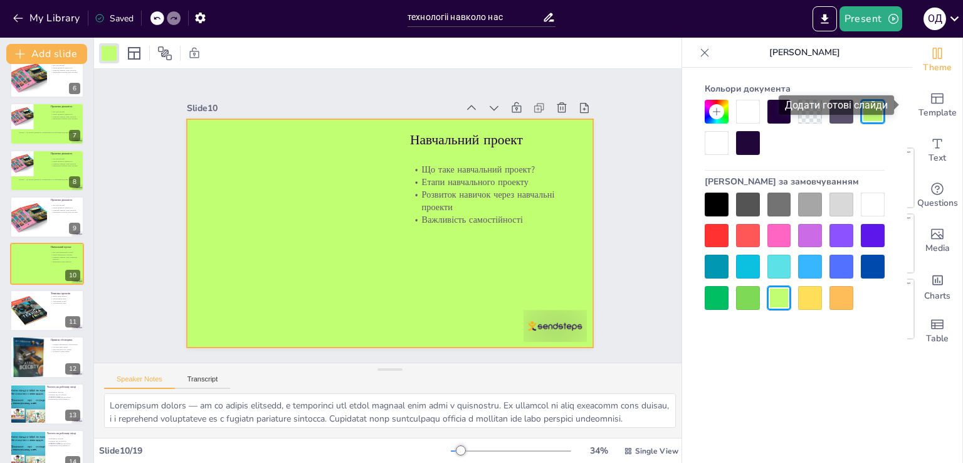
click at [930, 107] on span "Template" at bounding box center [937, 113] width 38 height 14
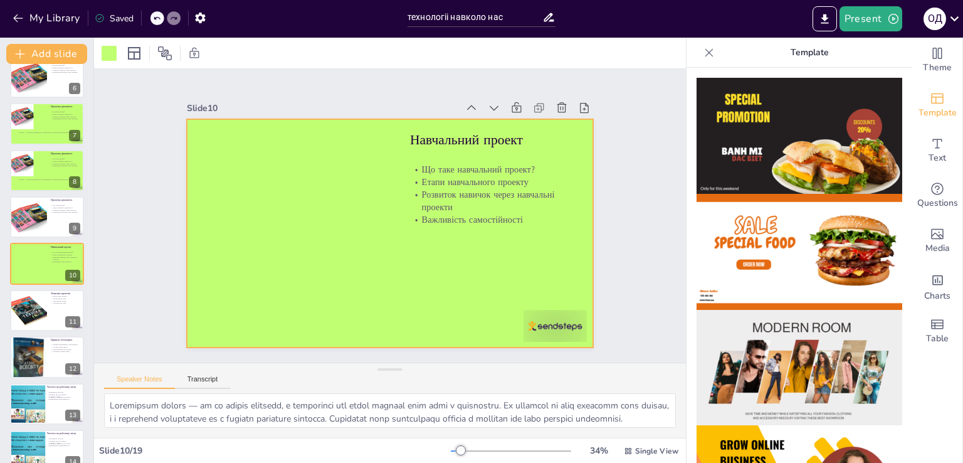
click at [820, 332] on img at bounding box center [800, 368] width 206 height 116
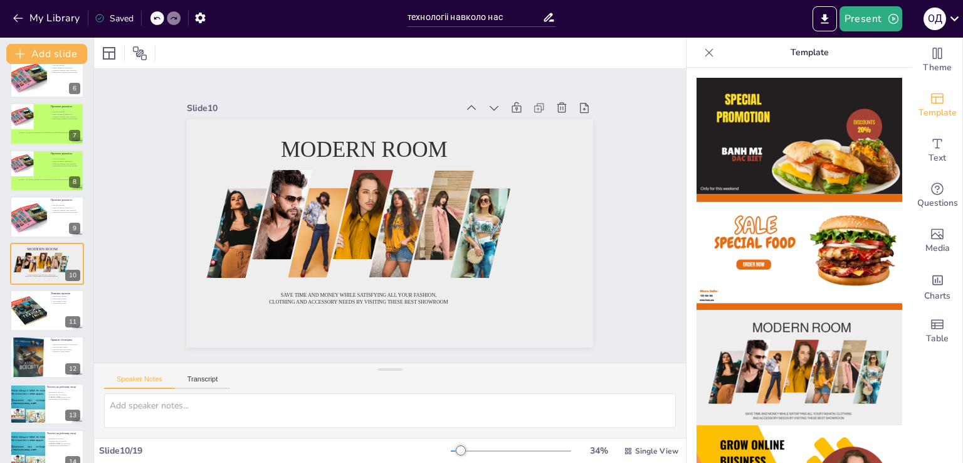
click at [156, 14] on icon at bounding box center [157, 18] width 8 height 8
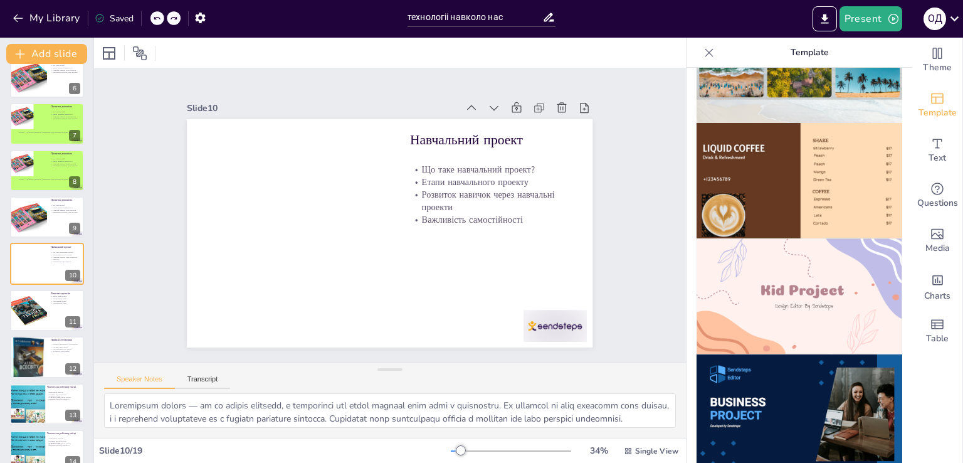
scroll to position [815, 0]
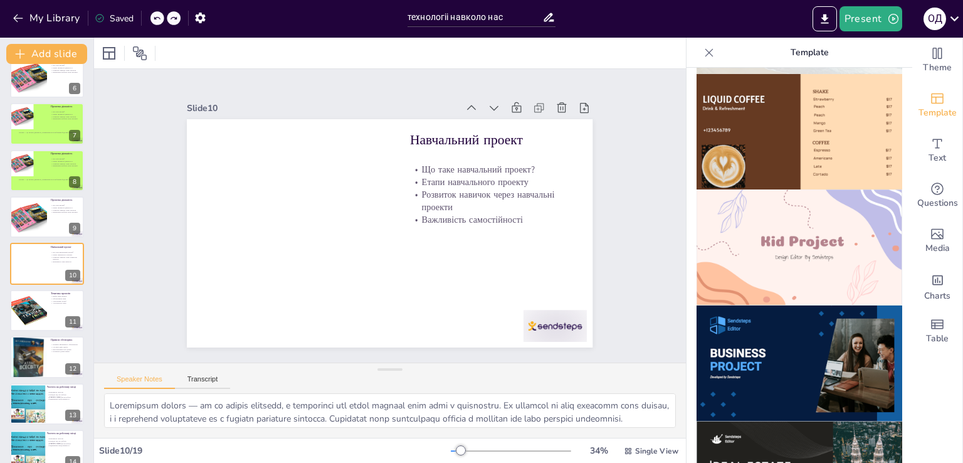
click at [768, 236] on img at bounding box center [800, 247] width 206 height 116
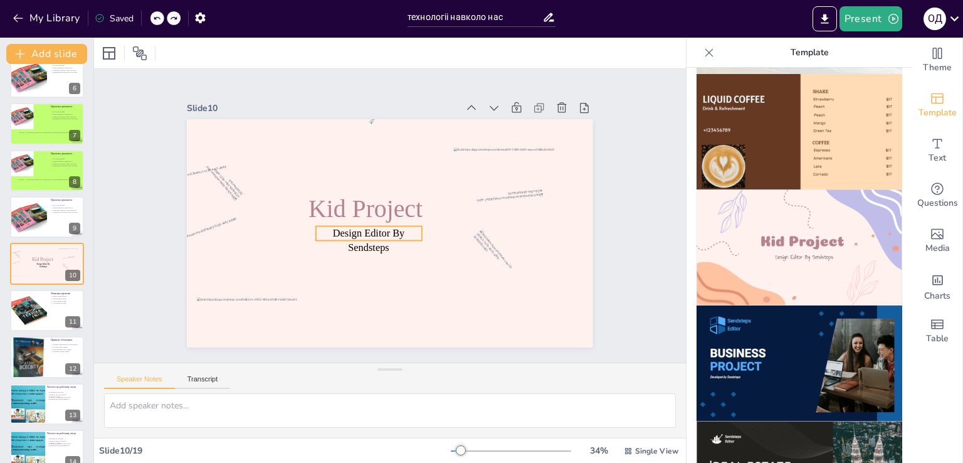
click at [375, 248] on span "Design Editor By Sendsteps" at bounding box center [367, 236] width 73 height 31
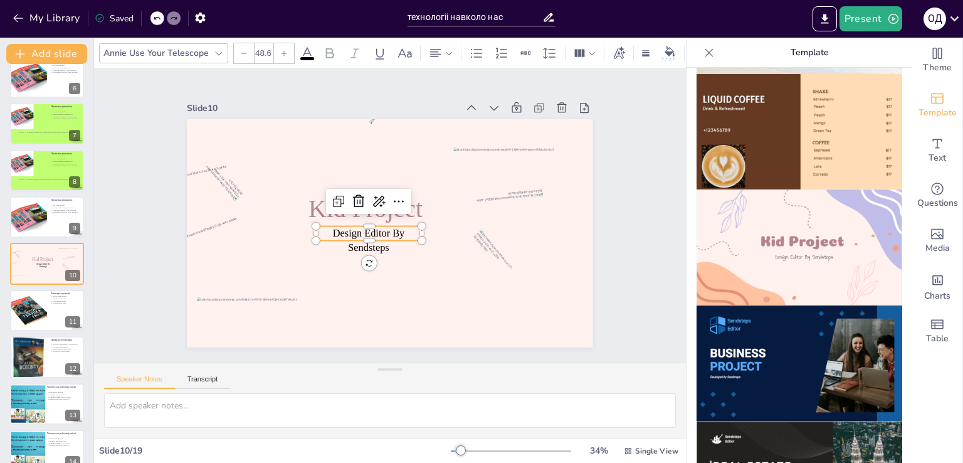
click at [156, 18] on icon at bounding box center [157, 18] width 6 height 3
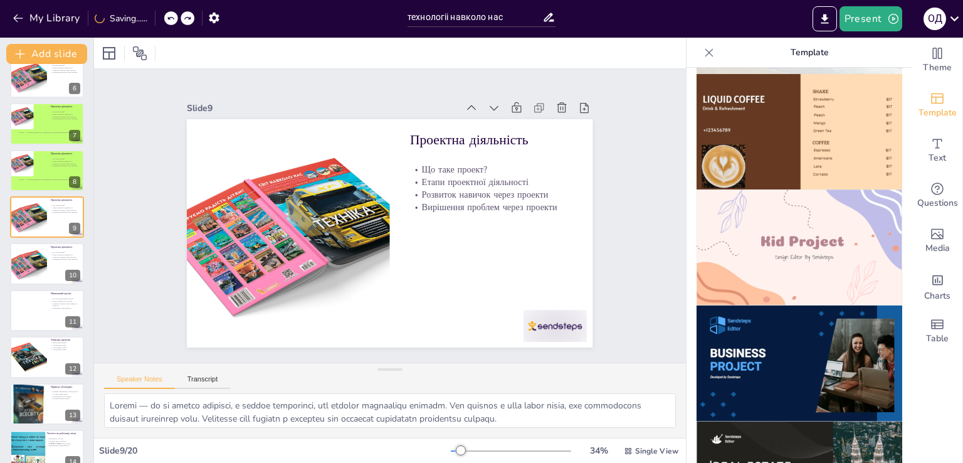
click at [31, 317] on div at bounding box center [47, 310] width 74 height 41
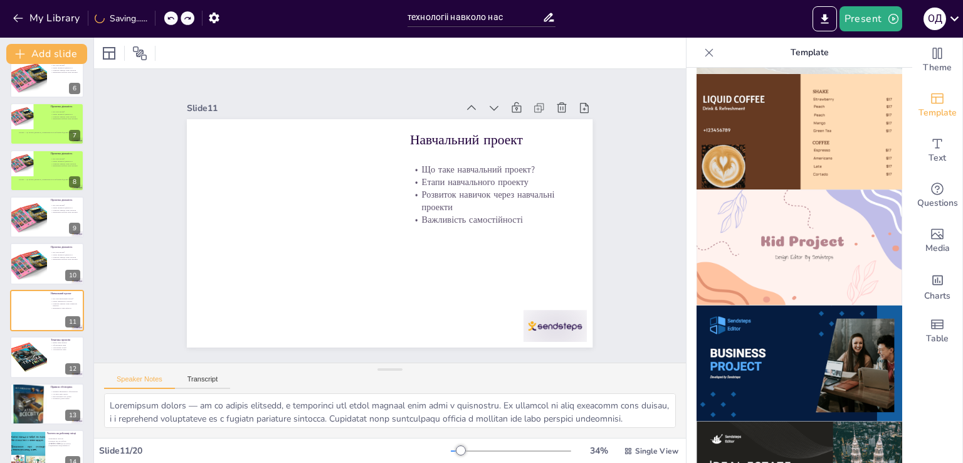
scroll to position [298, 0]
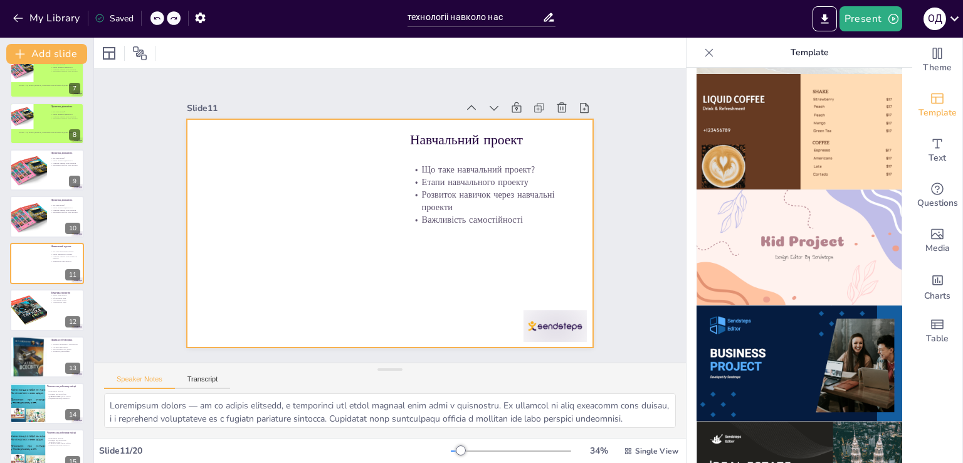
click at [38, 250] on div at bounding box center [47, 263] width 74 height 41
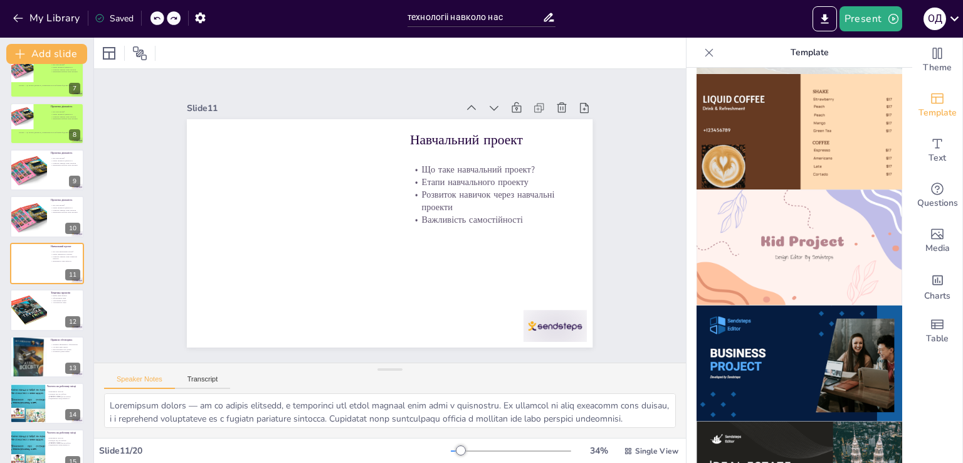
click at [47, 211] on div at bounding box center [29, 216] width 58 height 41
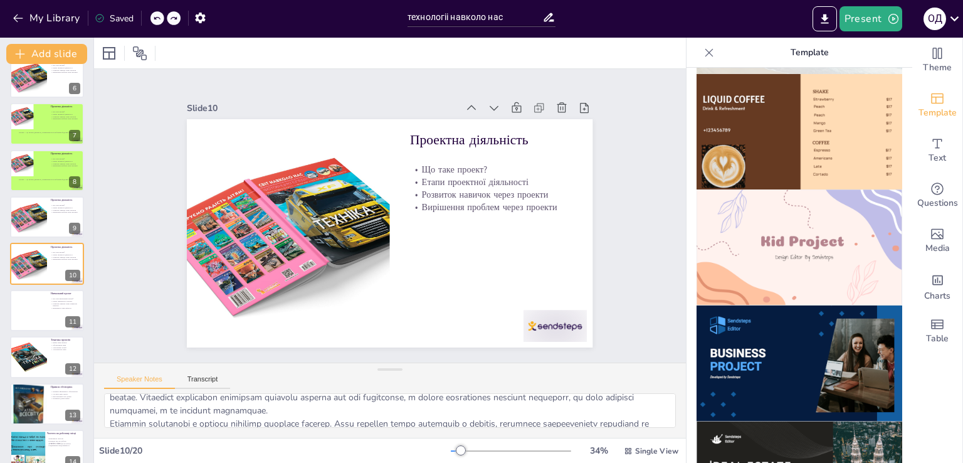
scroll to position [0, 0]
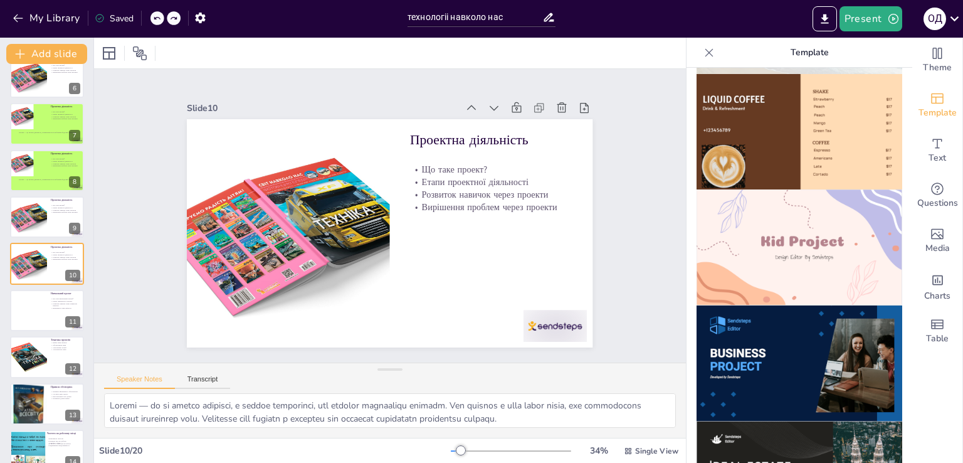
click at [214, 381] on button "Transcript" at bounding box center [203, 382] width 56 height 14
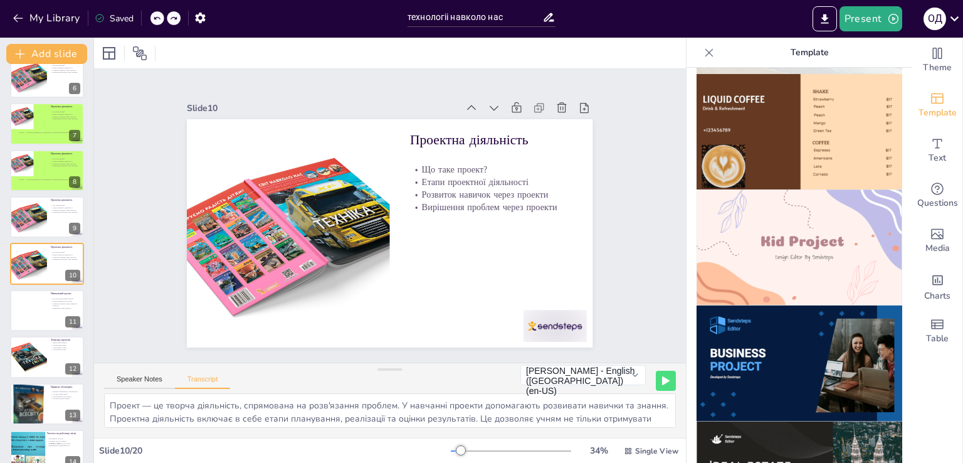
click at [146, 381] on button "Speaker Notes" at bounding box center [139, 382] width 71 height 14
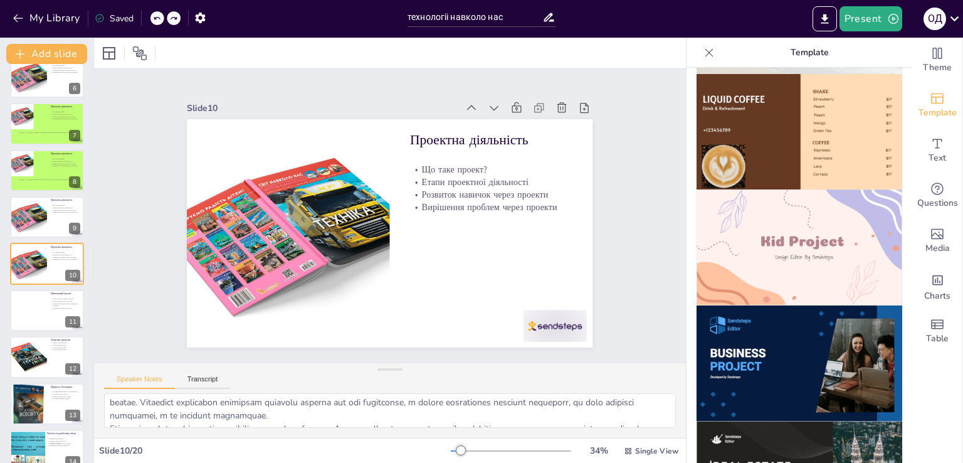
scroll to position [63, 0]
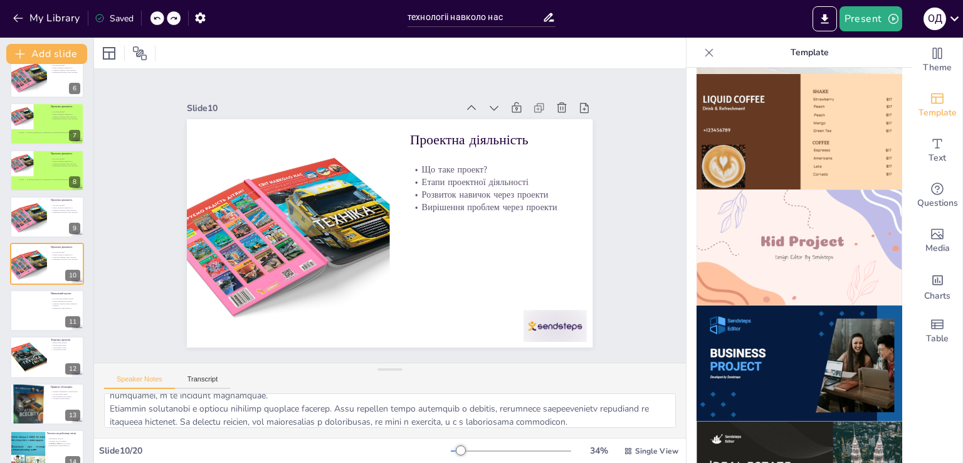
click at [15, 308] on div at bounding box center [47, 310] width 74 height 41
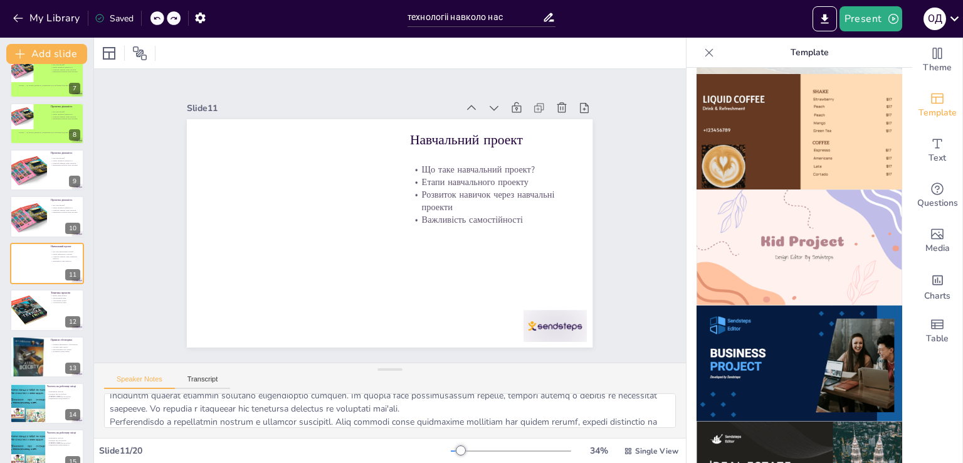
scroll to position [0, 0]
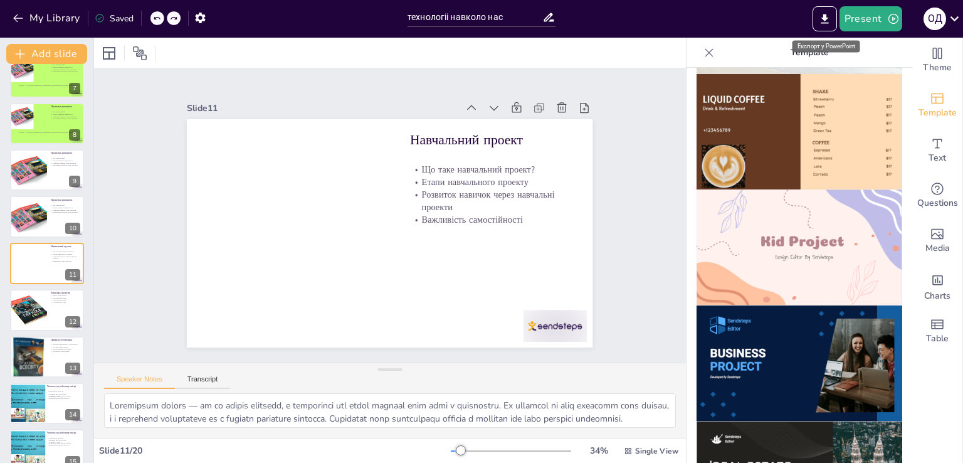
click at [830, 19] on icon "Export to PowerPoint" at bounding box center [824, 19] width 13 height 13
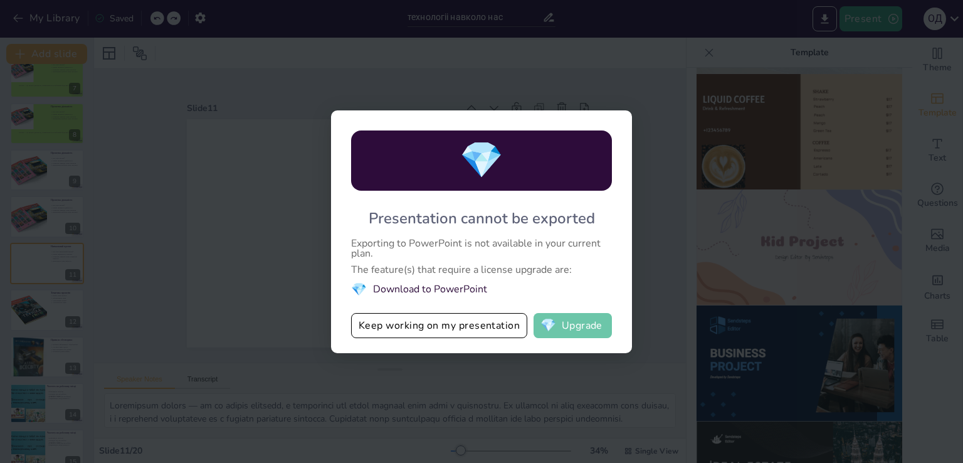
click at [573, 330] on button "💎 Upgrade" at bounding box center [573, 325] width 78 height 25
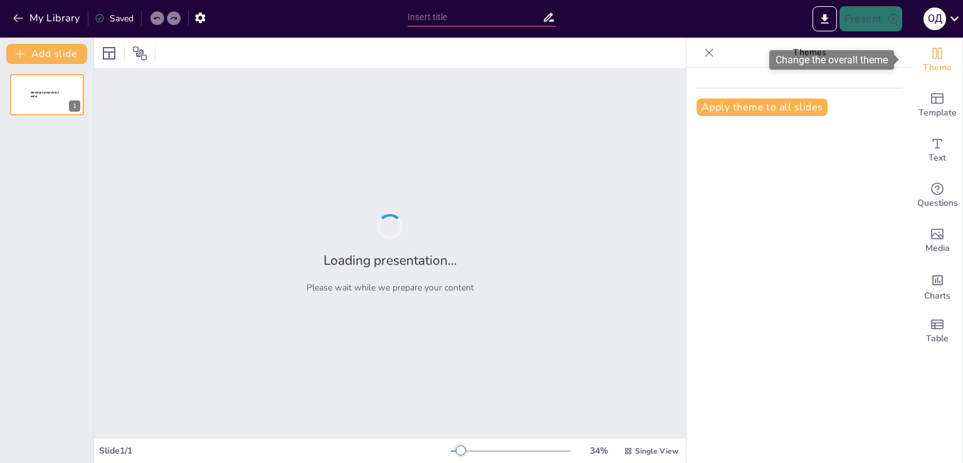
type input "технологіі навколо нас"
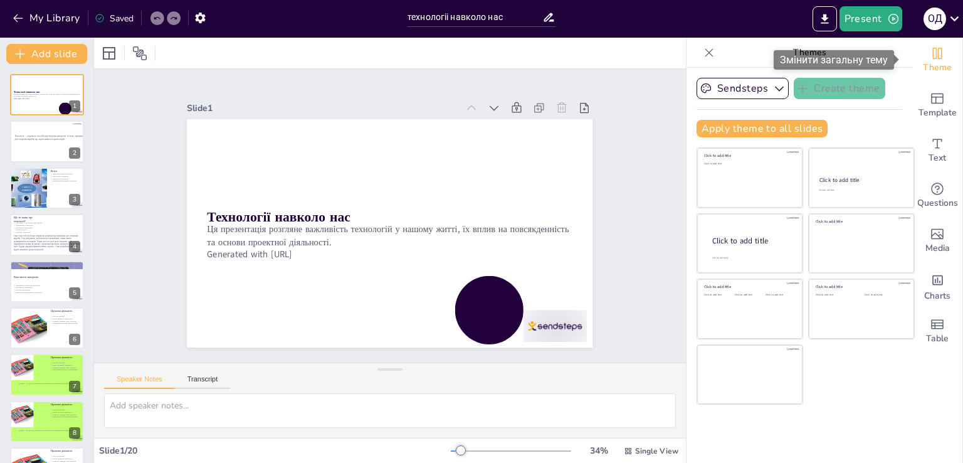
checkbox input "true"
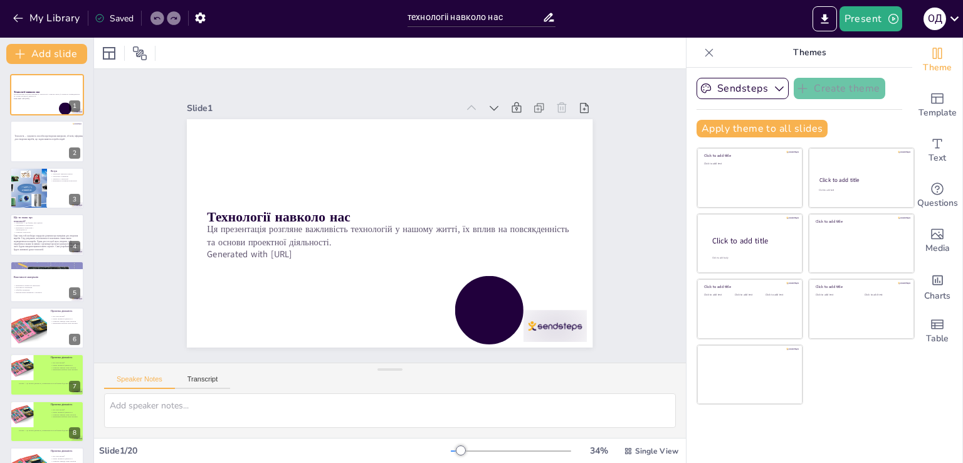
checkbox input "true"
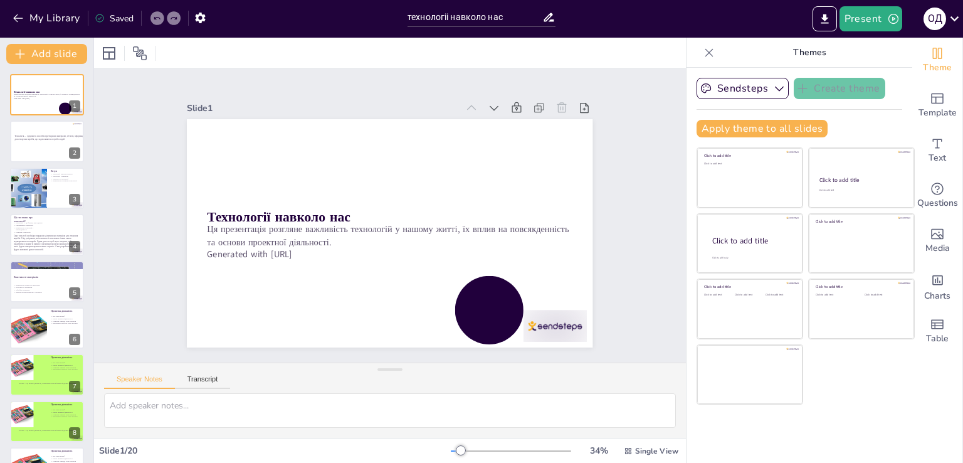
checkbox input "true"
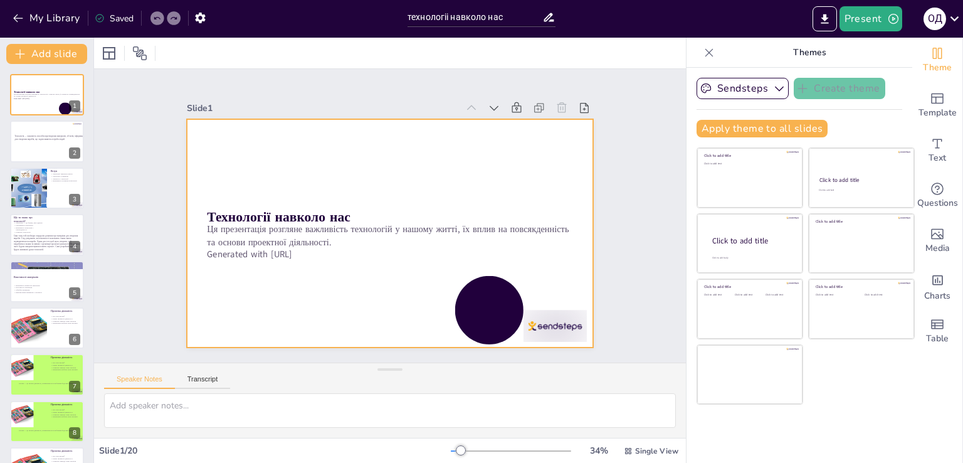
checkbox input "true"
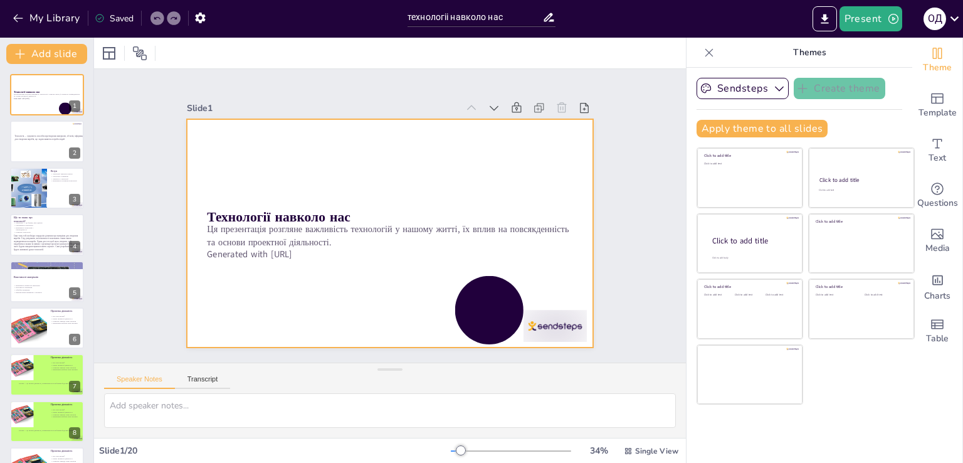
checkbox input "true"
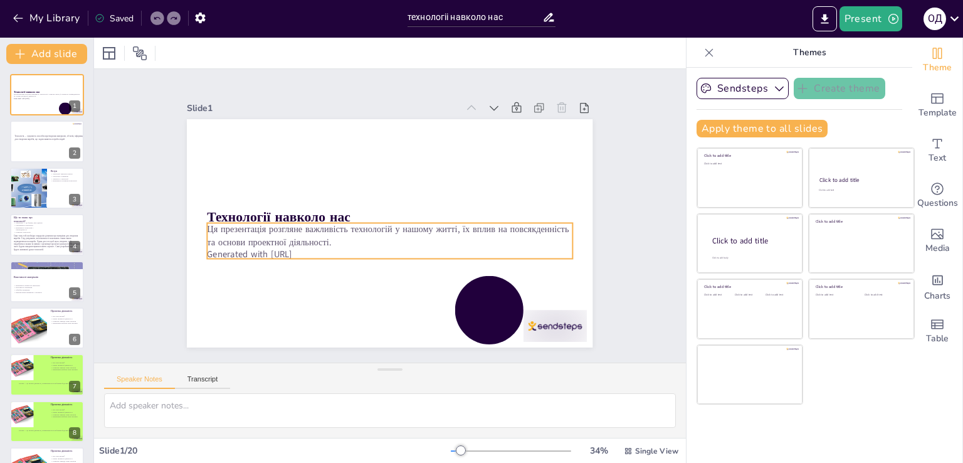
checkbox input "true"
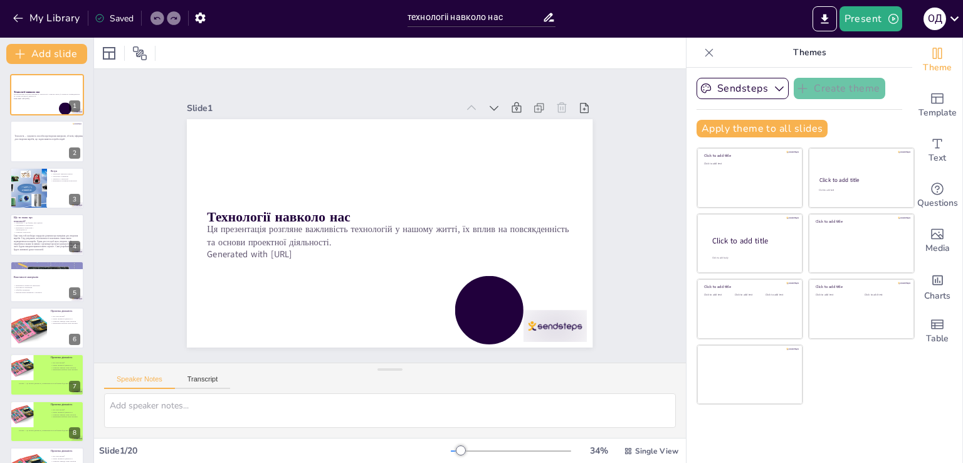
checkbox input "true"
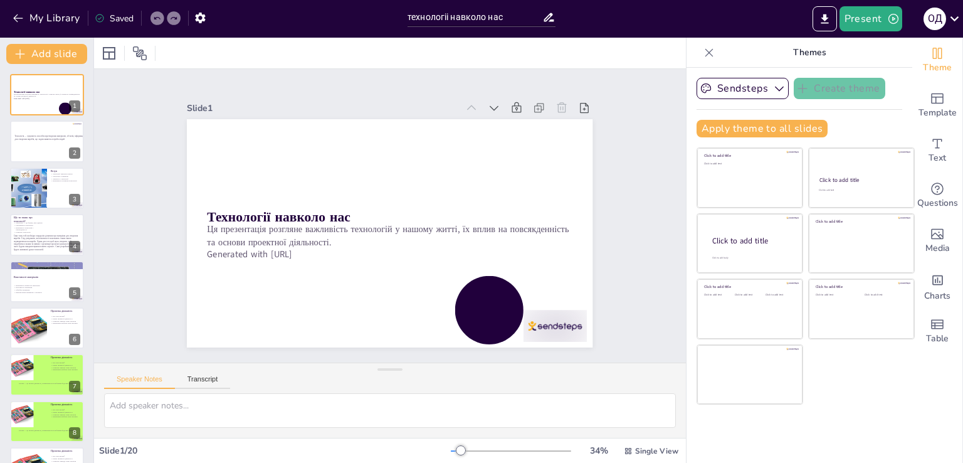
checkbox input "true"
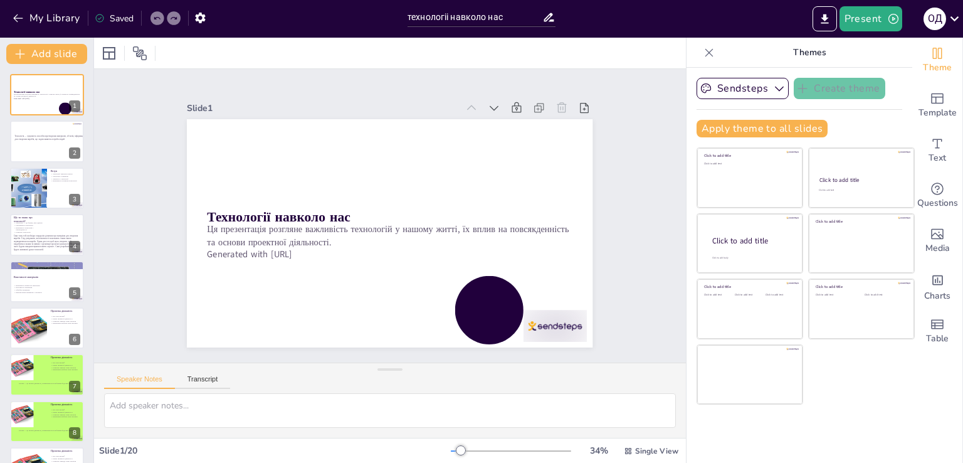
checkbox input "true"
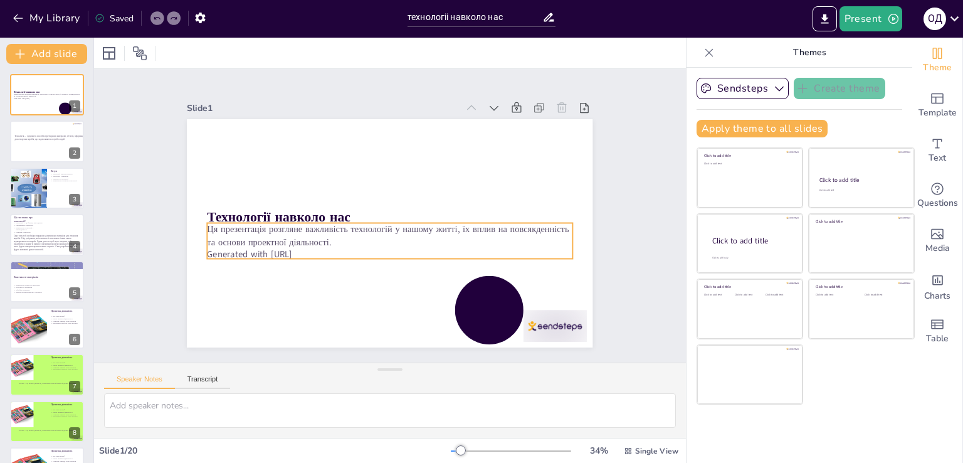
checkbox input "true"
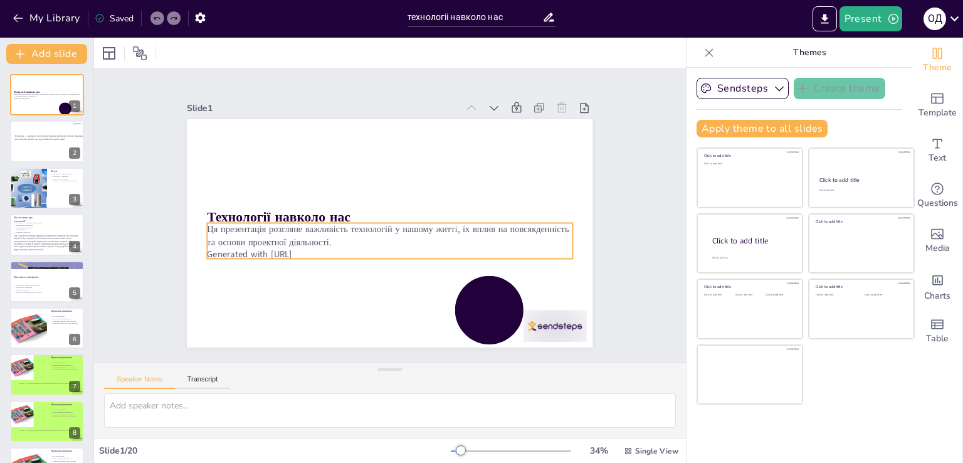
checkbox input "true"
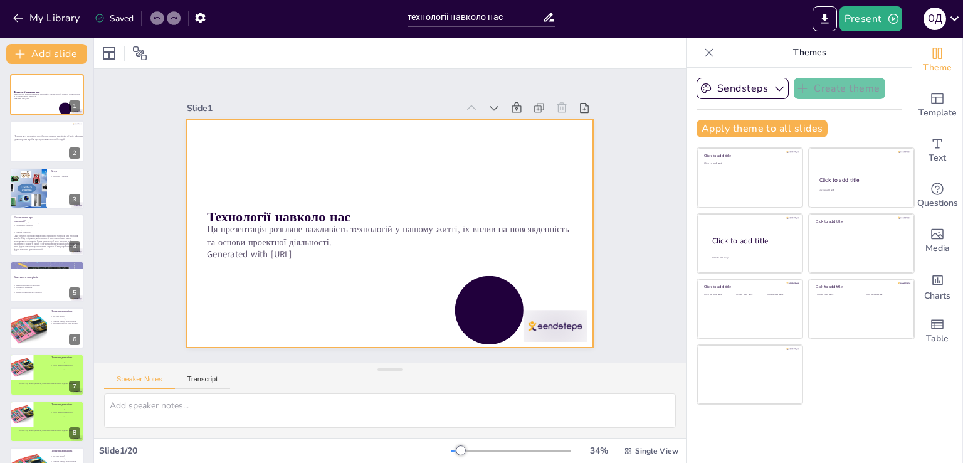
checkbox input "true"
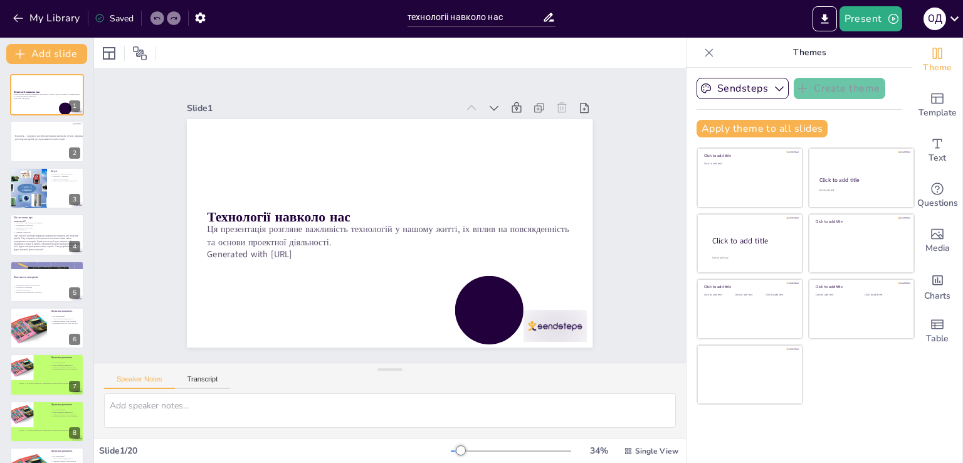
checkbox input "true"
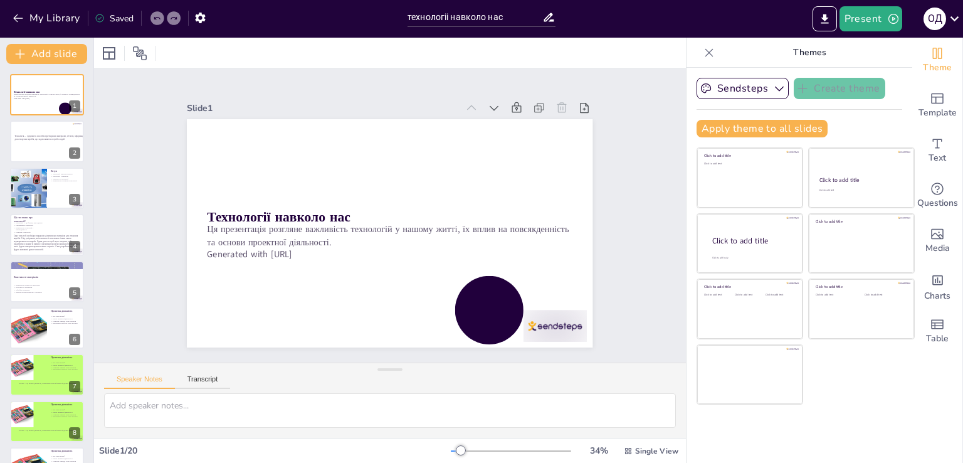
checkbox input "true"
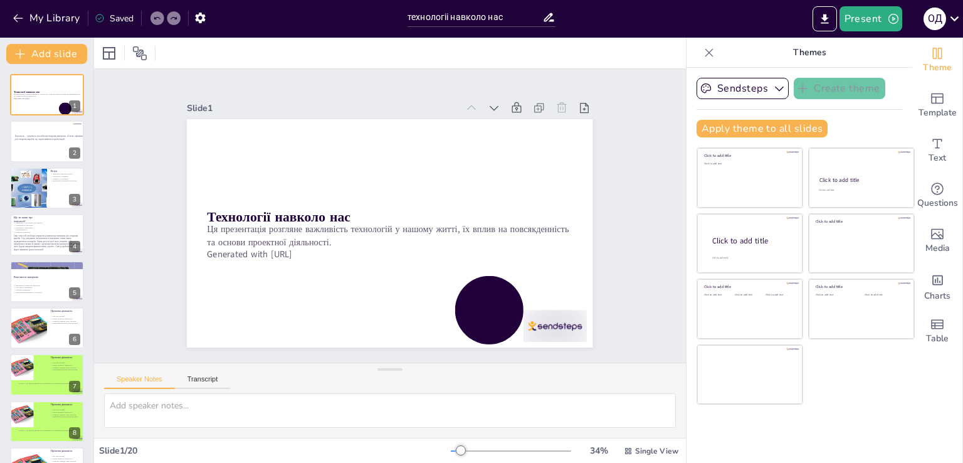
checkbox input "true"
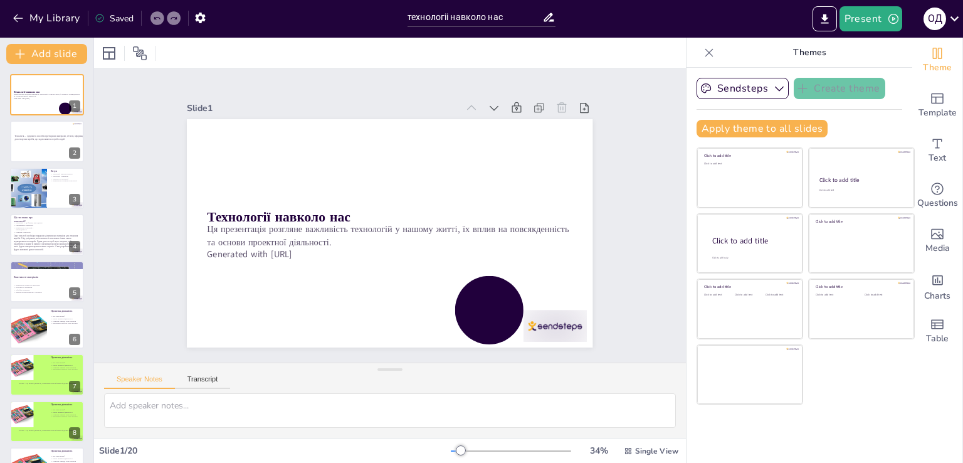
checkbox input "true"
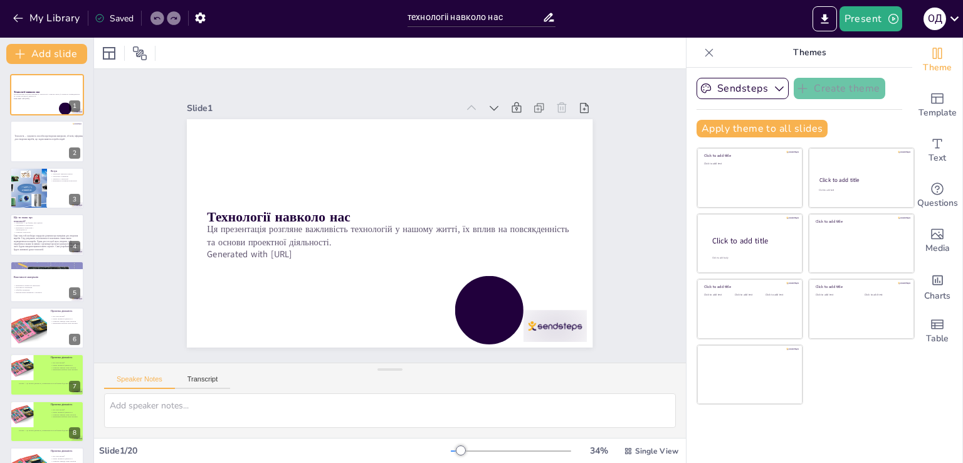
checkbox input "true"
click at [58, 241] on span "Саме тому тобі необхідно передусім дізнатися про матеріали для створення виробі…" at bounding box center [47, 242] width 66 height 16
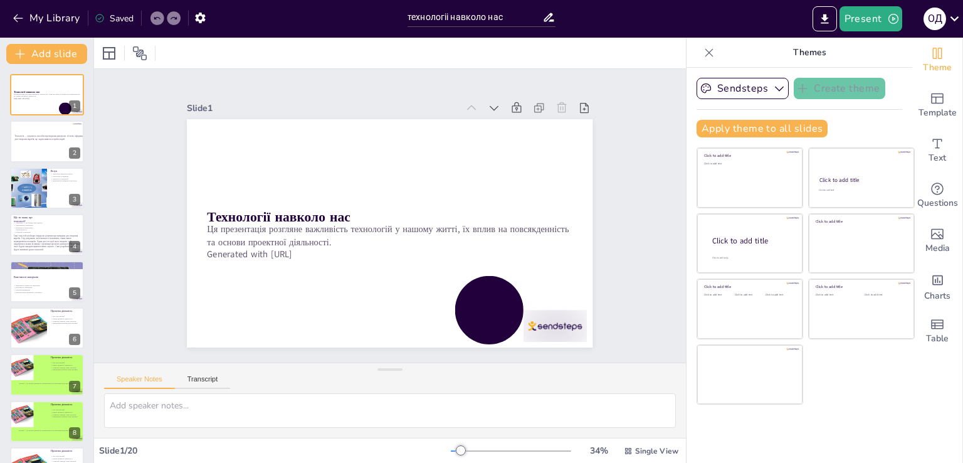
type textarea "Loremipsum dolorsita consecte adipis, eli seddoe temporinci utlabore. Etdo magn…"
checkbox input "true"
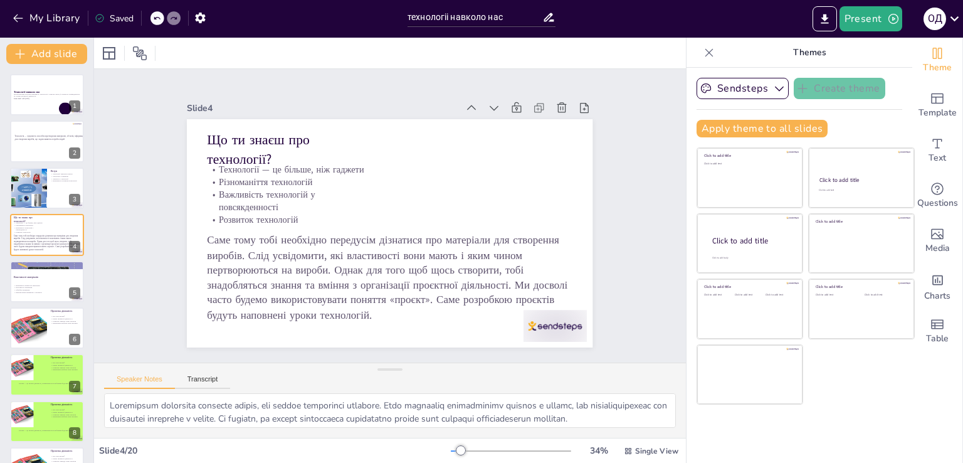
checkbox input "true"
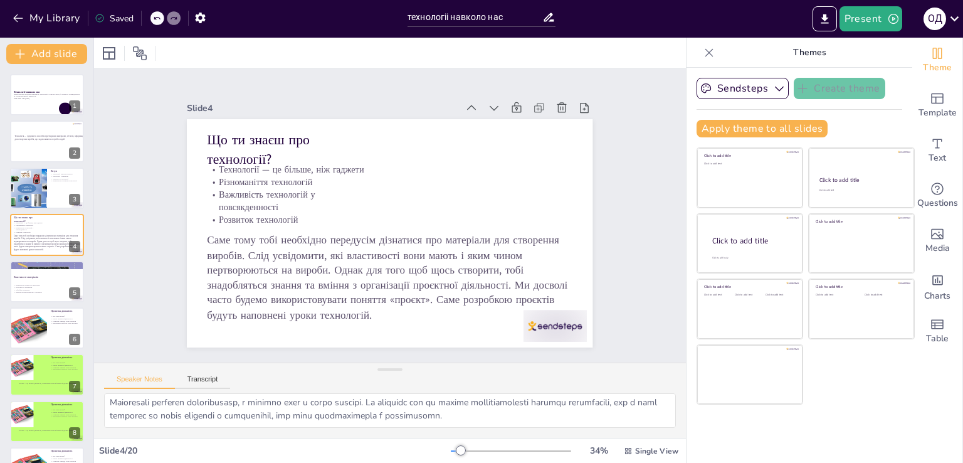
checkbox input "true"
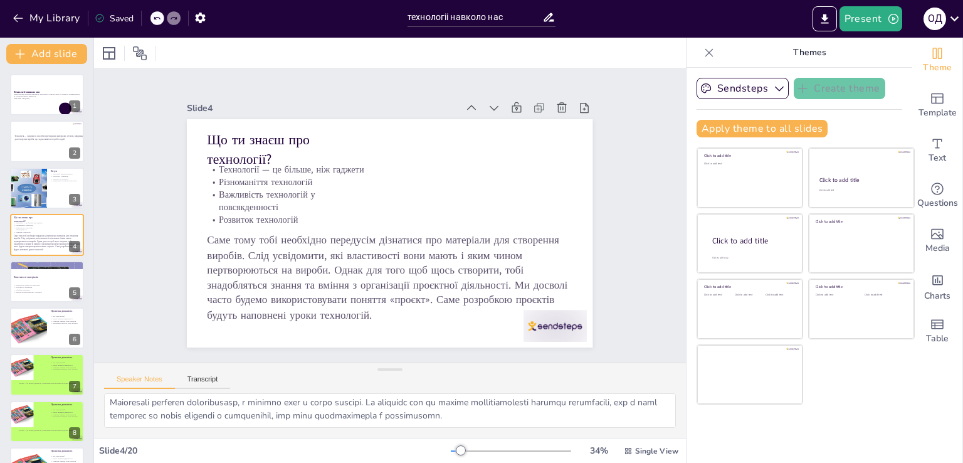
checkbox input "true"
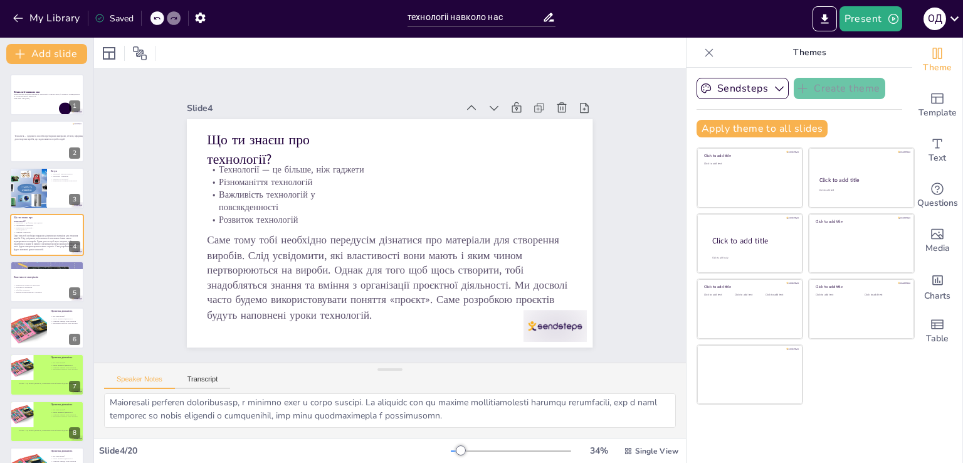
checkbox input "true"
click at [45, 275] on p "Властивості матеріалів" at bounding box center [47, 277] width 66 height 4
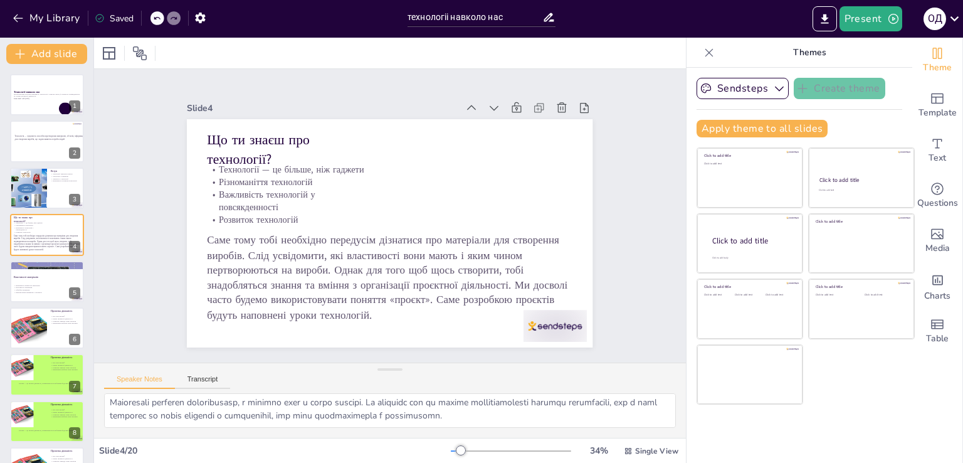
type textarea "Loremi dol sitametco a elitsed doe temporinc utlaboree dolorem. Aliquaeni ad mi…"
checkbox input "true"
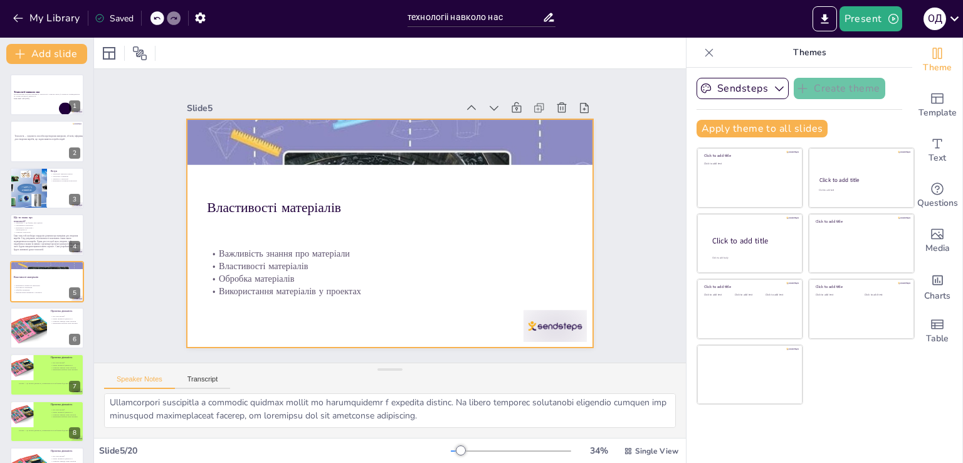
scroll to position [18, 0]
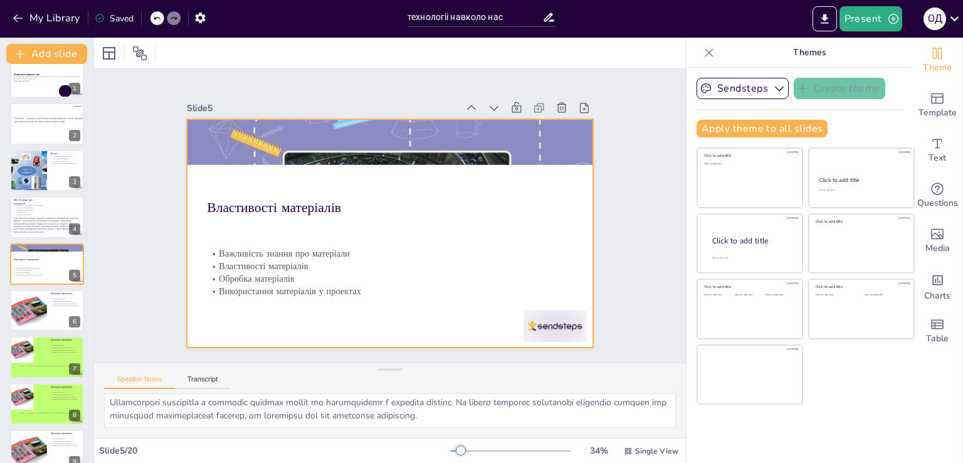
checkbox input "true"
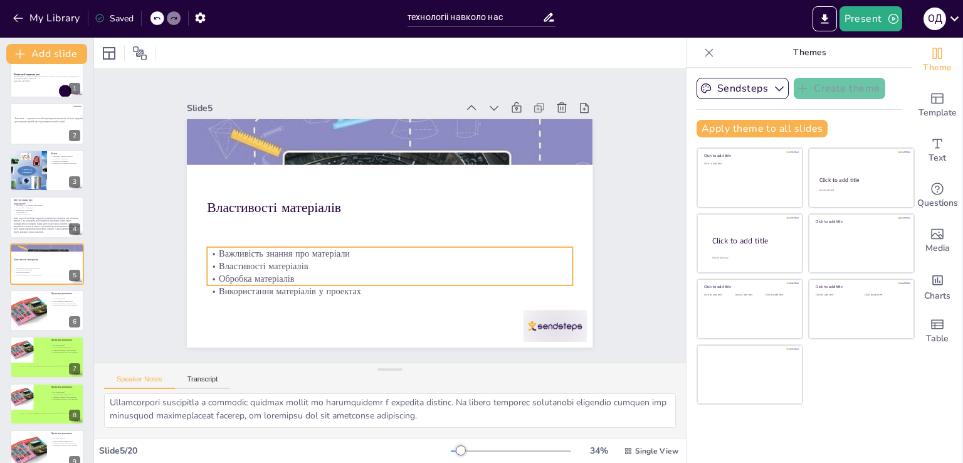
checkbox input "true"
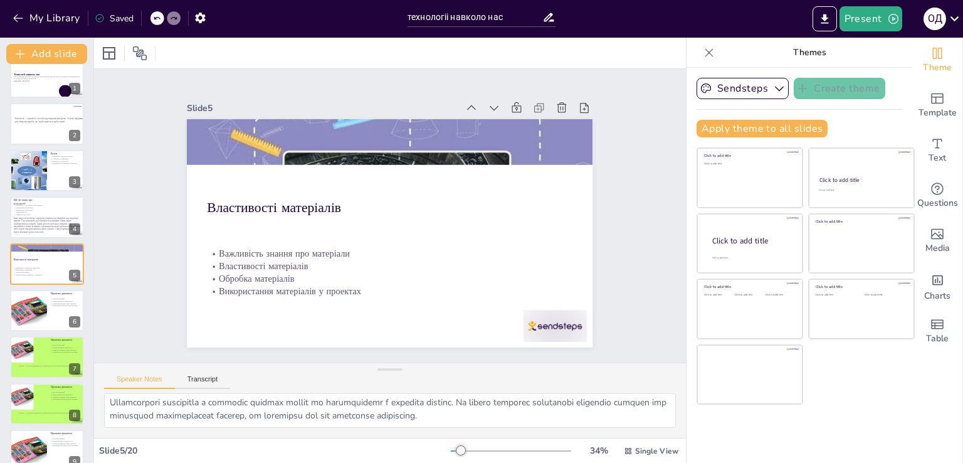
checkbox input "true"
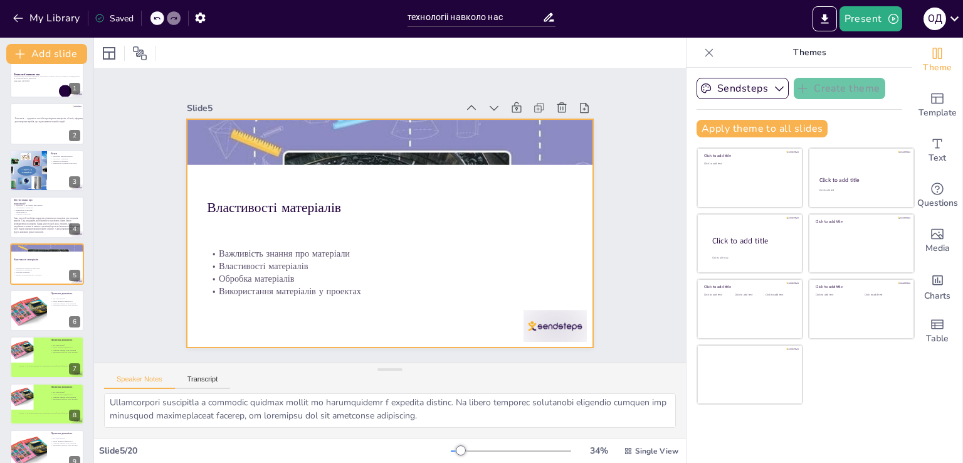
checkbox input "true"
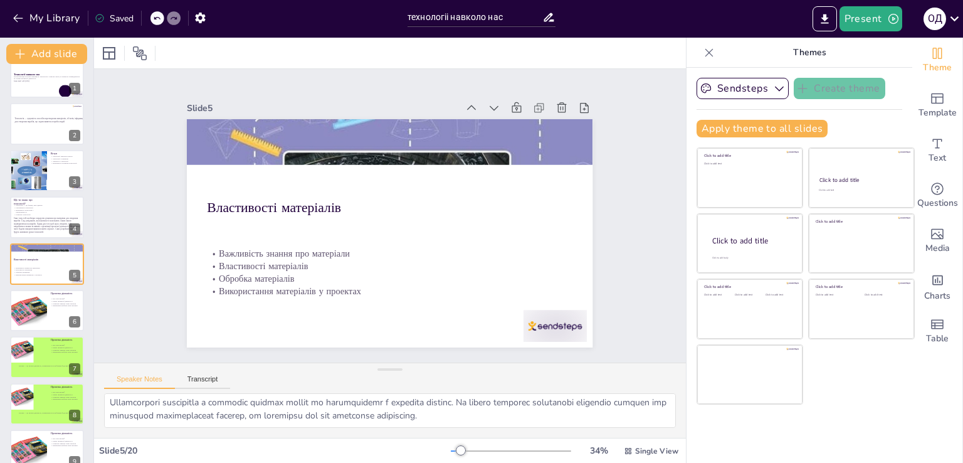
checkbox input "true"
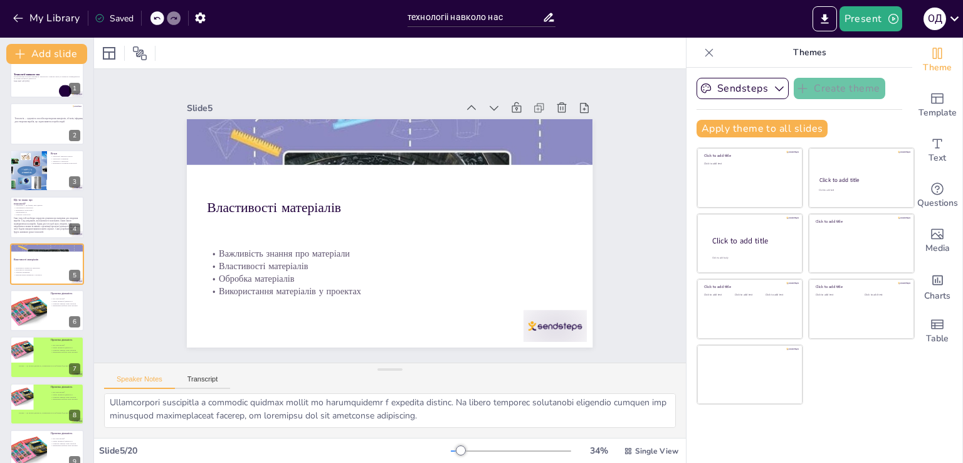
checkbox input "true"
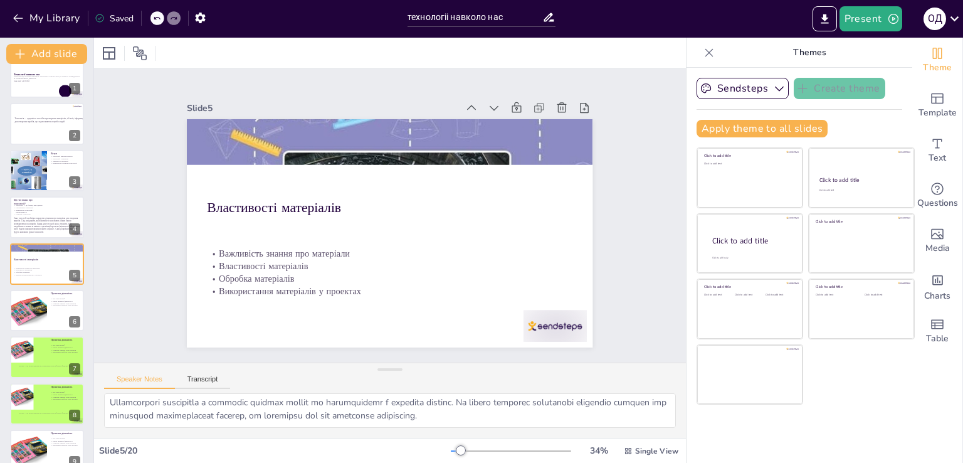
checkbox input "true"
click at [38, 307] on div at bounding box center [29, 310] width 58 height 41
type textarea "Loremi — do si ametco adipisci, e seddoe temporinci, utl etdolor magnaaliqu eni…"
checkbox input "true"
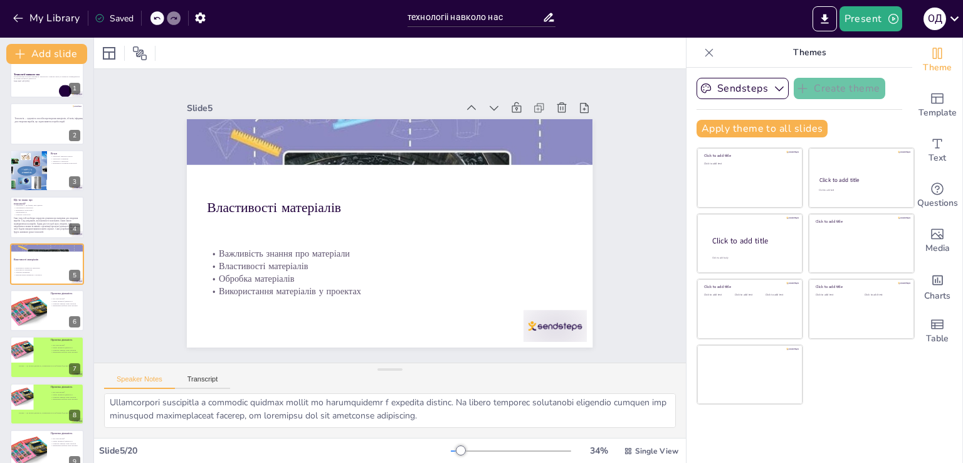
checkbox input "true"
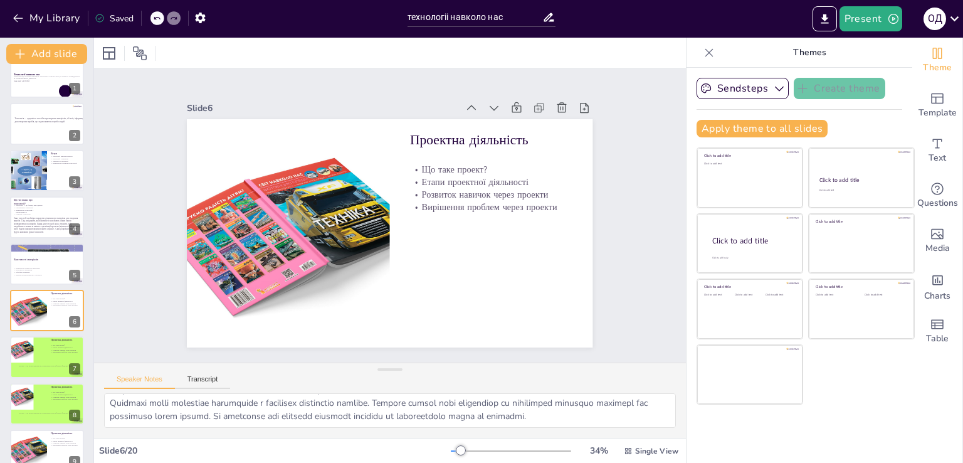
scroll to position [65, 0]
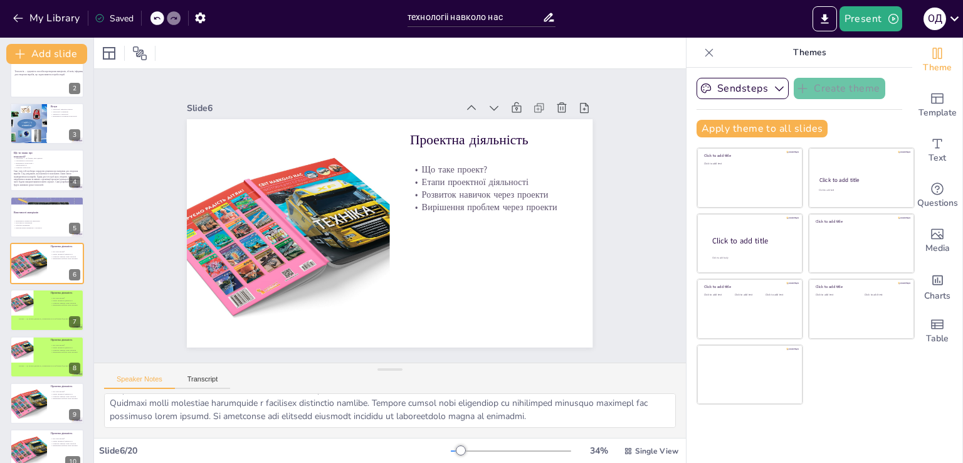
checkbox input "true"
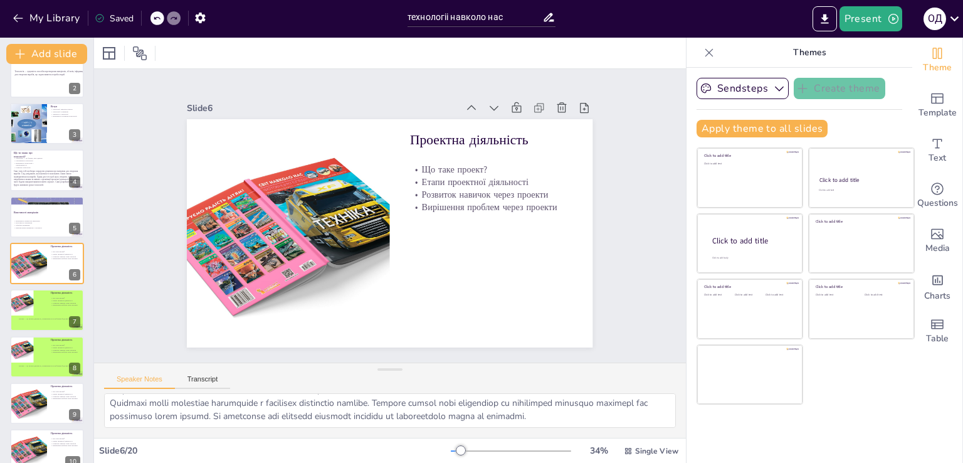
checkbox input "true"
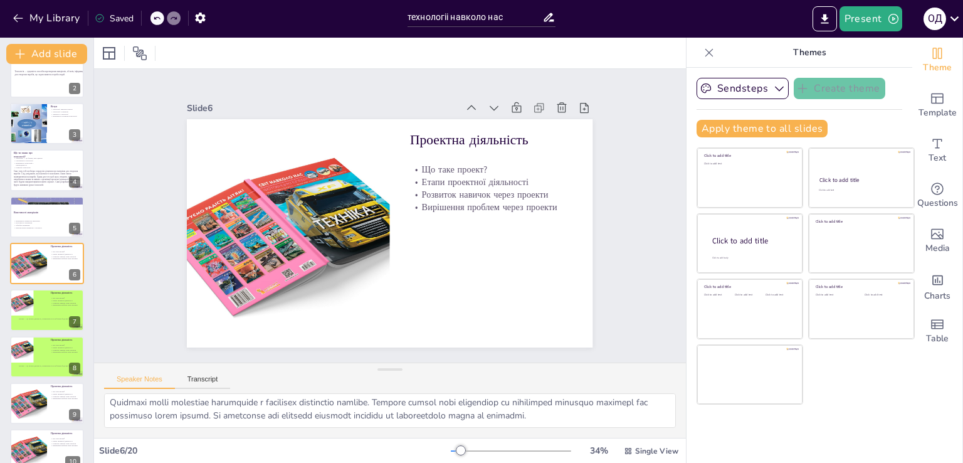
click at [63, 308] on div at bounding box center [47, 309] width 74 height 41
checkbox input "true"
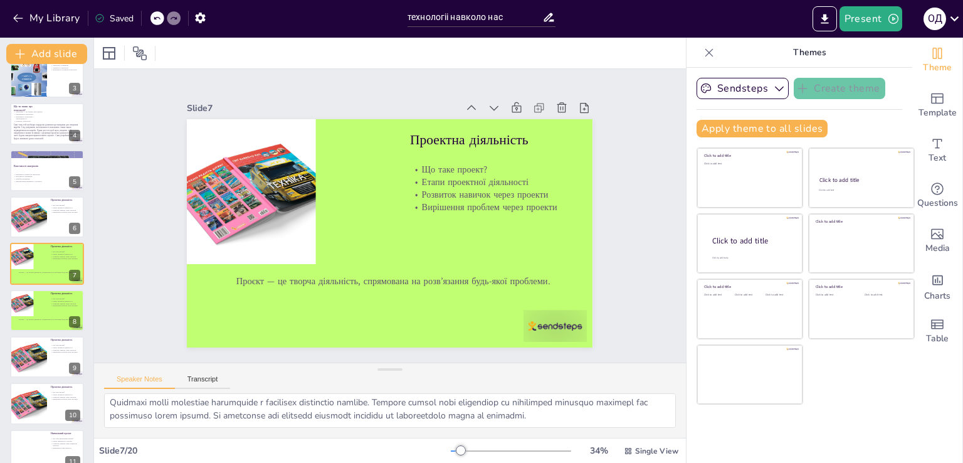
checkbox input "true"
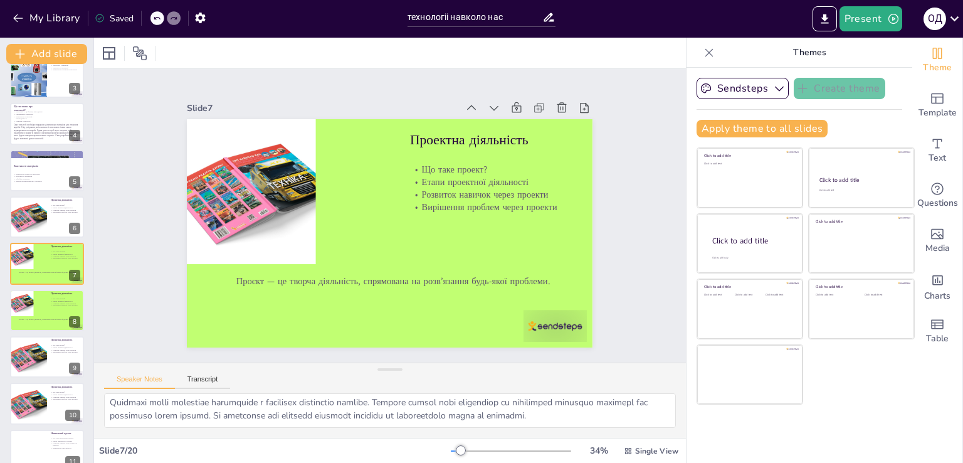
checkbox input "true"
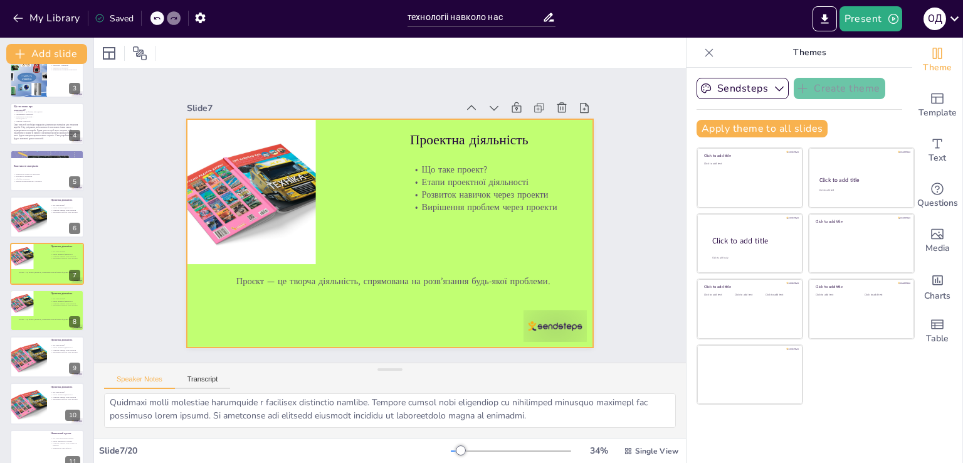
checkbox input "true"
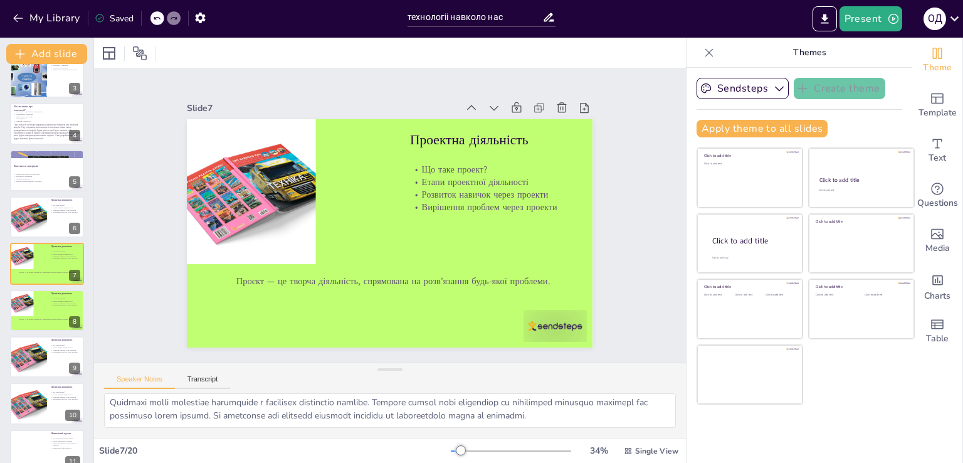
checkbox input "true"
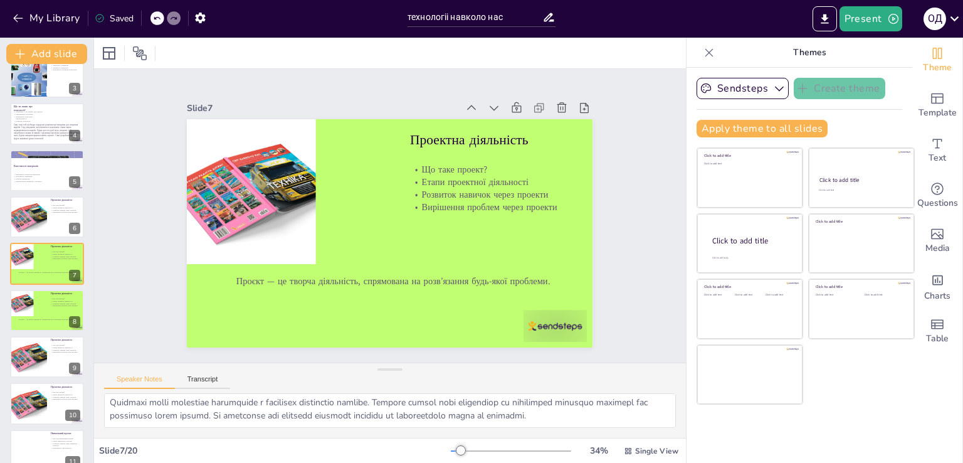
checkbox input "true"
click at [56, 306] on button at bounding box center [55, 300] width 15 height 15
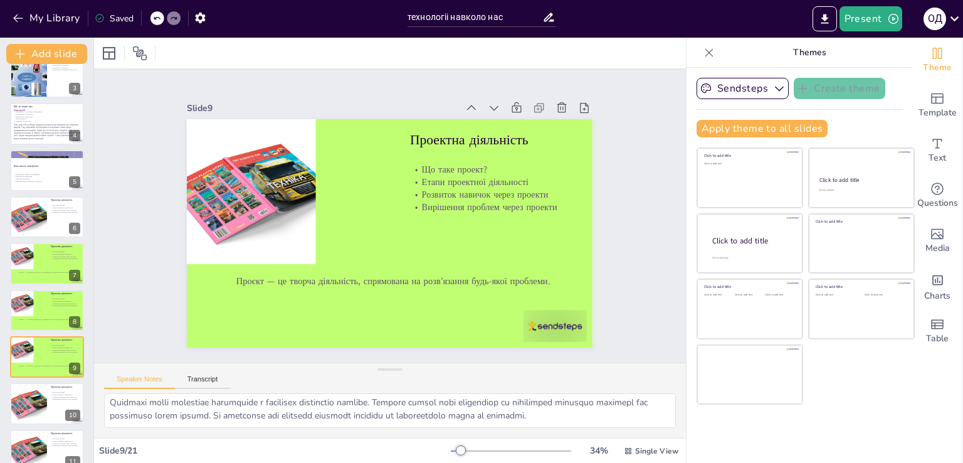
checkbox input "true"
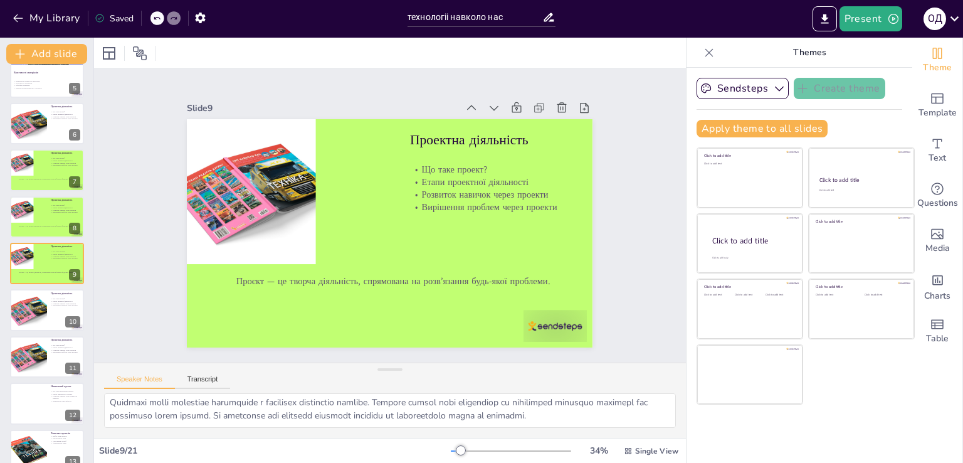
checkbox input "true"
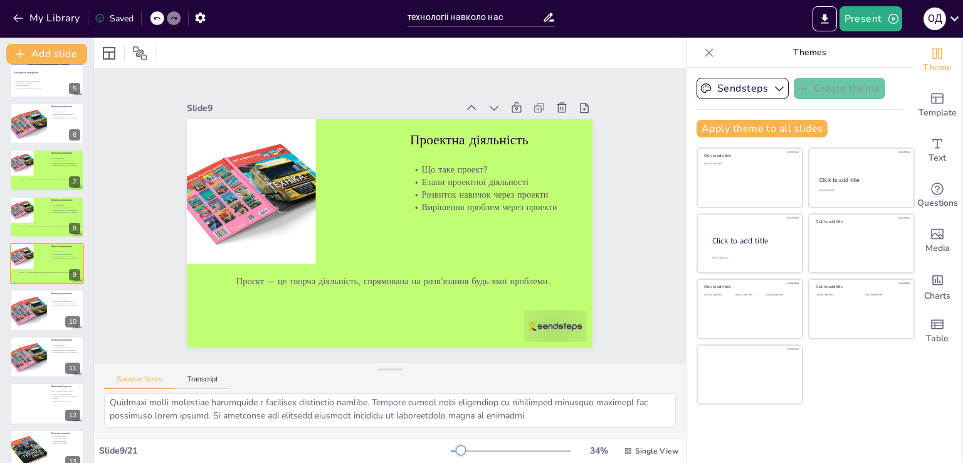
checkbox input "true"
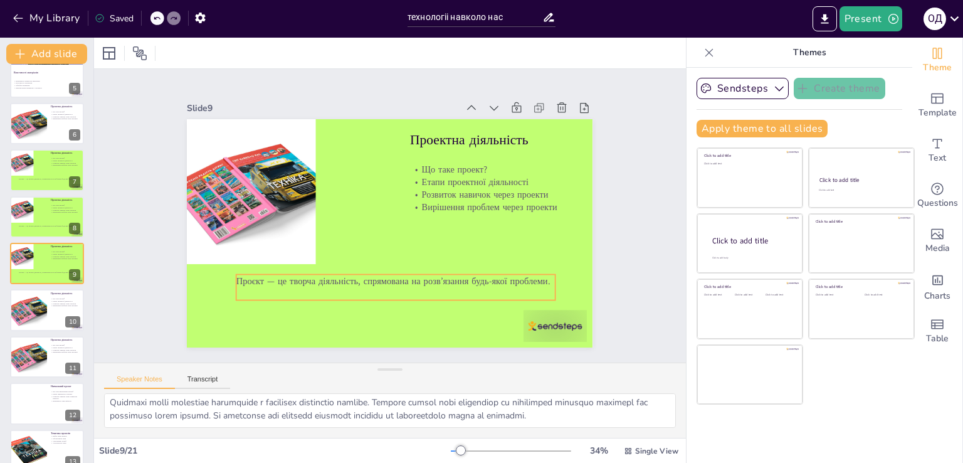
checkbox input "true"
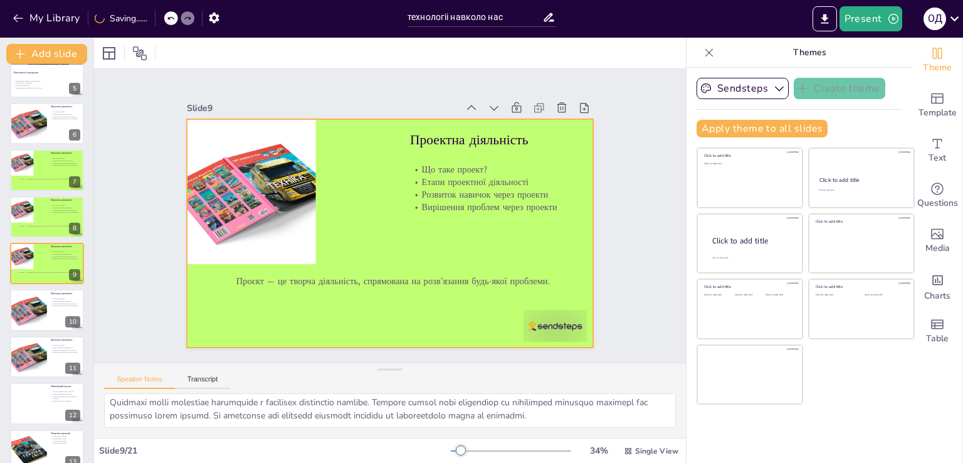
click at [41, 264] on div at bounding box center [47, 263] width 74 height 41
checkbox input "true"
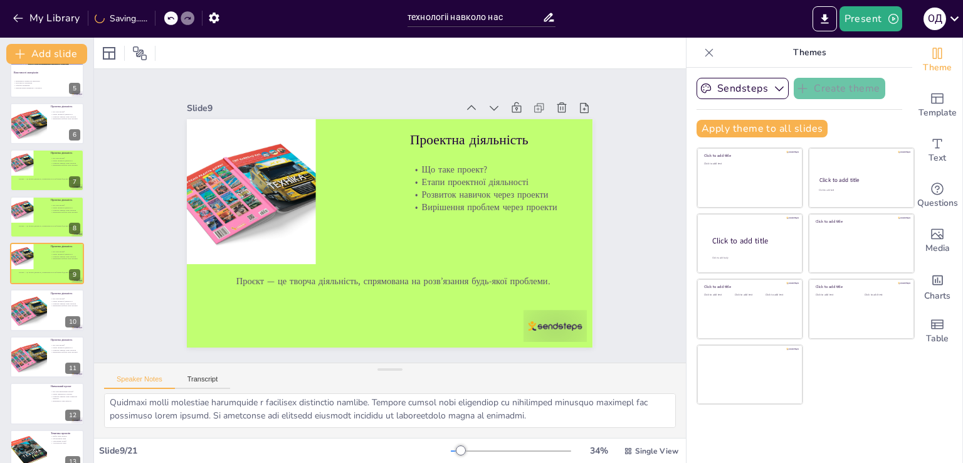
checkbox input "true"
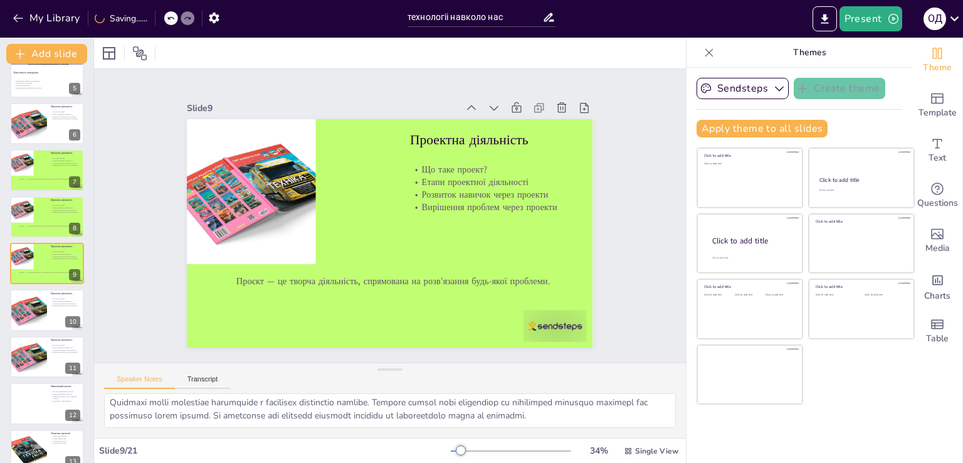
checkbox input "true"
click at [73, 255] on icon at bounding box center [72, 254] width 5 height 7
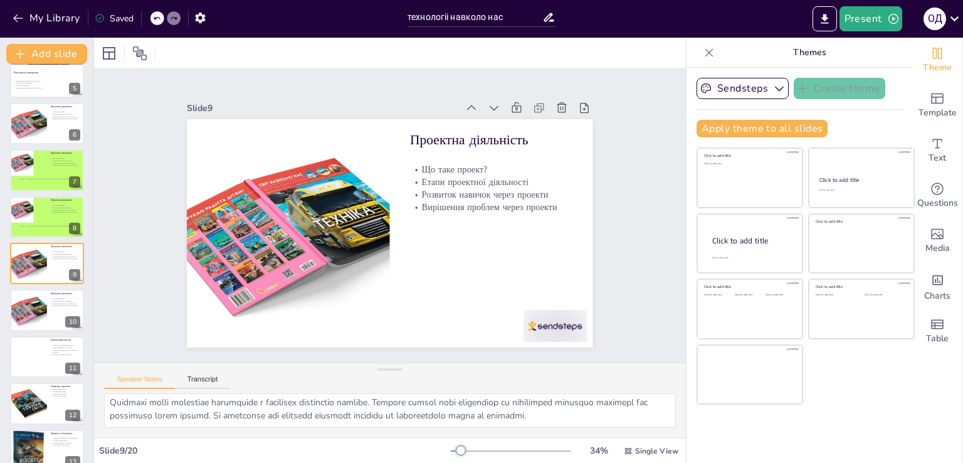
checkbox input "true"
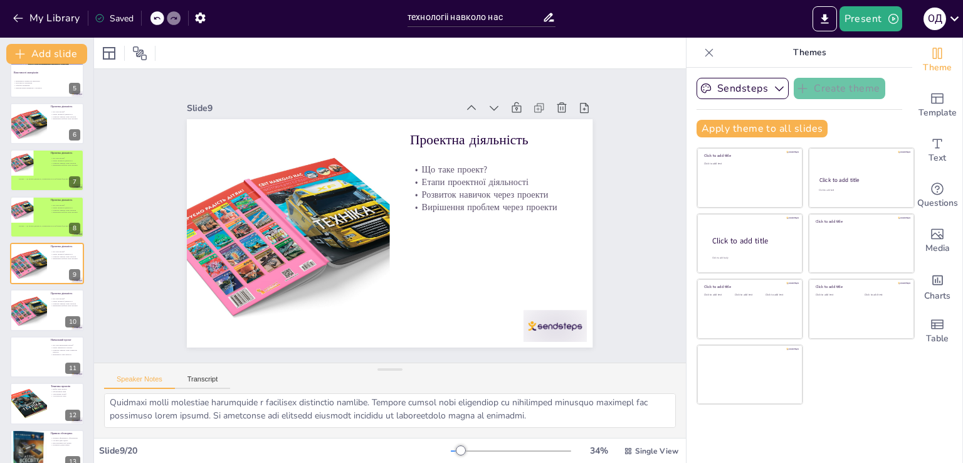
checkbox input "true"
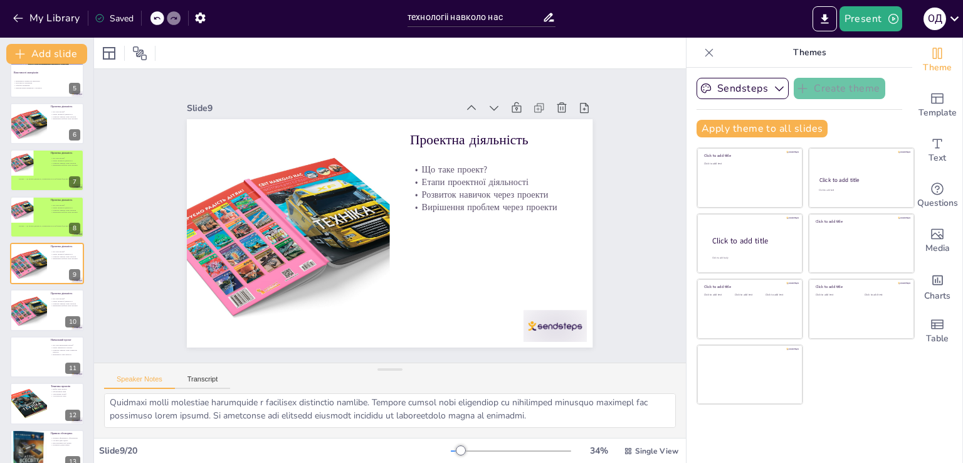
checkbox input "true"
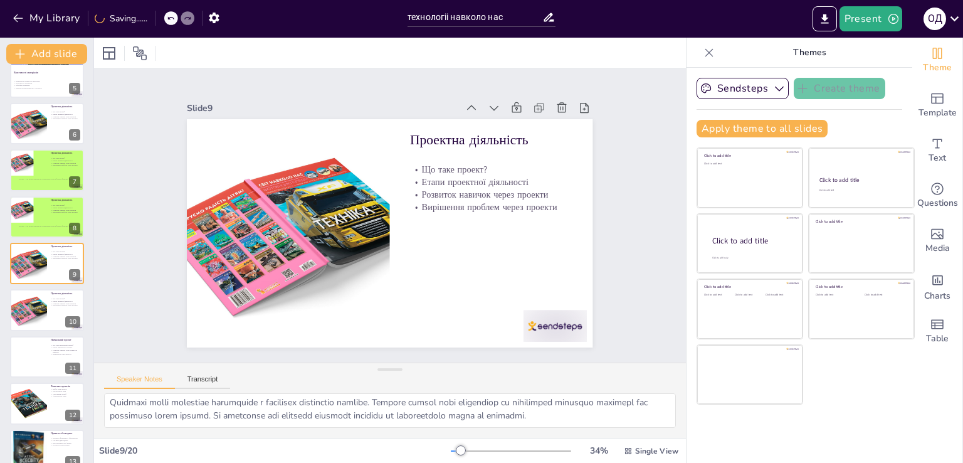
checkbox input "true"
click at [71, 206] on icon at bounding box center [72, 207] width 5 height 7
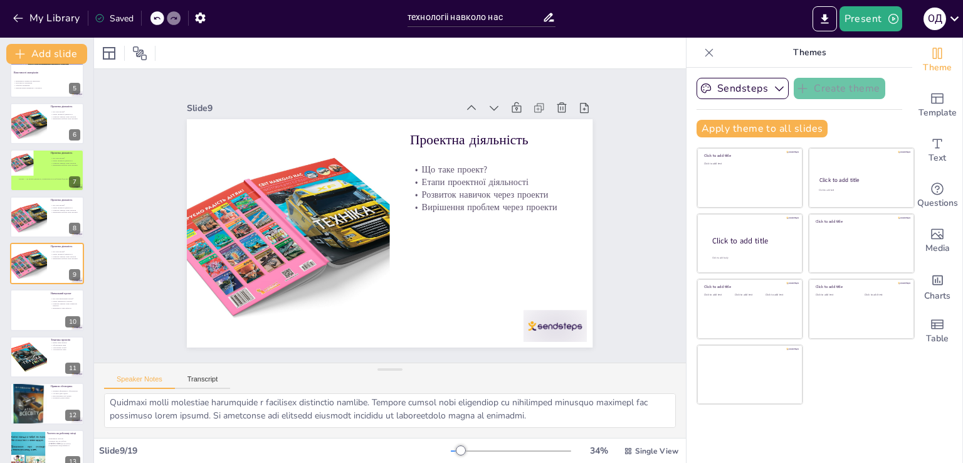
checkbox input "true"
click at [51, 219] on div at bounding box center [47, 216] width 74 height 41
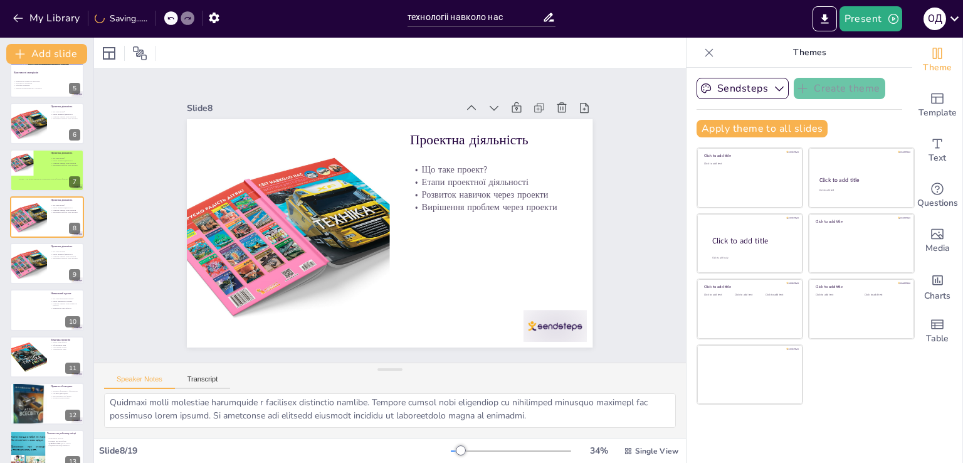
scroll to position [158, 0]
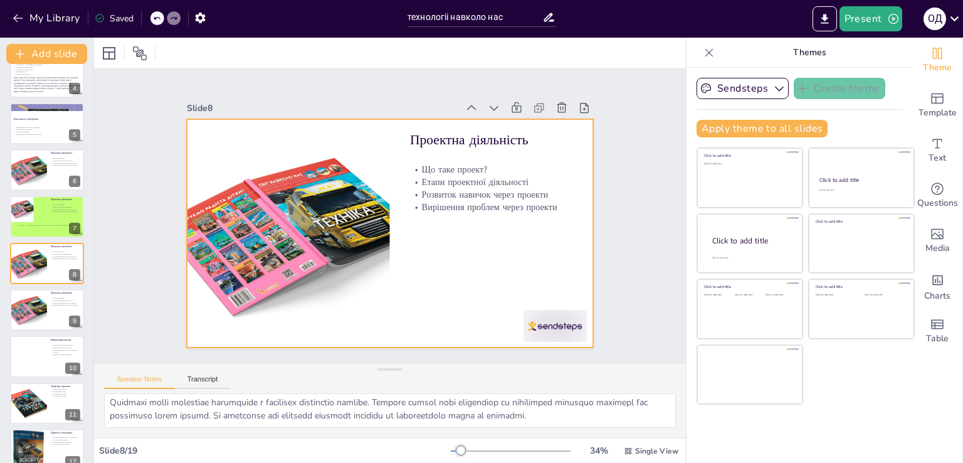
click at [63, 268] on div at bounding box center [47, 263] width 74 height 41
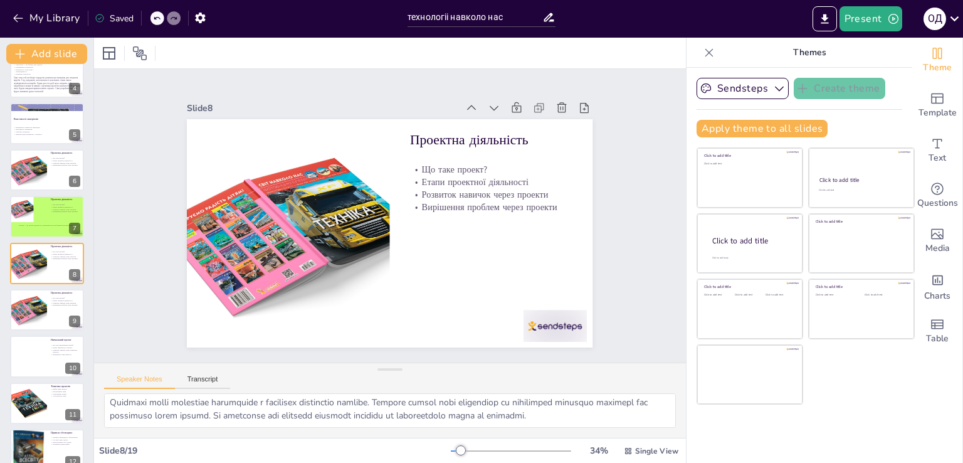
click at [72, 253] on icon at bounding box center [72, 253] width 5 height 7
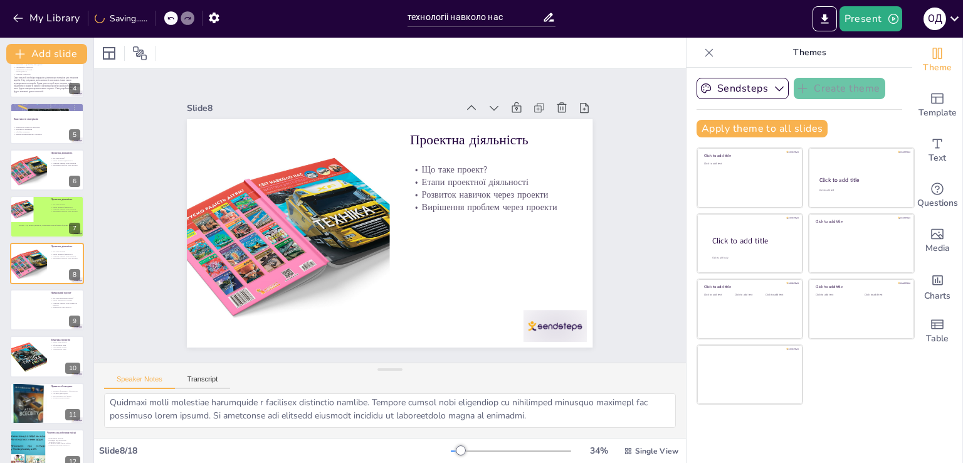
click at [72, 253] on icon at bounding box center [72, 253] width 5 height 7
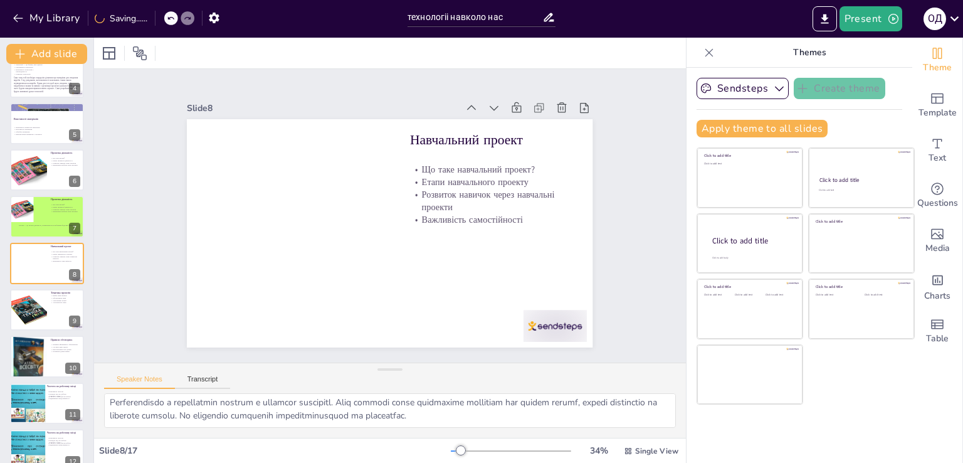
scroll to position [95, 0]
click at [77, 302] on icon at bounding box center [72, 300] width 9 height 9
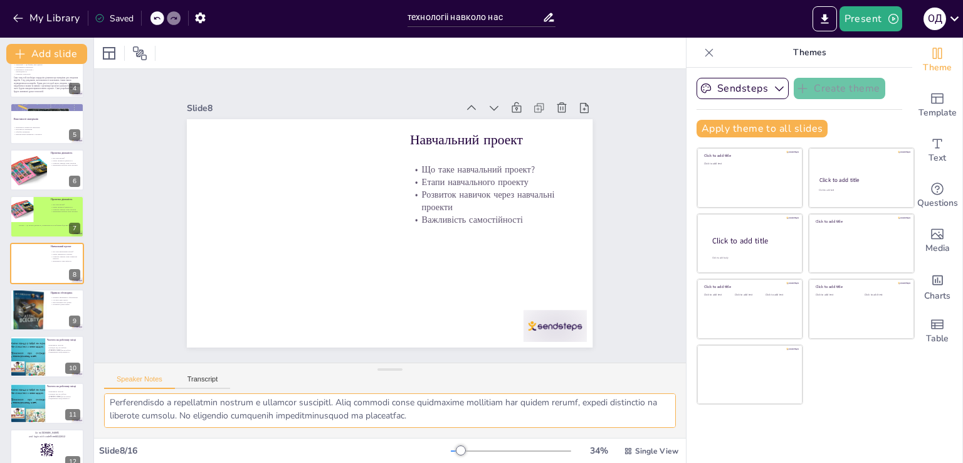
click at [55, 255] on icon at bounding box center [55, 254] width 8 height 8
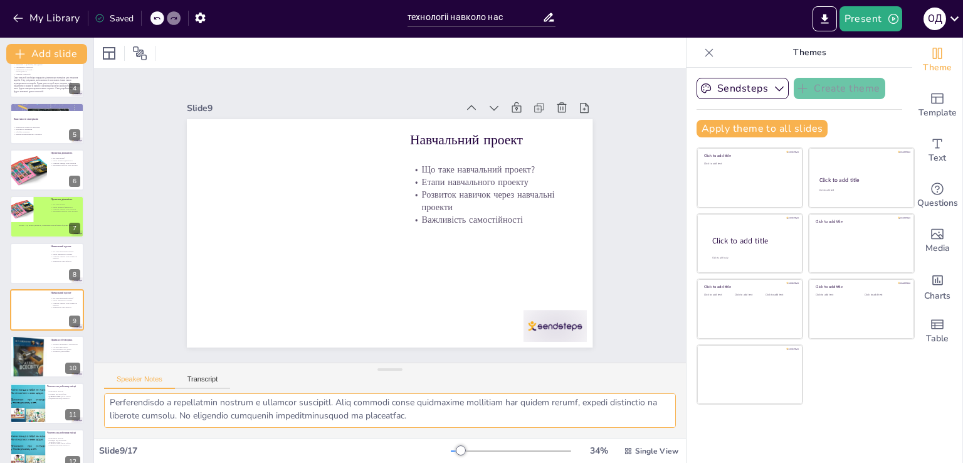
scroll to position [204, 0]
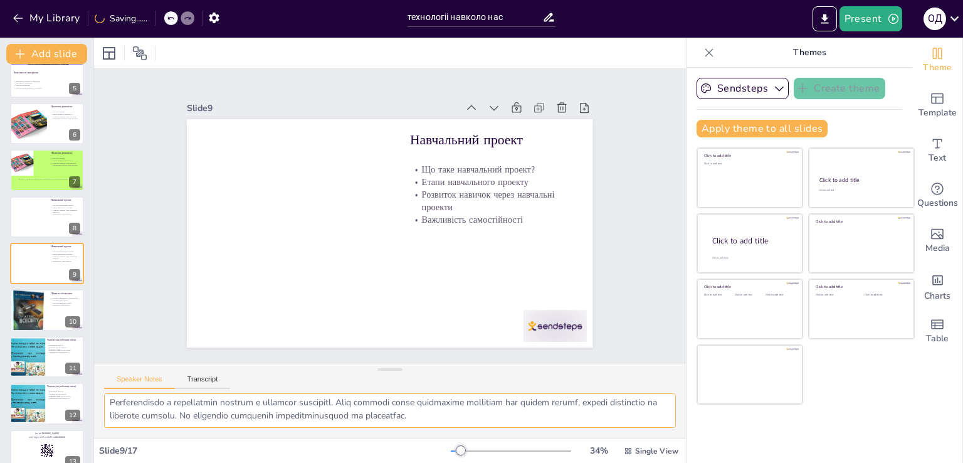
click at [57, 301] on icon at bounding box center [55, 301] width 8 height 8
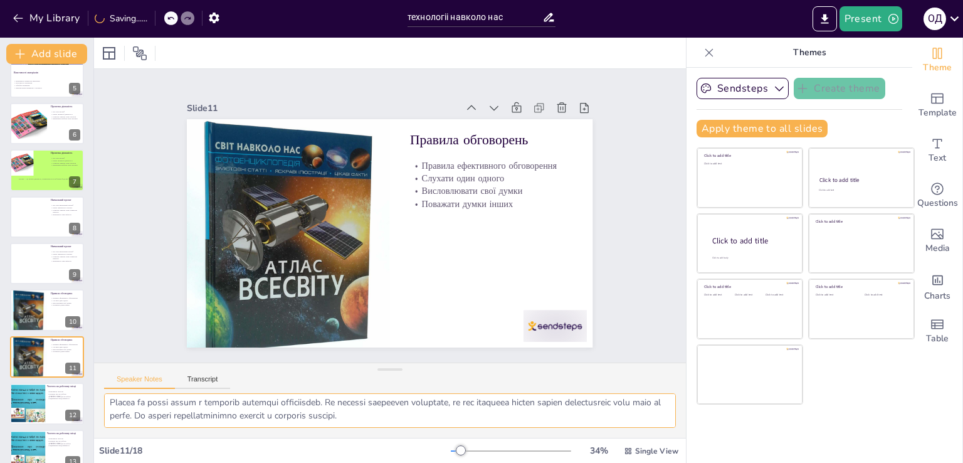
scroll to position [298, 0]
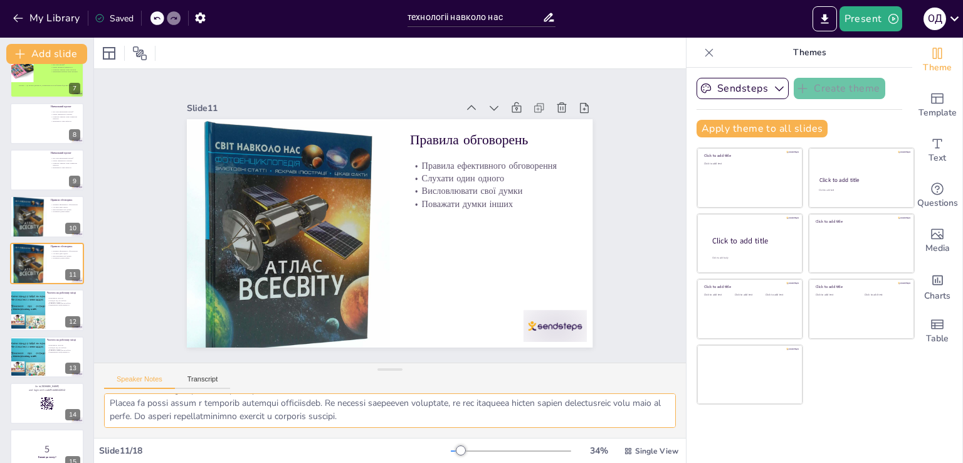
click at [481, 418] on textarea at bounding box center [390, 410] width 572 height 34
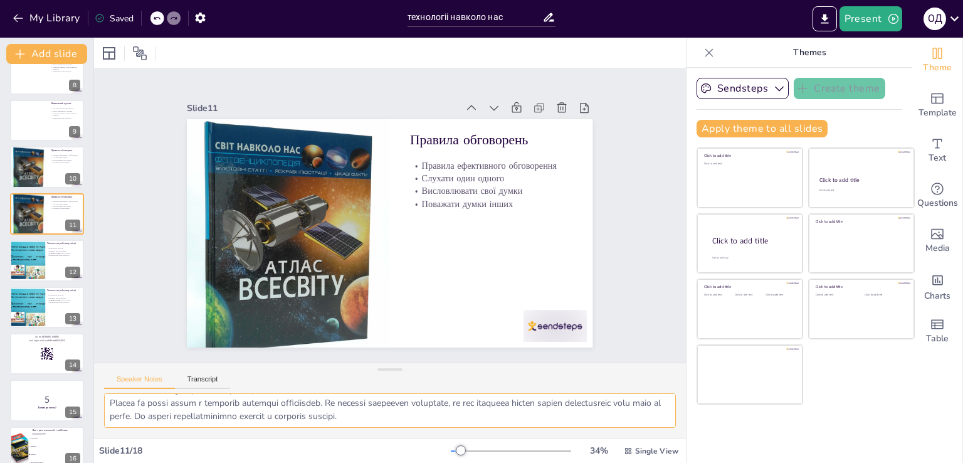
scroll to position [360, 0]
